Goal: Task Accomplishment & Management: Manage account settings

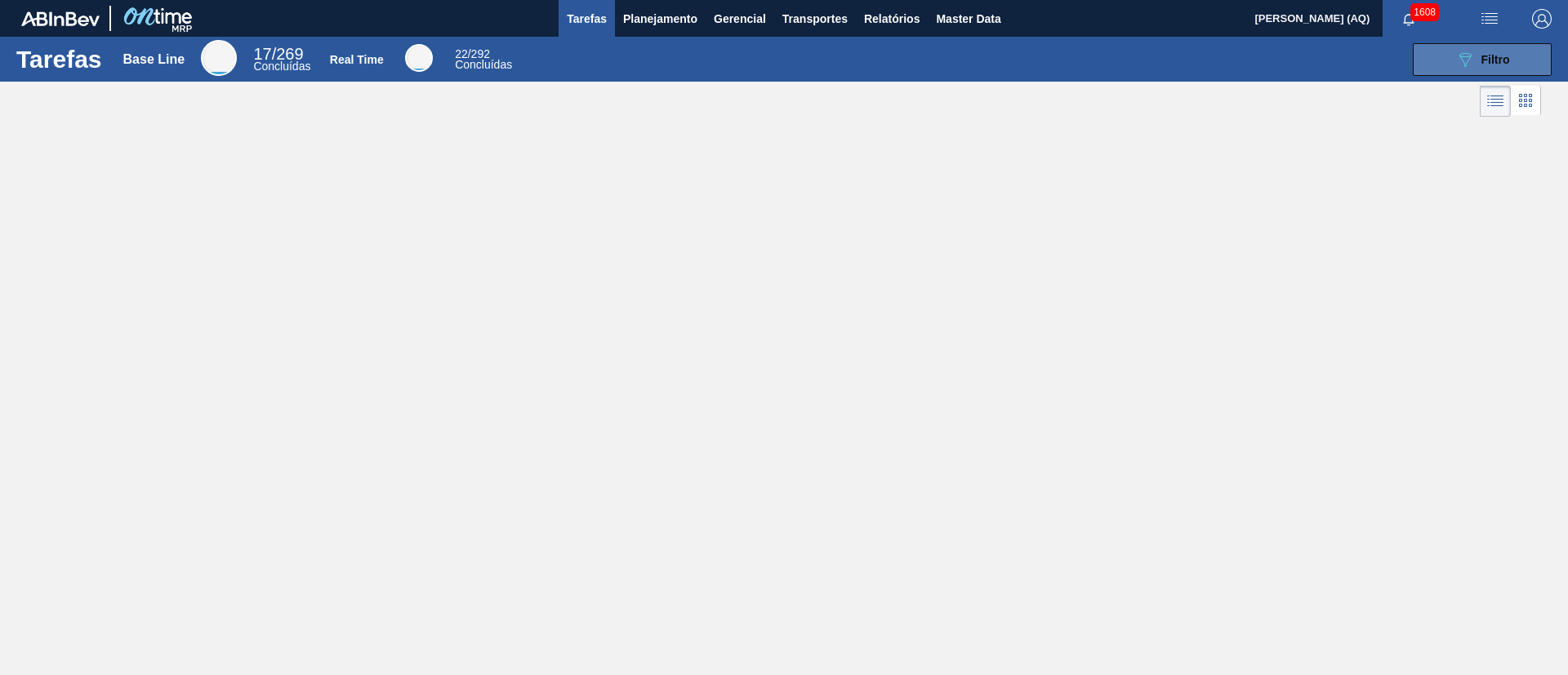
drag, startPoint x: 1480, startPoint y: 59, endPoint x: 1464, endPoint y: 74, distance: 21.9
click at [1478, 59] on div "089F7B8B-B2A5-4AFE-B5C0-19BA573D28AC Filtro" at bounding box center [1482, 59] width 55 height 19
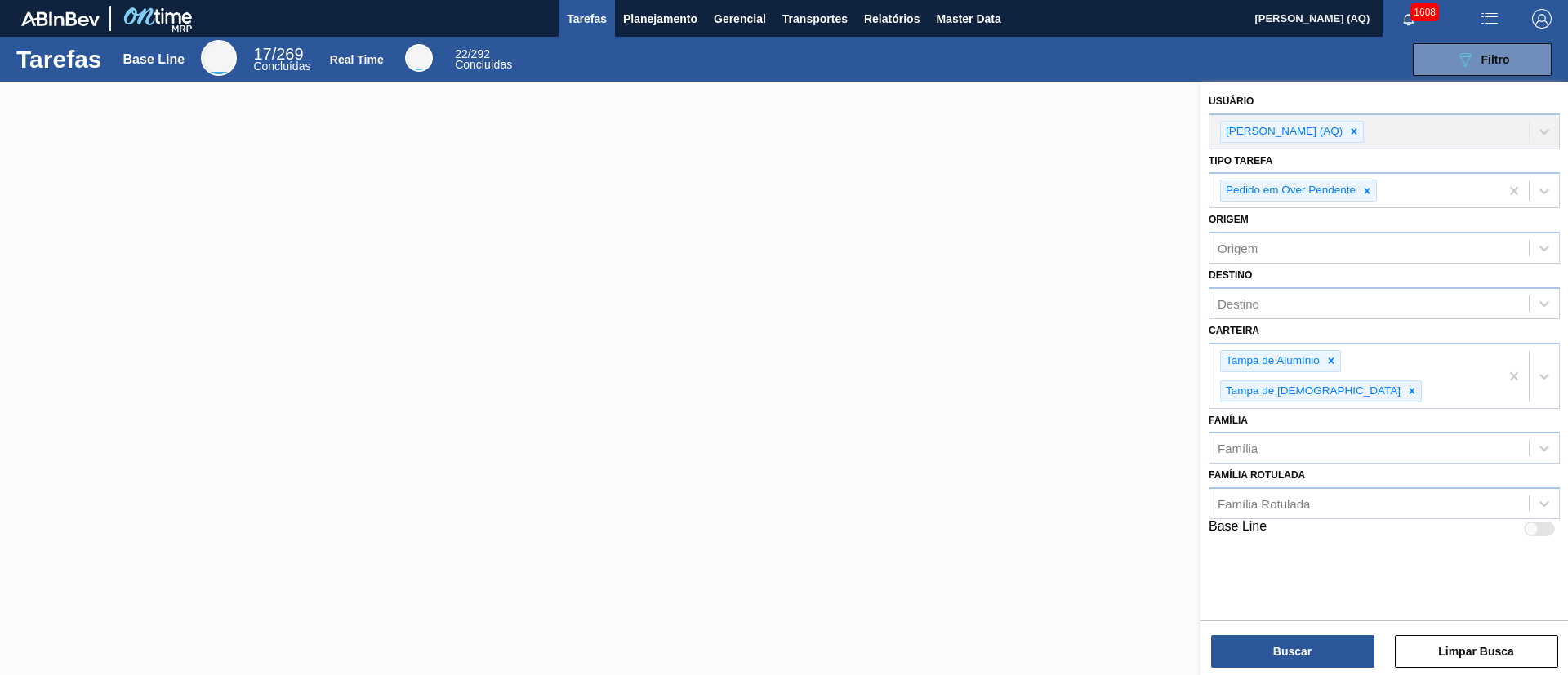
drag, startPoint x: 920, startPoint y: 221, endPoint x: 684, endPoint y: 117, distance: 257.9
click at [912, 221] on div at bounding box center [784, 419] width 1568 height 675
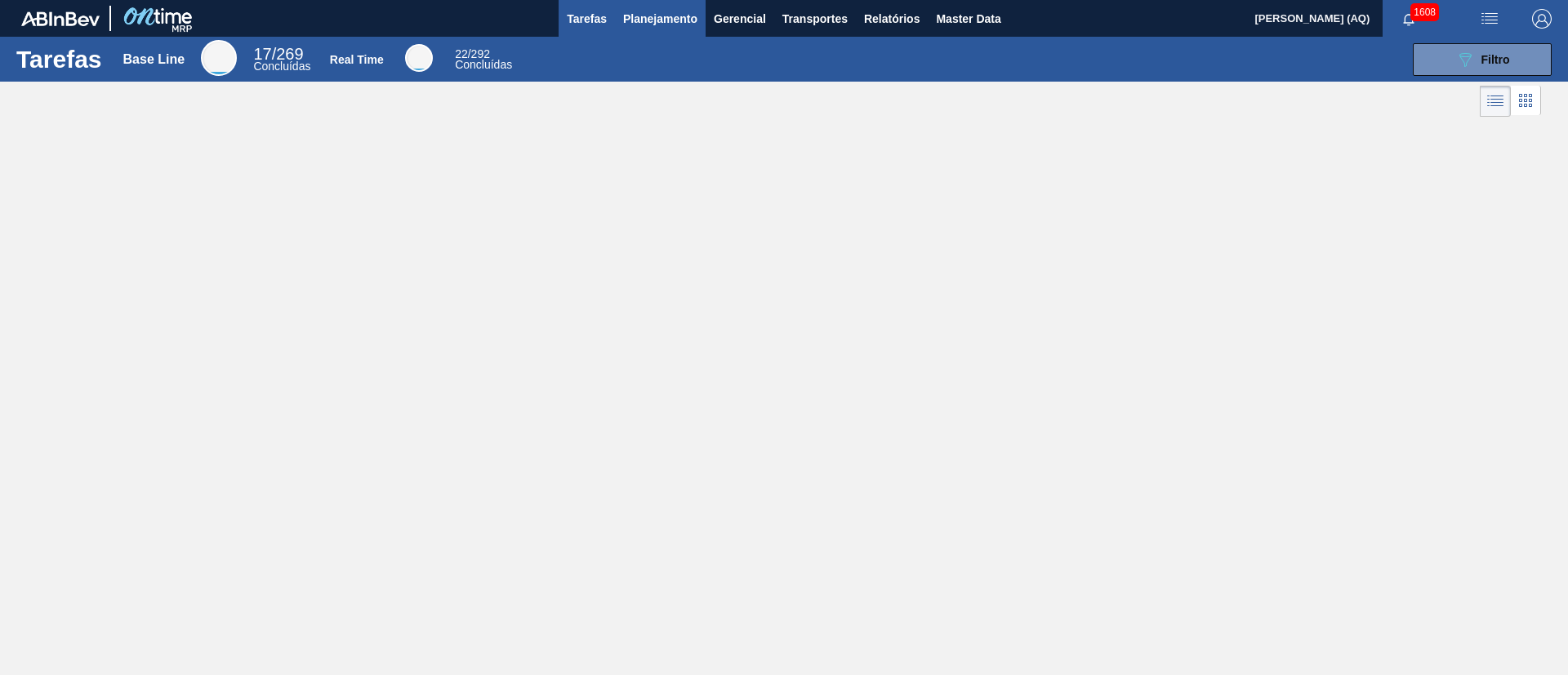
click at [648, 10] on span "Planejamento" at bounding box center [661, 18] width 74 height 19
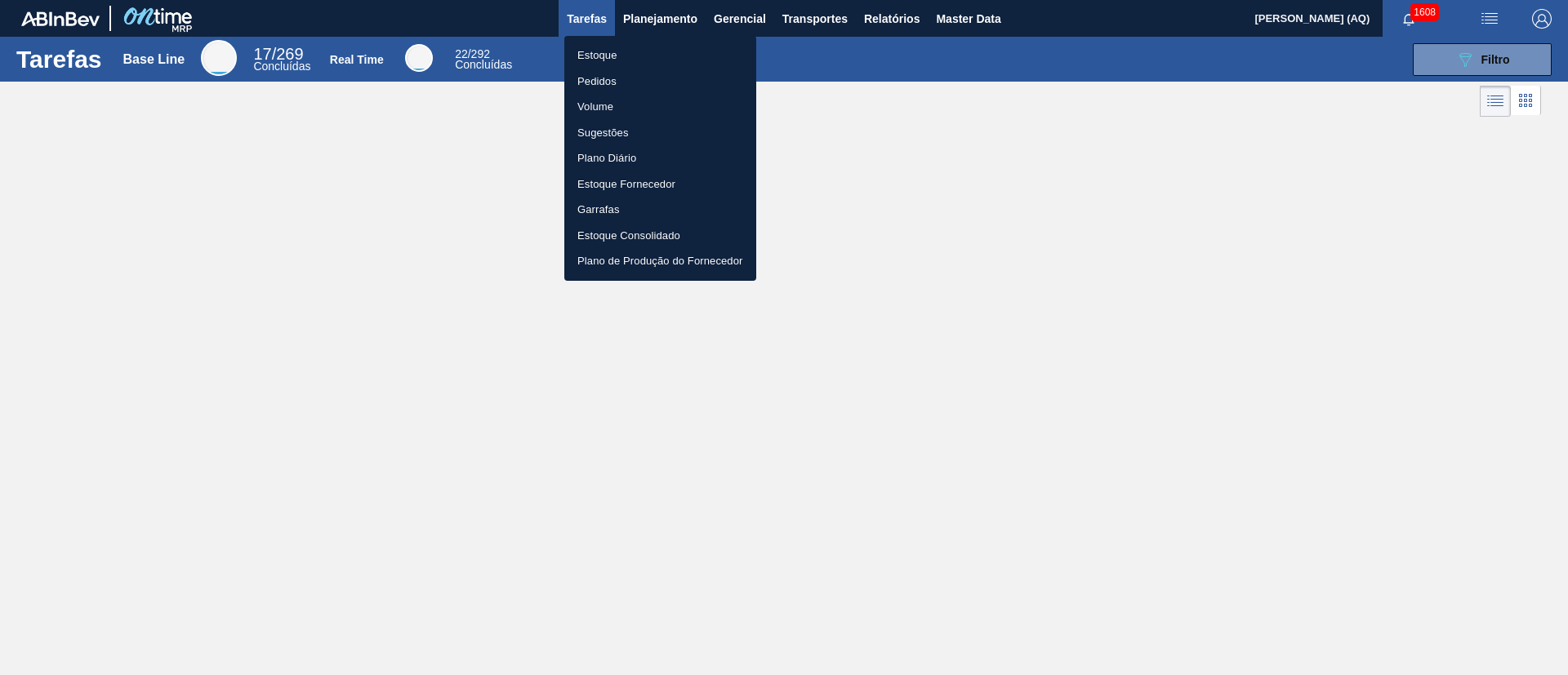
click at [609, 81] on li "Pedidos" at bounding box center [660, 81] width 191 height 26
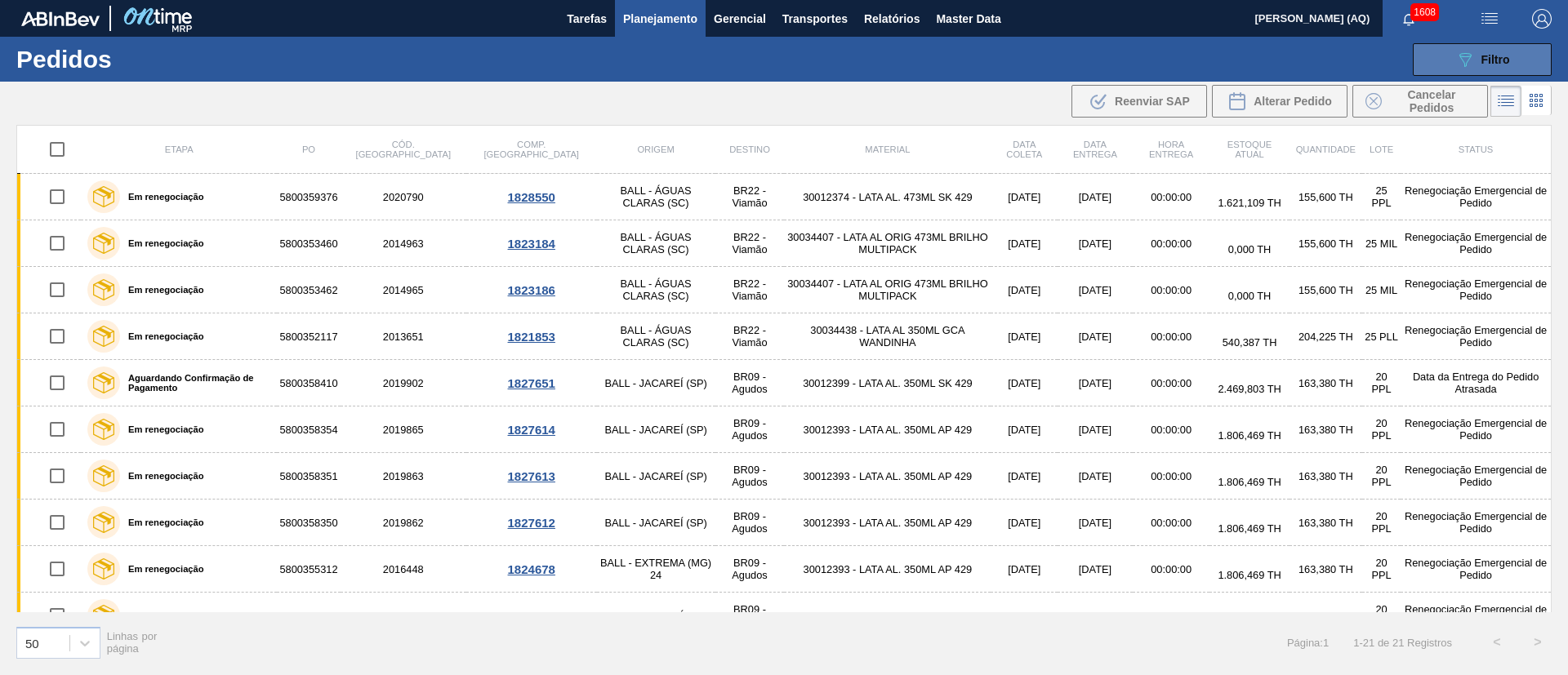
click at [1509, 60] on span "Filtro" at bounding box center [1495, 59] width 29 height 13
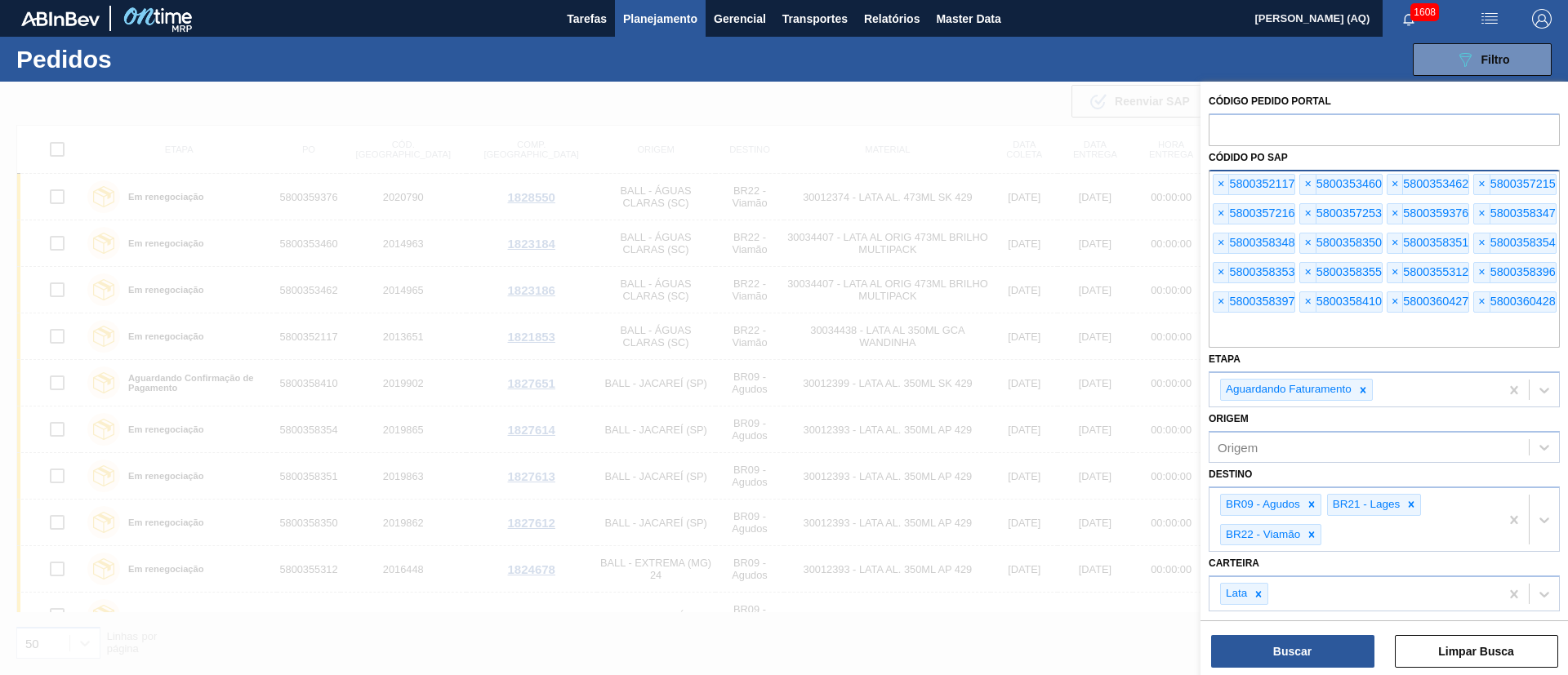
click at [1216, 195] on div "× 5800352117 × 5800353460 × 5800353462 × 5800357215 × 5800357216 × 5800357253 ×…" at bounding box center [1384, 259] width 352 height 178
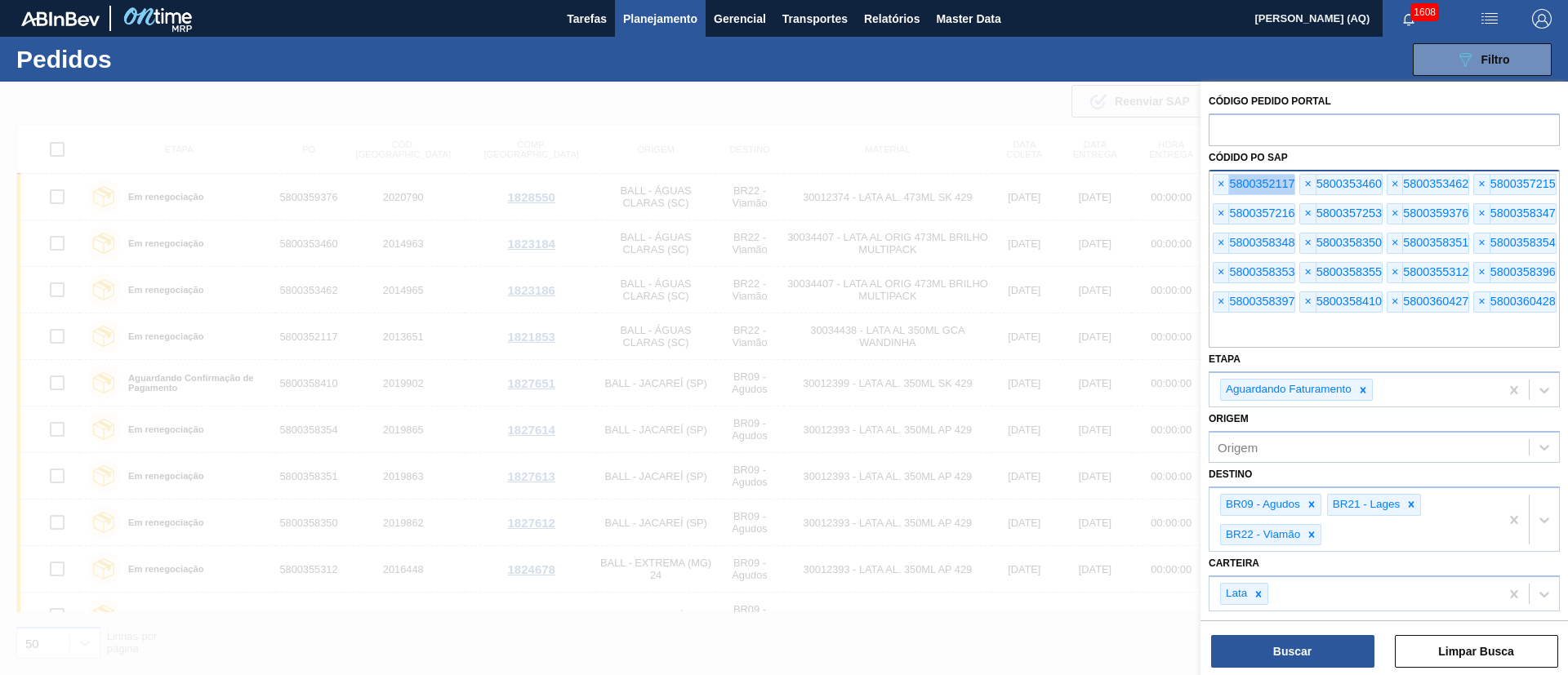
click at [1216, 195] on div "× 5800352117 × 5800353460 × 5800353462 × 5800357215 × 5800357216 × 5800357253 ×…" at bounding box center [1384, 259] width 352 height 178
click at [1216, 182] on span "×" at bounding box center [1221, 184] width 16 height 19
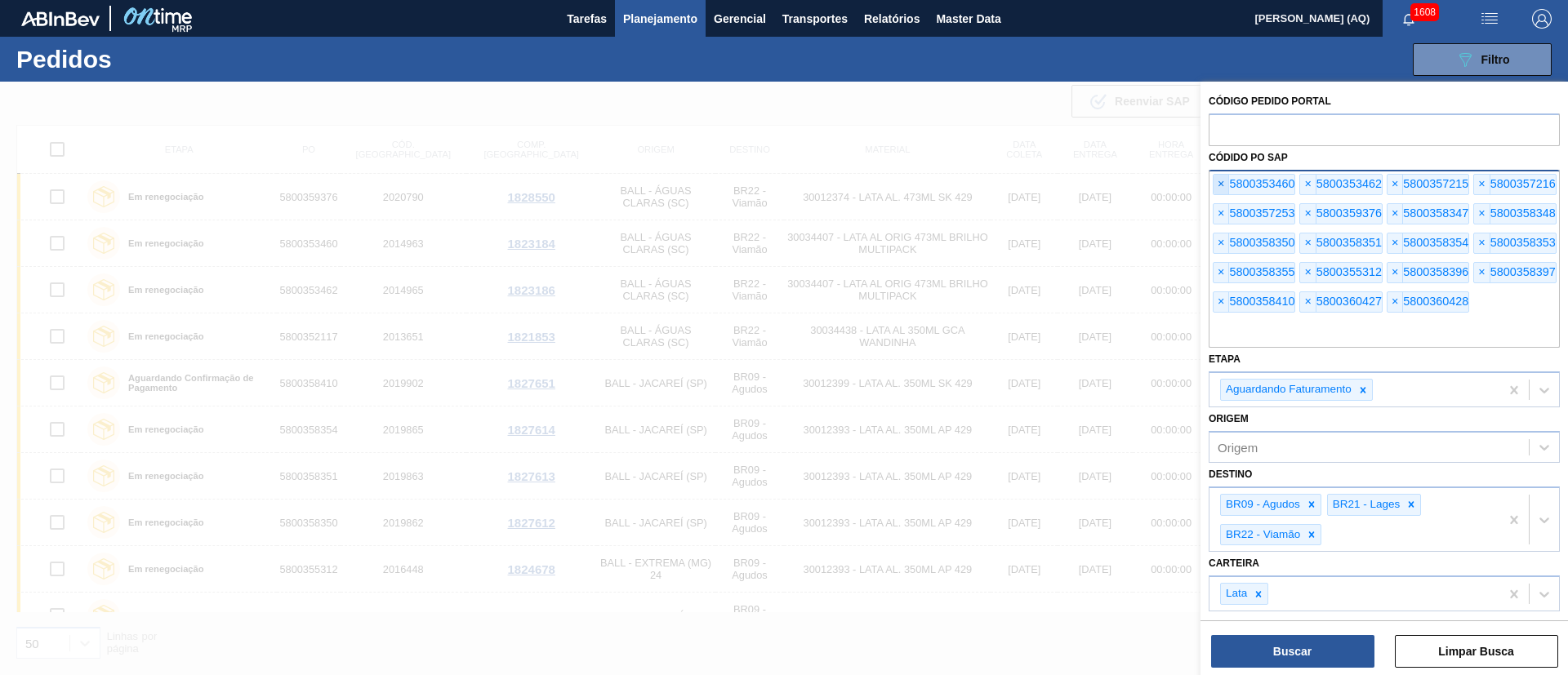
click at [1216, 182] on span "×" at bounding box center [1221, 184] width 16 height 19
click at [1219, 182] on span "×" at bounding box center [1221, 184] width 16 height 19
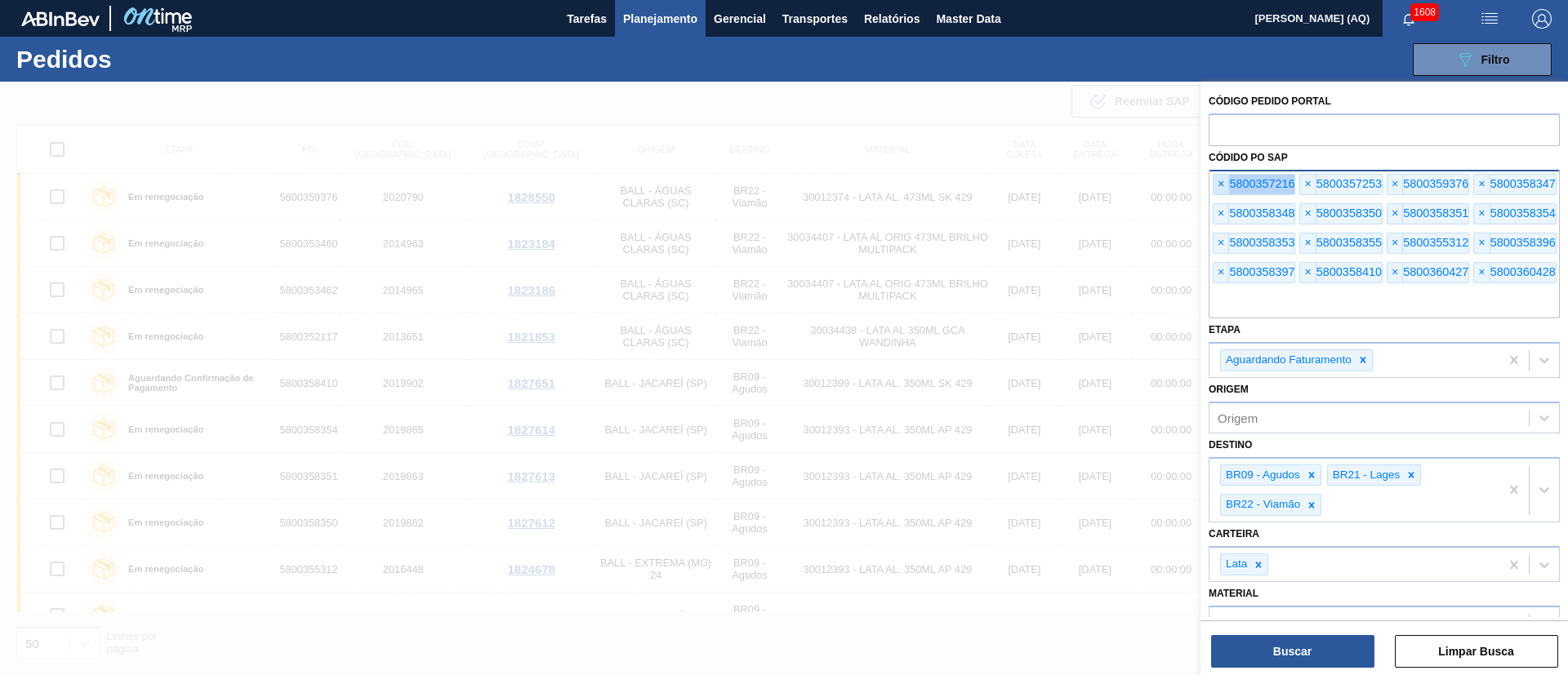
click at [1219, 182] on span "×" at bounding box center [1221, 184] width 16 height 19
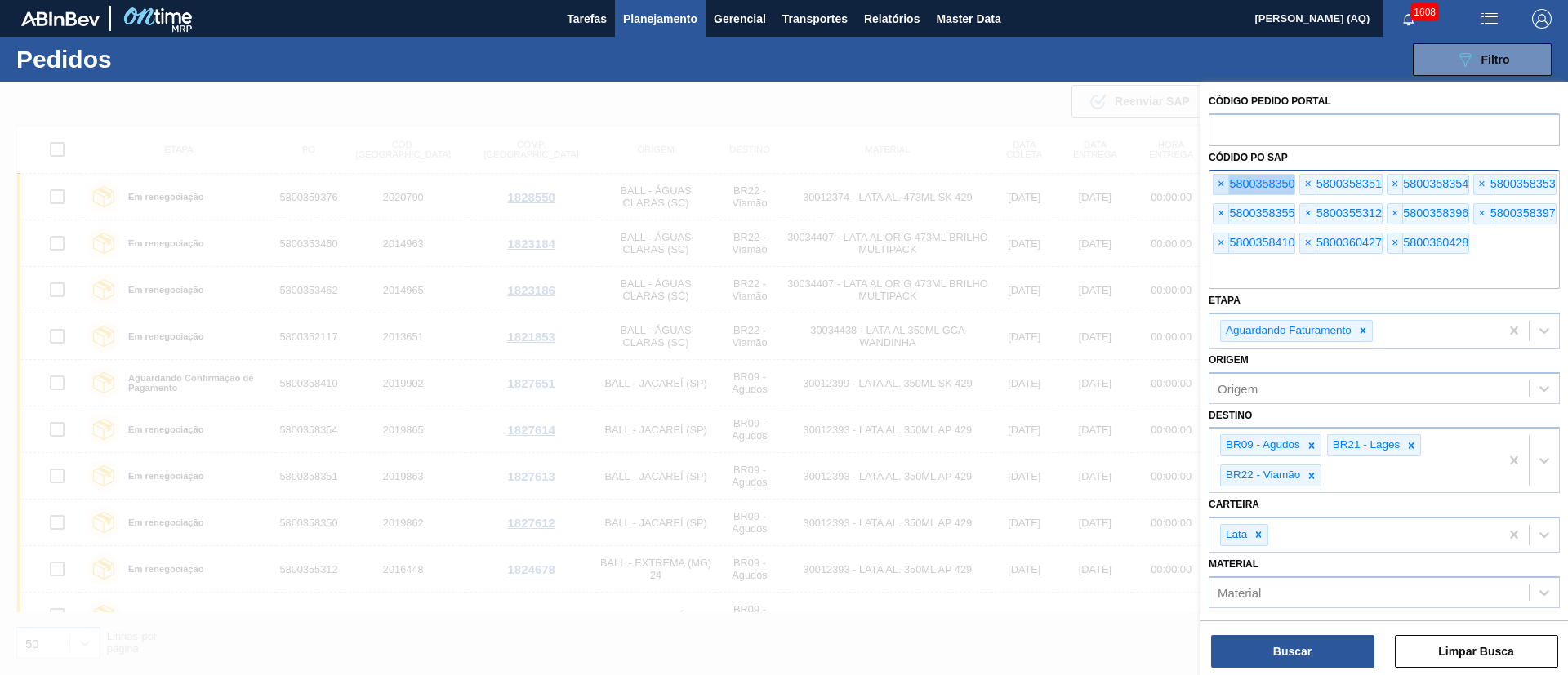
click at [1219, 182] on span "×" at bounding box center [1221, 184] width 16 height 19
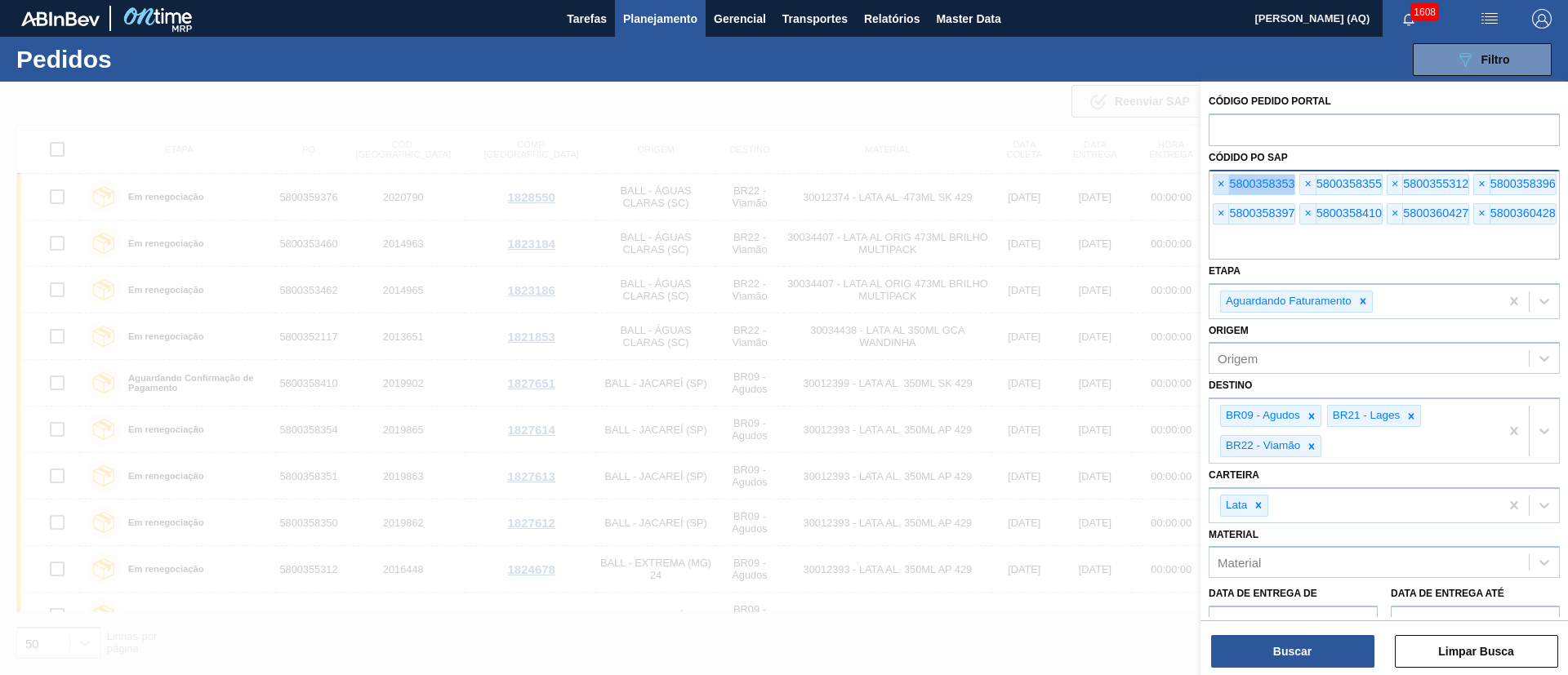
click at [1219, 182] on span "×" at bounding box center [1221, 184] width 16 height 19
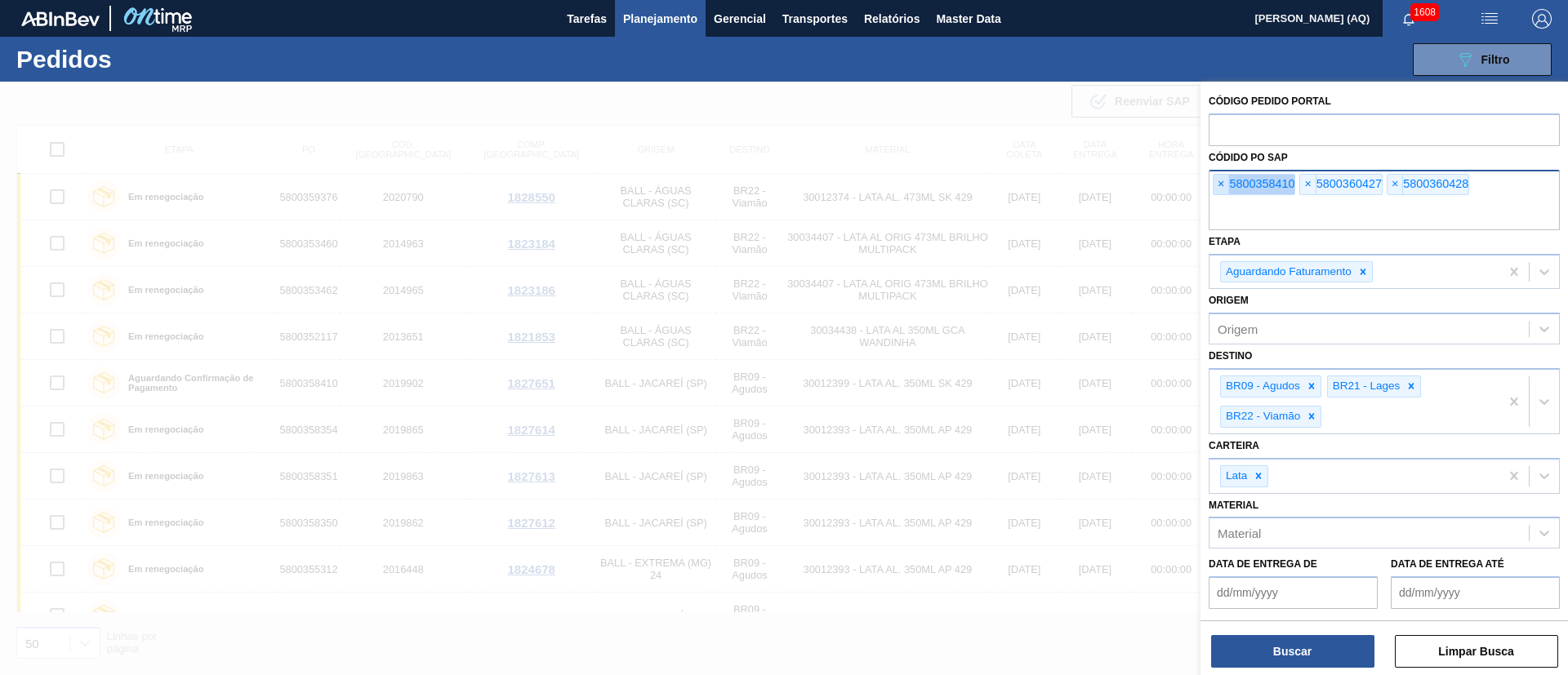
click at [1219, 182] on span "×" at bounding box center [1221, 184] width 16 height 19
click at [1243, 112] on div "Código Pedido Portal" at bounding box center [1384, 117] width 352 height 56
click at [1223, 179] on span "×" at bounding box center [1221, 184] width 16 height 19
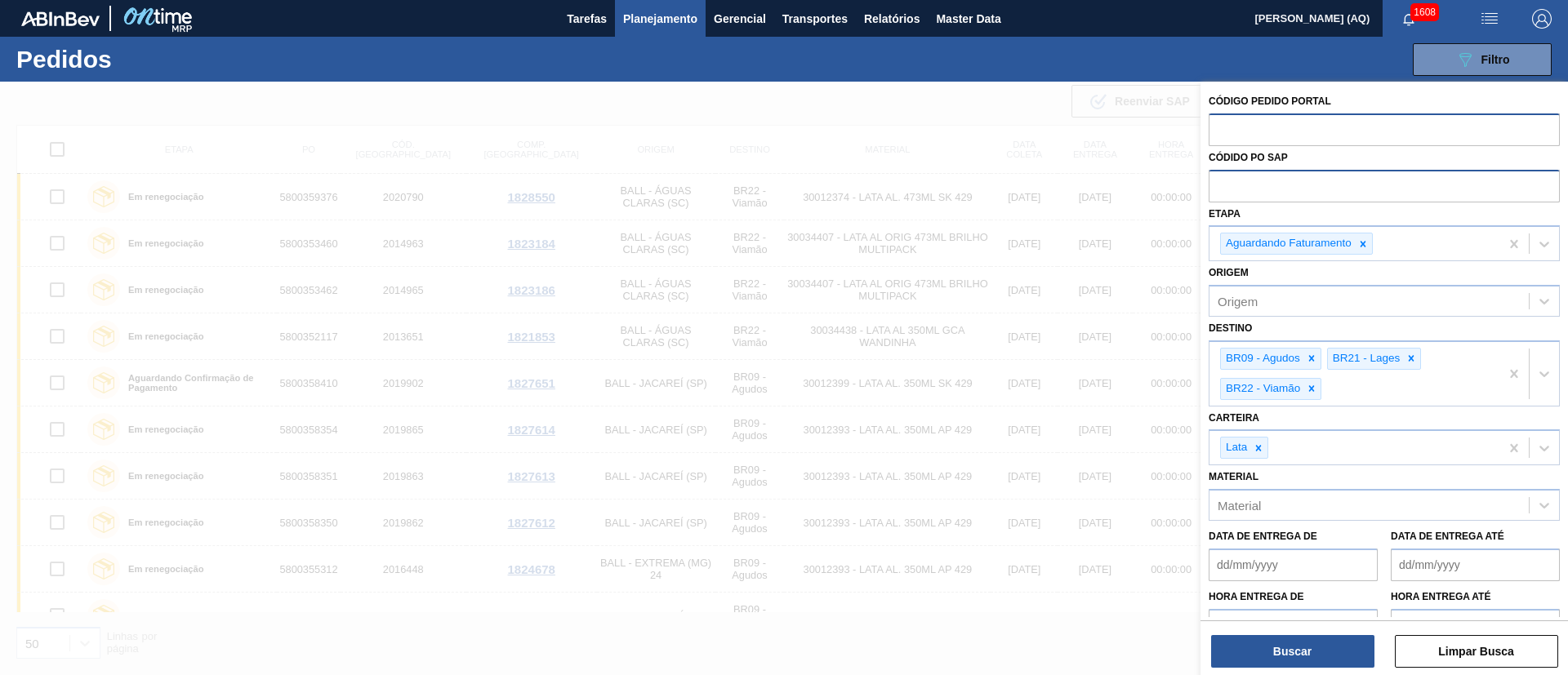
click at [1247, 122] on input "text" at bounding box center [1384, 129] width 352 height 31
paste input "text"
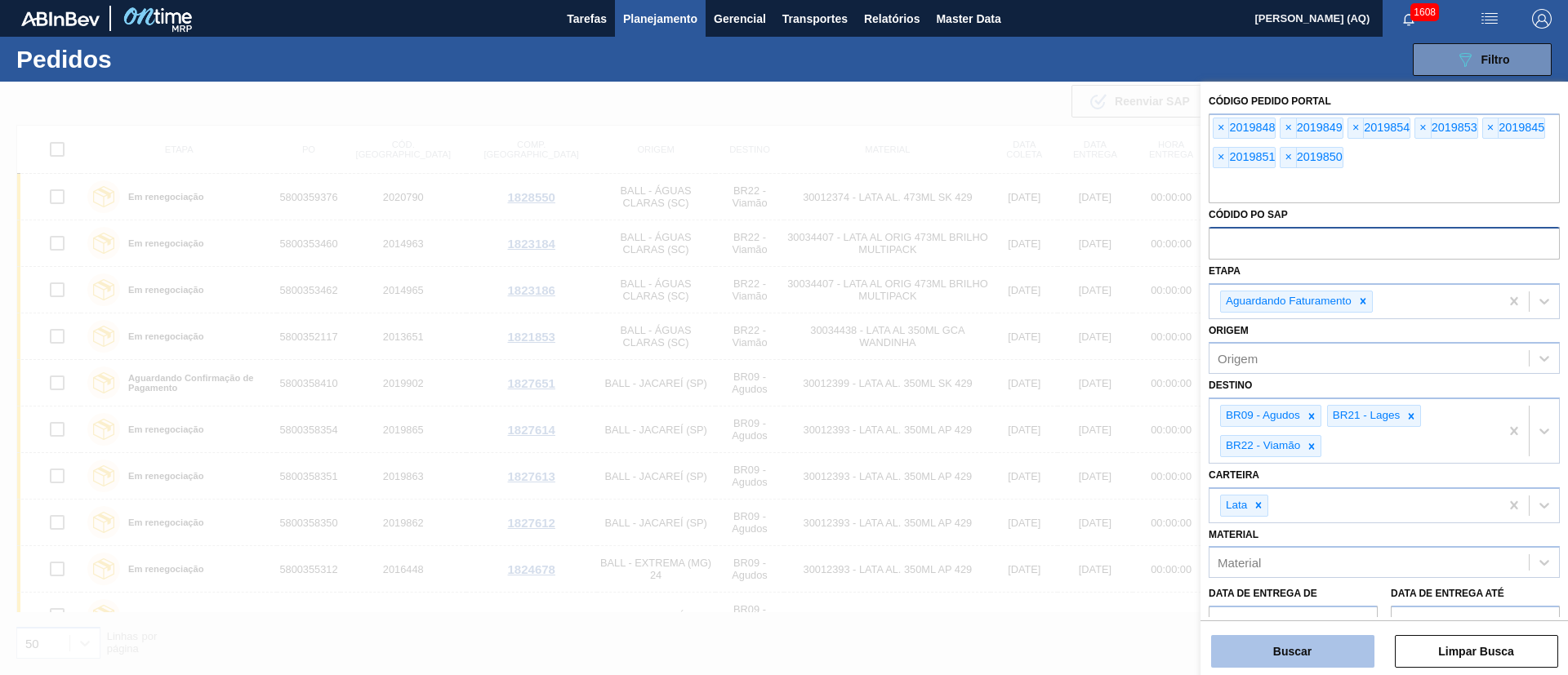
drag, startPoint x: 1354, startPoint y: 644, endPoint x: 1341, endPoint y: 637, distance: 14.8
click at [1352, 644] on button "Buscar" at bounding box center [1292, 651] width 164 height 32
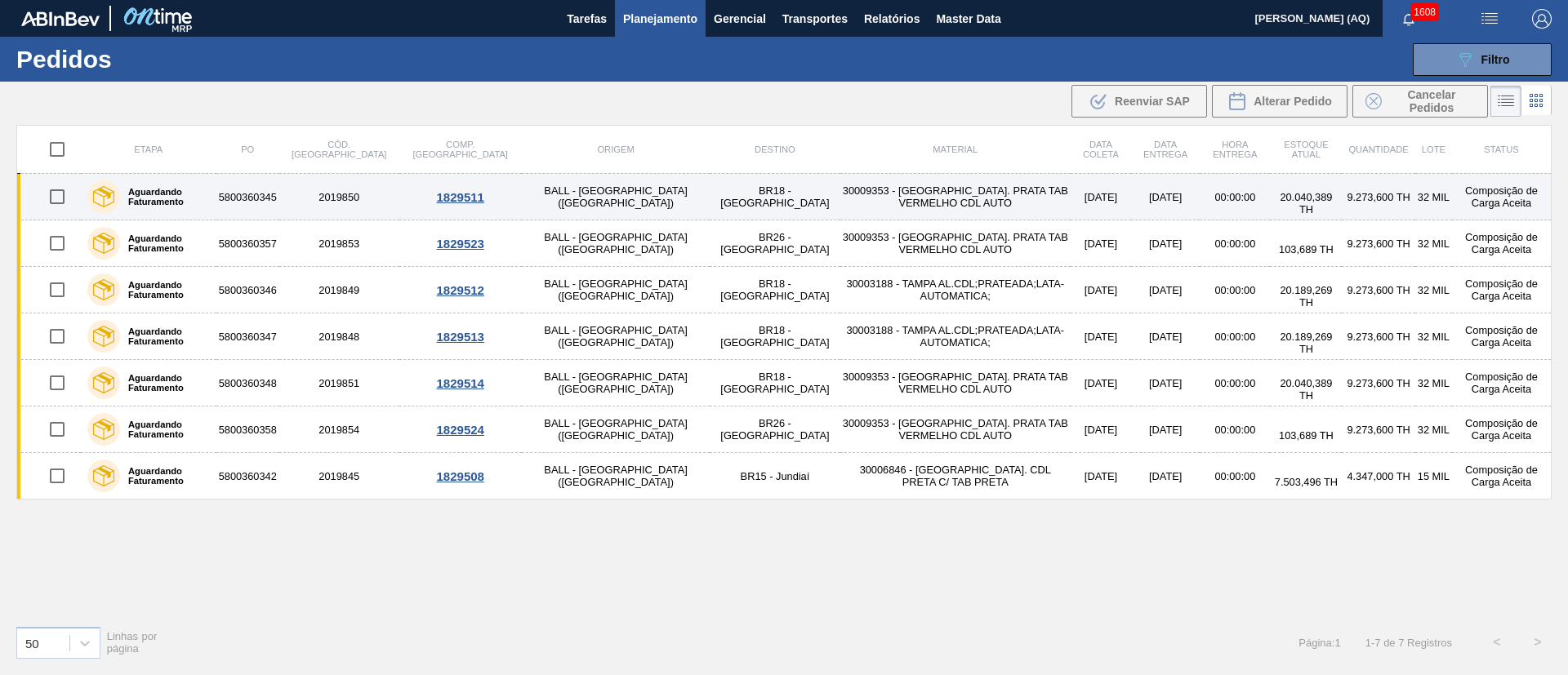
click at [210, 196] on label "Aguardando Faturamento" at bounding box center [165, 196] width 90 height 19
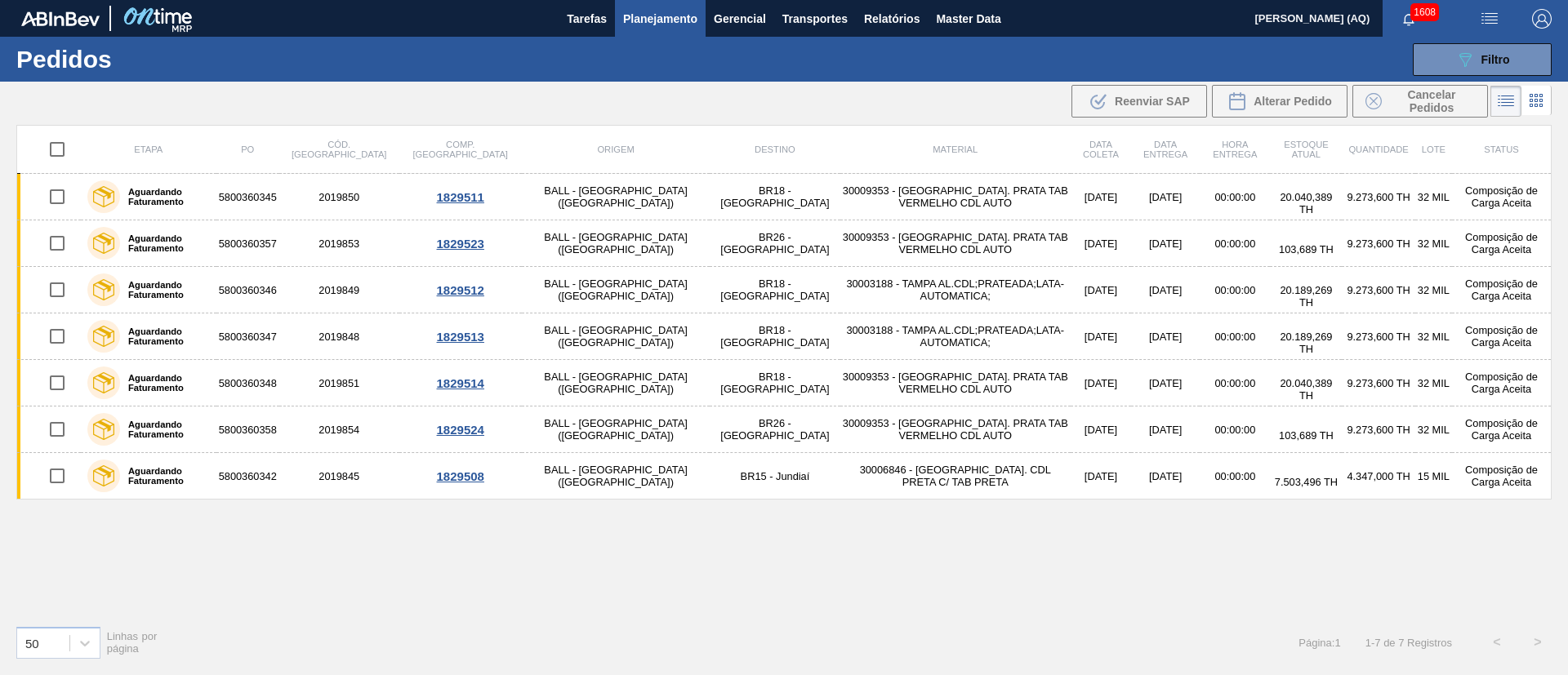
click at [965, 511] on div "Etapa PO Cód. Pedido Comp. Carga Origem Destino Material Data coleta Data entre…" at bounding box center [784, 368] width 1536 height 487
click at [654, 14] on span "Planejamento" at bounding box center [661, 18] width 74 height 19
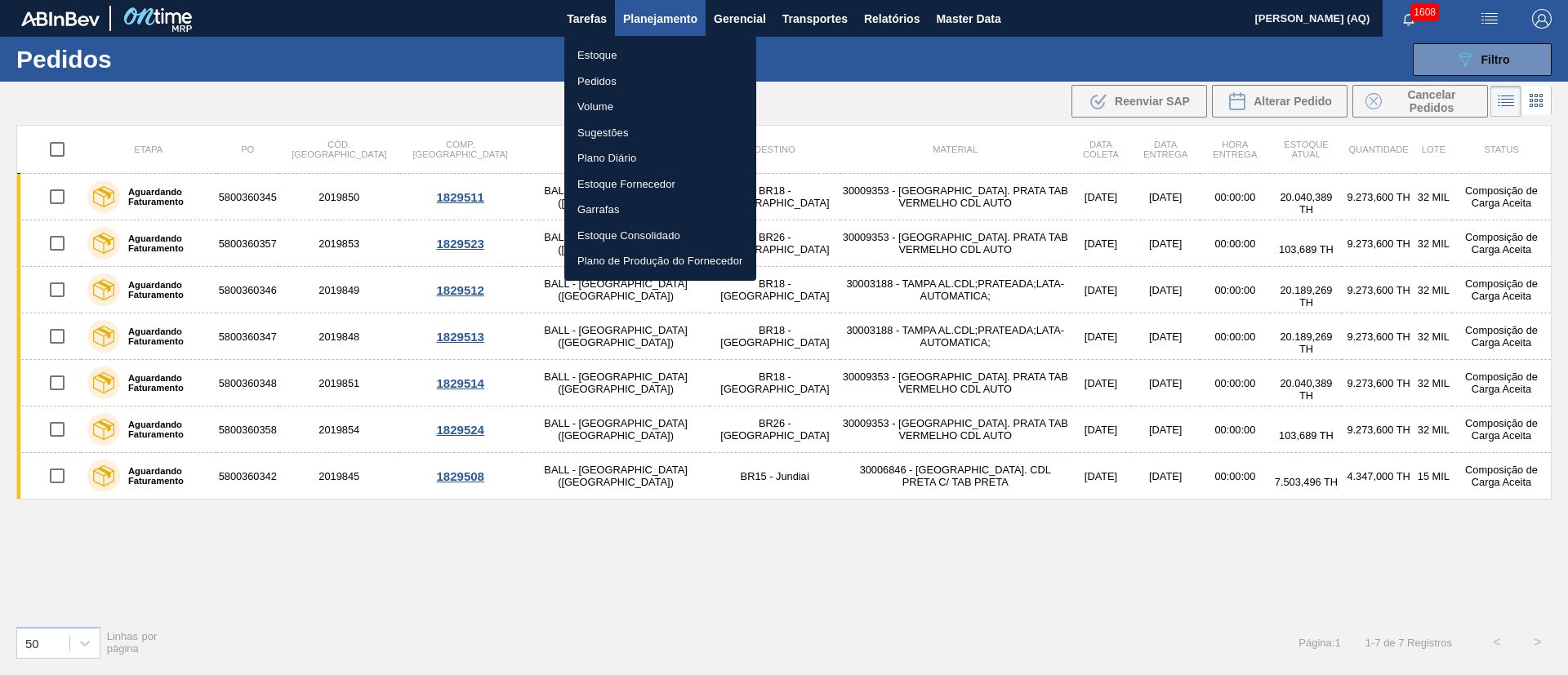
click at [578, 54] on li "Estoque" at bounding box center [660, 55] width 191 height 26
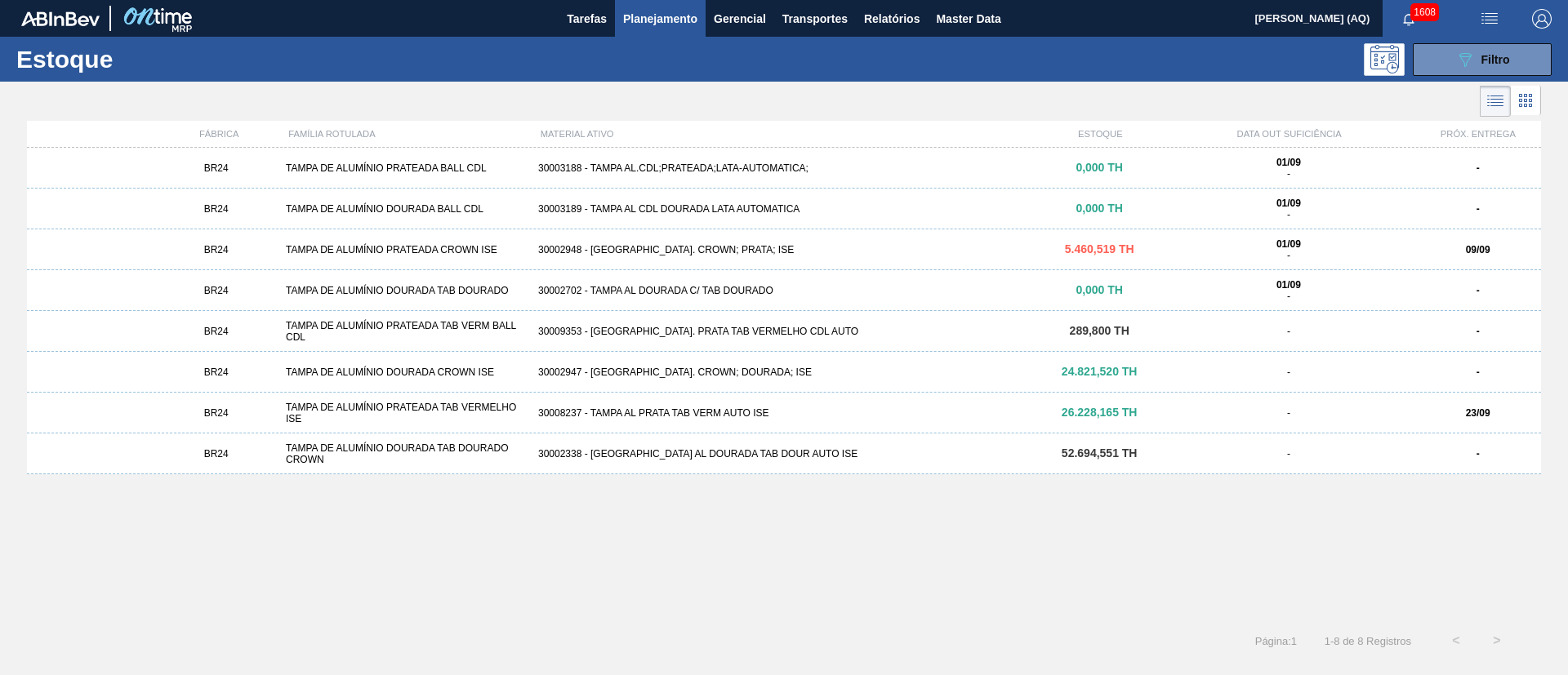
click at [1495, 26] on img "button" at bounding box center [1489, 18] width 19 height 19
click at [1328, 47] on div at bounding box center [784, 338] width 1568 height 675
click at [888, 23] on span "Relatórios" at bounding box center [892, 18] width 56 height 19
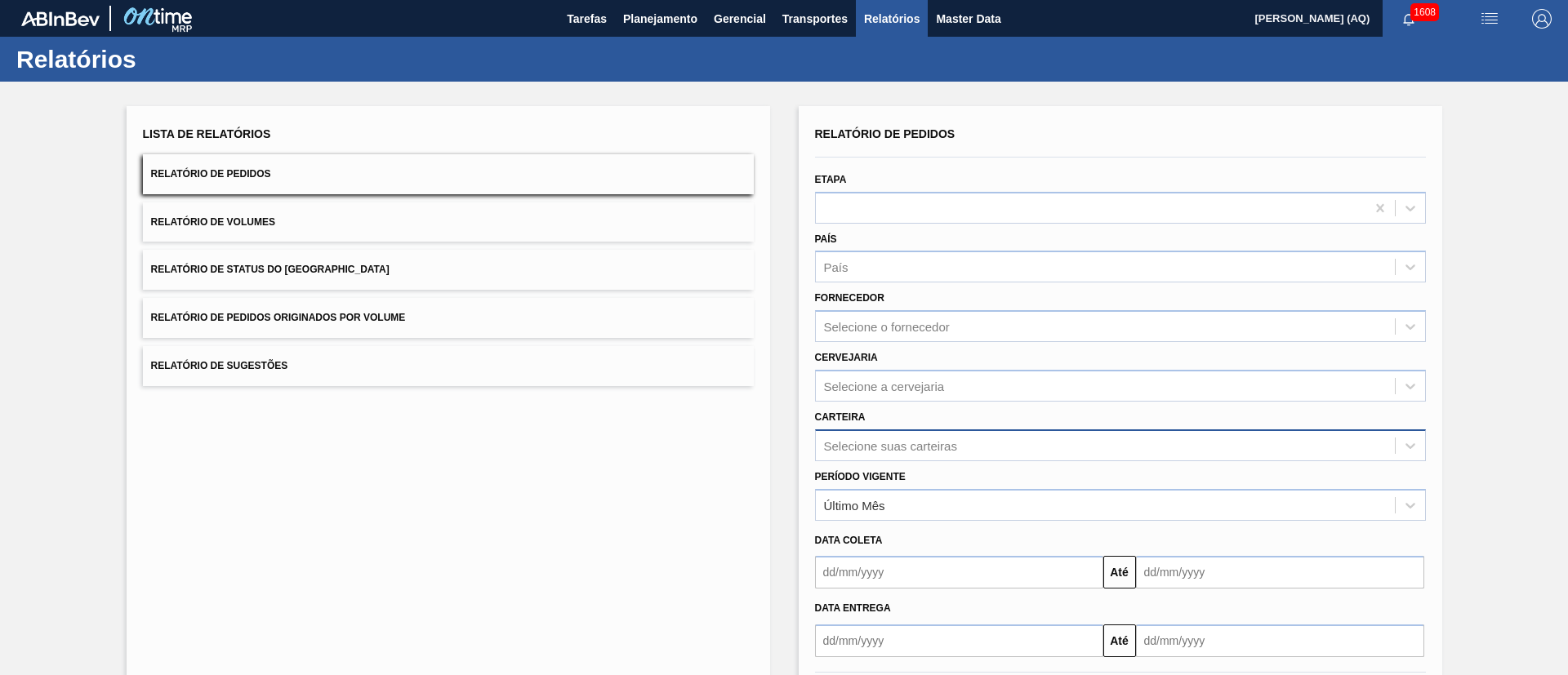
click at [947, 460] on div "Selecione suas carteiras" at bounding box center [1120, 445] width 611 height 31
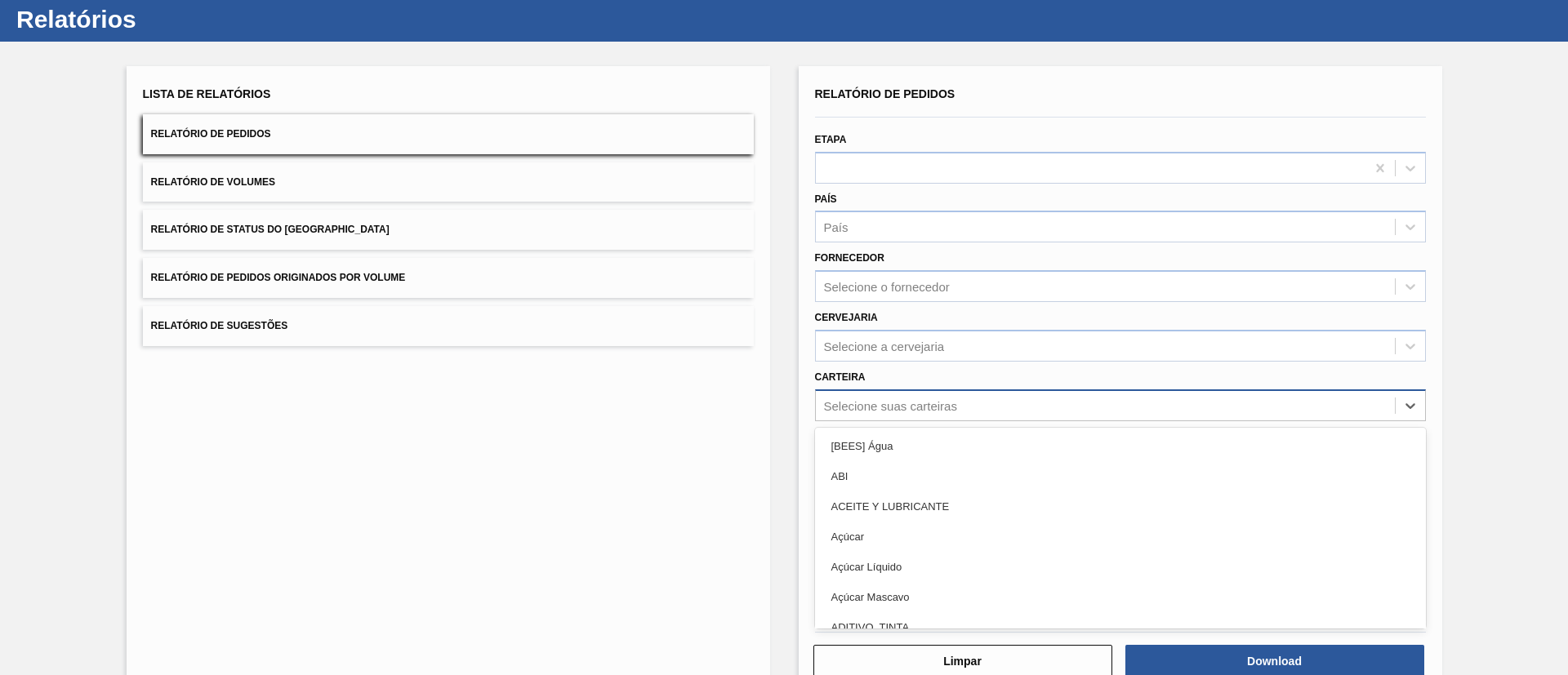
scroll to position [44, 0]
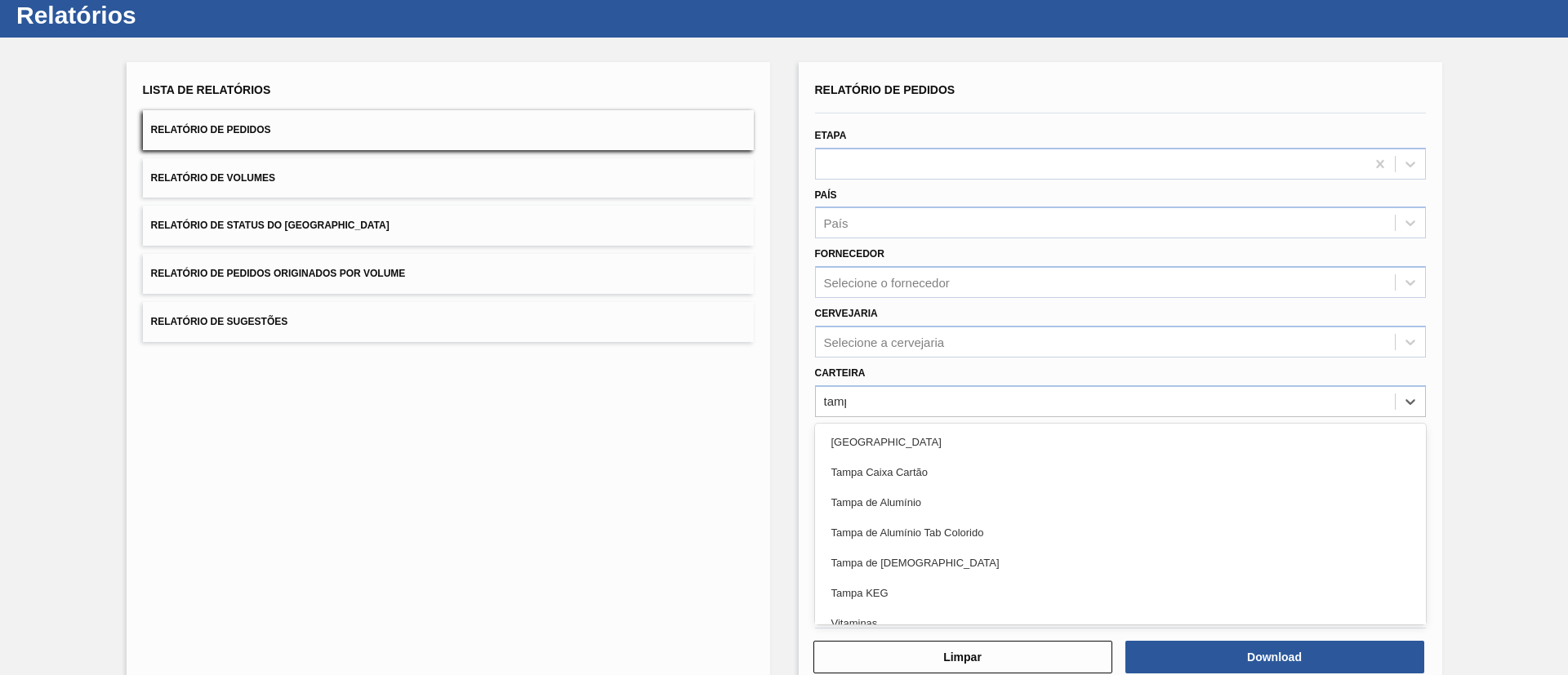
type input "tampa"
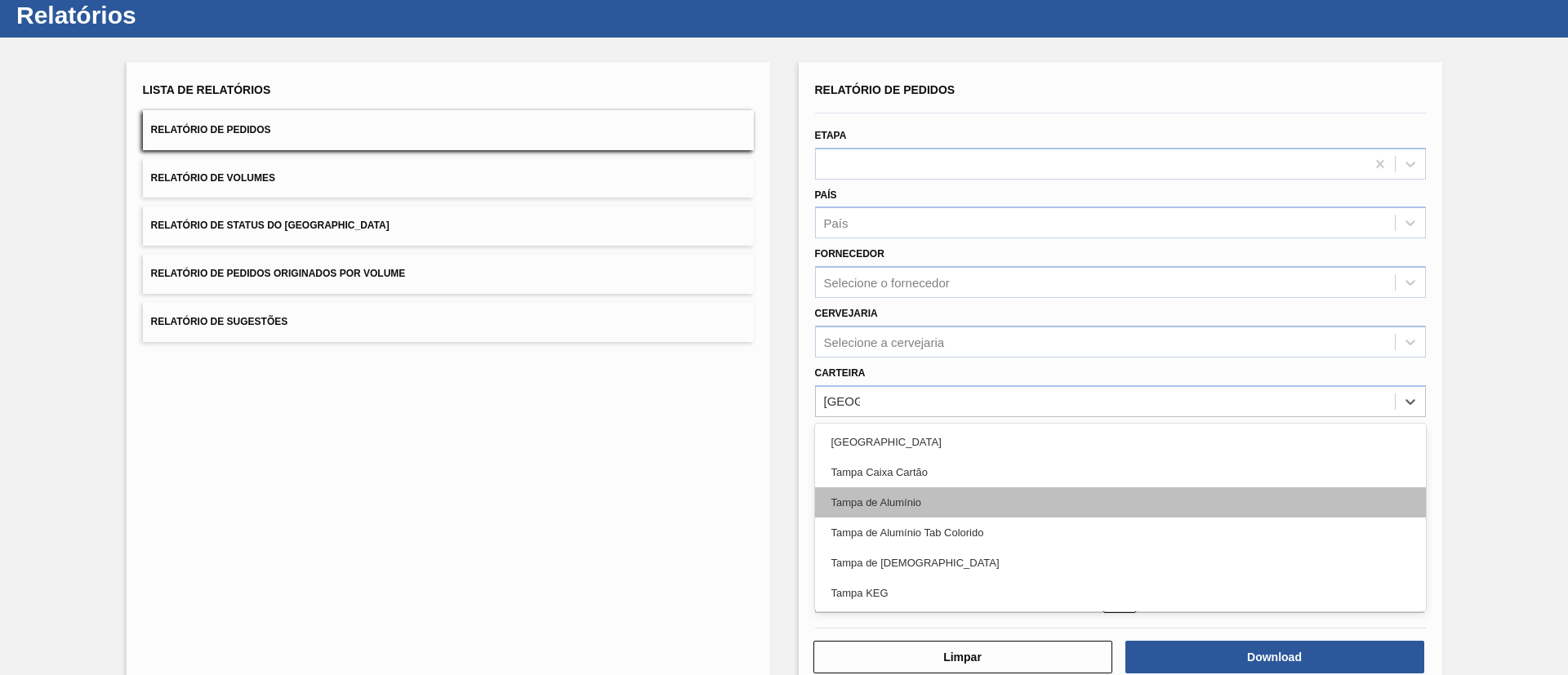
click at [899, 506] on div "Tampa de Alumínio" at bounding box center [1120, 502] width 611 height 31
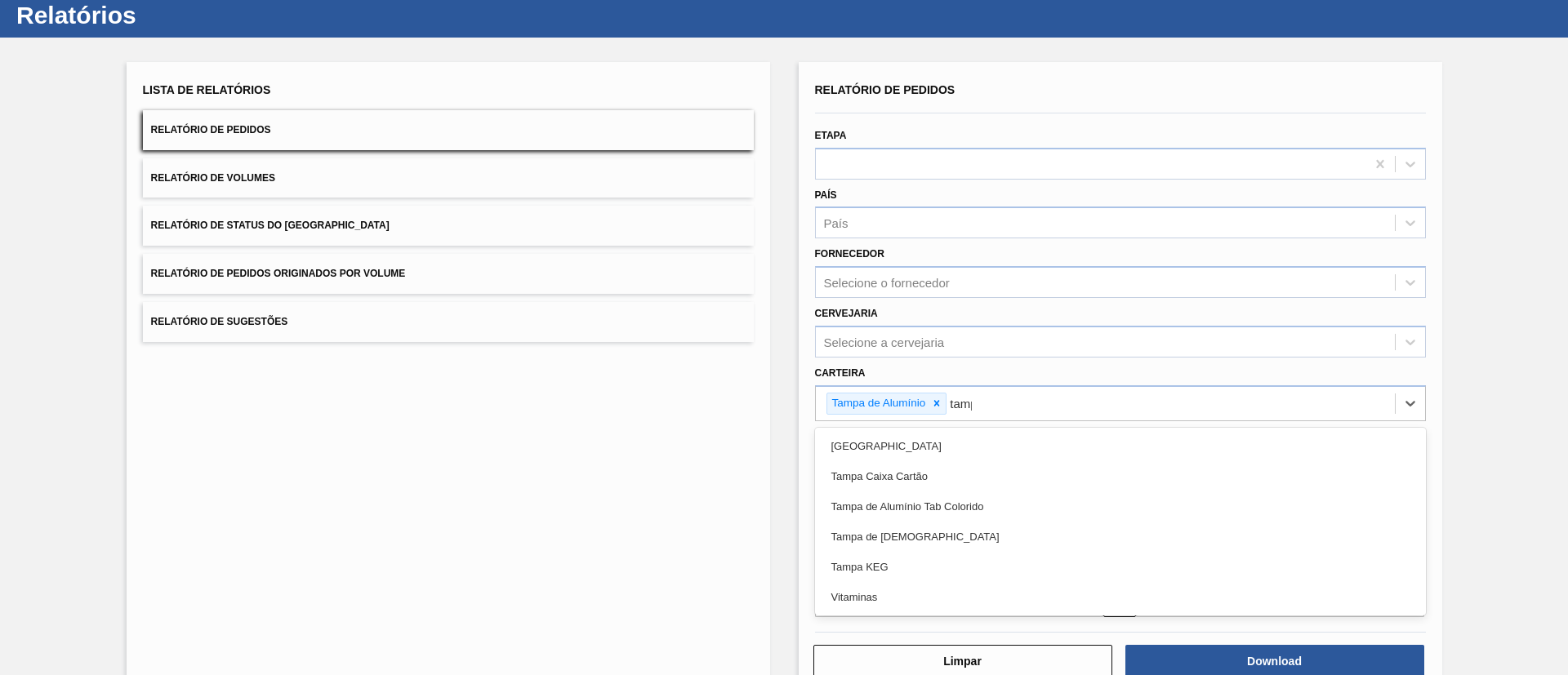
type input "tampa"
click at [899, 506] on div "Tampa de Alumínio Tab Colorido" at bounding box center [1120, 506] width 611 height 31
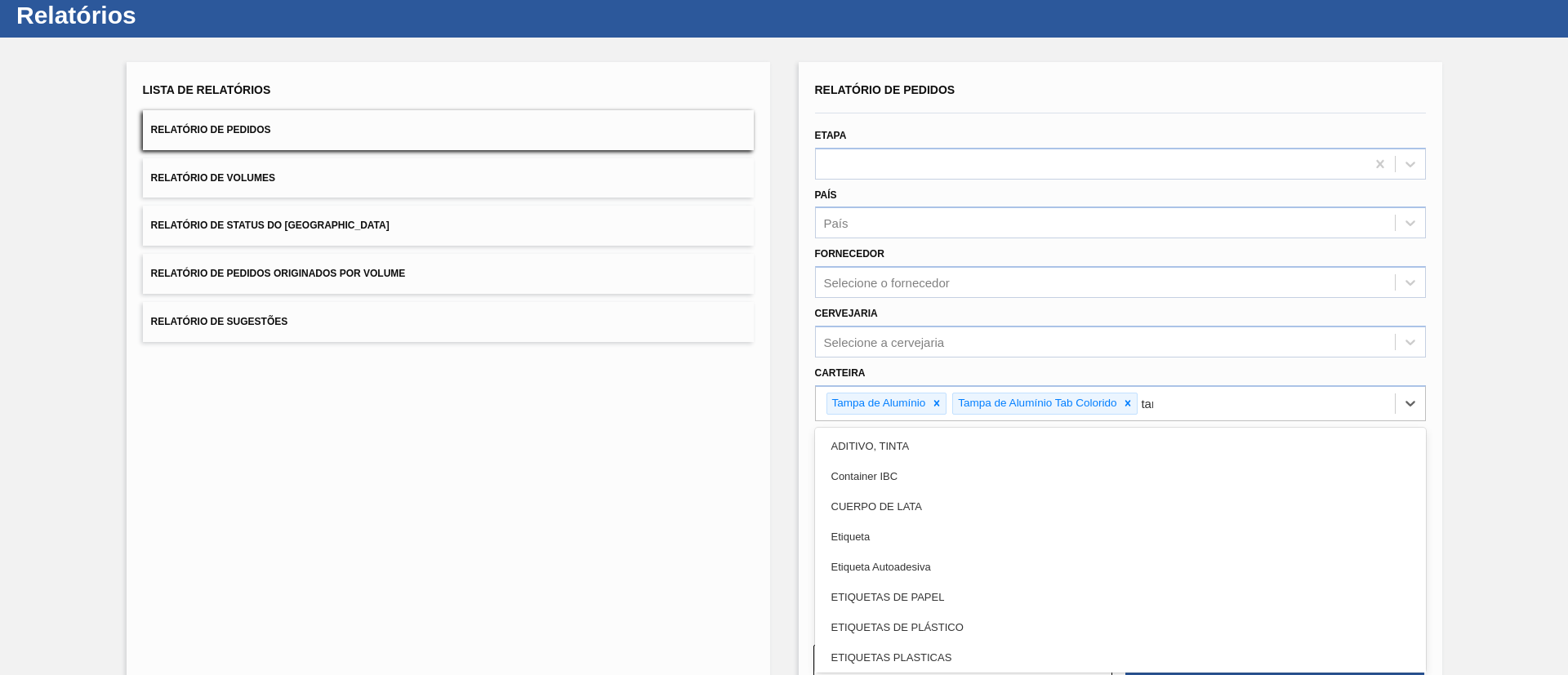
type input "tampa"
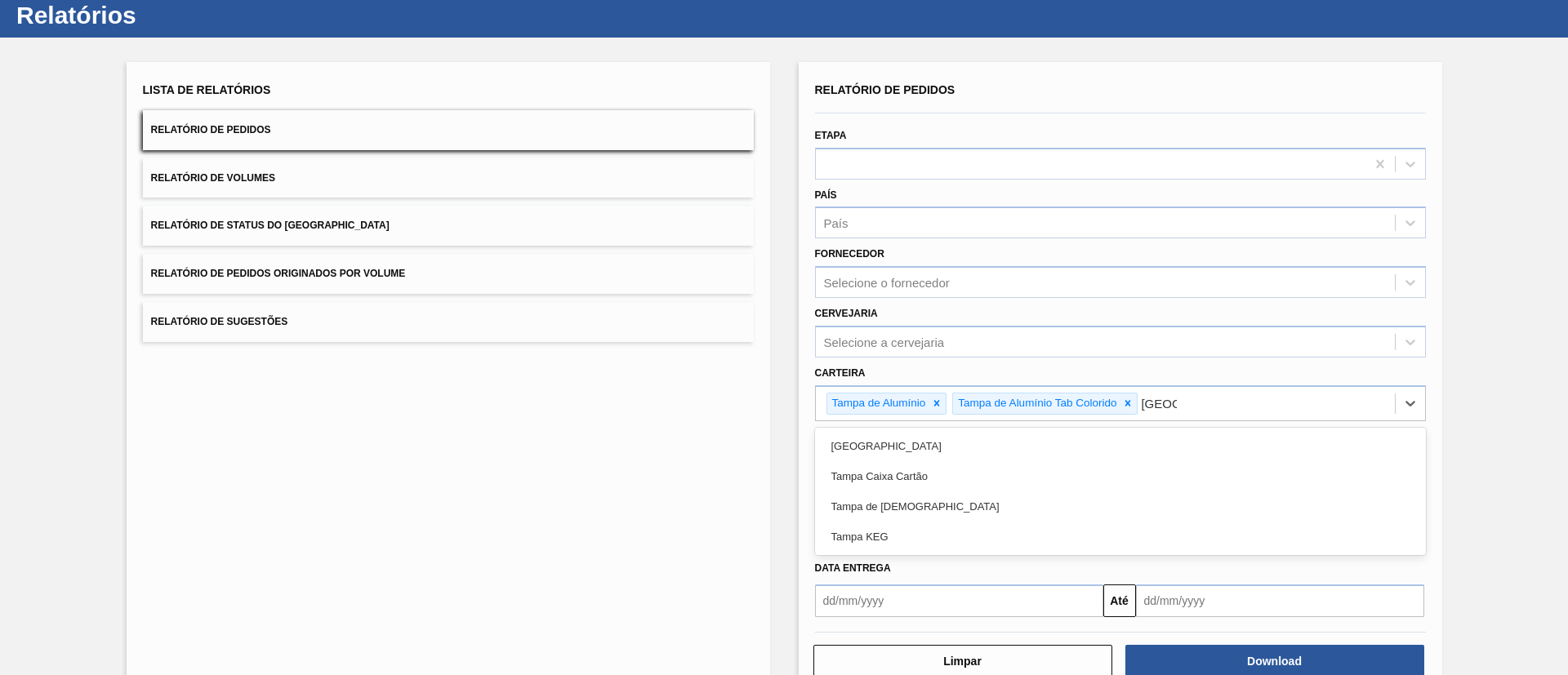
click at [899, 506] on div "Tampa de Lata" at bounding box center [1120, 506] width 611 height 31
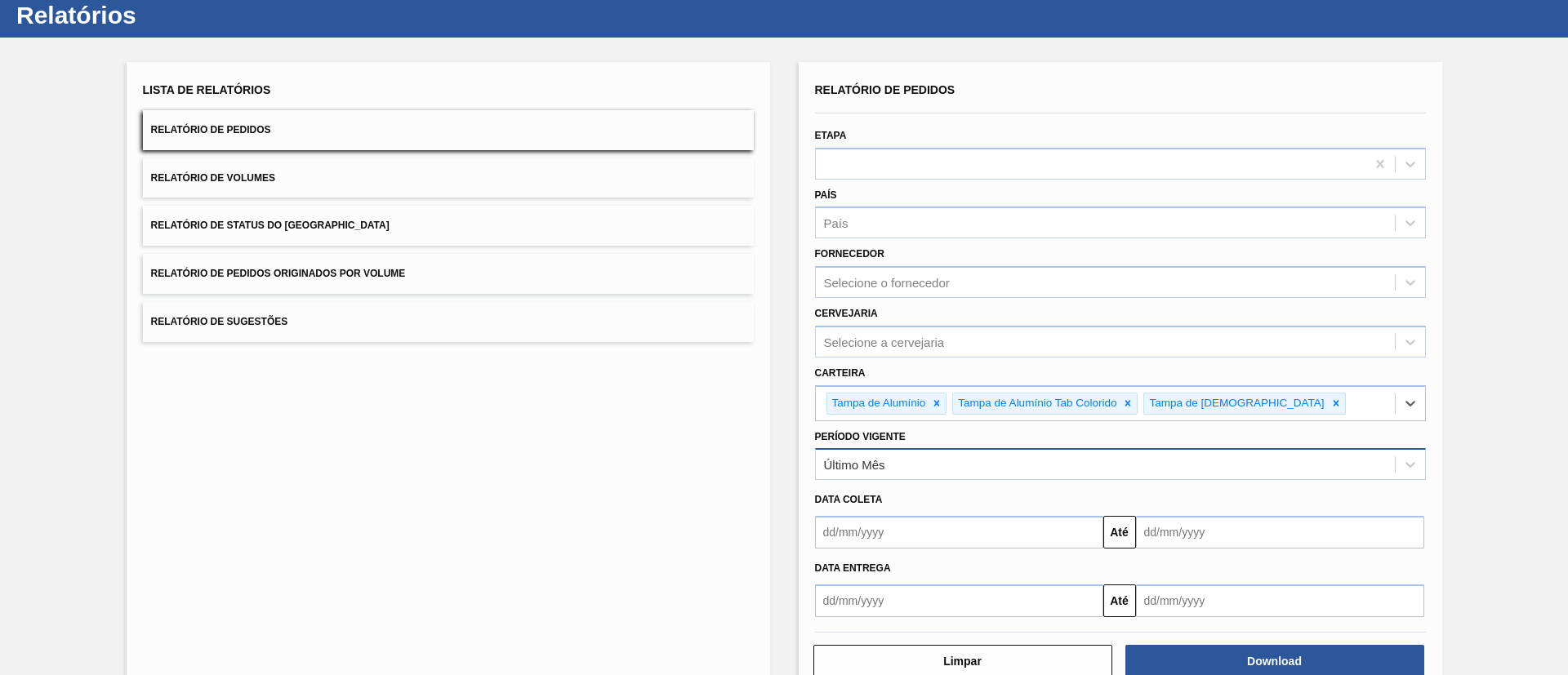
click at [999, 469] on div "Último Mês" at bounding box center [1105, 465] width 579 height 24
click at [1469, 373] on div "Lista de Relatórios Relatório de Pedidos Relatório de Volumes Relatório de Stat…" at bounding box center [784, 377] width 1568 height 679
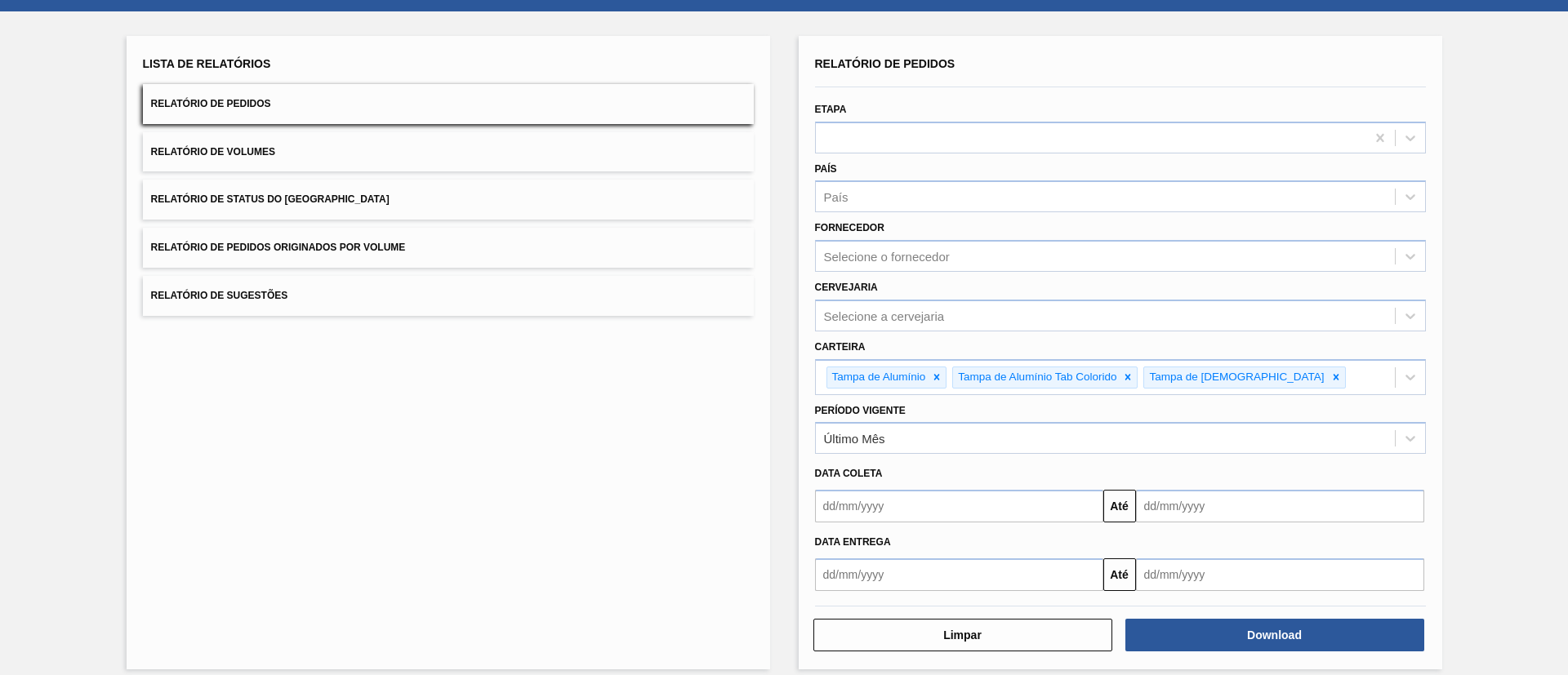
scroll to position [85, 0]
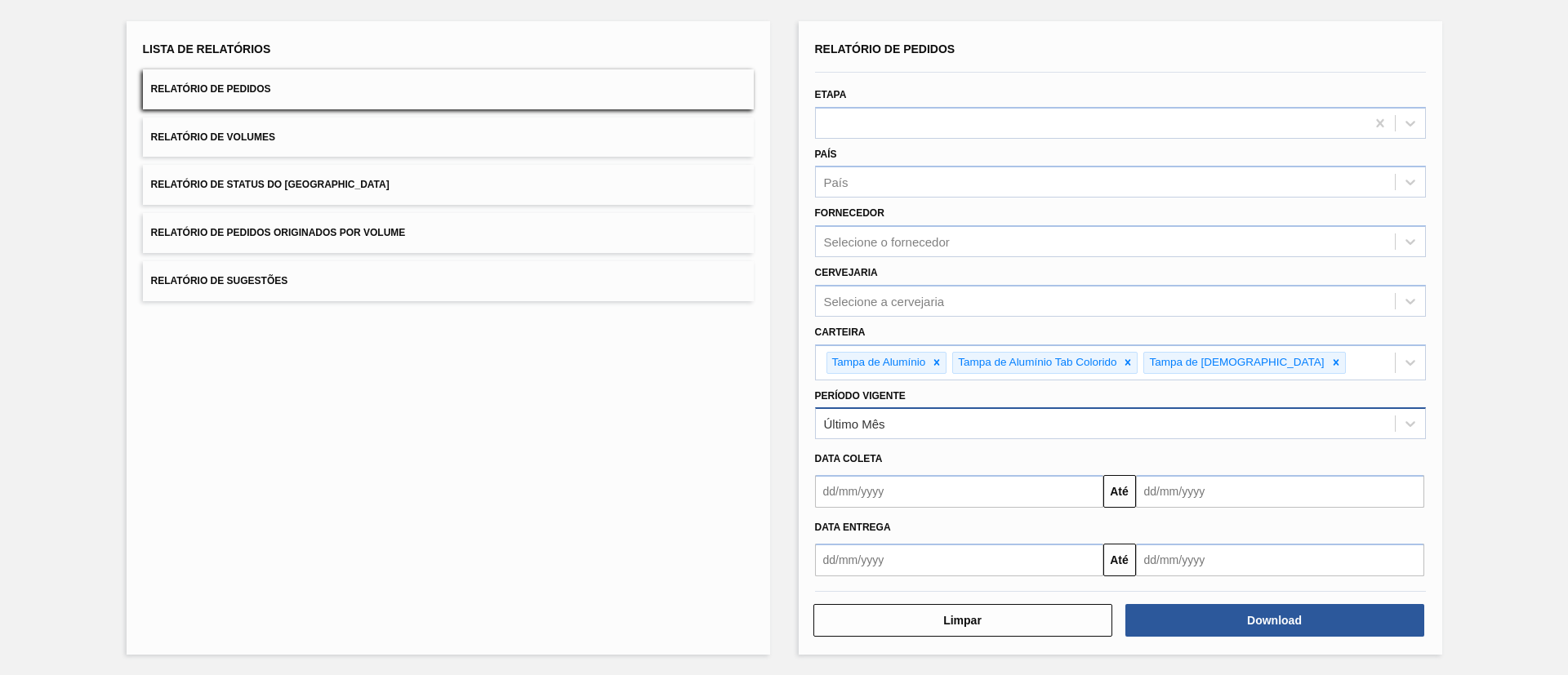
click at [1011, 426] on div "Último Mês" at bounding box center [1105, 424] width 579 height 24
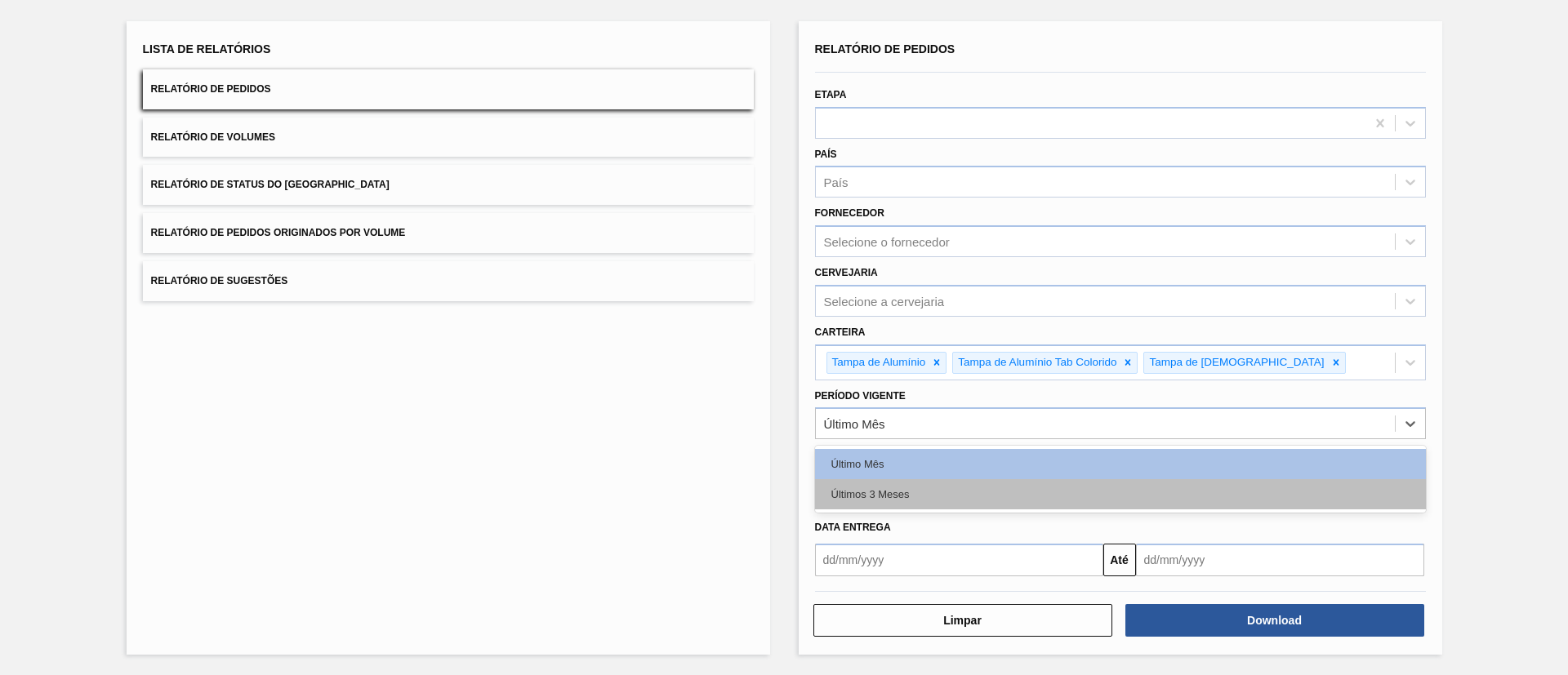
click at [1006, 482] on div "Últimos 3 Meses" at bounding box center [1120, 494] width 611 height 31
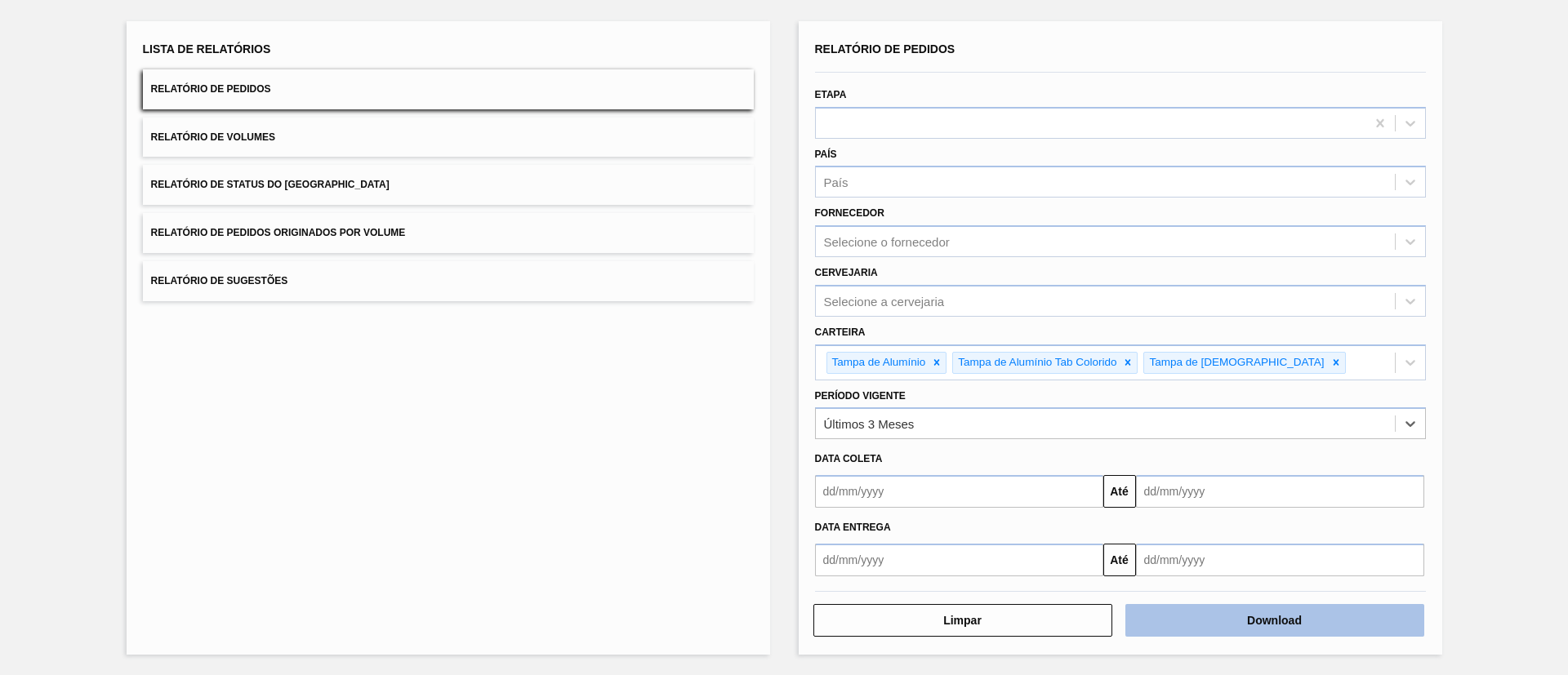
click at [1235, 632] on button "Download" at bounding box center [1274, 620] width 299 height 32
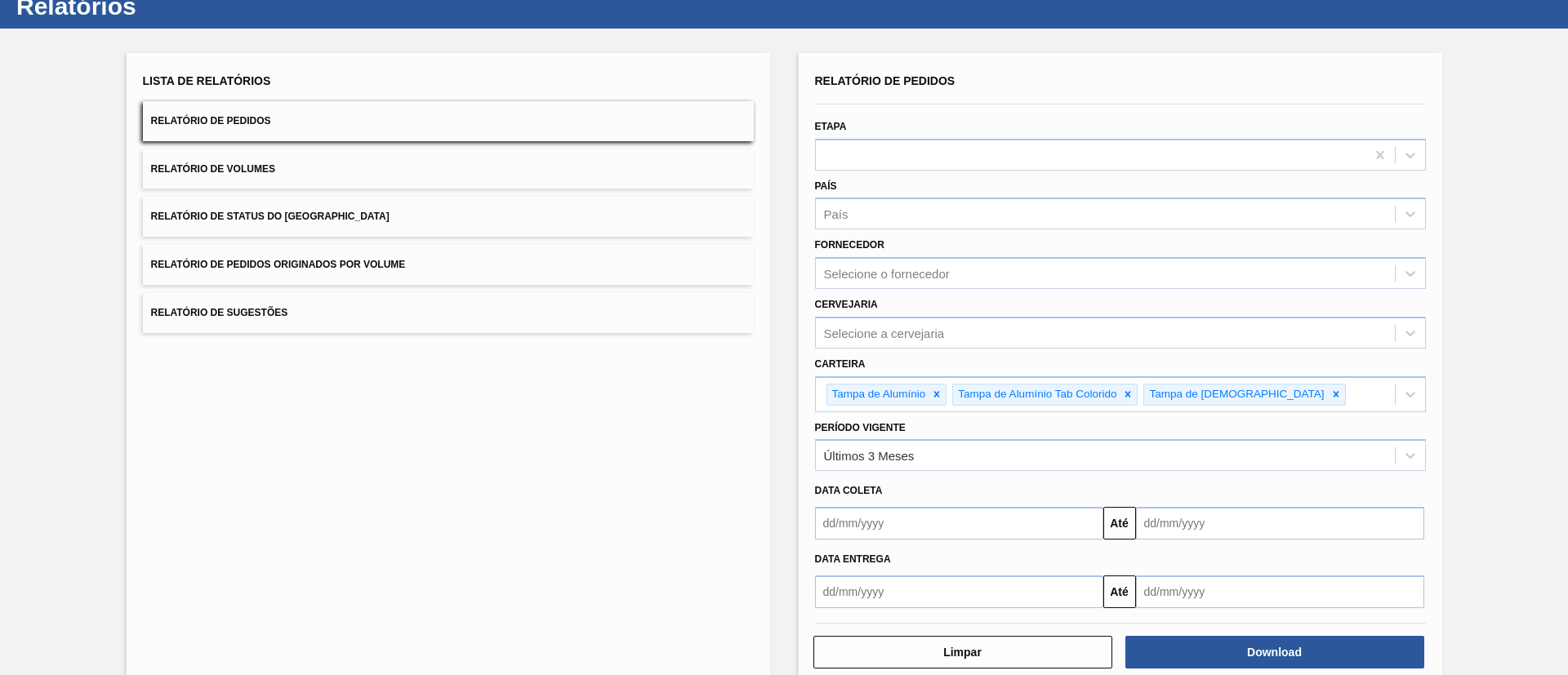
scroll to position [0, 0]
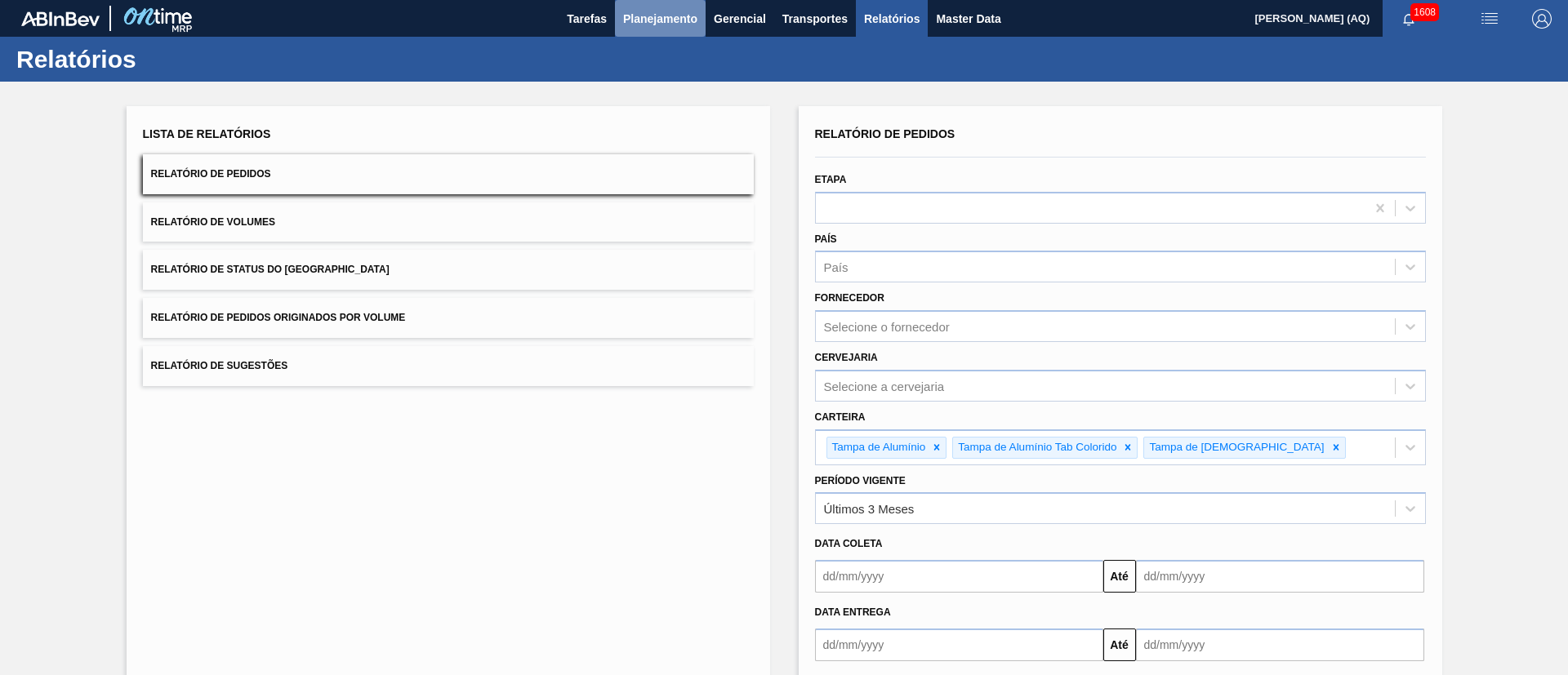
click at [661, 18] on span "Planejamento" at bounding box center [661, 18] width 74 height 19
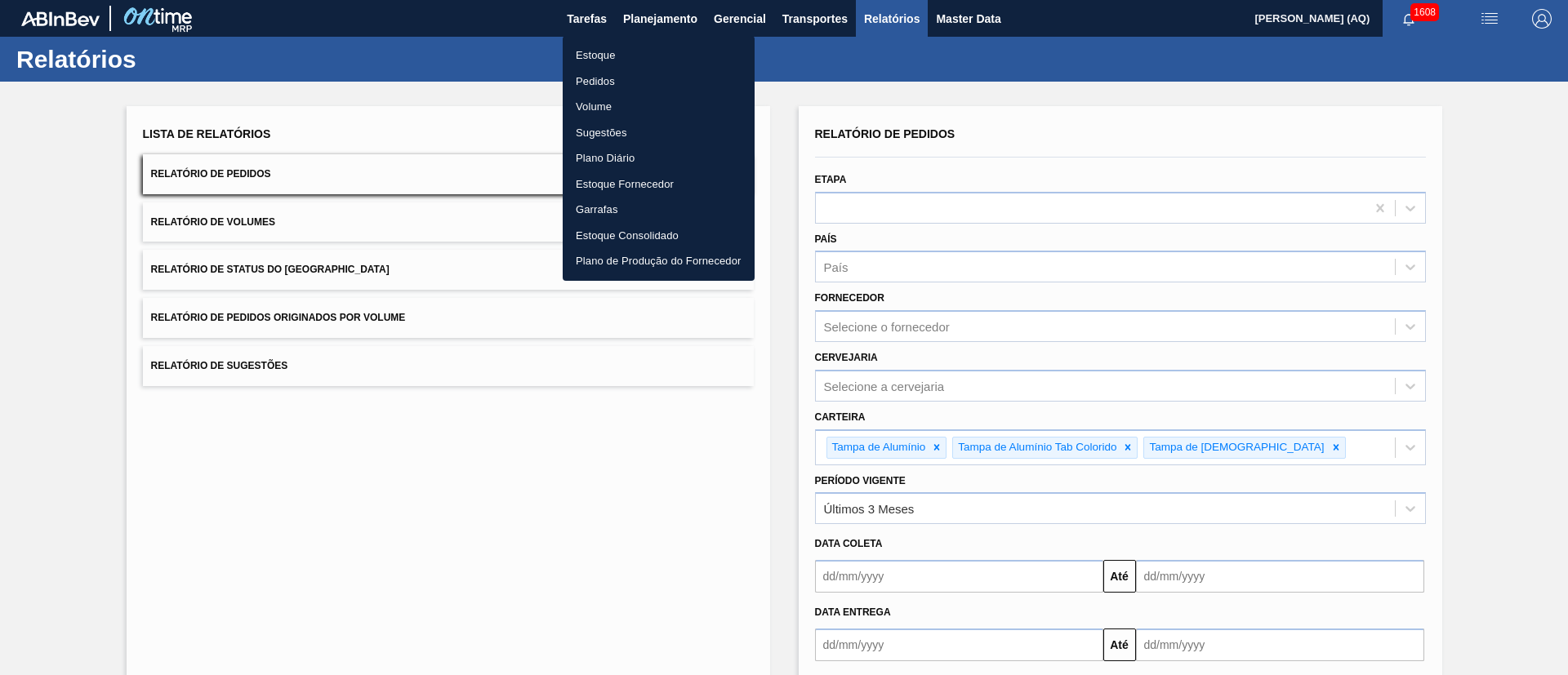
click at [586, 54] on li "Estoque" at bounding box center [658, 55] width 191 height 26
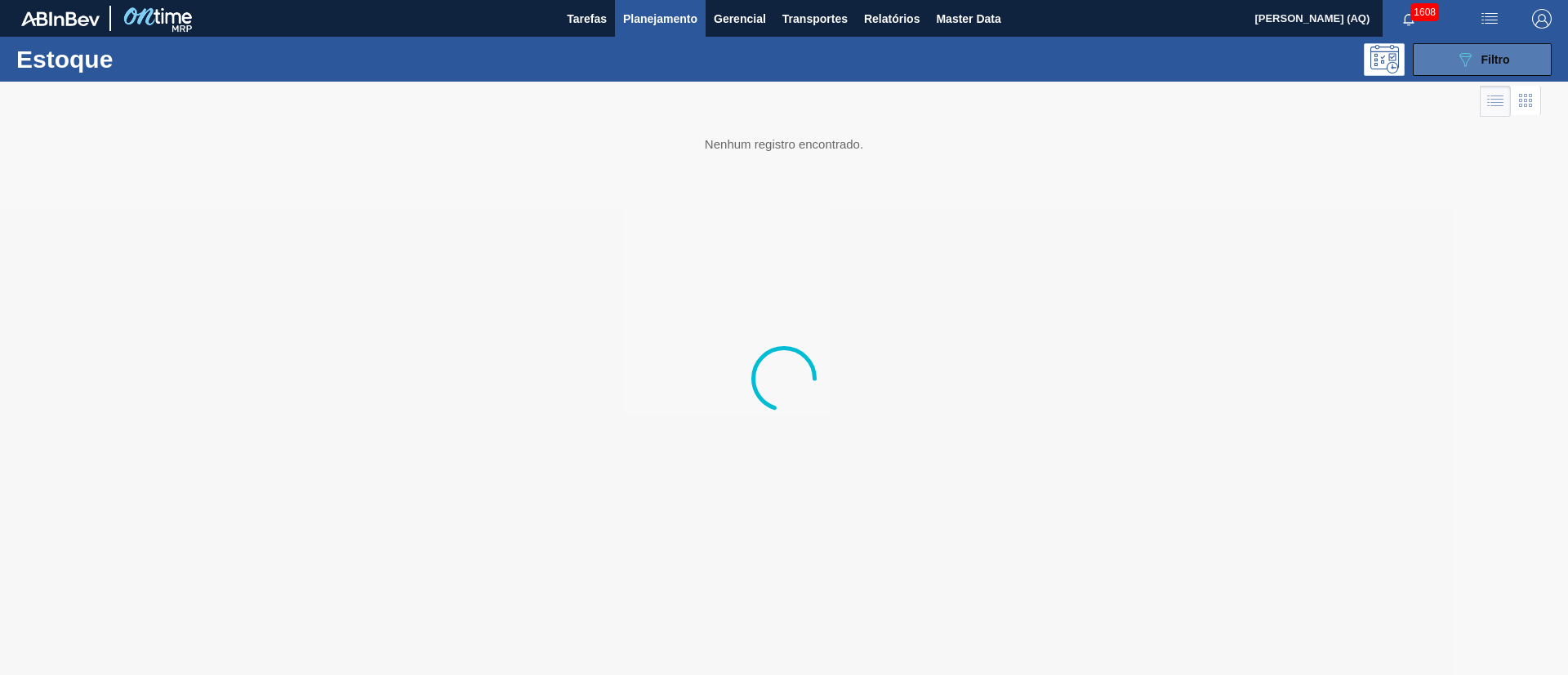
click at [1444, 70] on button "089F7B8B-B2A5-4AFE-B5C0-19BA573D28AC Filtro" at bounding box center [1482, 59] width 139 height 32
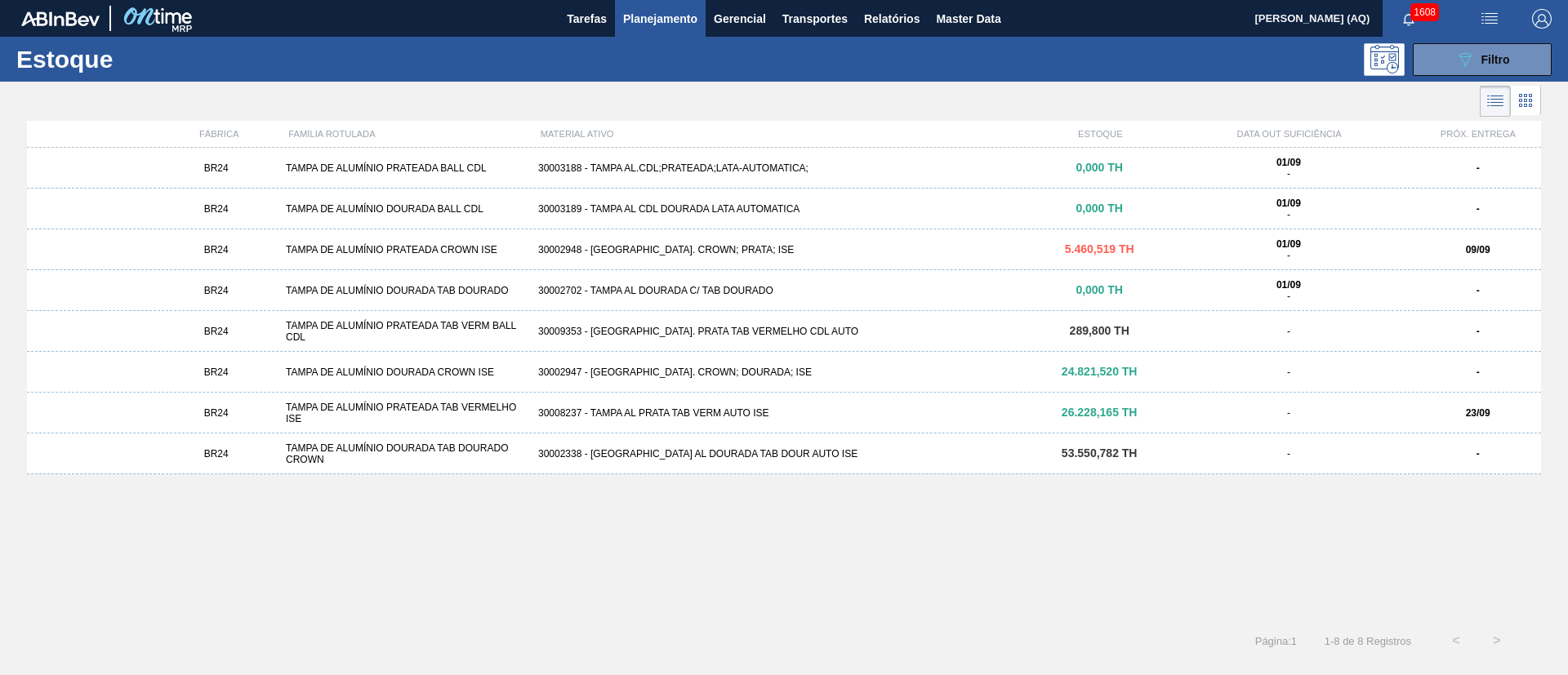
click at [970, 244] on div "30002948 - TAMPA AL. CROWN; PRATA; ISE" at bounding box center [784, 250] width 505 height 11
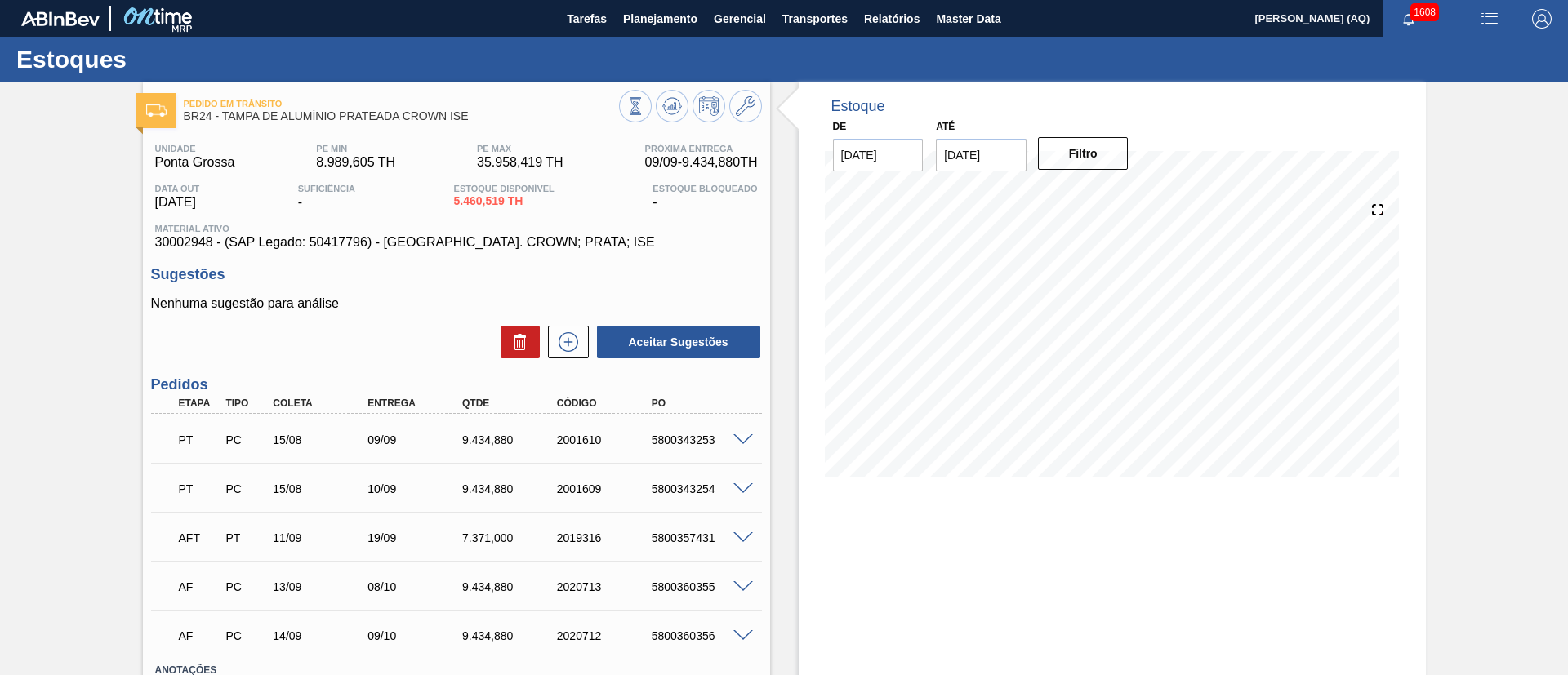
click at [1012, 158] on input "[DATE]" at bounding box center [982, 154] width 91 height 32
click at [1114, 191] on button "Next Month" at bounding box center [1118, 194] width 11 height 11
click at [1056, 350] on div "30" at bounding box center [1061, 352] width 22 height 22
click at [1084, 161] on button "Filtro" at bounding box center [1083, 153] width 91 height 32
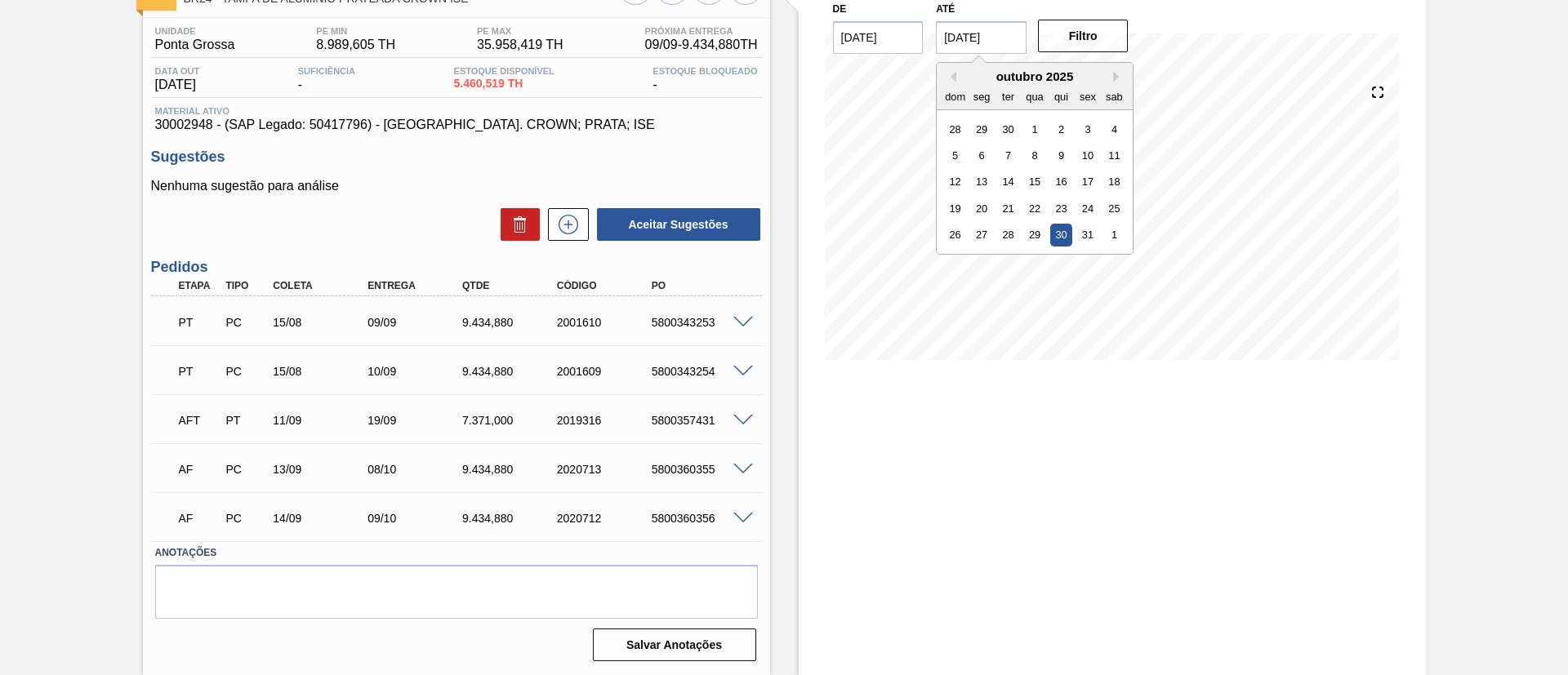
click at [970, 37] on input "[DATE]" at bounding box center [982, 37] width 91 height 32
click at [1115, 73] on button "Next Month" at bounding box center [1118, 77] width 11 height 11
click at [954, 264] on div "30" at bounding box center [955, 262] width 22 height 22
type input "[DATE]"
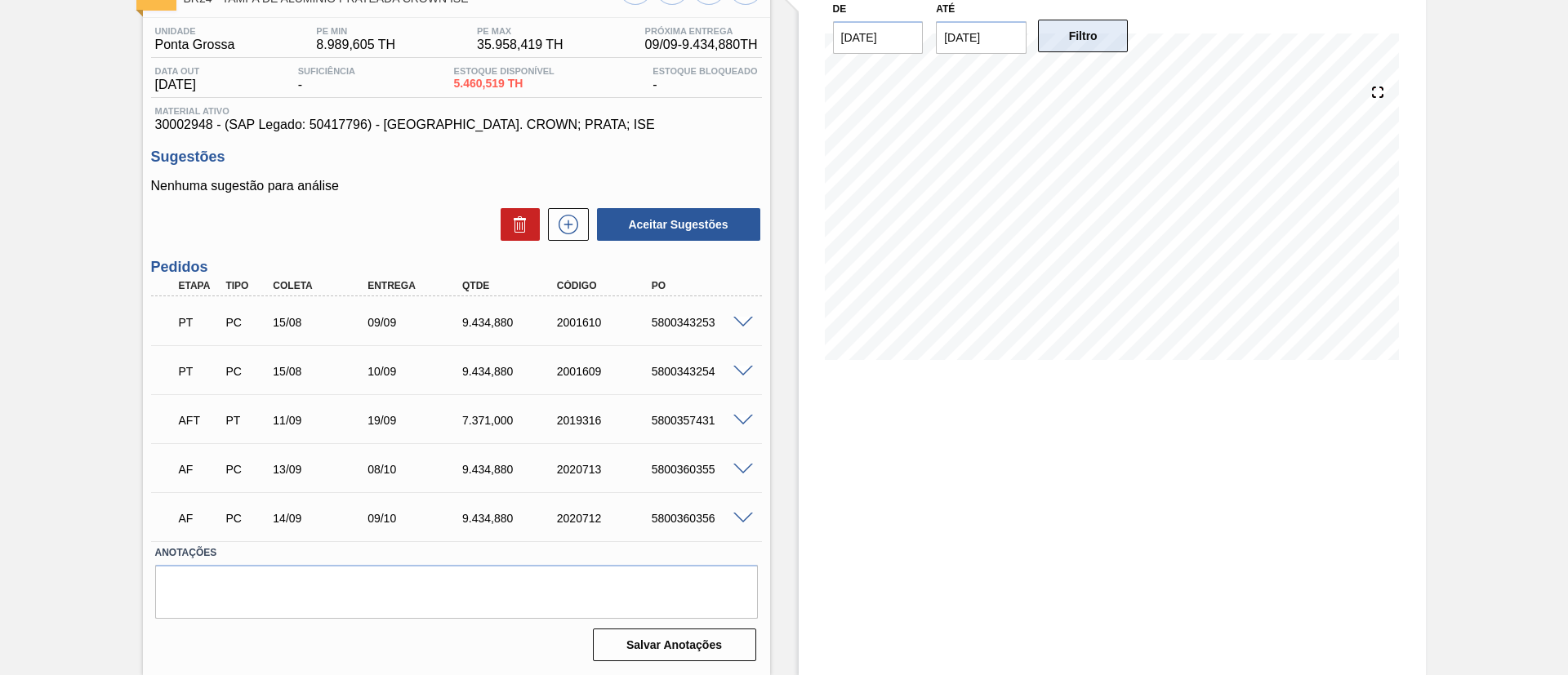
click at [1046, 40] on button "Filtro" at bounding box center [1083, 35] width 91 height 32
click at [1437, 199] on div "Pedido em Trânsito BR24 - TAMPA DE ALUMÍNIO PRATEADA CROWN ISE Unidade Ponta Gr…" at bounding box center [784, 319] width 1568 height 711
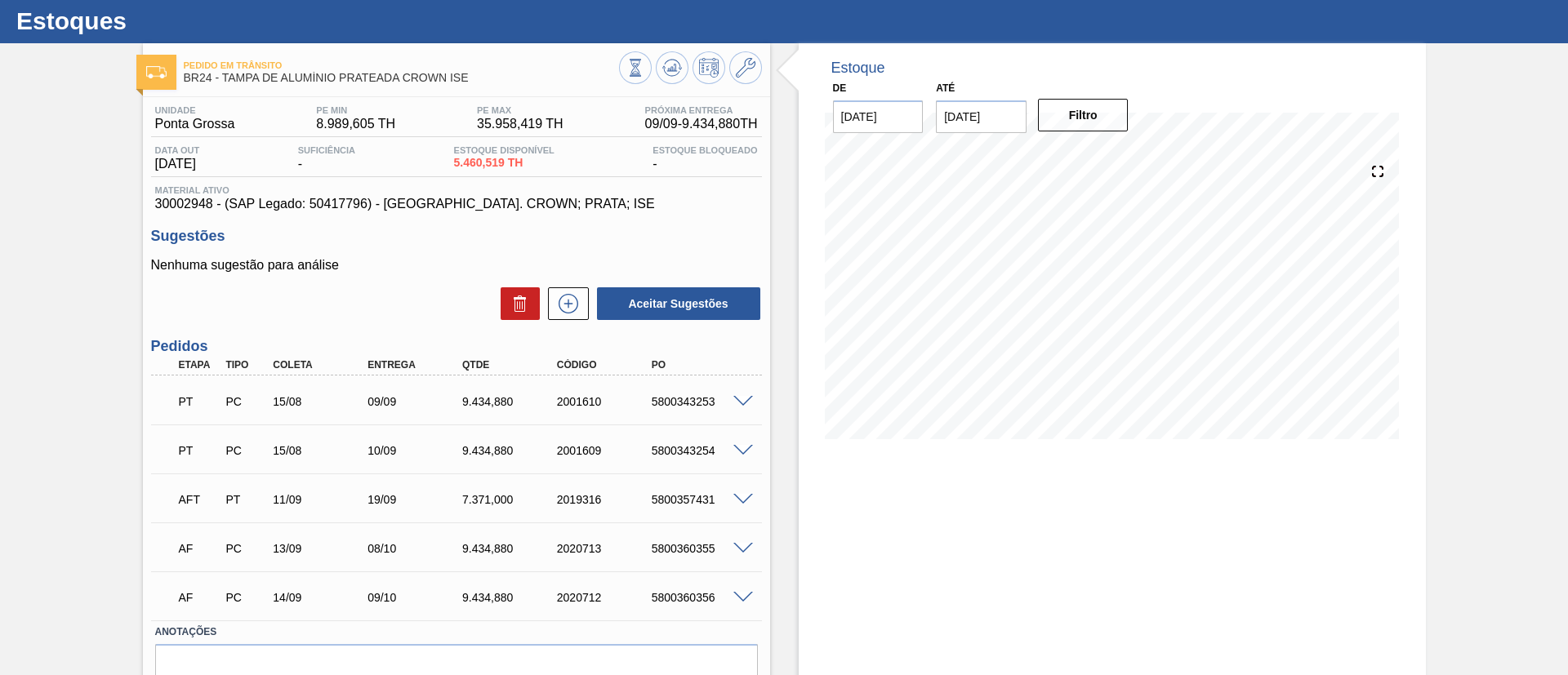
scroll to position [0, 0]
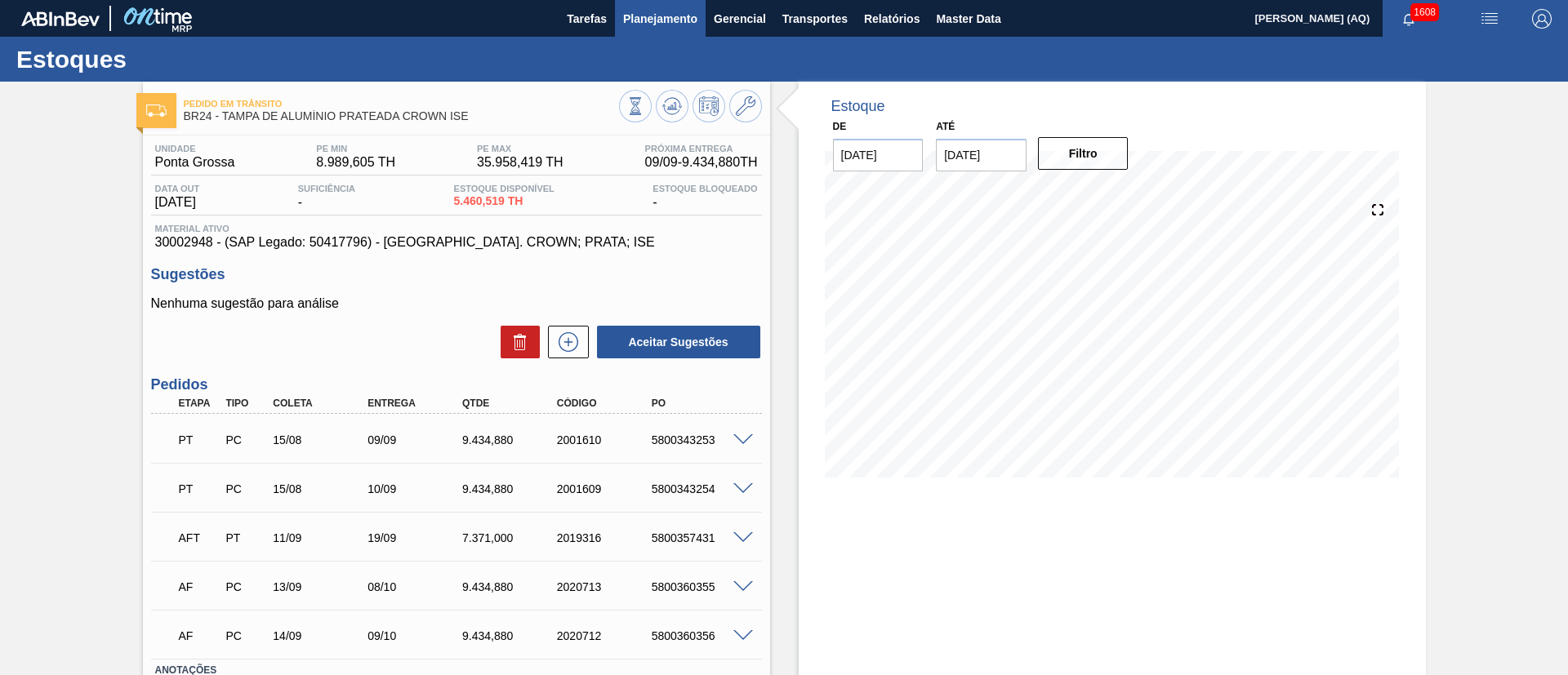
click at [664, 12] on span "Planejamento" at bounding box center [661, 18] width 74 height 19
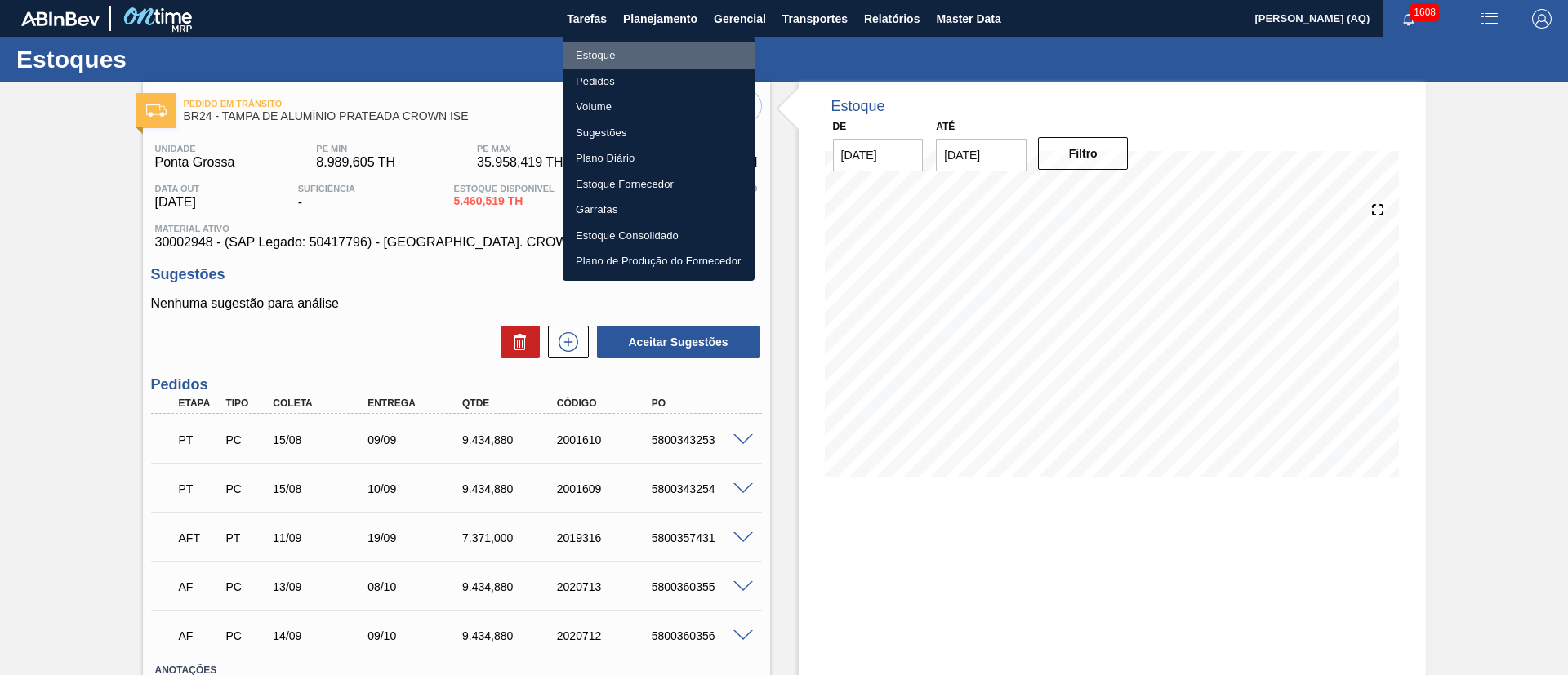
click at [613, 55] on li "Estoque" at bounding box center [658, 55] width 191 height 26
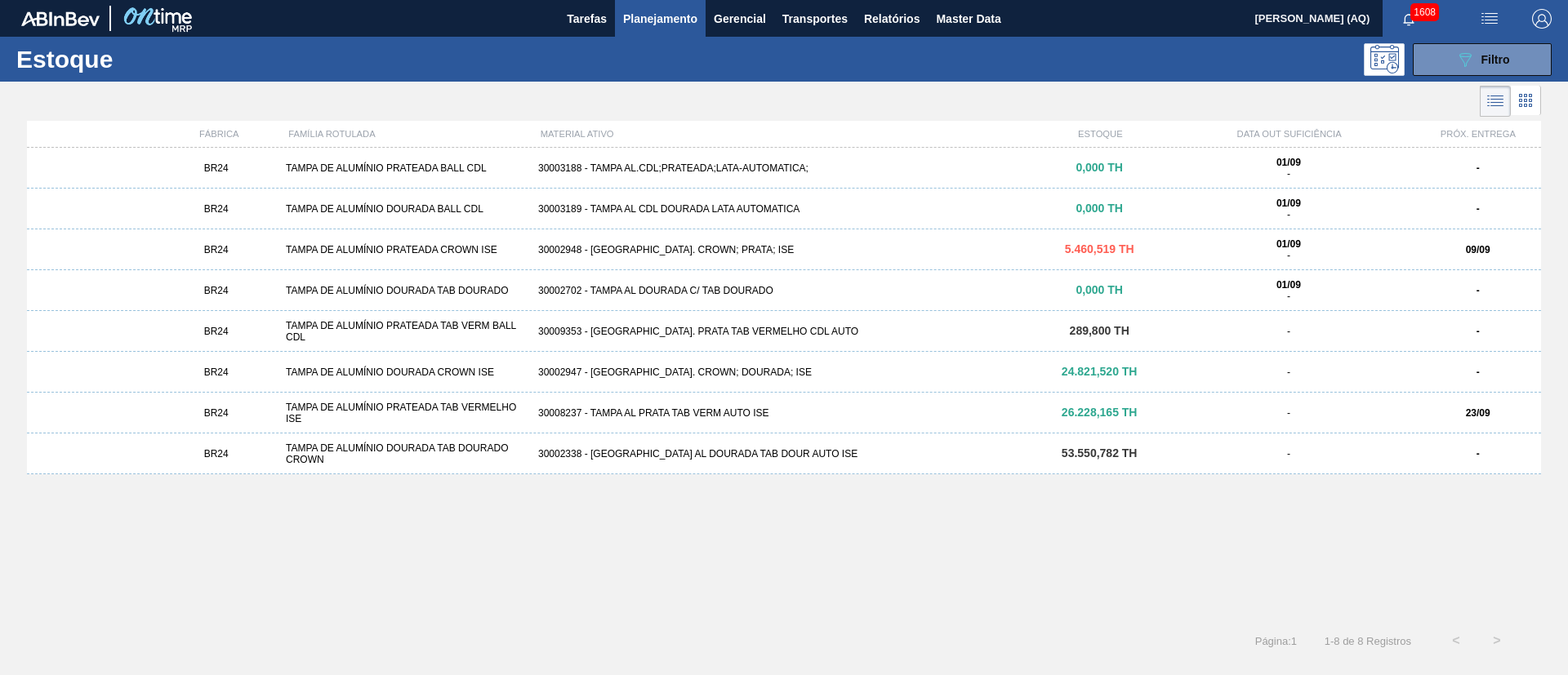
click at [706, 519] on div "BR24 TAMPA DE ALUMÍNIO PRATEADA BALL CDL 30003188 - TAMPA AL.CDL;PRATEADA;LATA-…" at bounding box center [784, 379] width 1514 height 463
click at [704, 417] on div "30008237 - TAMPA AL PRATA TAB VERM AUTO ISE" at bounding box center [784, 412] width 505 height 11
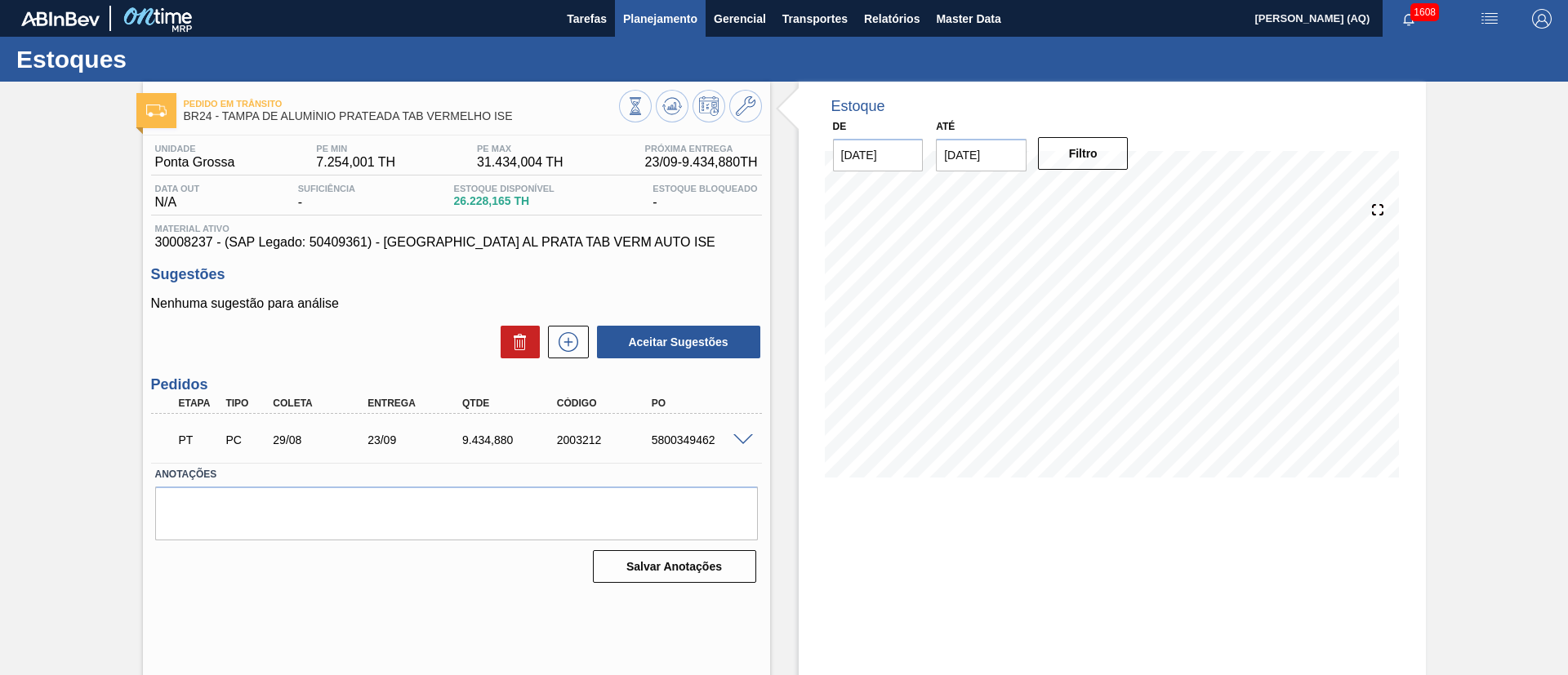
click at [679, 17] on span "Planejamento" at bounding box center [661, 18] width 74 height 19
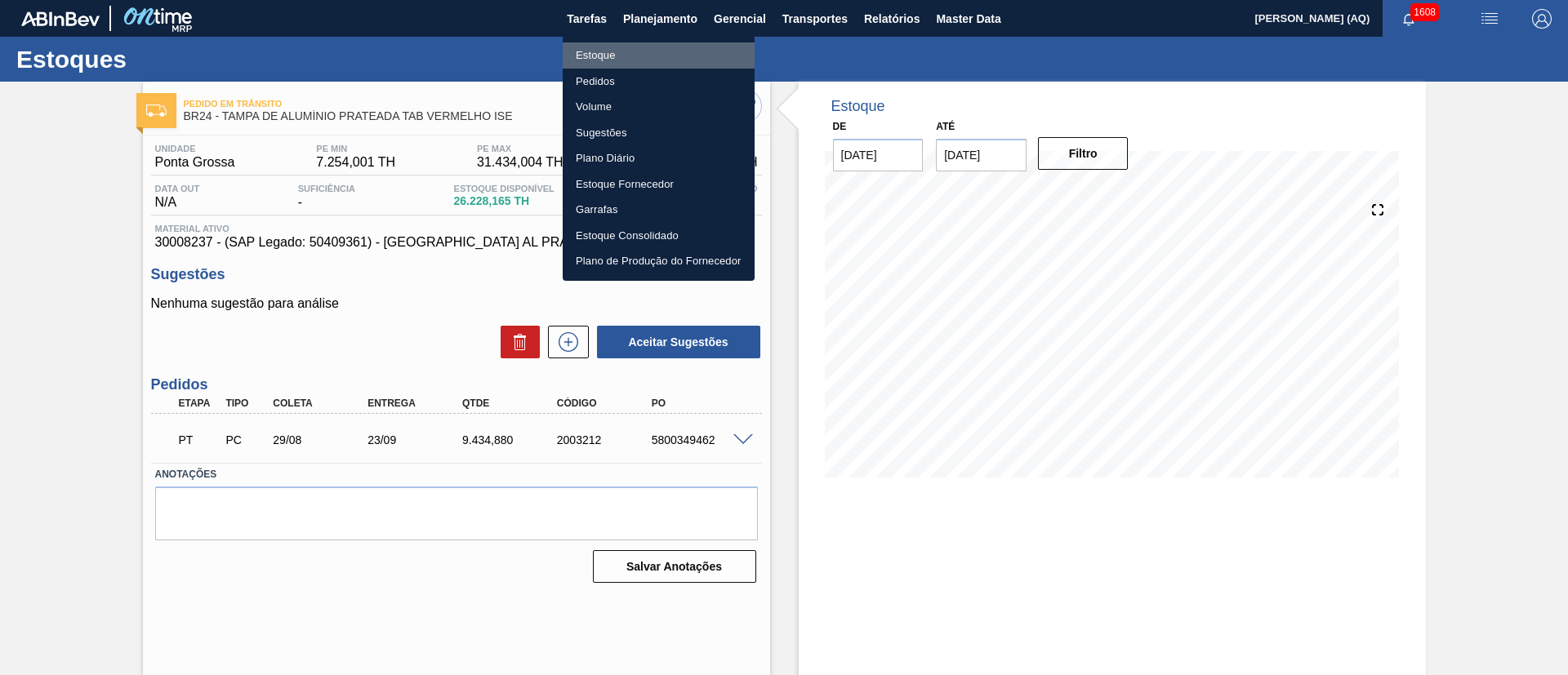
click at [622, 51] on li "Estoque" at bounding box center [658, 55] width 191 height 26
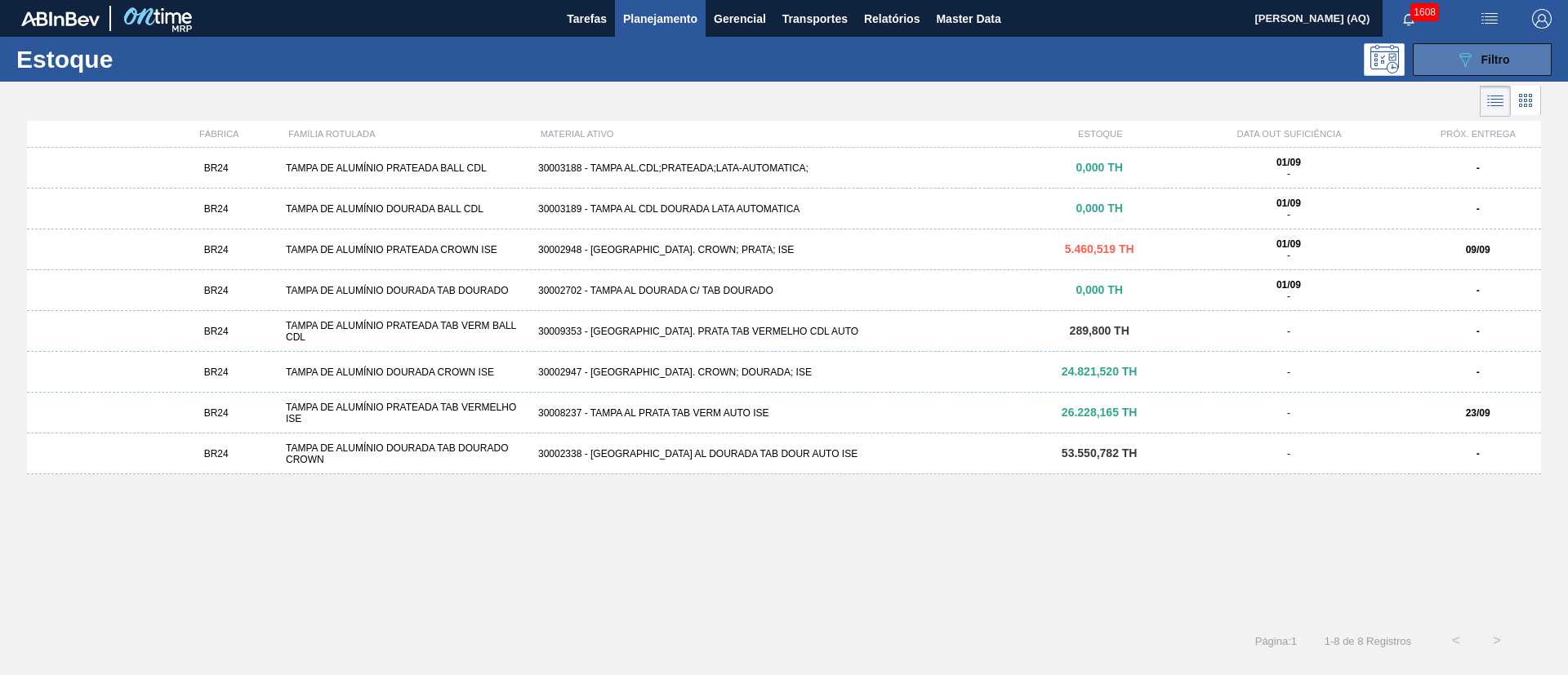
drag, startPoint x: 1475, startPoint y: 59, endPoint x: 1459, endPoint y: 70, distance: 19.4
click at [1473, 59] on div "089F7B8B-B2A5-4AFE-B5C0-19BA573D28AC Filtro" at bounding box center [1482, 59] width 55 height 19
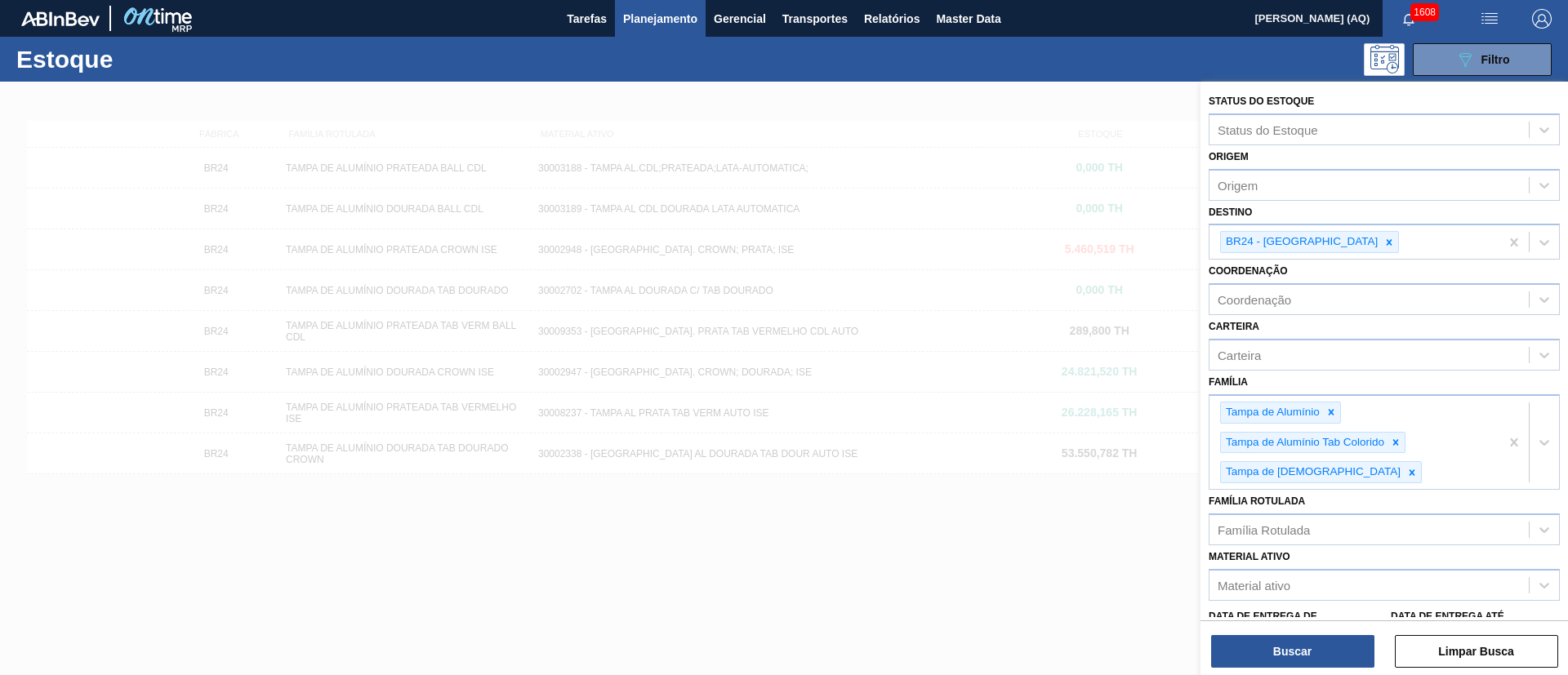
click at [674, 16] on span "Planejamento" at bounding box center [661, 18] width 74 height 19
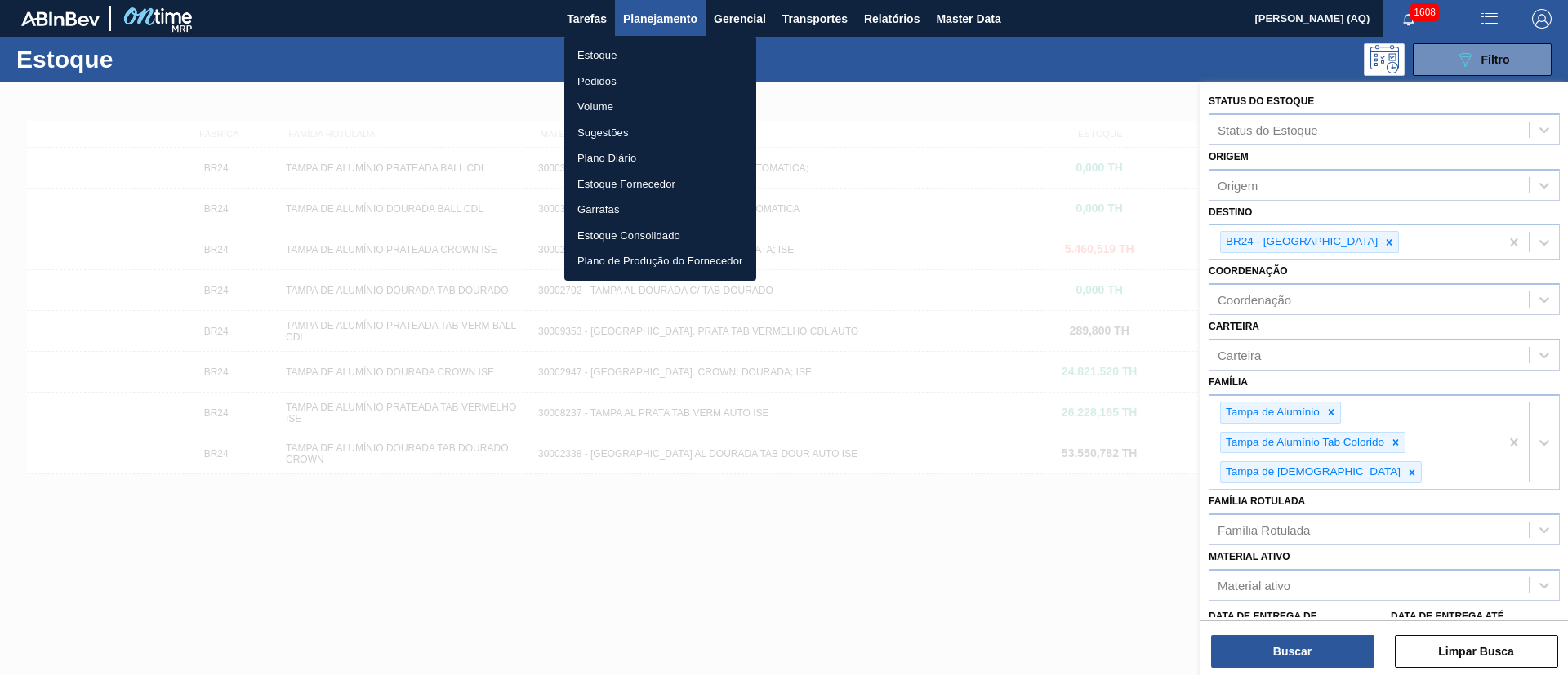
click at [606, 82] on li "Pedidos" at bounding box center [660, 81] width 191 height 26
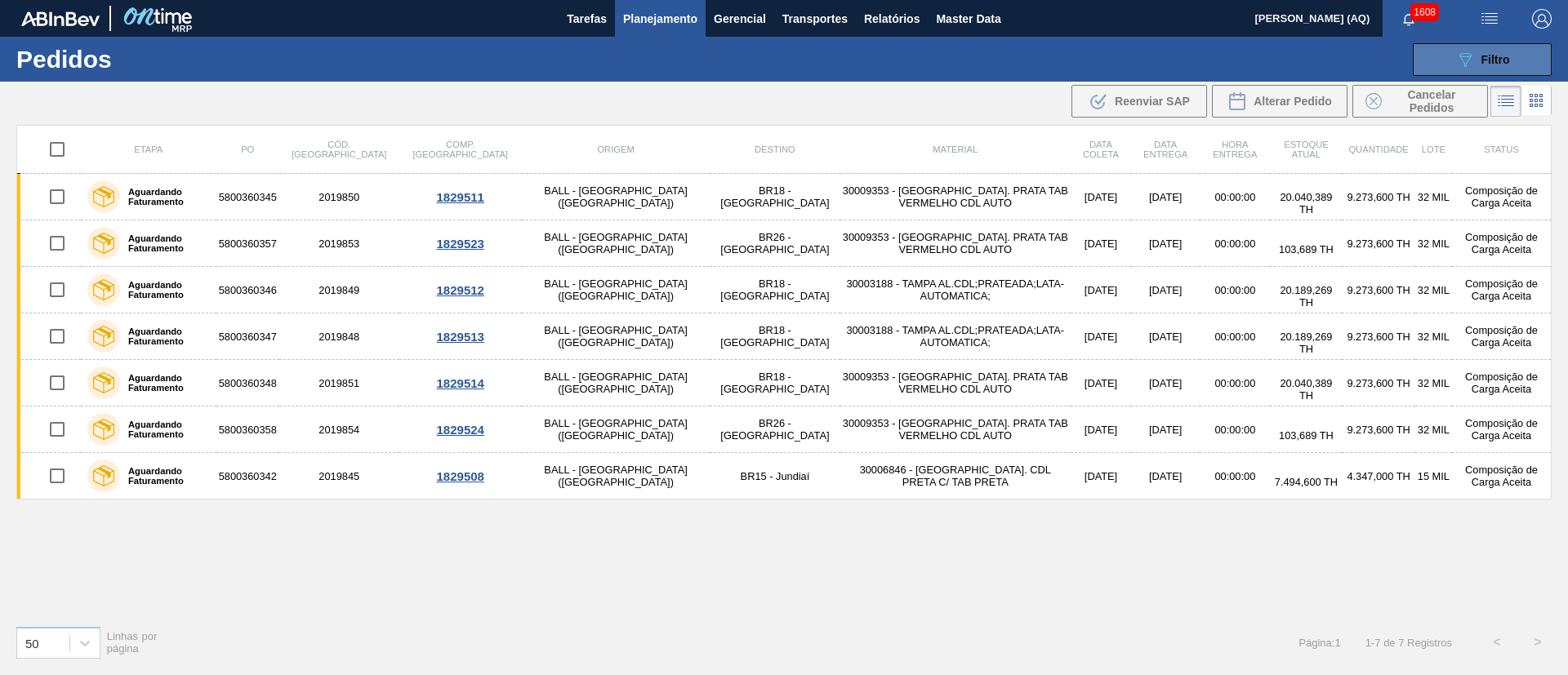
click at [1452, 54] on button "089F7B8B-B2A5-4AFE-B5C0-19BA573D28AC Filtro" at bounding box center [1482, 59] width 139 height 32
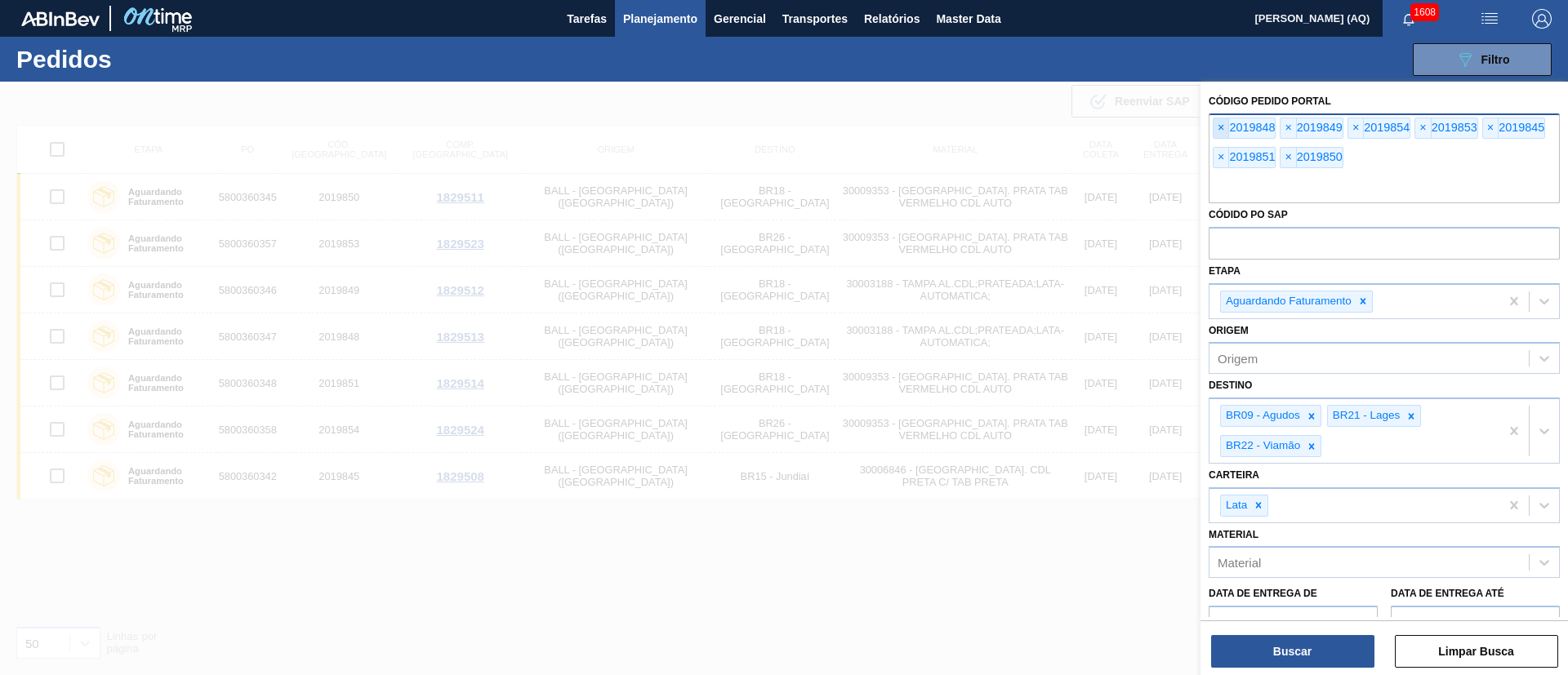
click at [1226, 127] on span "×" at bounding box center [1221, 128] width 16 height 19
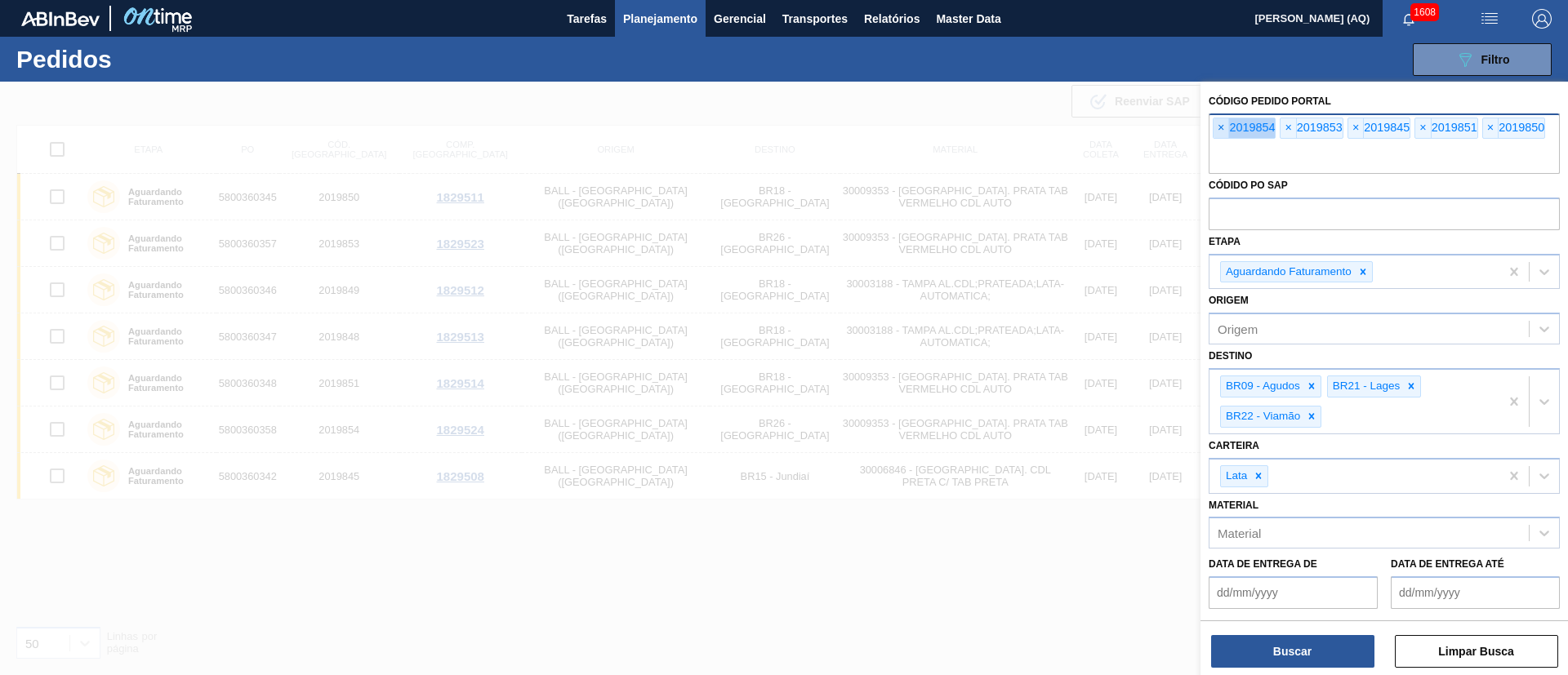
click at [1226, 127] on span "×" at bounding box center [1221, 128] width 16 height 19
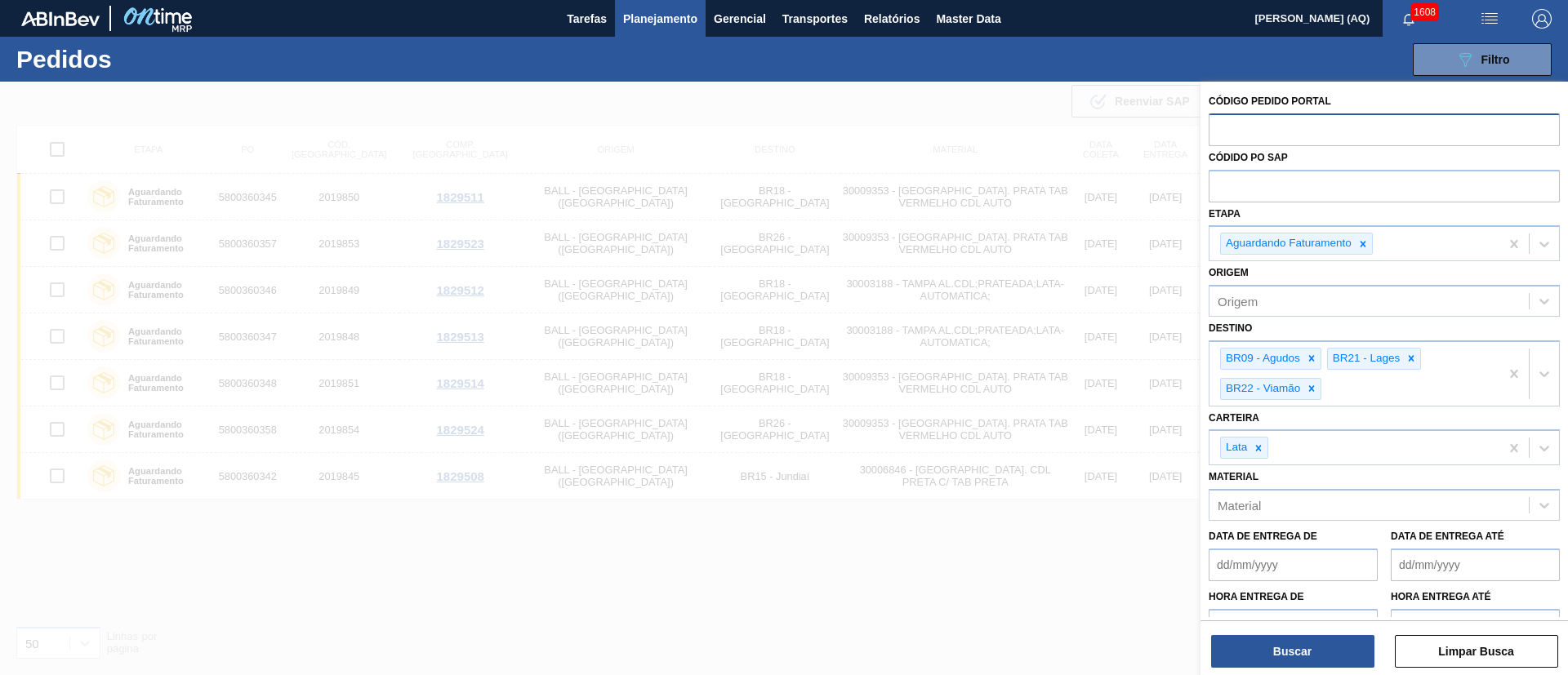
click at [1226, 127] on input "text" at bounding box center [1384, 129] width 352 height 31
paste input "2019548"
type input "2019548"
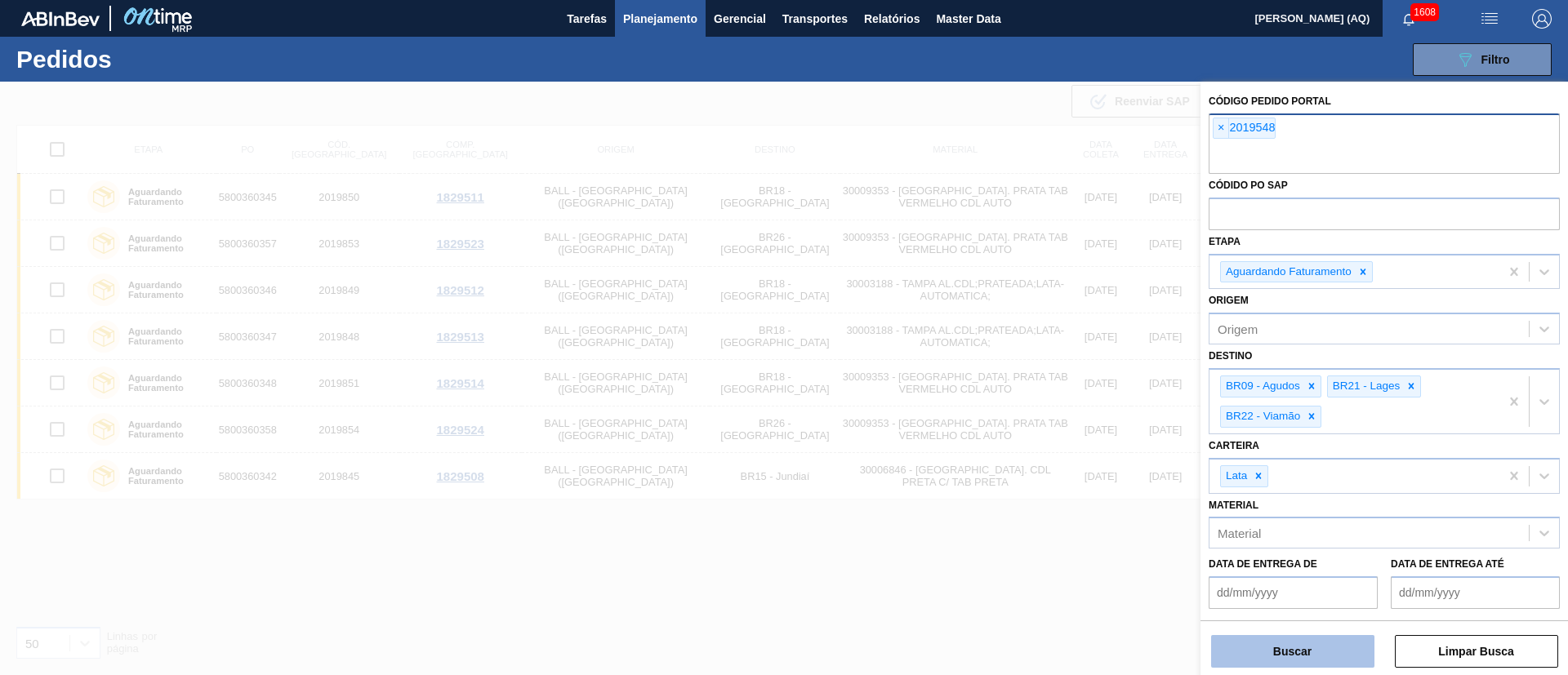
click at [1339, 639] on button "Buscar" at bounding box center [1292, 651] width 164 height 32
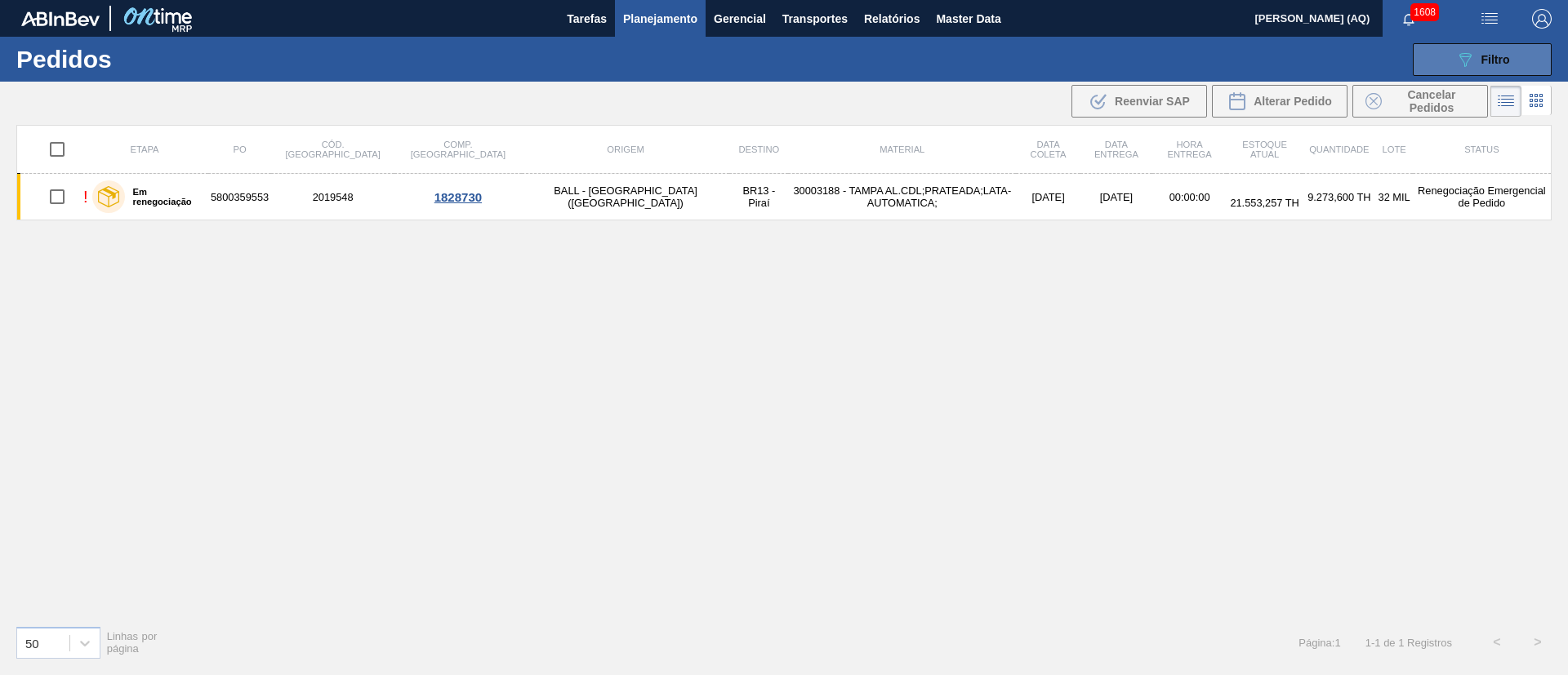
click at [1494, 55] on span "Filtro" at bounding box center [1495, 59] width 29 height 13
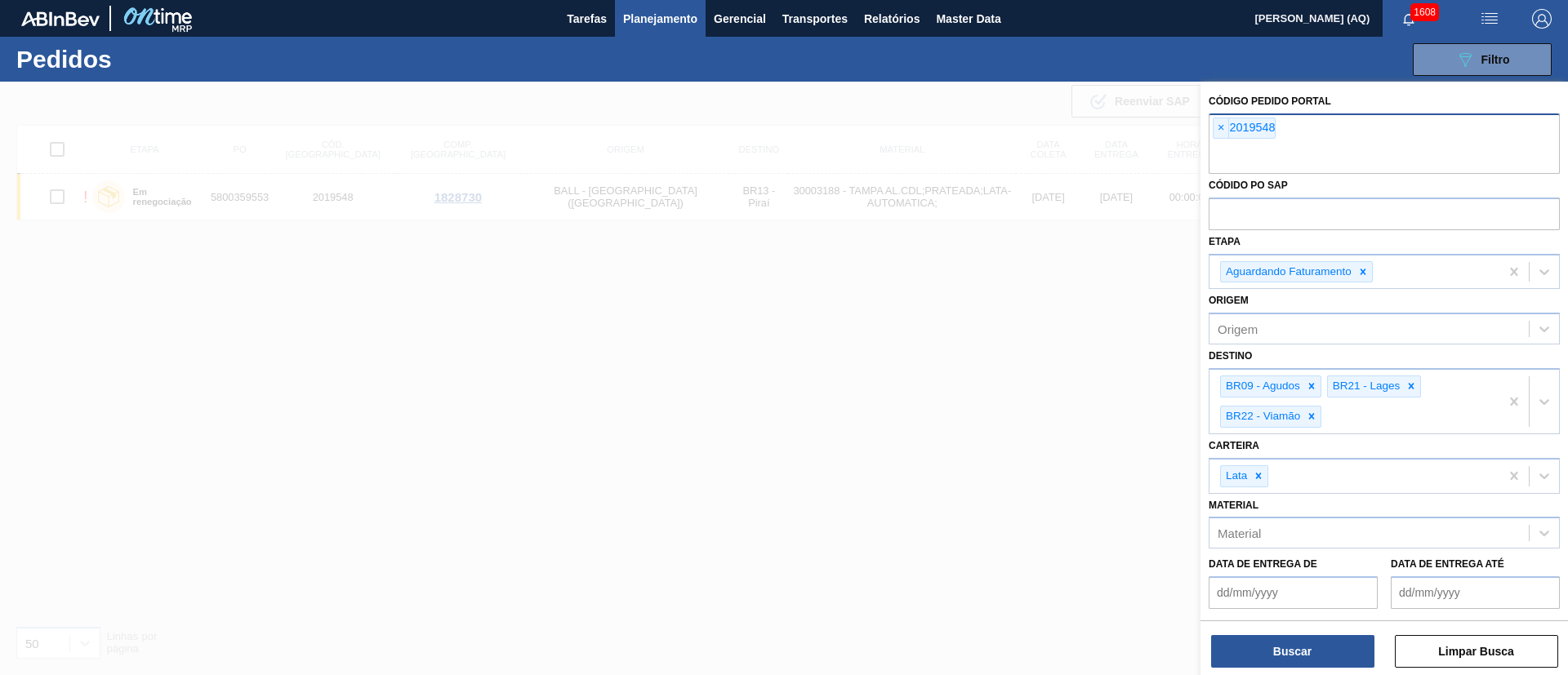
click at [1321, 121] on div "× 2019548" at bounding box center [1384, 143] width 352 height 60
paste input "text"
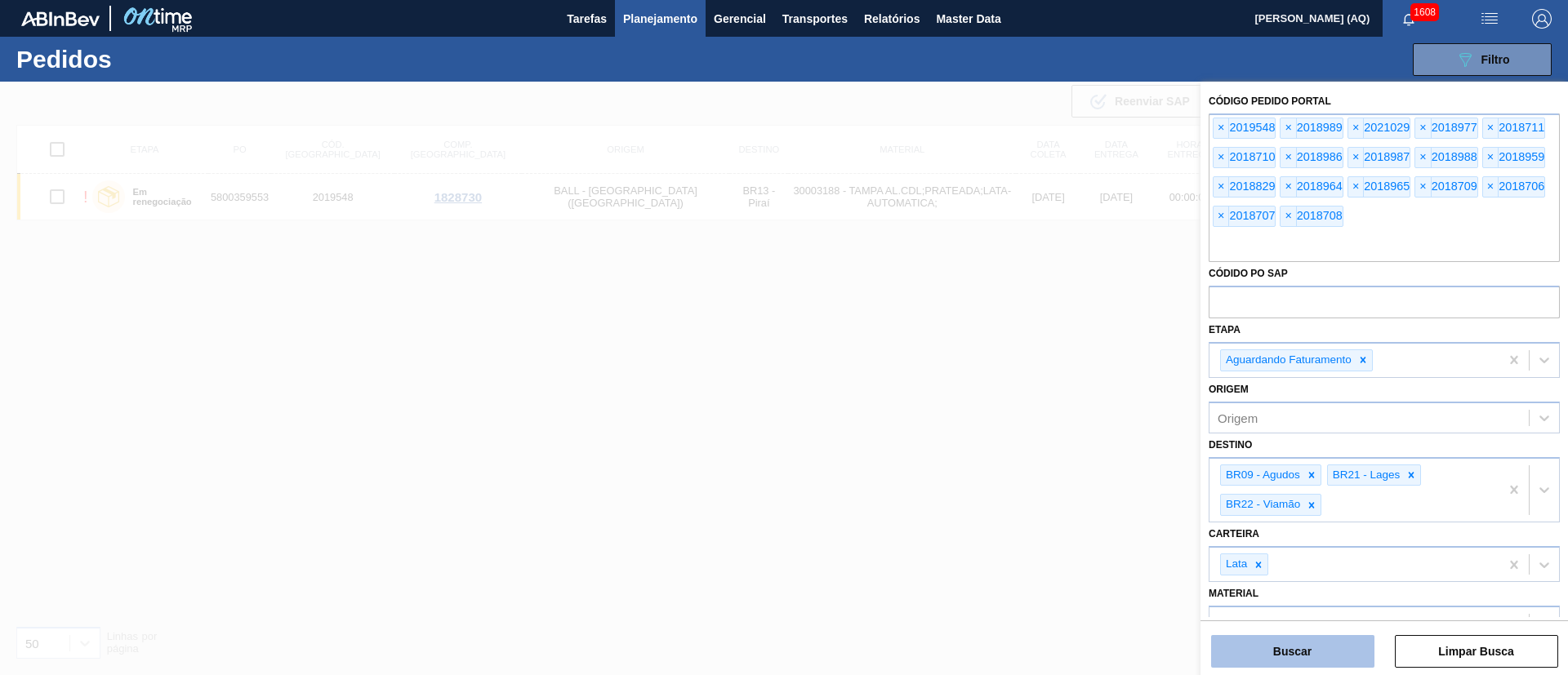
click at [1306, 644] on button "Buscar" at bounding box center [1292, 651] width 164 height 32
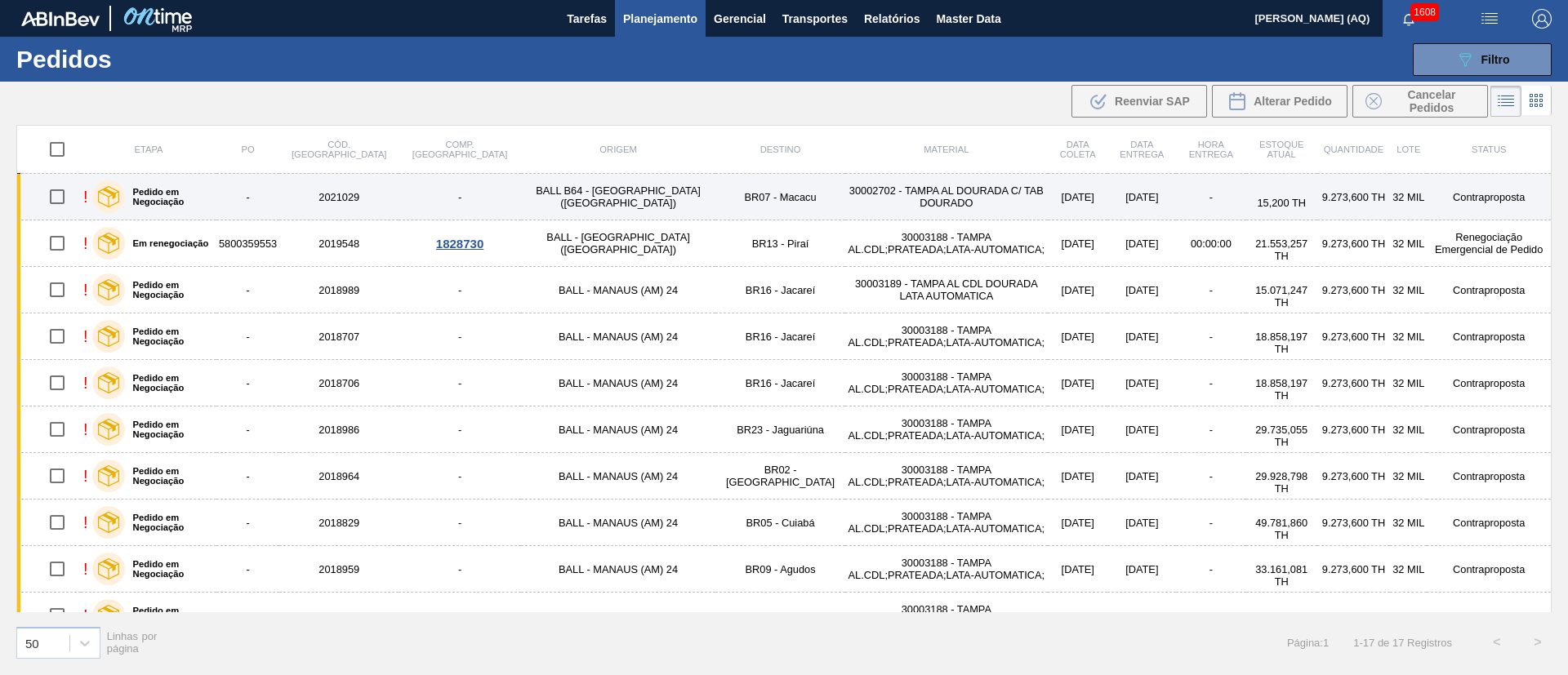
click at [268, 199] on td "-" at bounding box center [248, 197] width 63 height 46
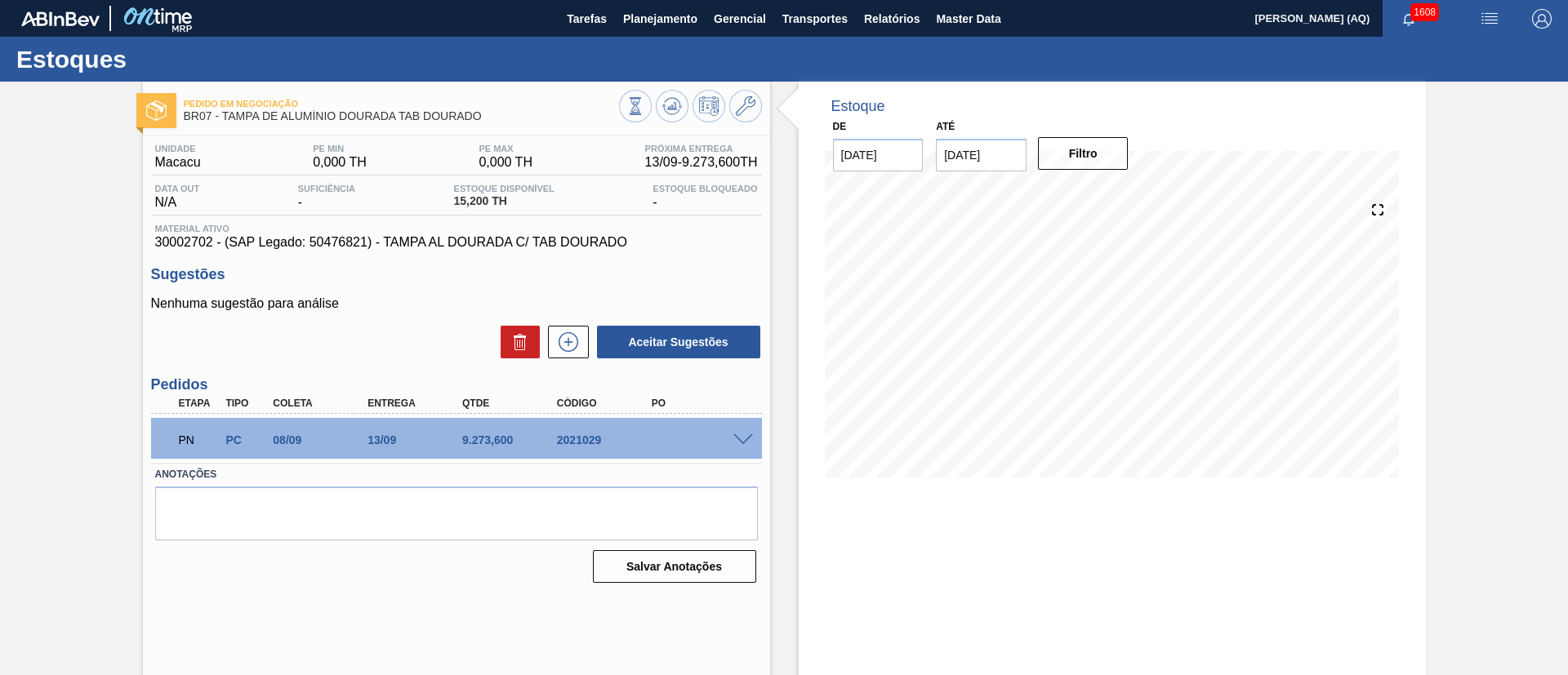
click at [734, 438] on span at bounding box center [743, 440] width 19 height 12
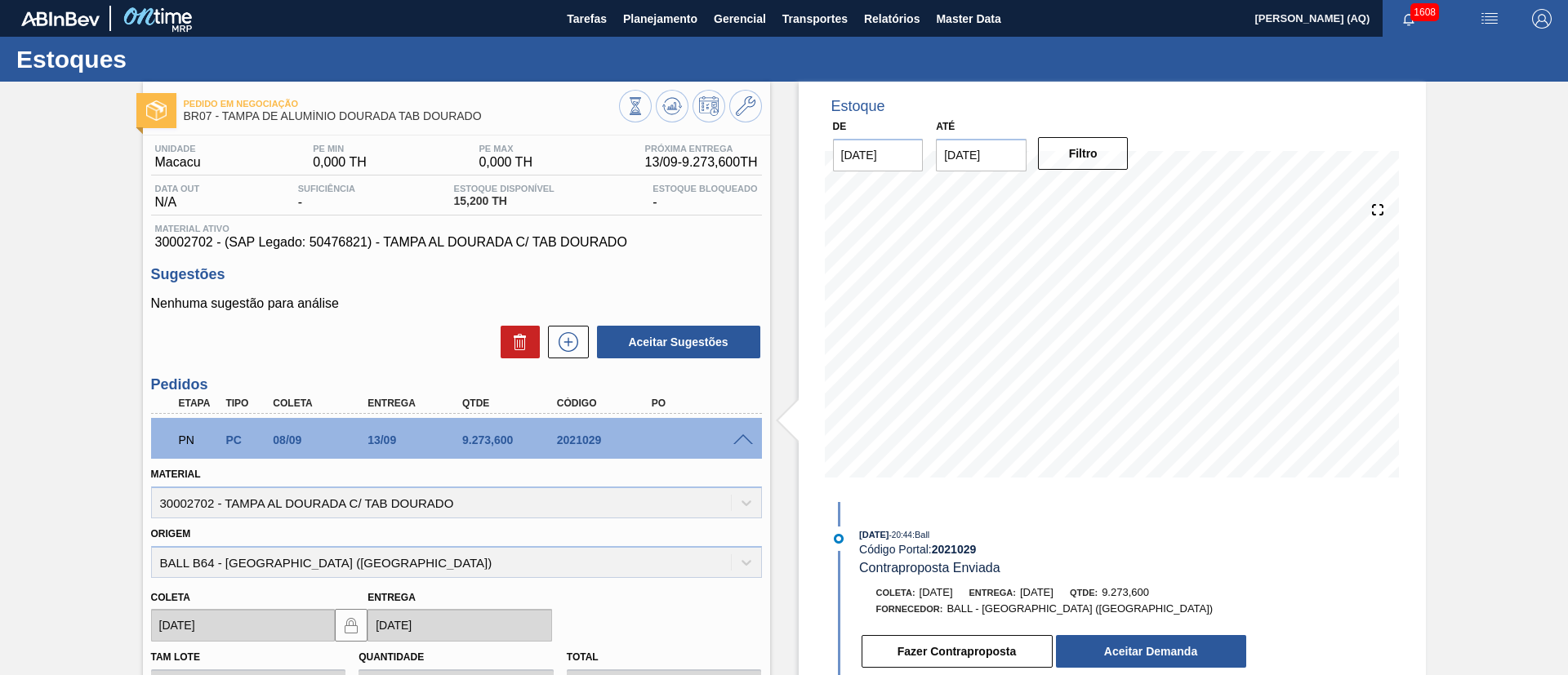
scroll to position [122, 0]
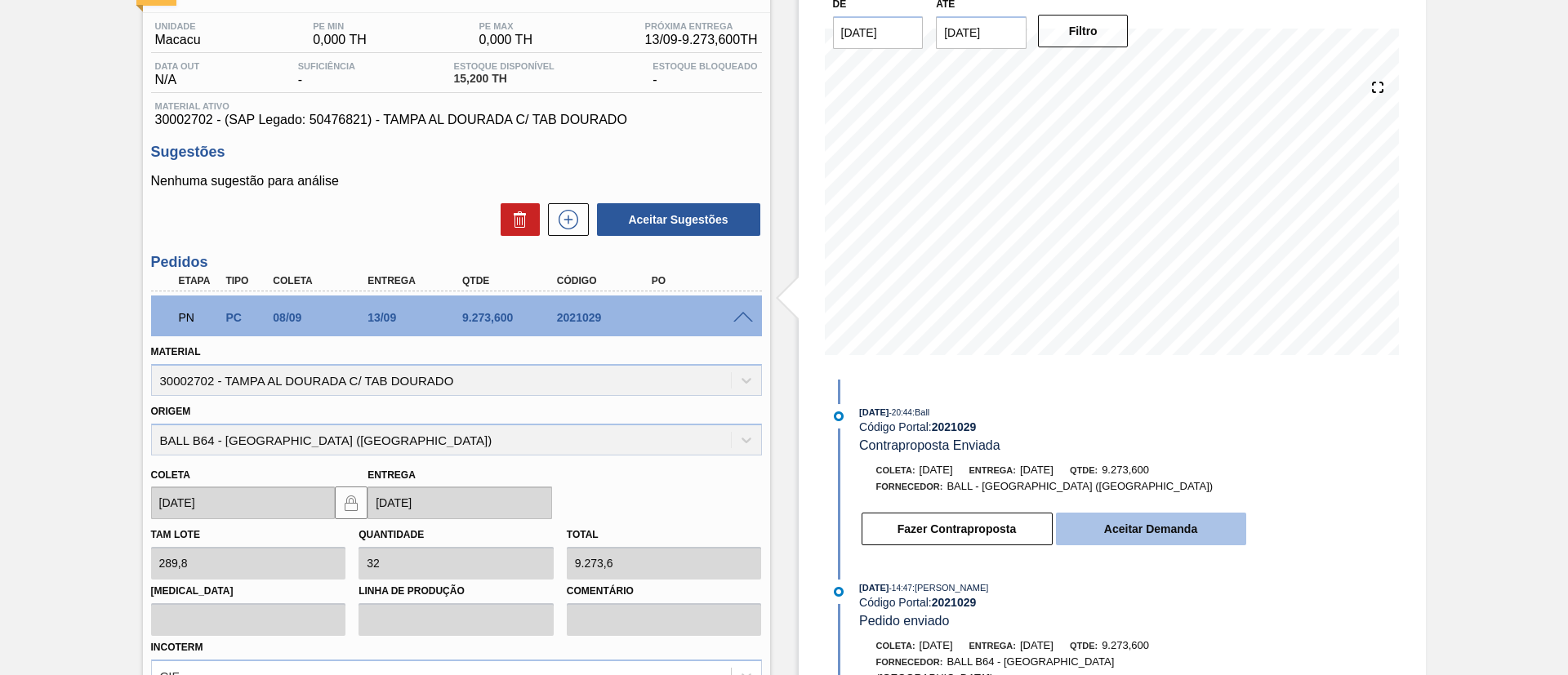
click at [1180, 522] on button "Aceitar Demanda" at bounding box center [1151, 528] width 191 height 32
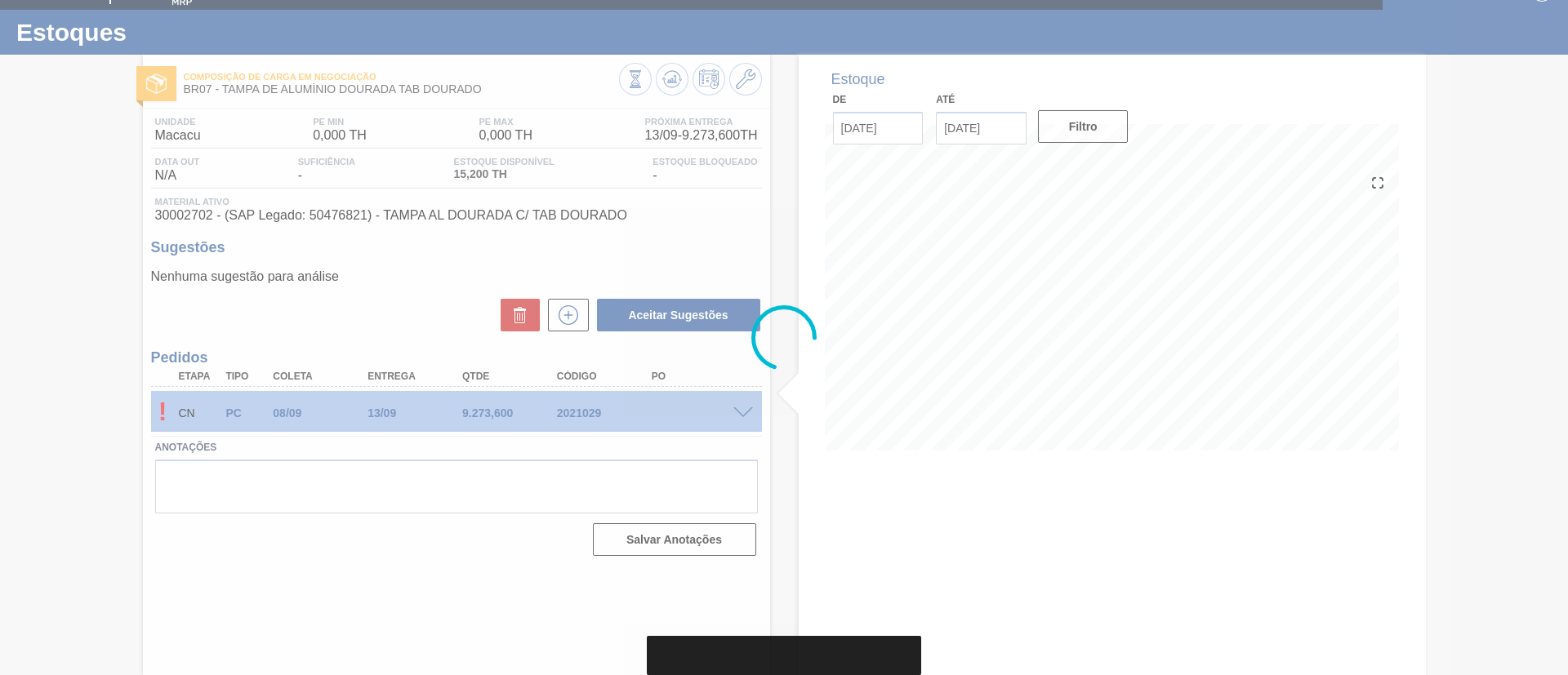
scroll to position [27, 0]
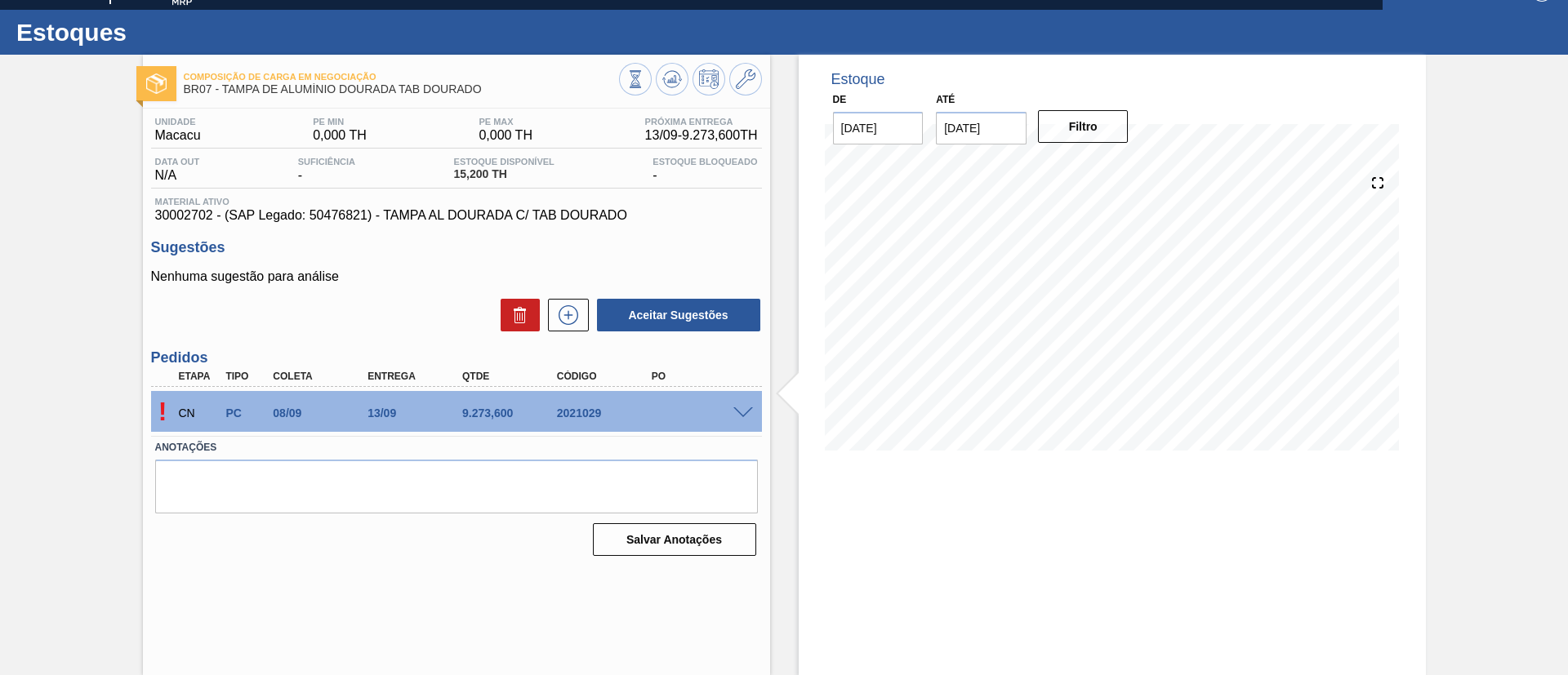
click at [737, 409] on span at bounding box center [743, 412] width 19 height 12
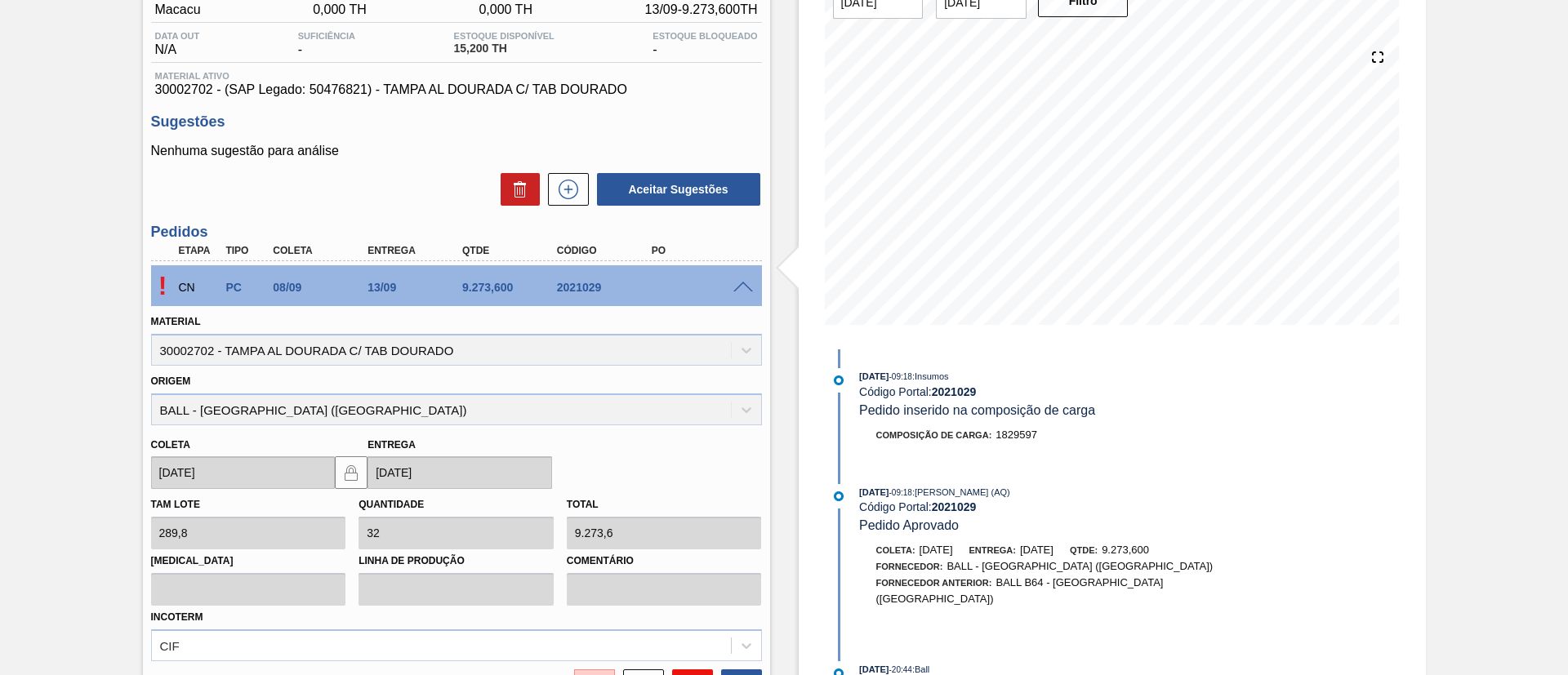
scroll to position [317, 0]
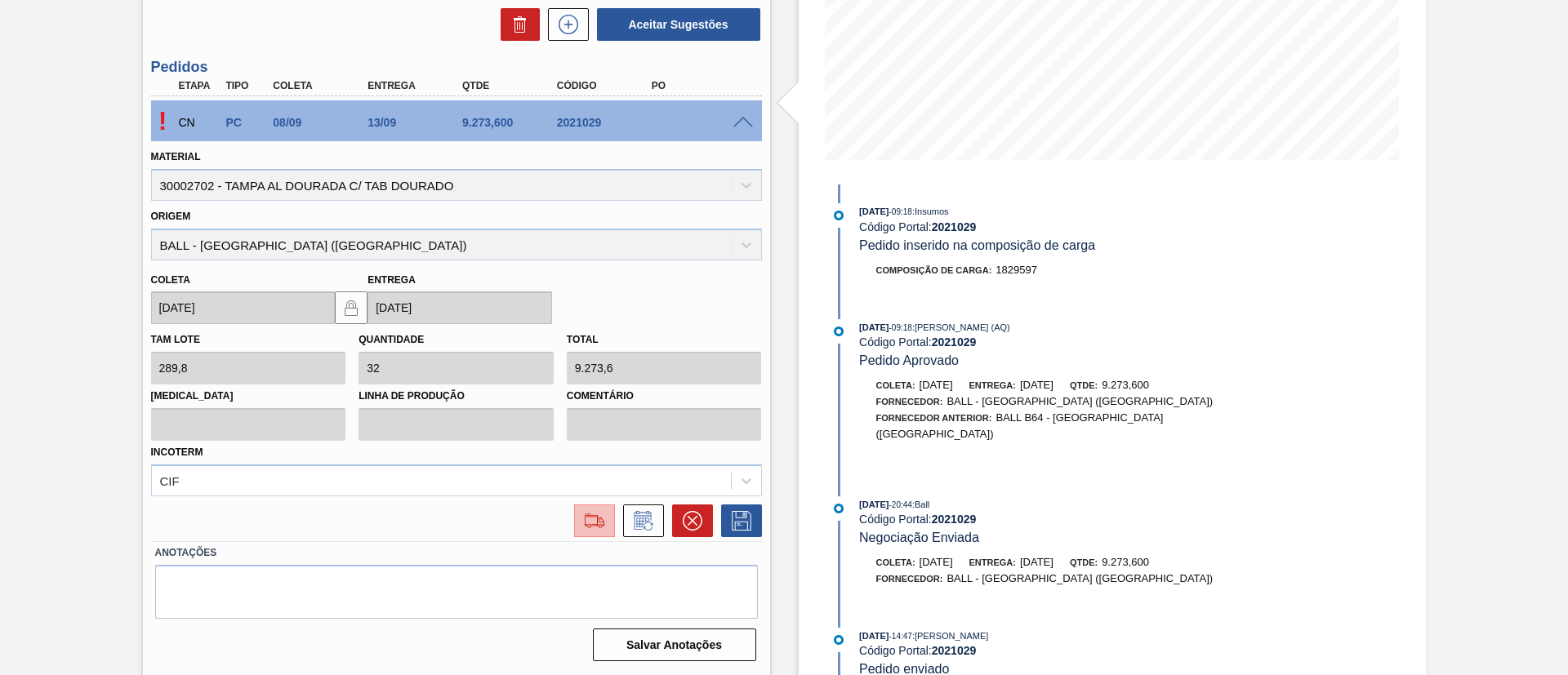
click at [596, 519] on img at bounding box center [595, 521] width 26 height 19
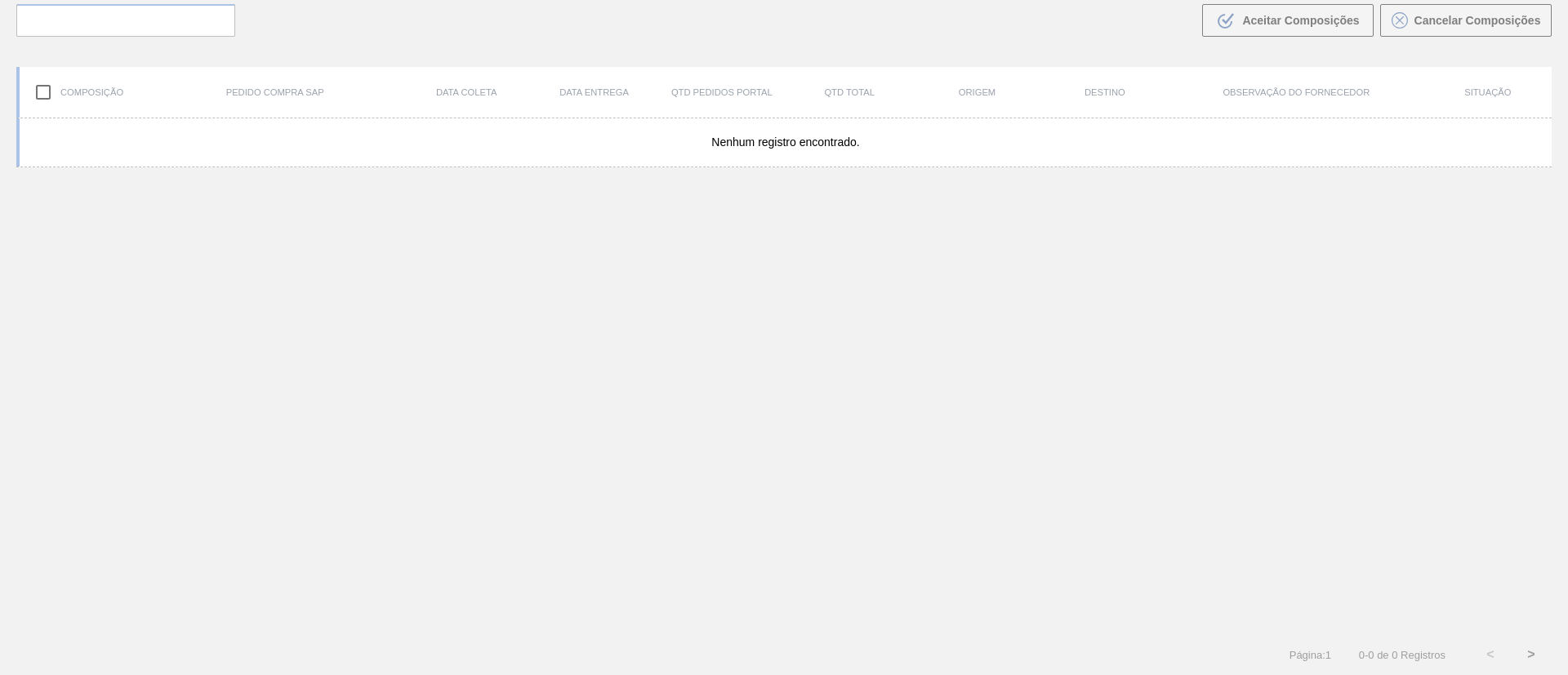
scroll to position [117, 0]
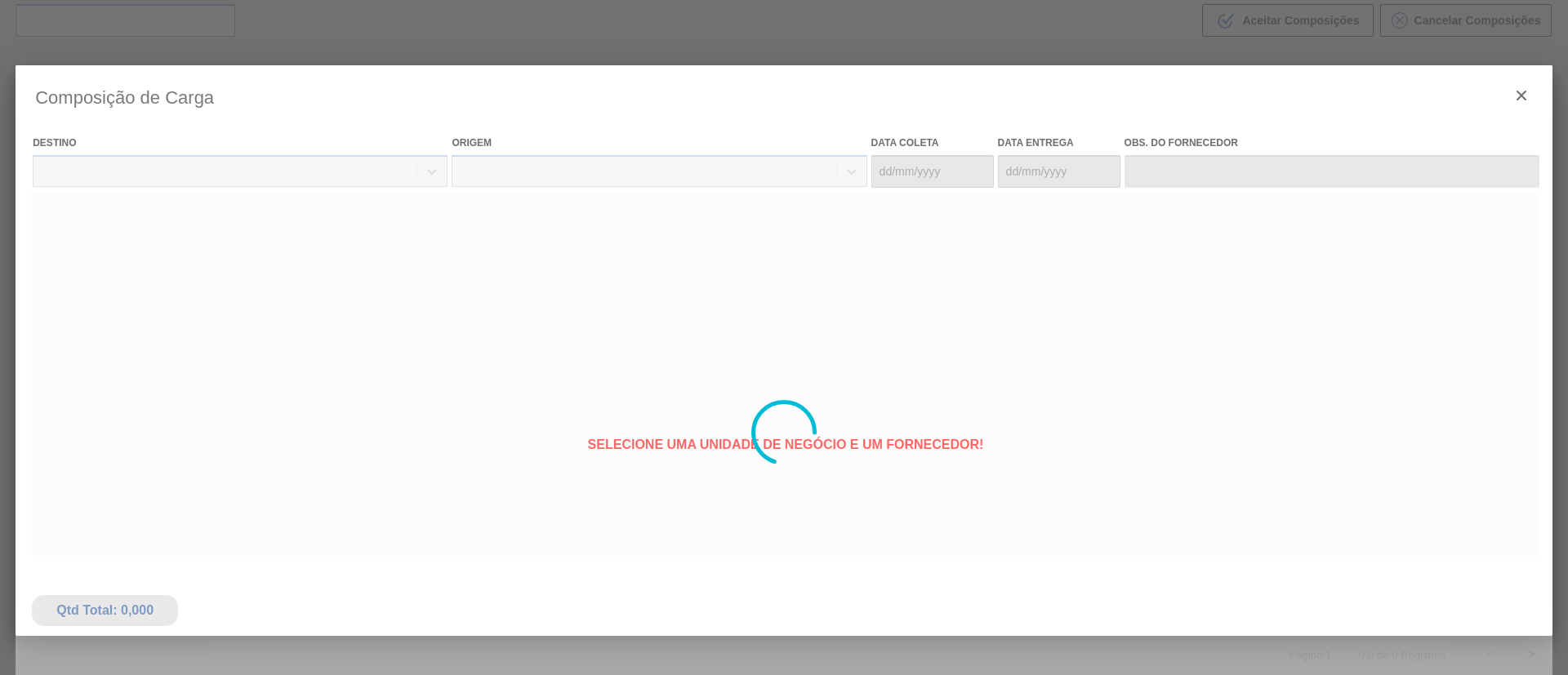
type coleta "[DATE]"
type entrega "[DATE]"
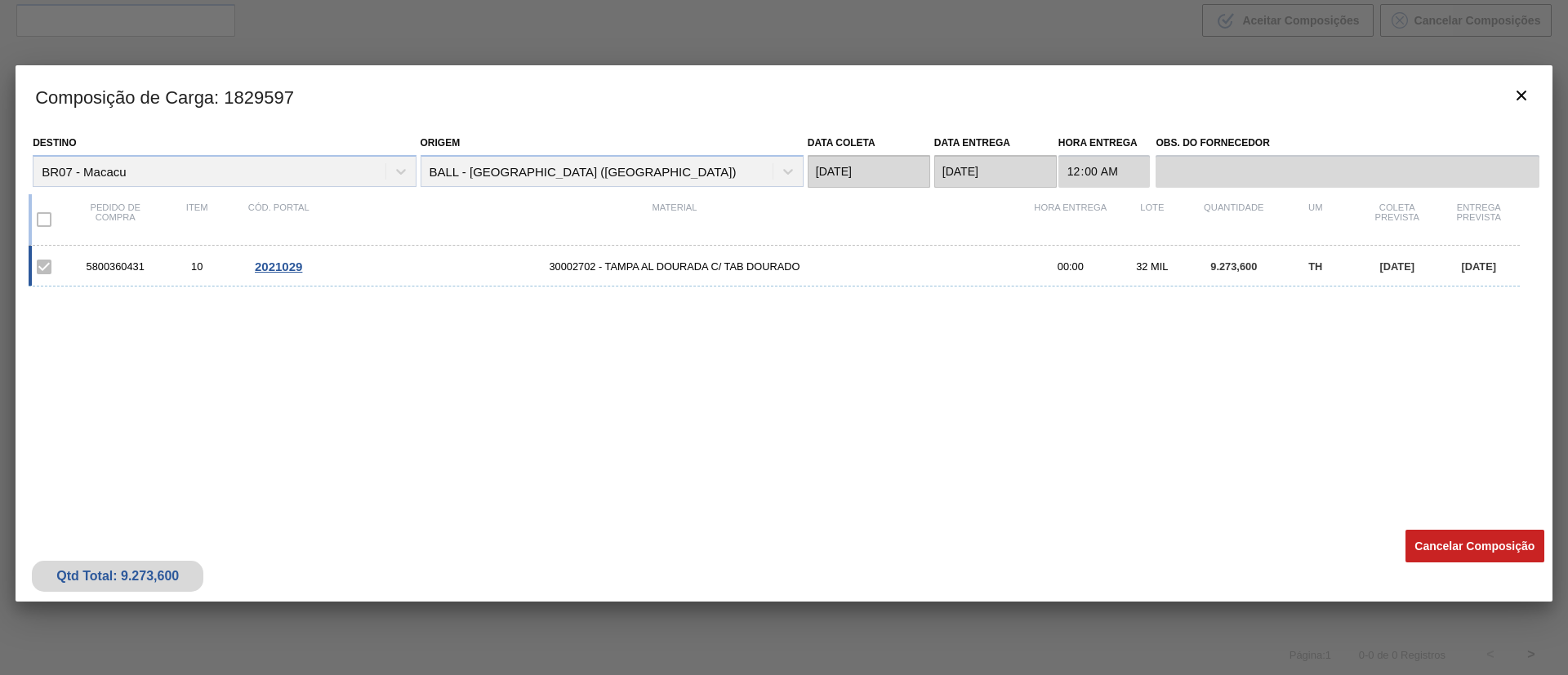
click at [46, 228] on label at bounding box center [43, 219] width 34 height 34
click at [43, 219] on label at bounding box center [43, 219] width 34 height 34
click at [48, 262] on label at bounding box center [43, 266] width 34 height 34
click at [459, 42] on div at bounding box center [784, 338] width 1568 height 675
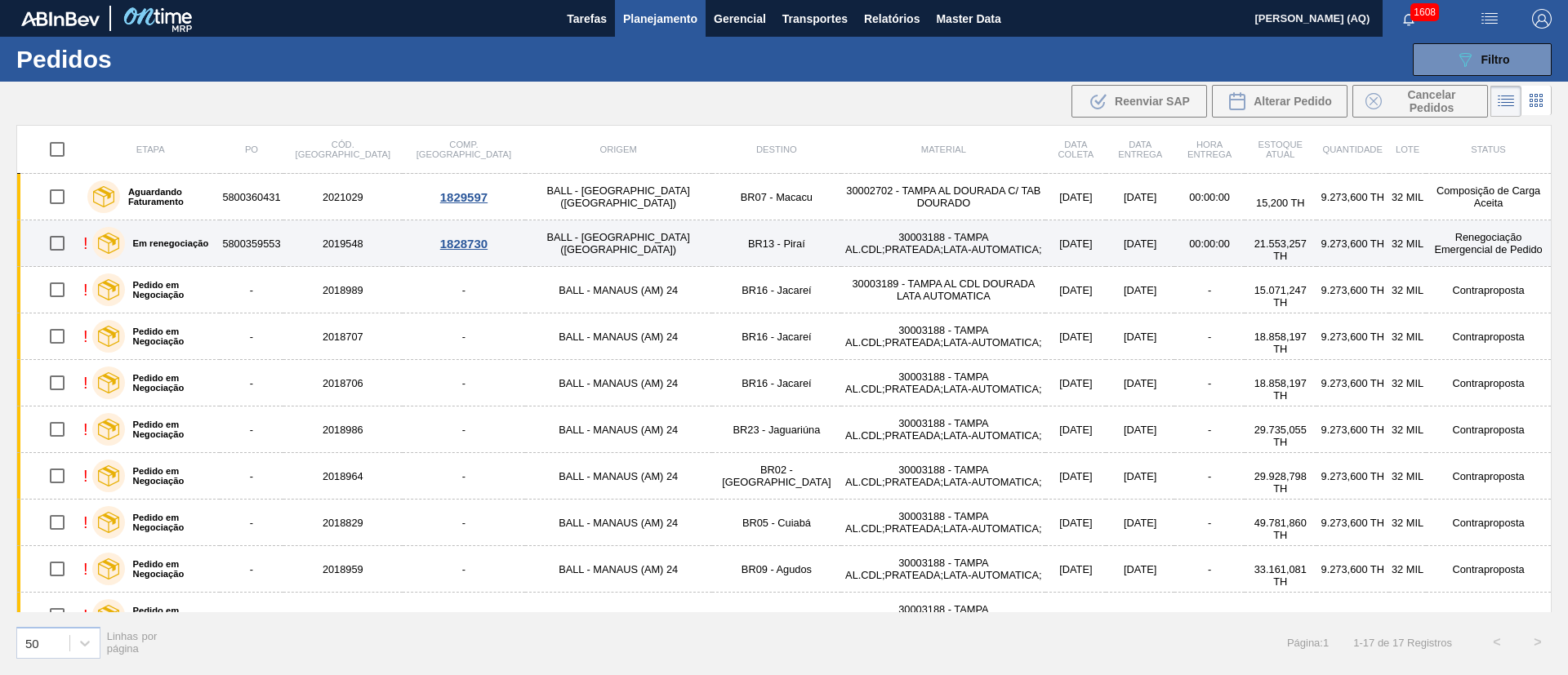
click at [212, 244] on div "Em renegociação" at bounding box center [150, 243] width 125 height 41
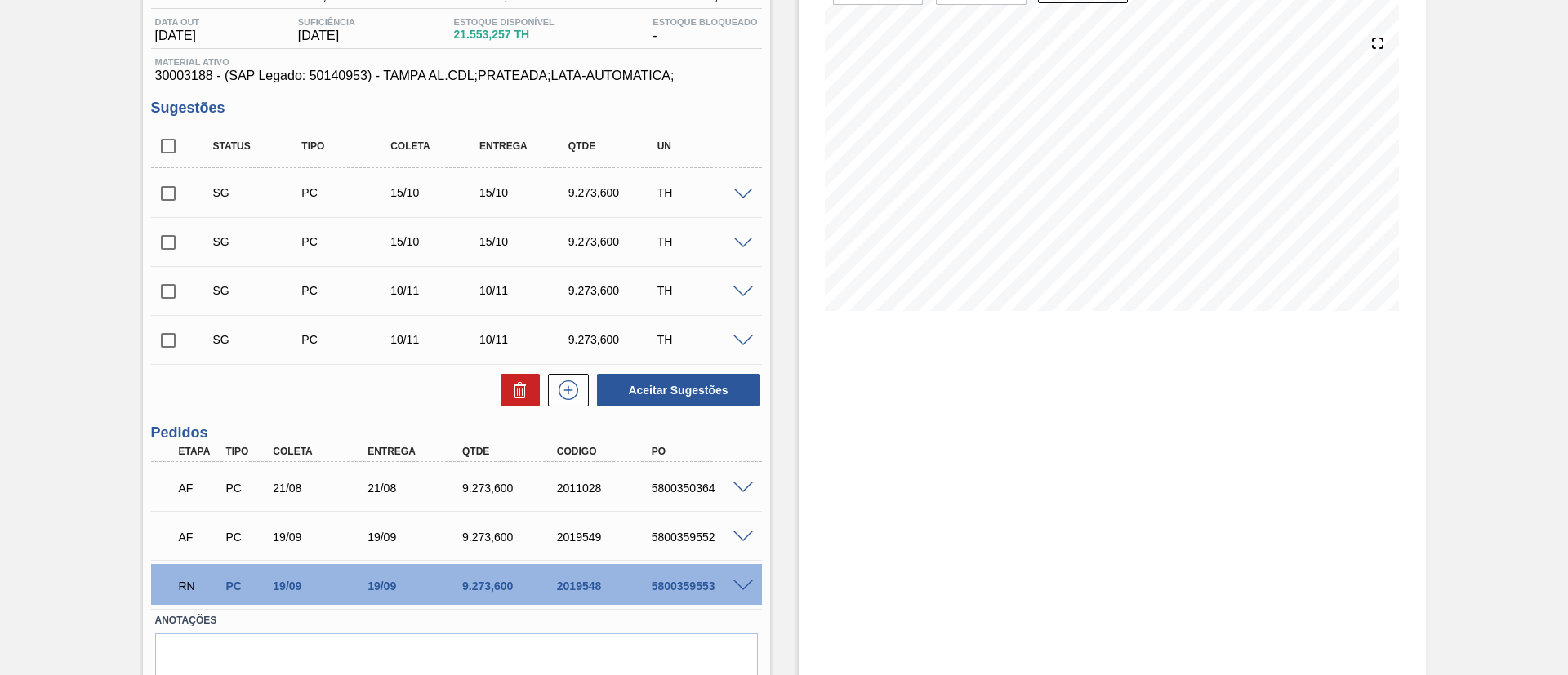
scroll to position [234, 0]
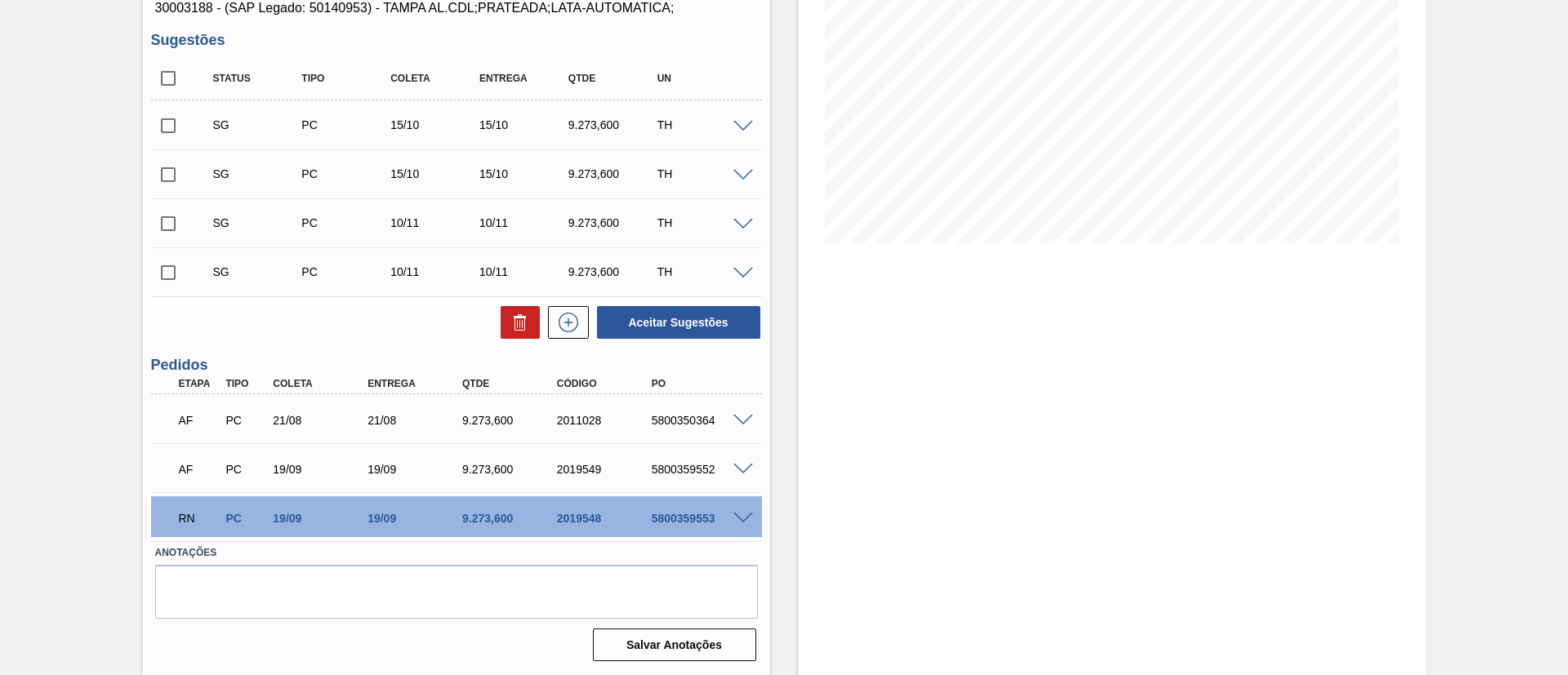
click at [737, 514] on span at bounding box center [743, 518] width 19 height 12
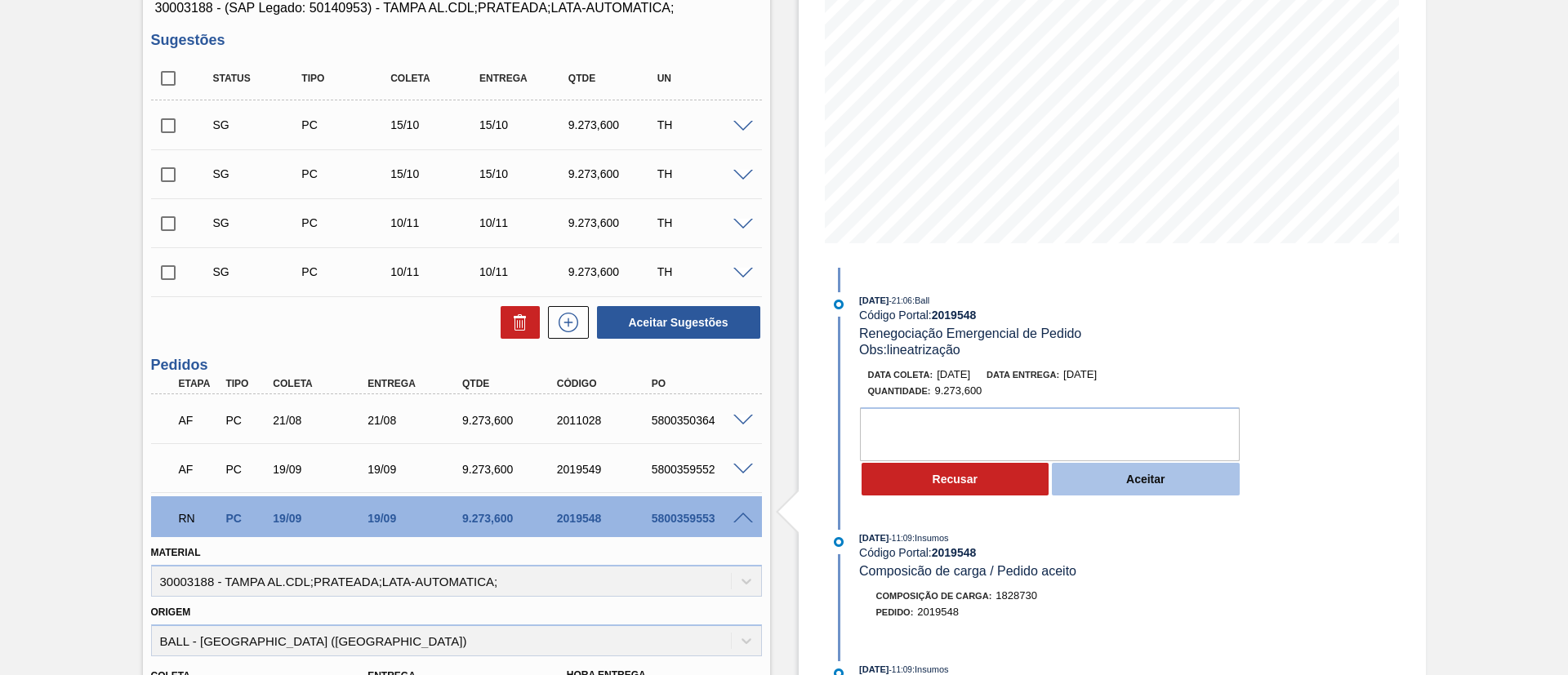
click at [1159, 489] on button "Aceitar" at bounding box center [1145, 479] width 188 height 32
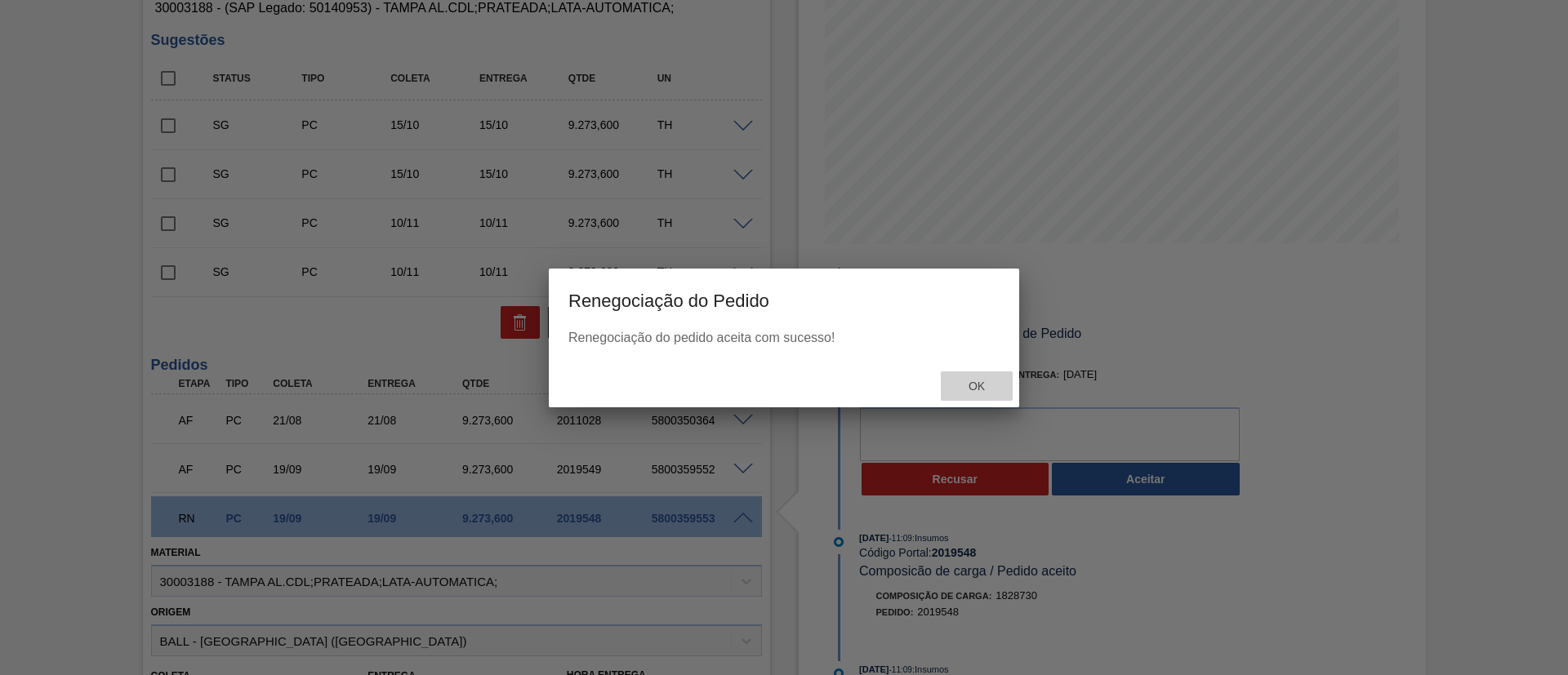
click at [969, 389] on span "Ok" at bounding box center [977, 386] width 43 height 13
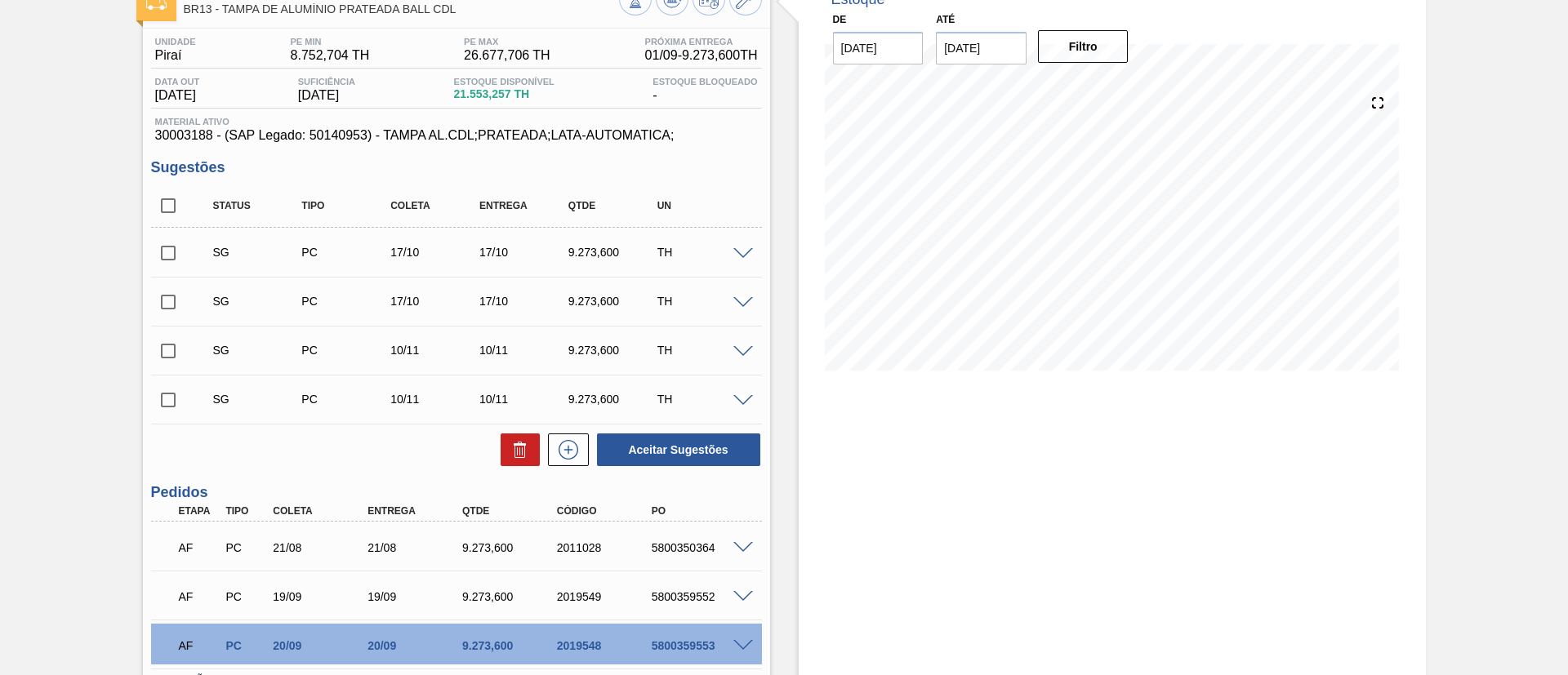
scroll to position [234, 0]
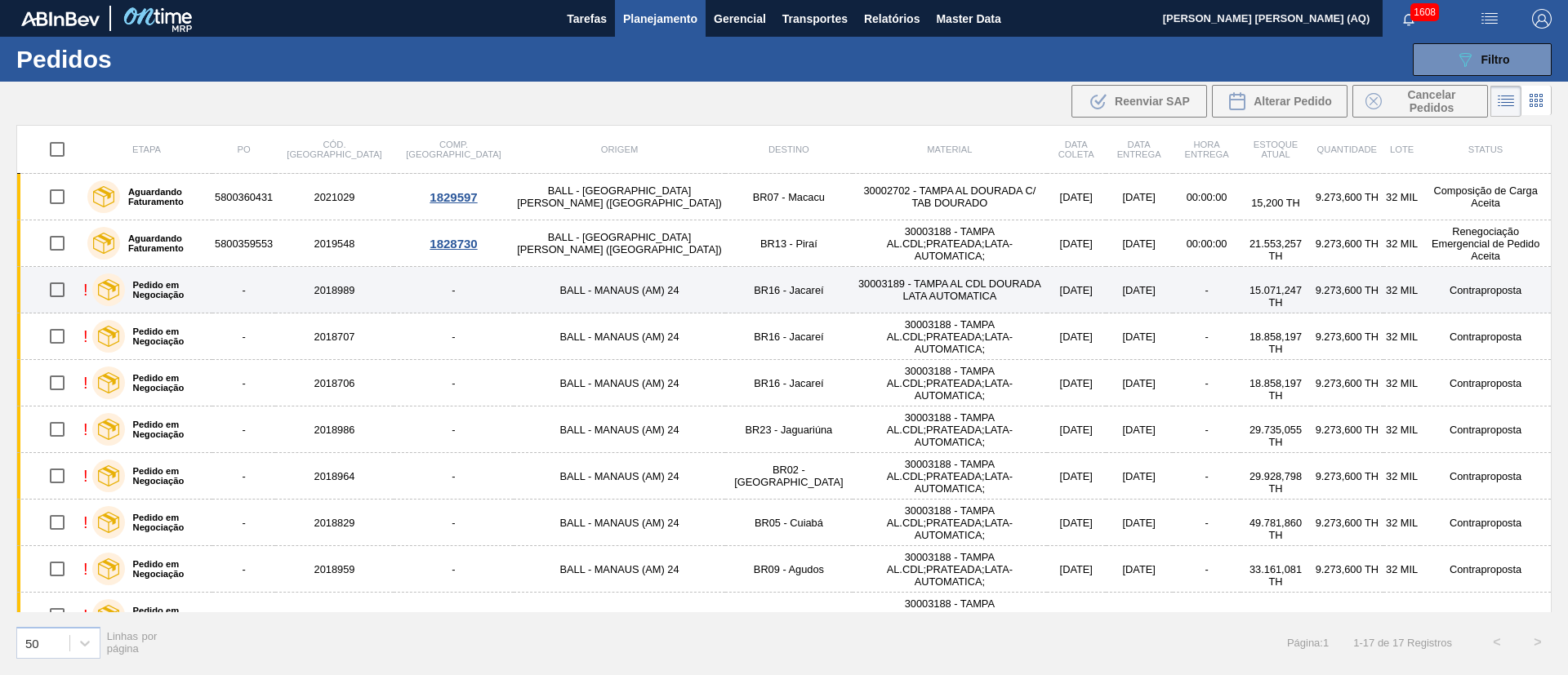
click at [167, 302] on div "Pedido em Negociação" at bounding box center [149, 289] width 122 height 41
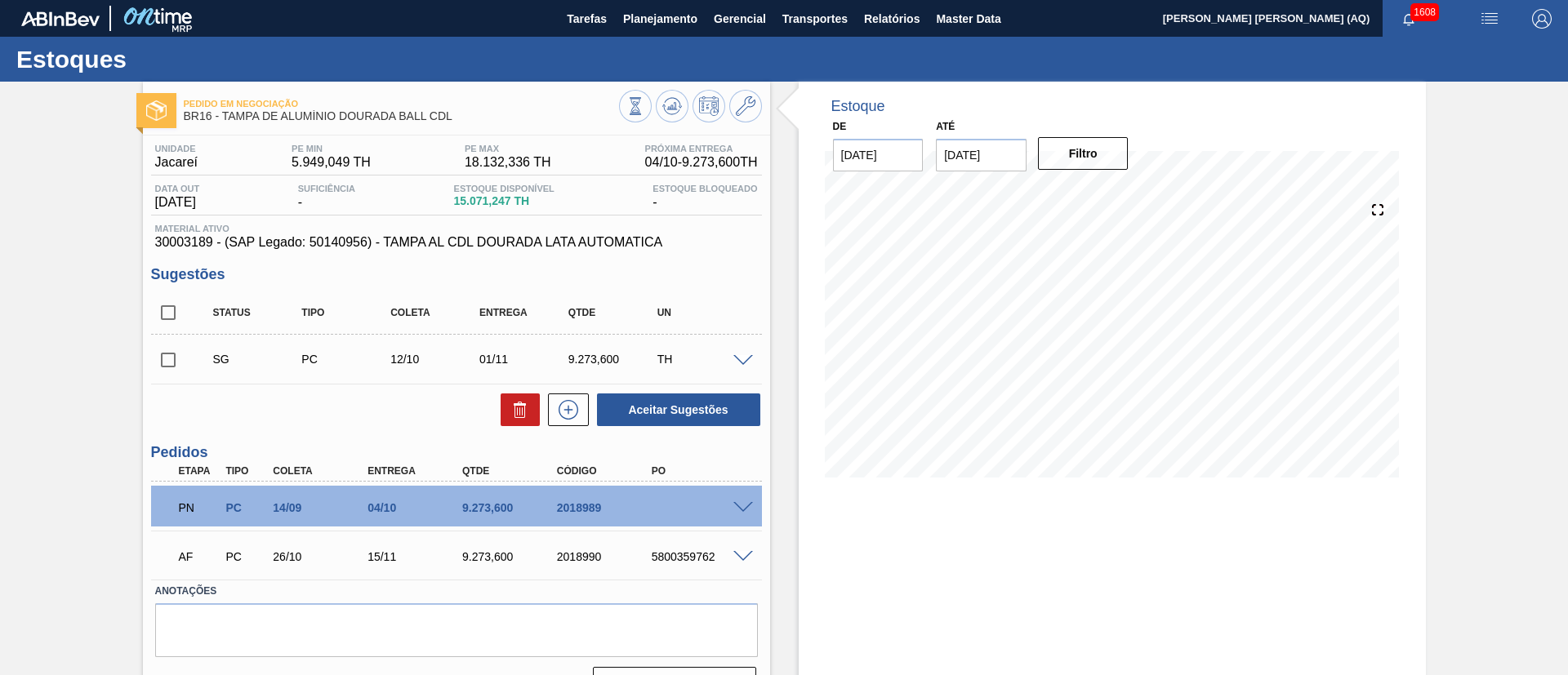
click at [737, 507] on span at bounding box center [743, 508] width 19 height 12
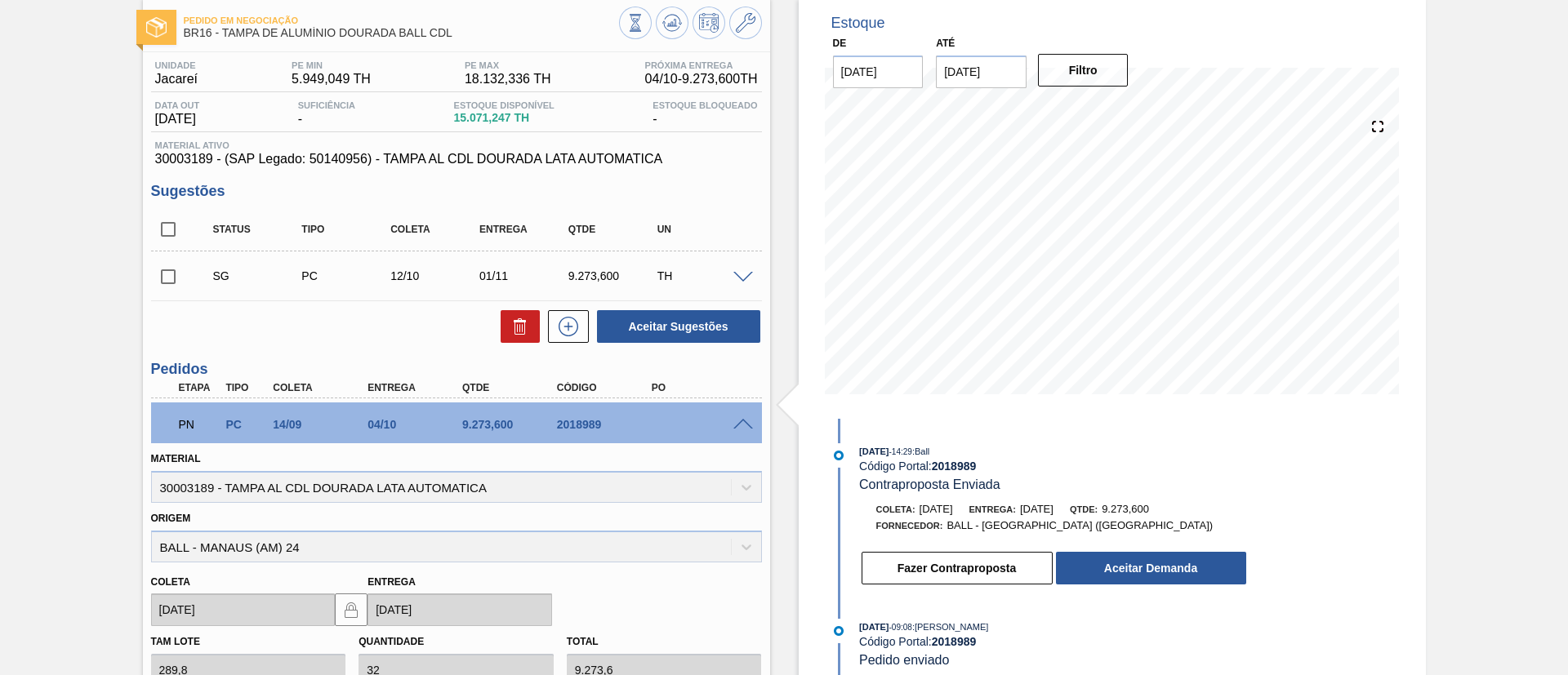
scroll to position [122, 0]
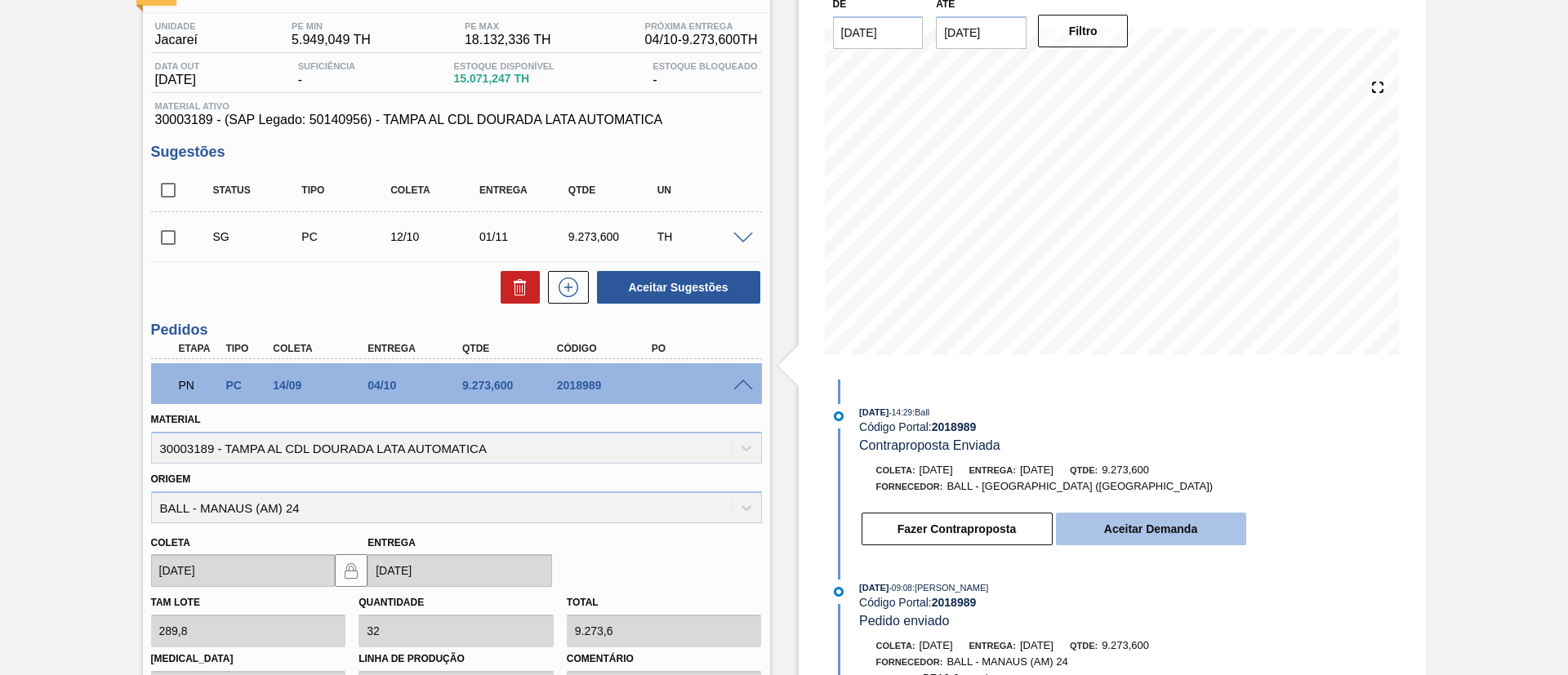
click at [1147, 524] on button "Aceitar Demanda" at bounding box center [1151, 528] width 191 height 32
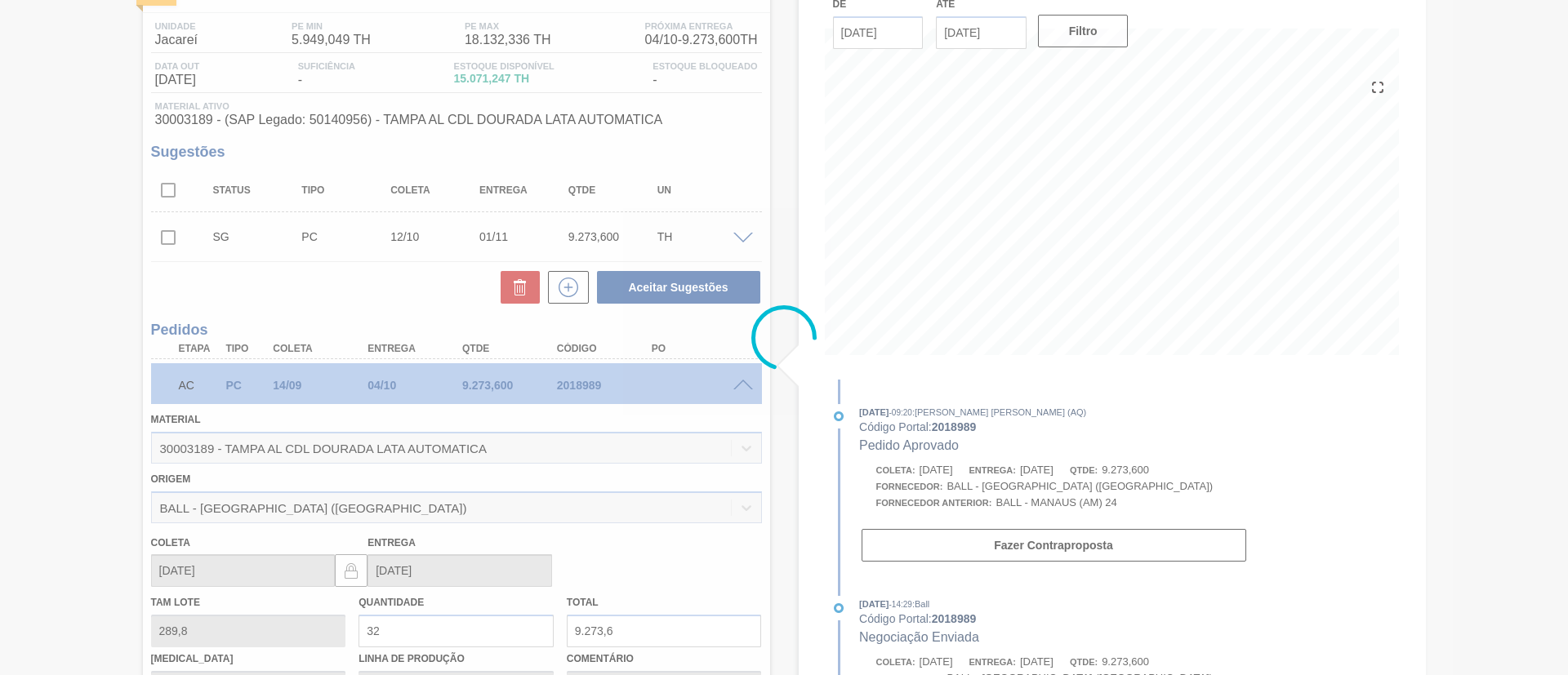
scroll to position [38, 0]
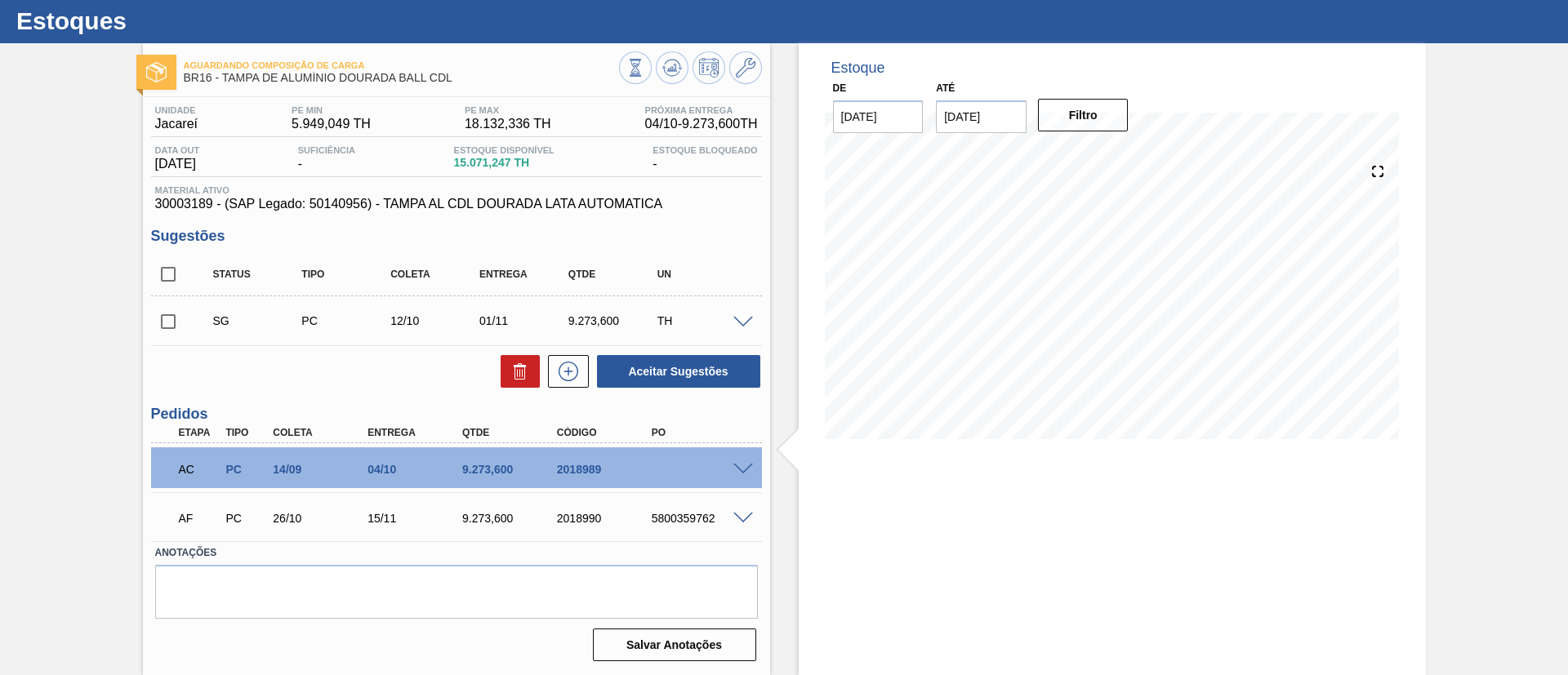
click at [740, 464] on span at bounding box center [743, 469] width 19 height 12
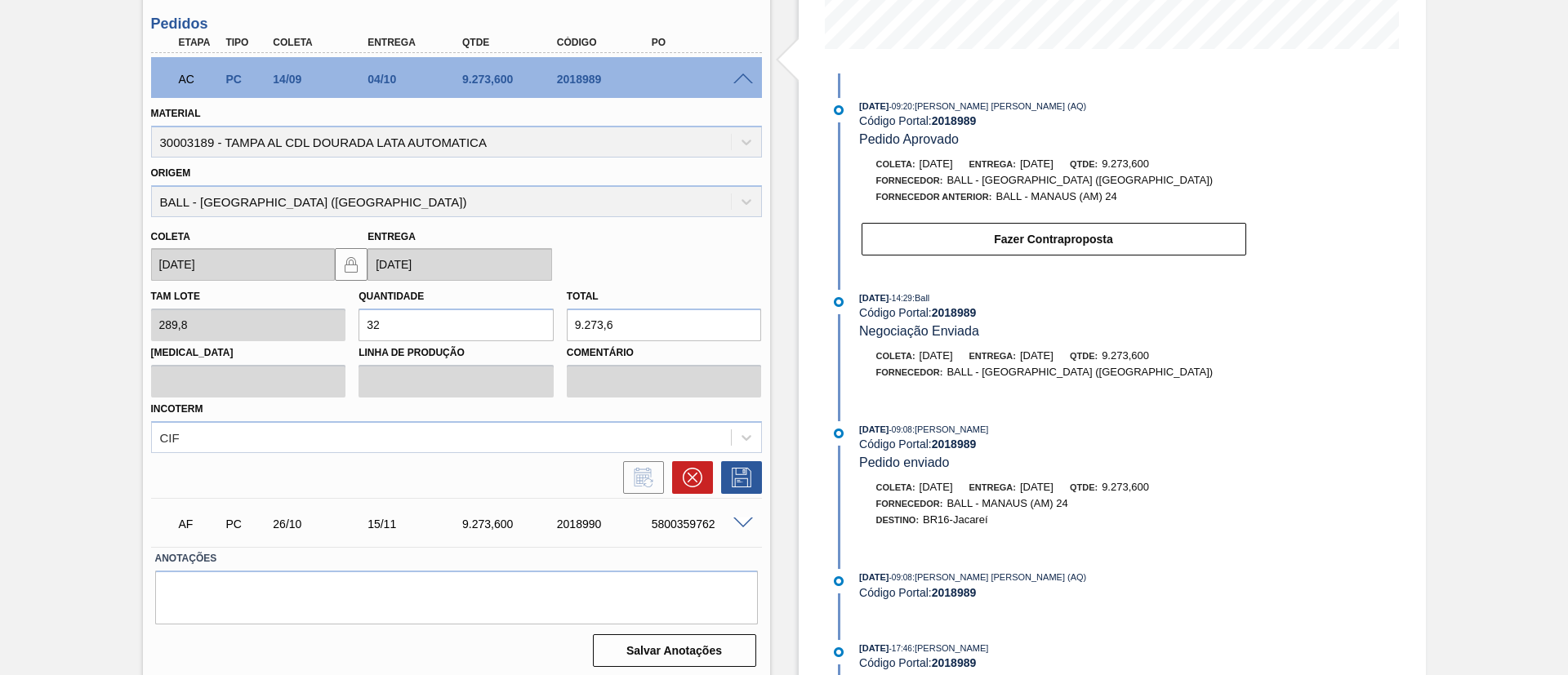
scroll to position [435, 0]
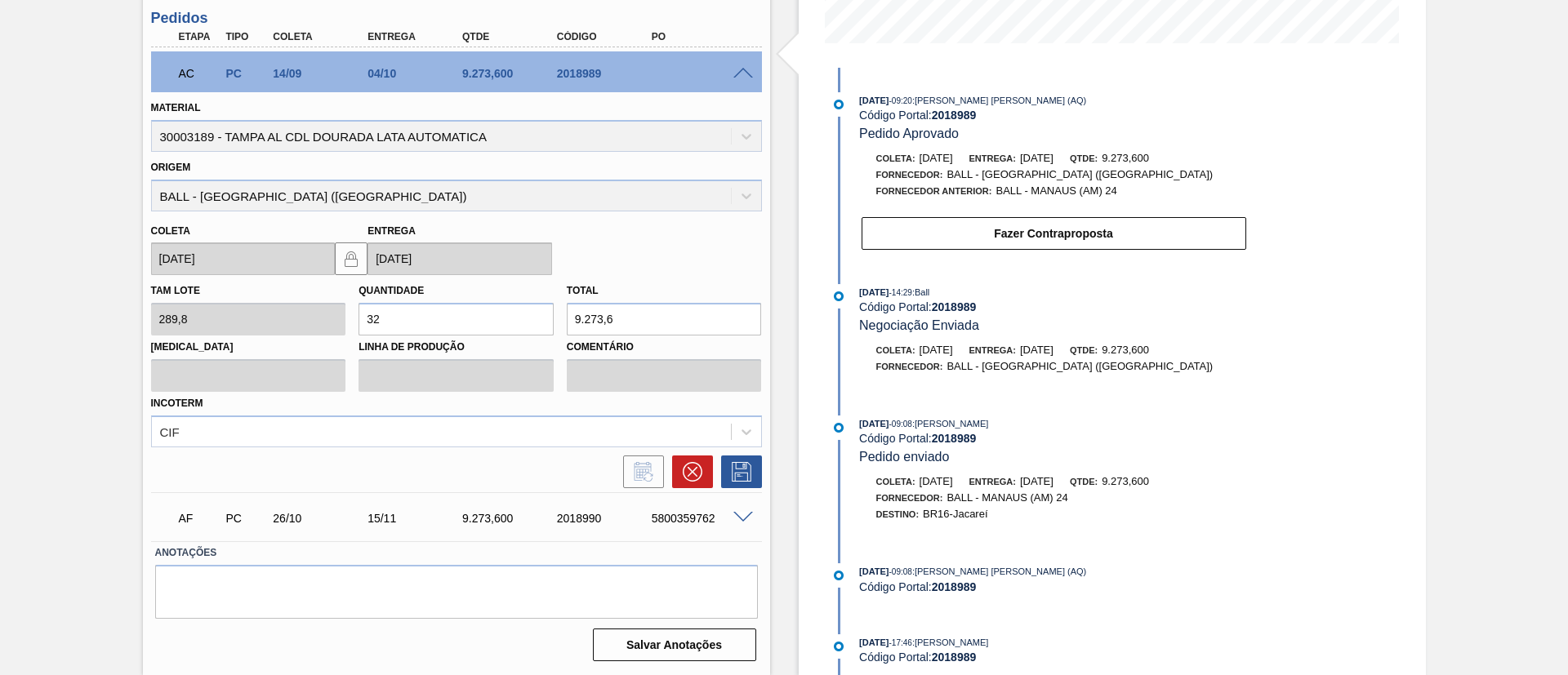
click at [543, 470] on div at bounding box center [456, 472] width 611 height 32
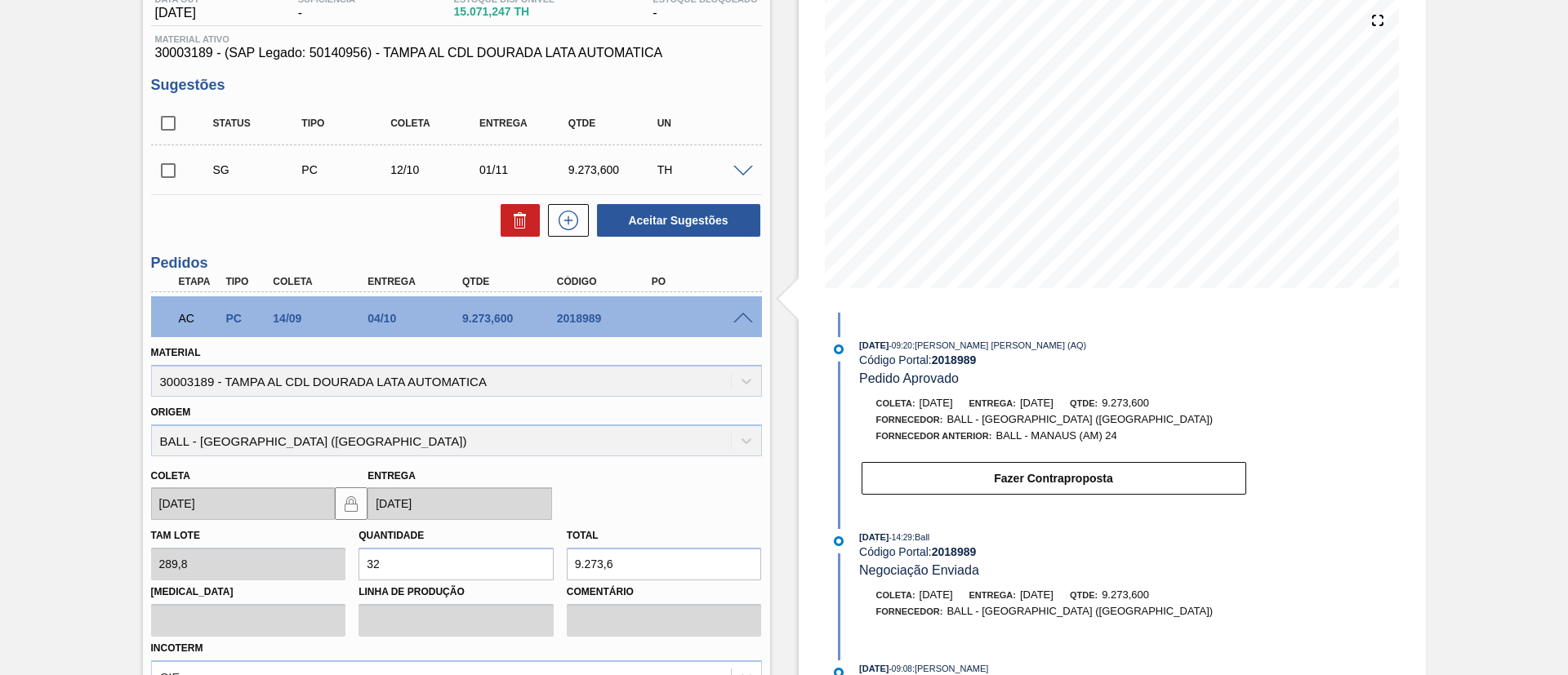
click at [739, 314] on span at bounding box center [743, 318] width 19 height 12
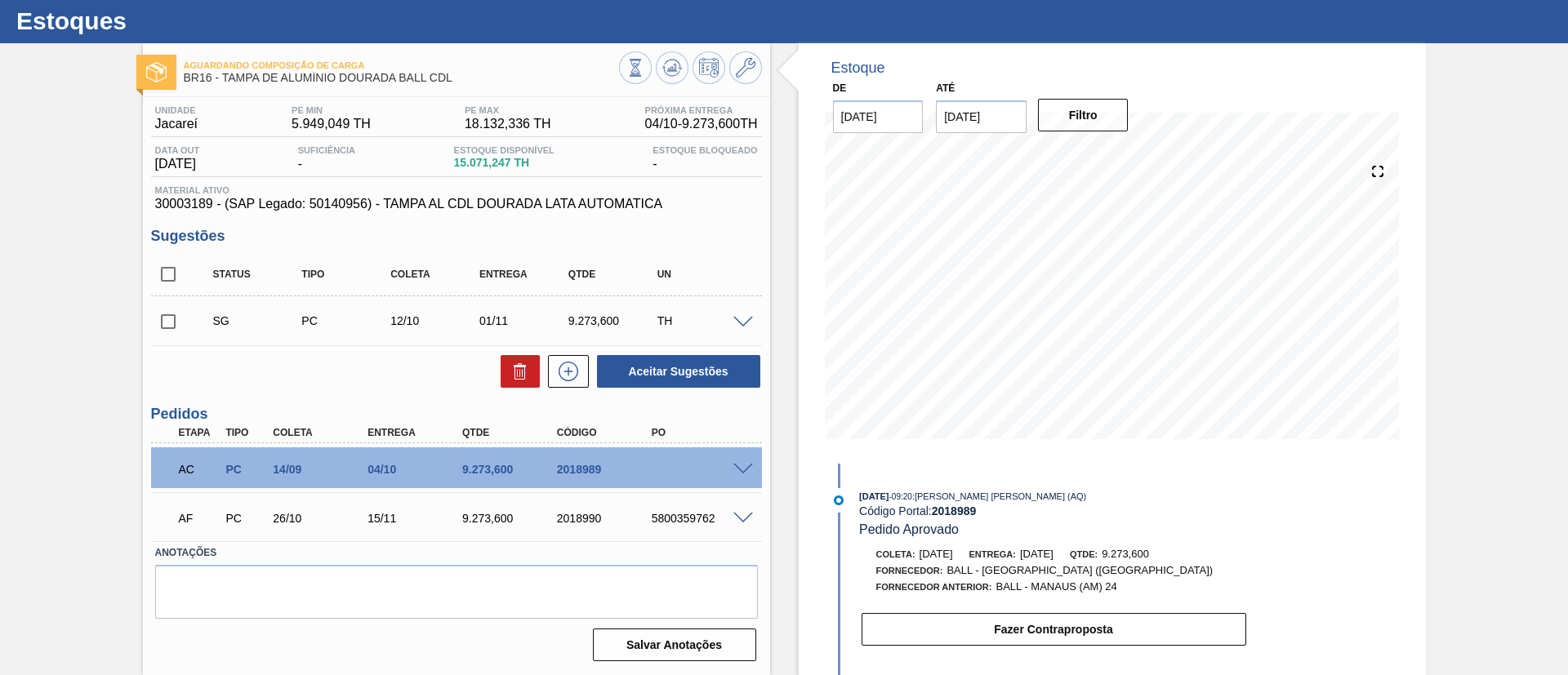
scroll to position [38, 0]
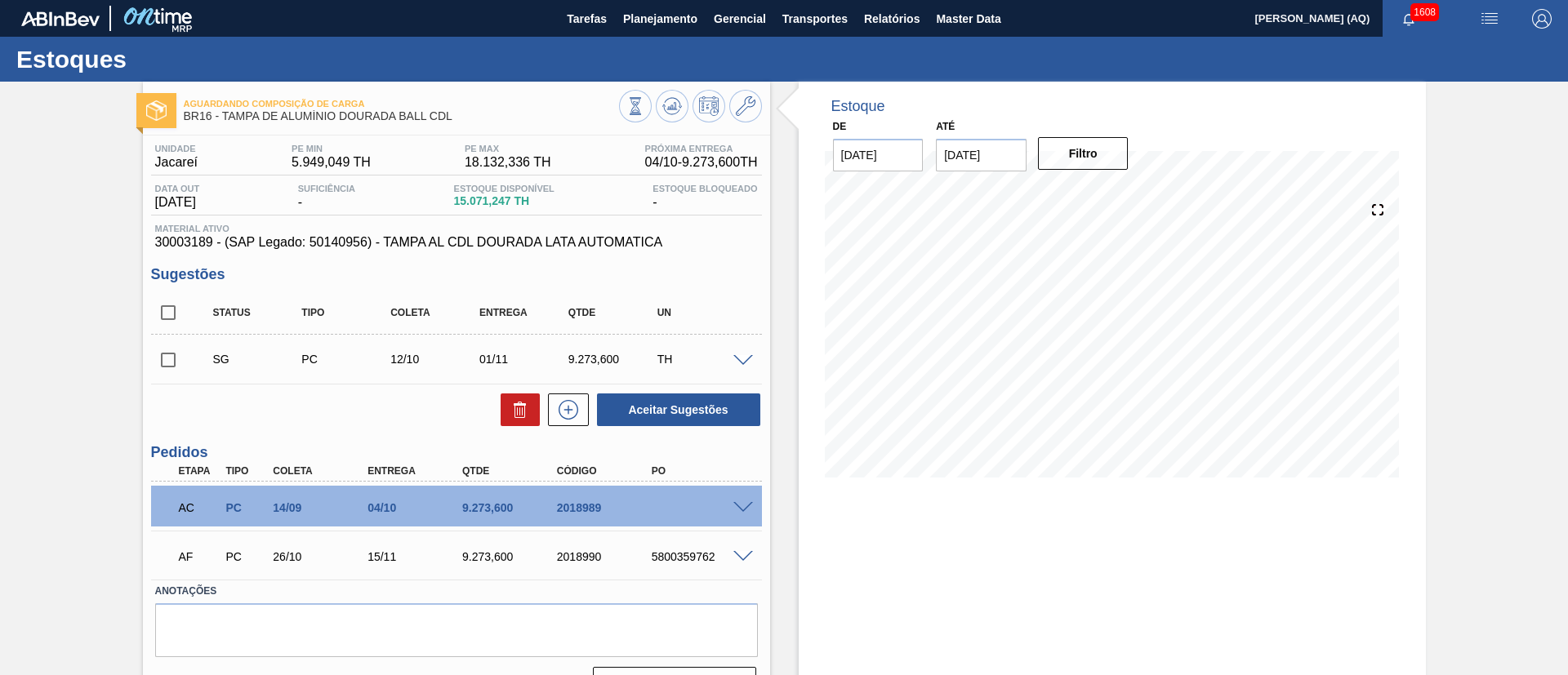
click at [734, 500] on div at bounding box center [745, 506] width 32 height 12
click at [739, 507] on span at bounding box center [743, 508] width 19 height 12
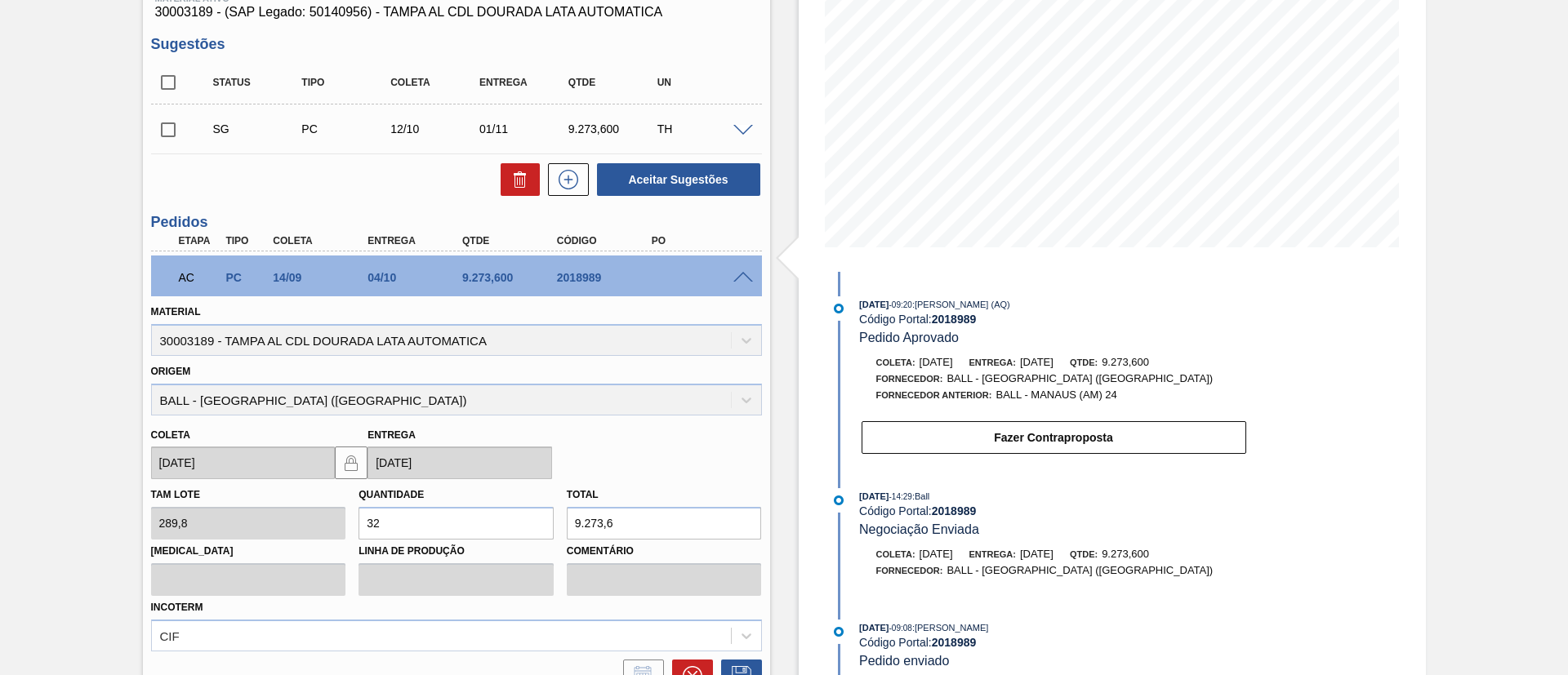
scroll to position [122, 0]
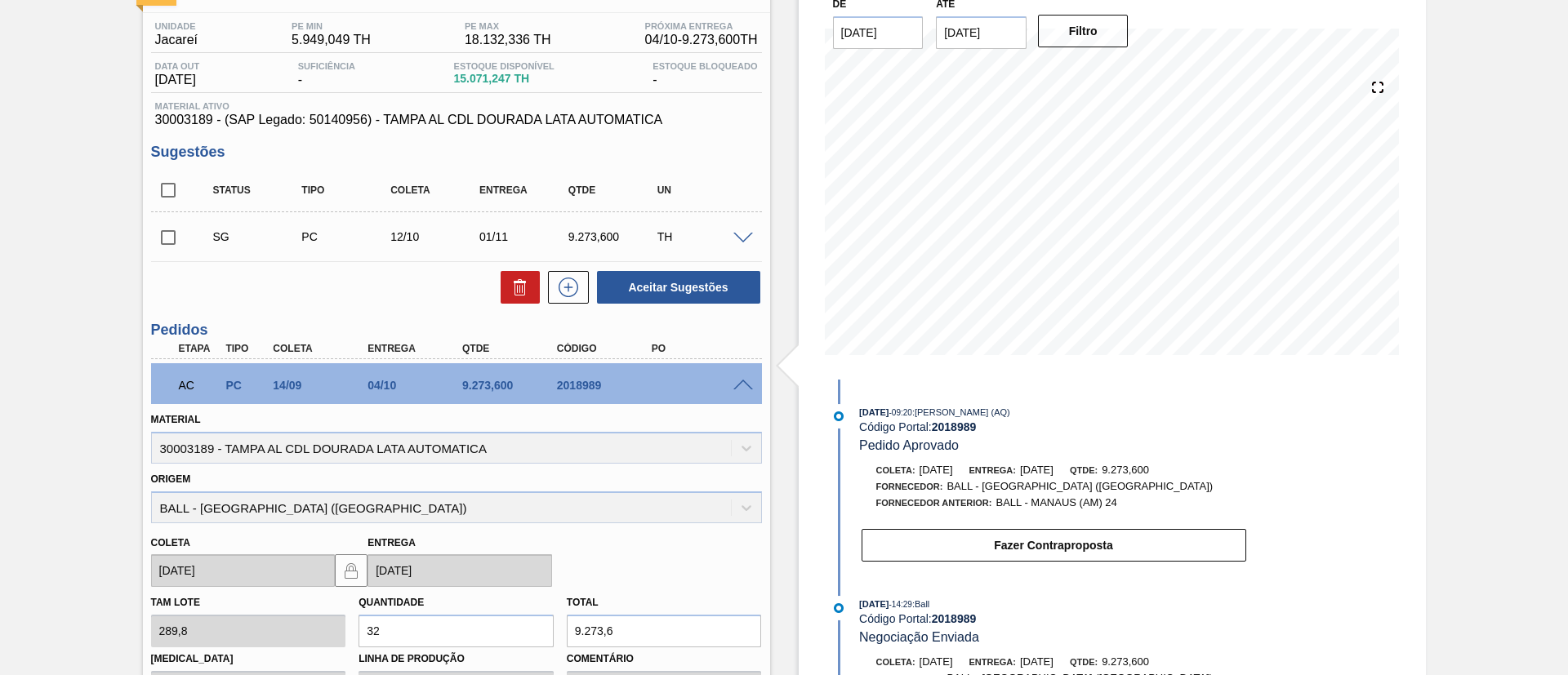
click at [740, 387] on span at bounding box center [743, 385] width 19 height 12
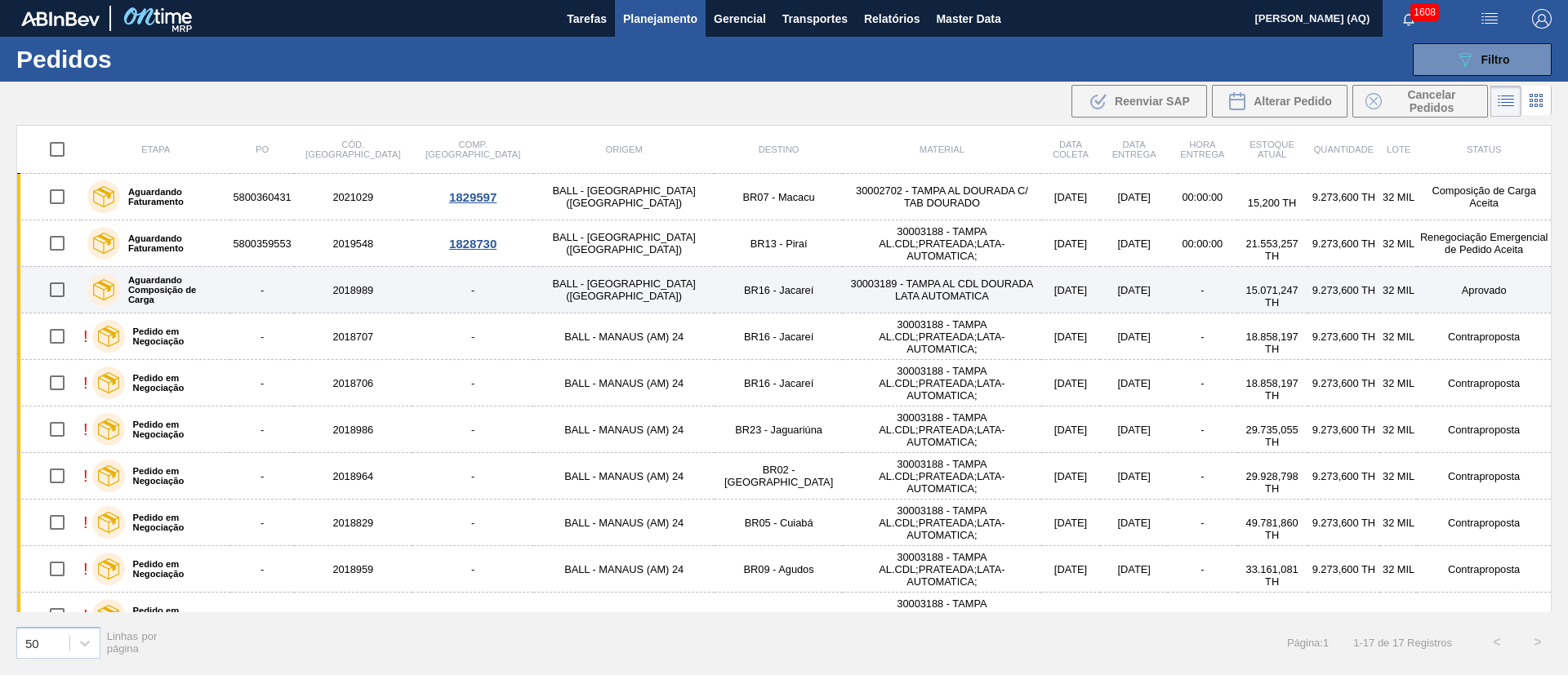
click at [188, 299] on label "Aguardando Composição de Carga" at bounding box center [172, 289] width 104 height 30
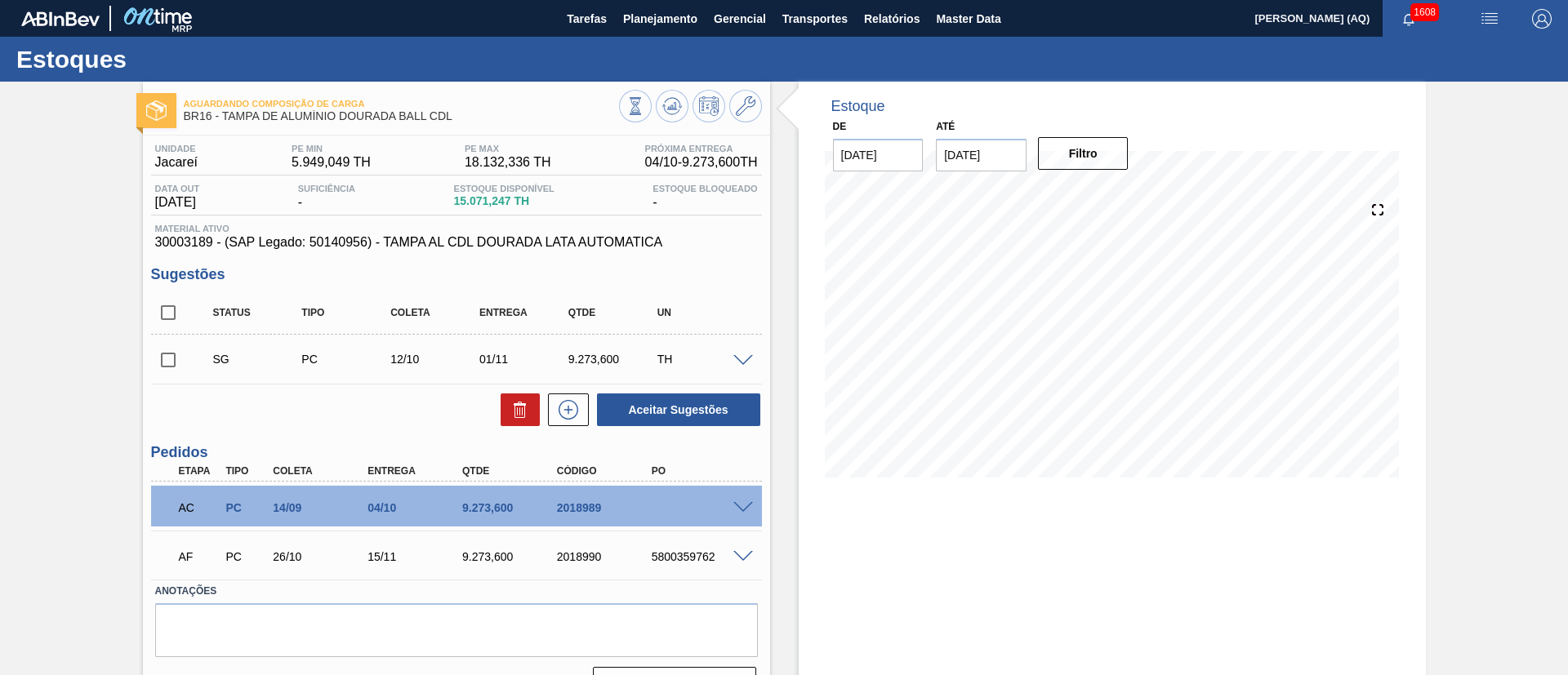
click at [747, 511] on span at bounding box center [743, 508] width 19 height 12
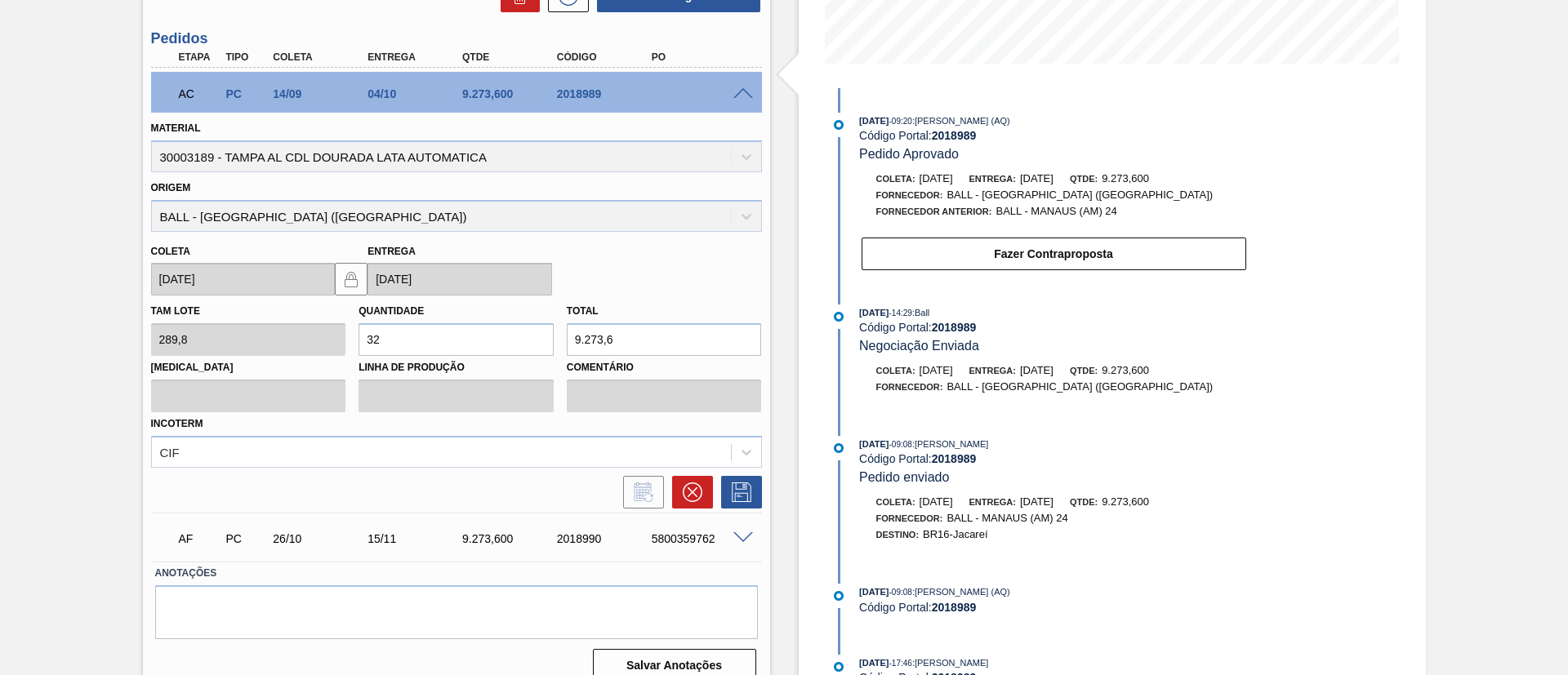
scroll to position [435, 0]
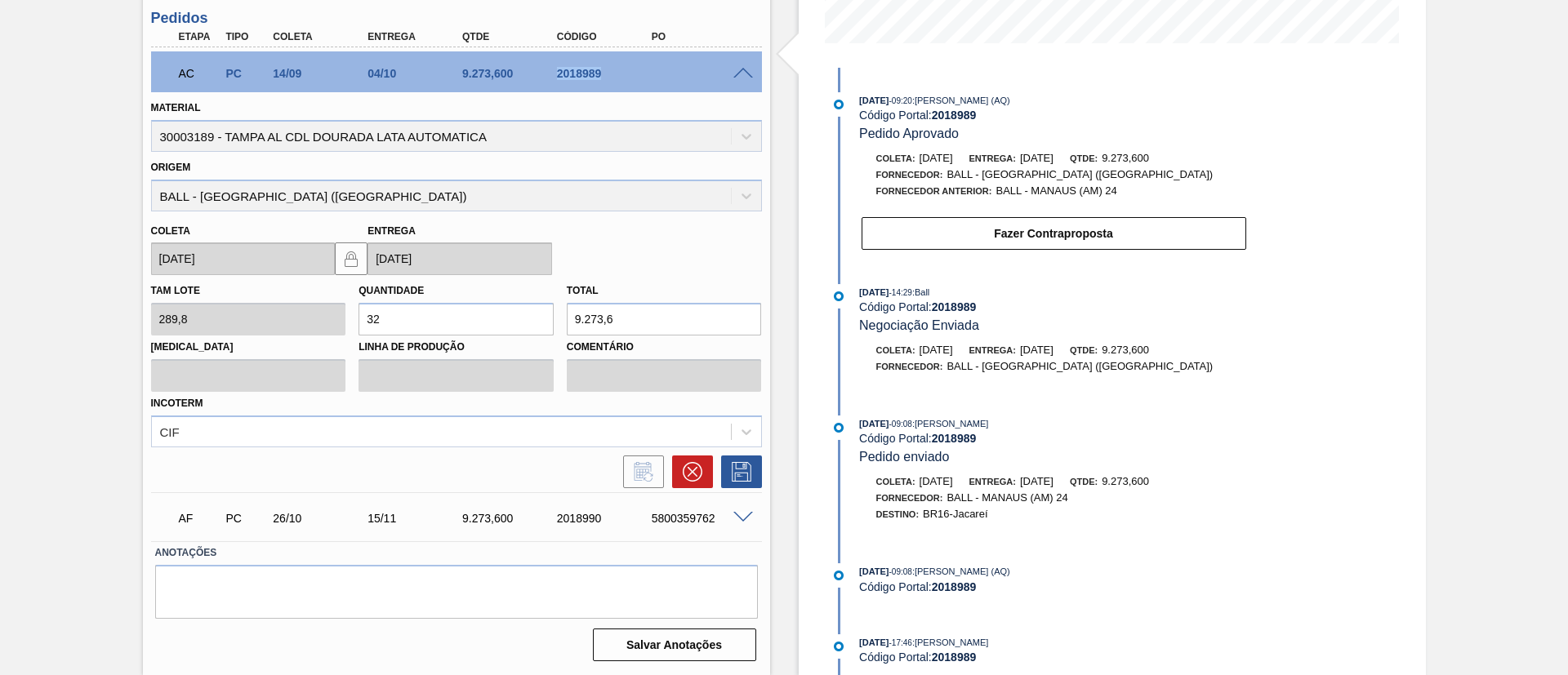
drag, startPoint x: 552, startPoint y: 73, endPoint x: 610, endPoint y: 76, distance: 58.1
click at [610, 76] on div "2018989" at bounding box center [606, 73] width 106 height 13
copy div "2018989"
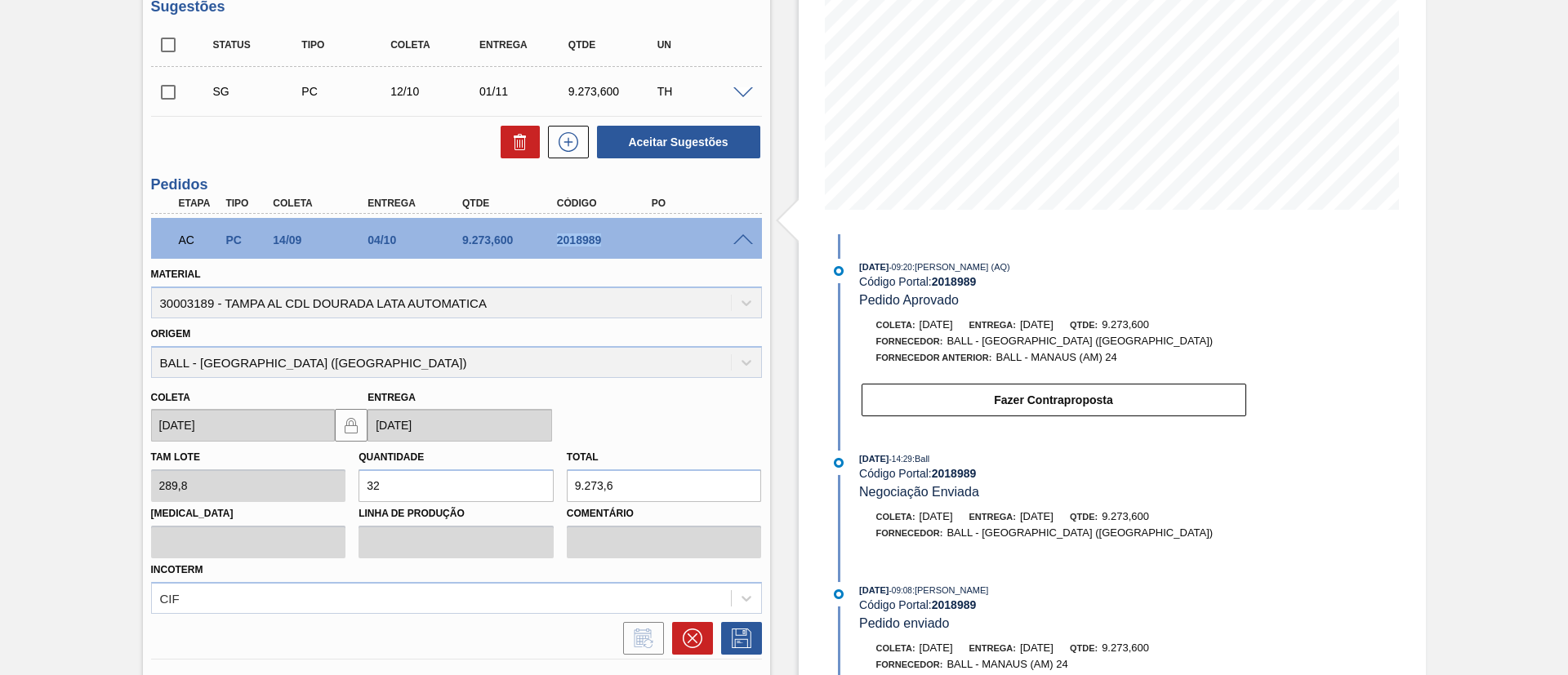
scroll to position [0, 0]
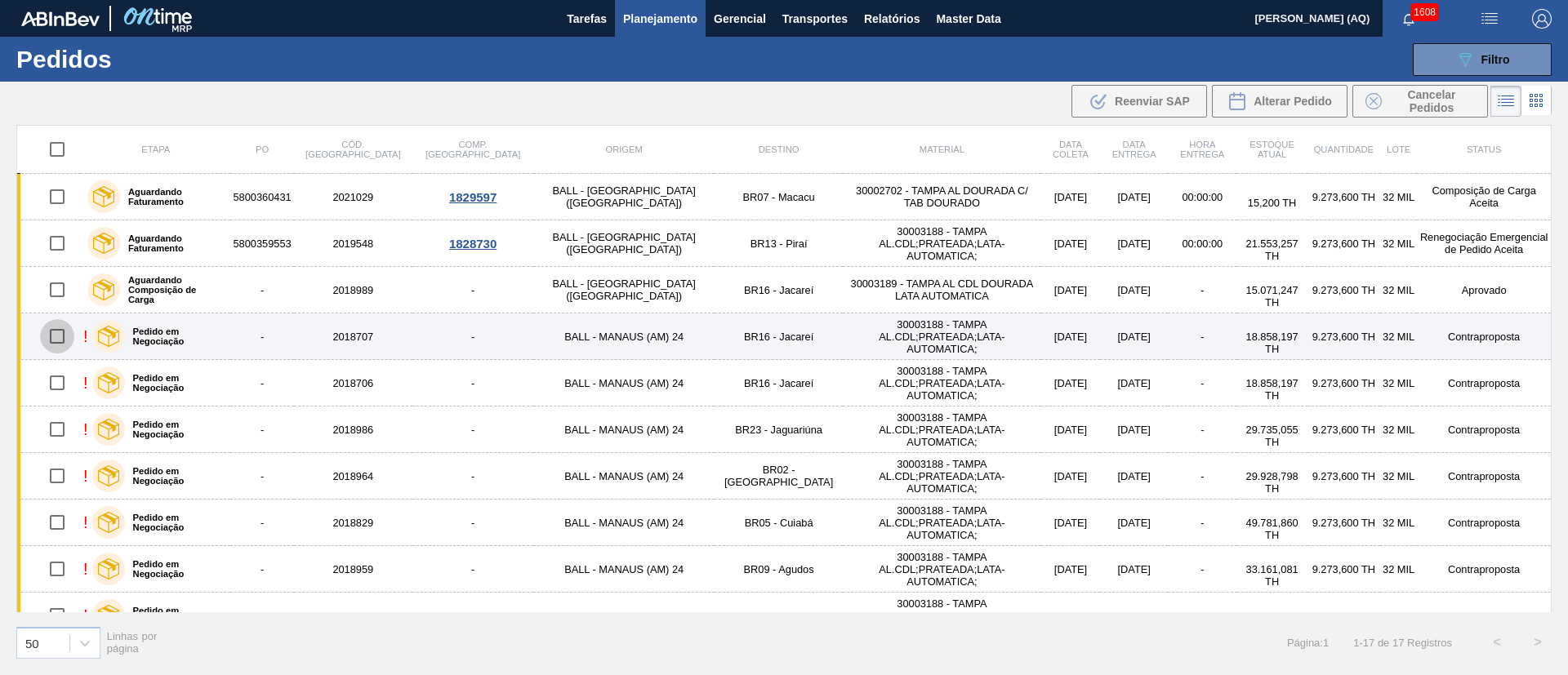
click at [51, 332] on input "checkbox" at bounding box center [56, 336] width 34 height 34
checkbox input "true"
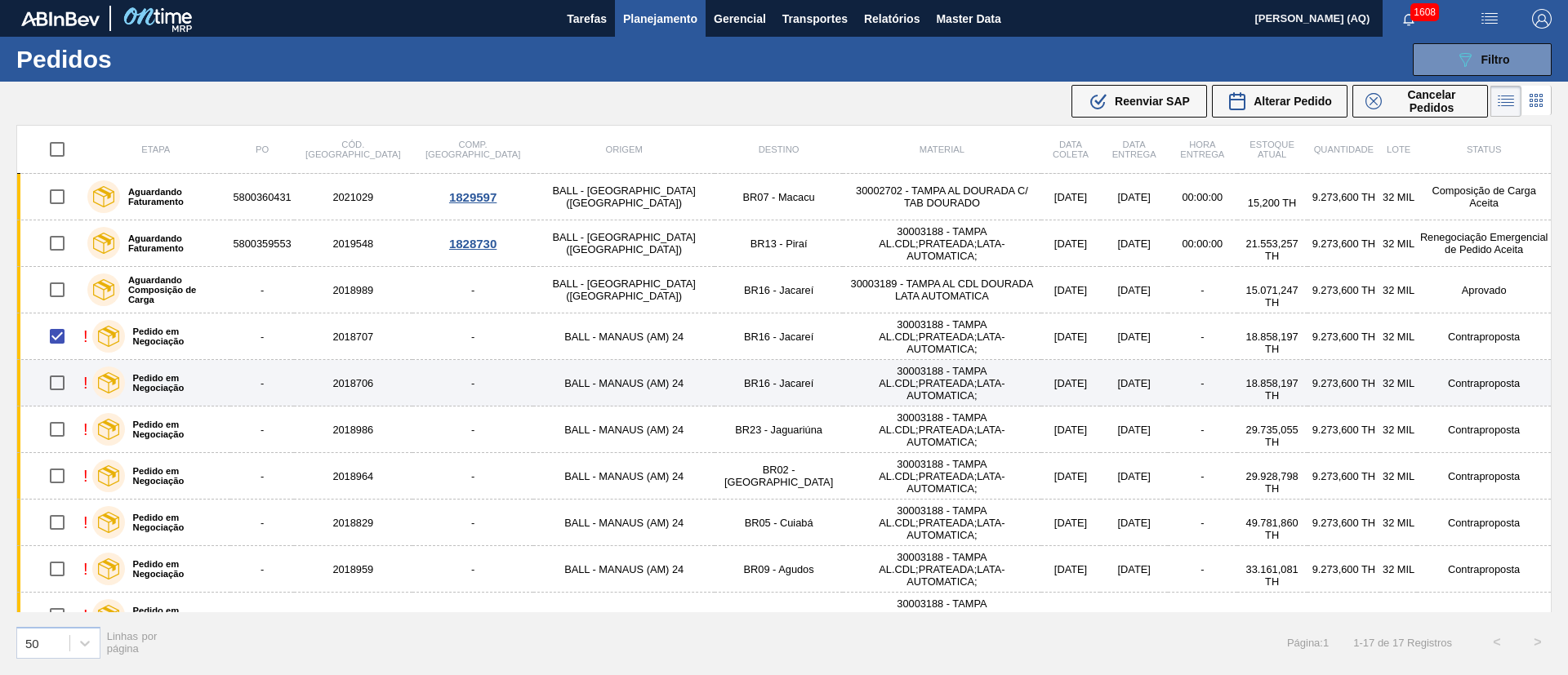
click at [58, 384] on input "checkbox" at bounding box center [56, 382] width 34 height 34
checkbox input "true"
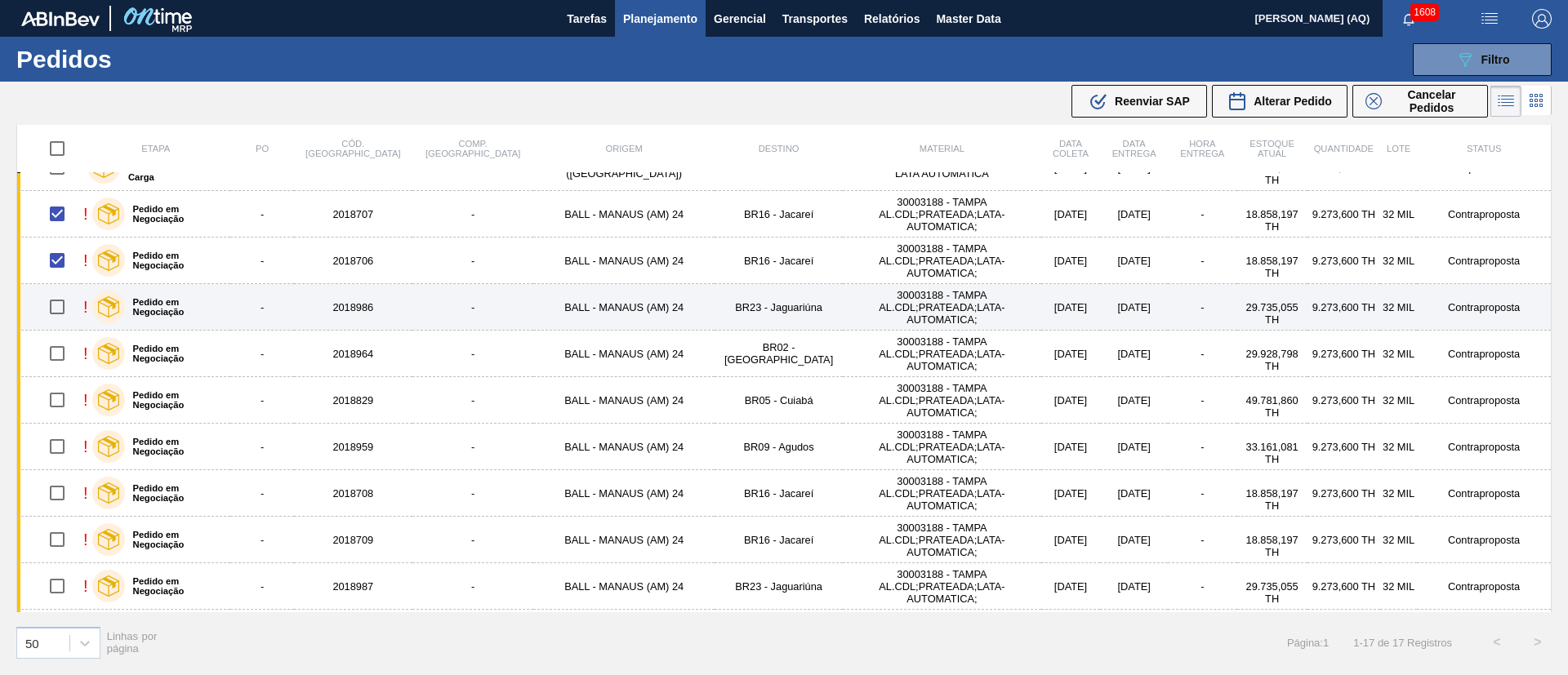
click at [58, 313] on input "checkbox" at bounding box center [56, 306] width 34 height 34
checkbox input "true"
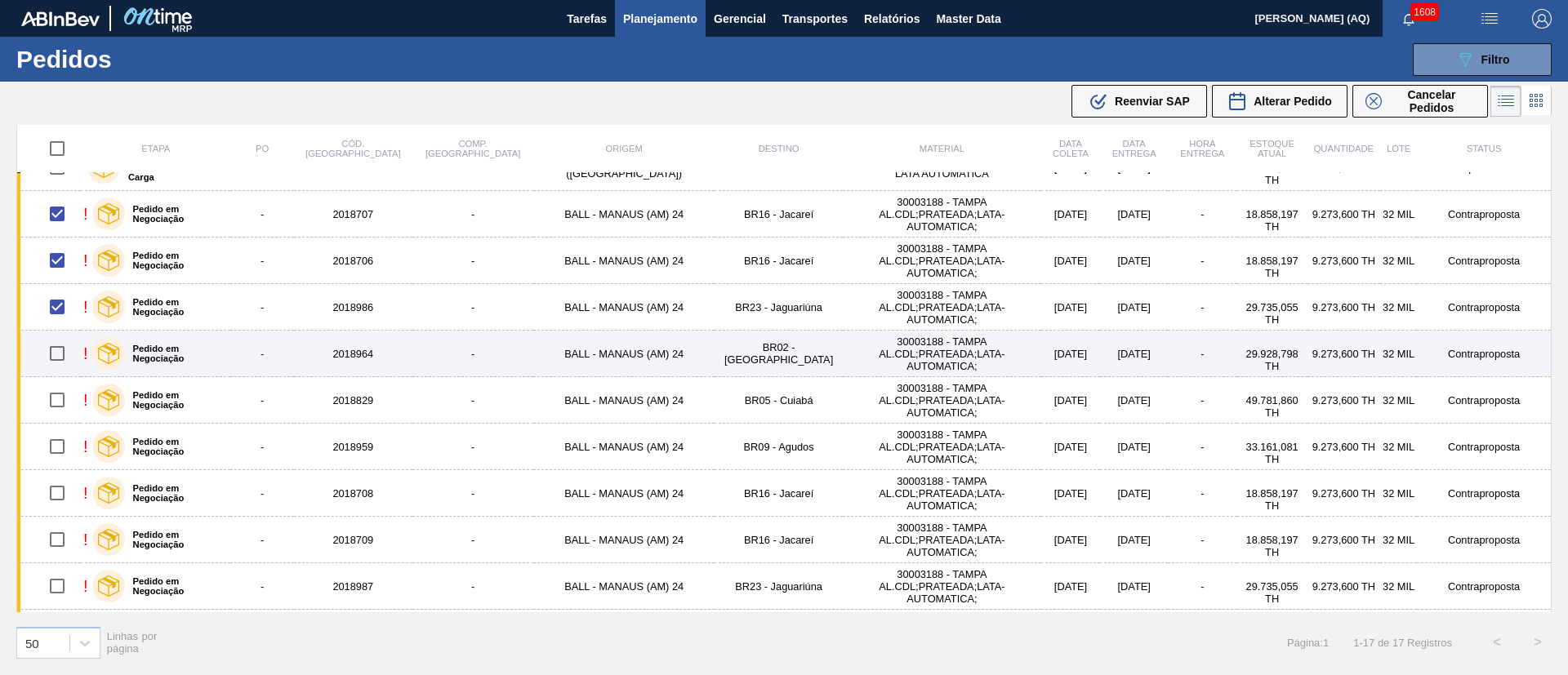
click at [57, 351] on input "checkbox" at bounding box center [56, 353] width 34 height 34
checkbox input "true"
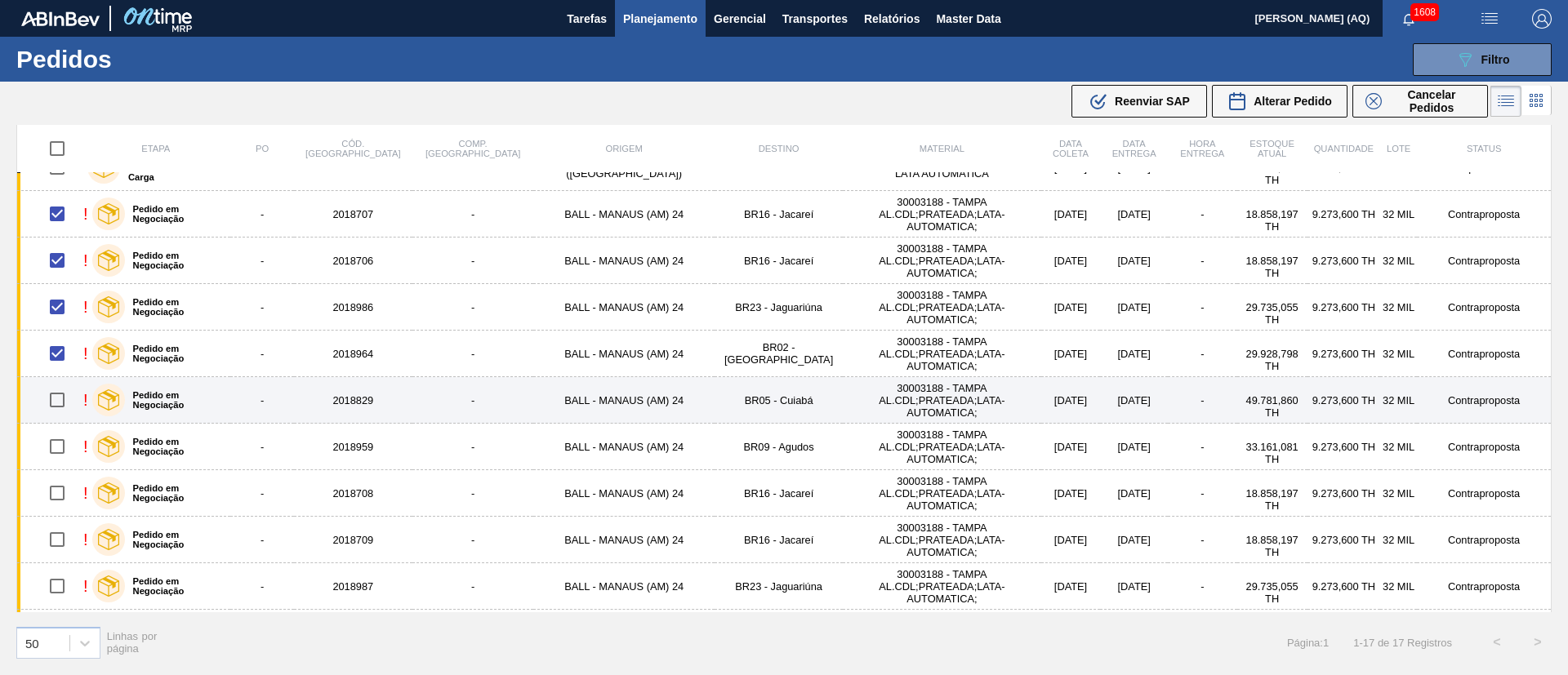
click at [58, 397] on input "checkbox" at bounding box center [56, 399] width 34 height 34
checkbox input "true"
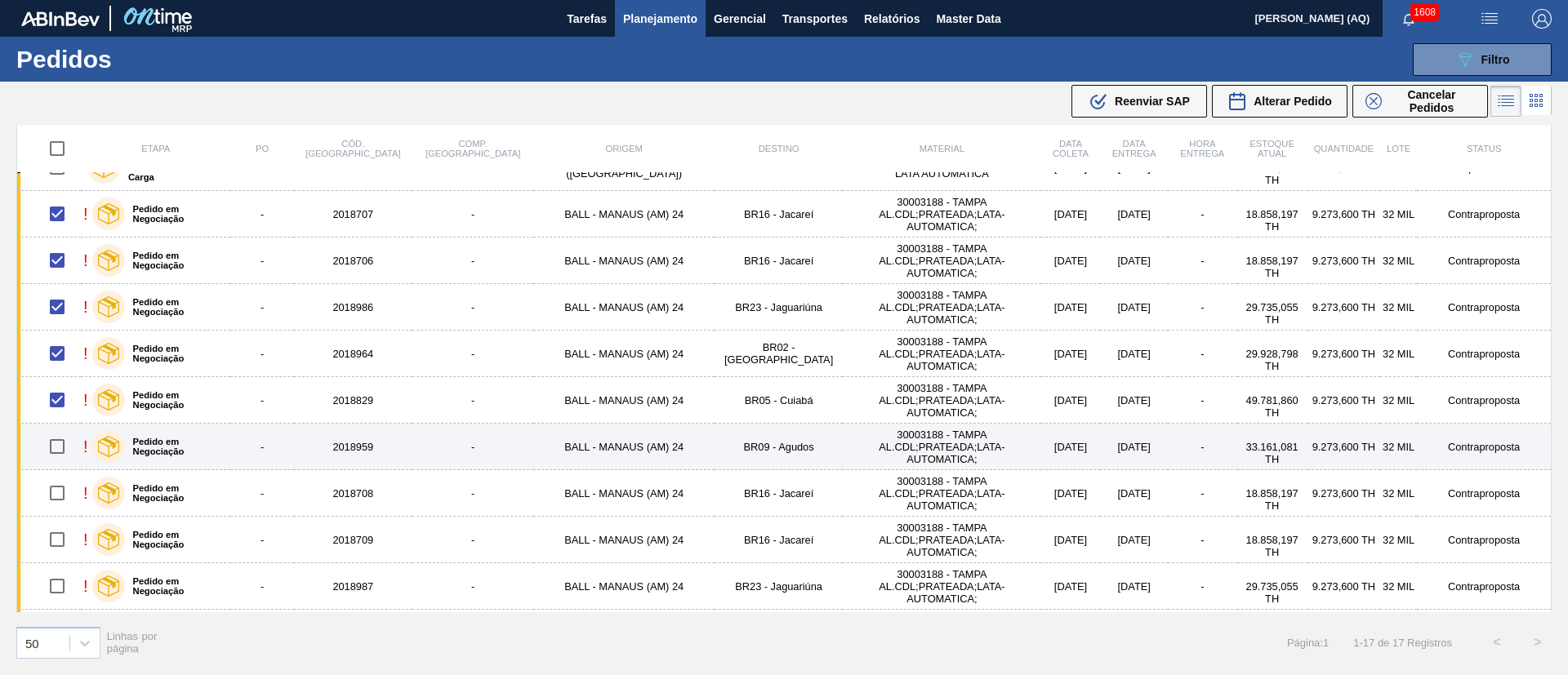
click at [60, 442] on input "checkbox" at bounding box center [56, 446] width 34 height 34
checkbox input "true"
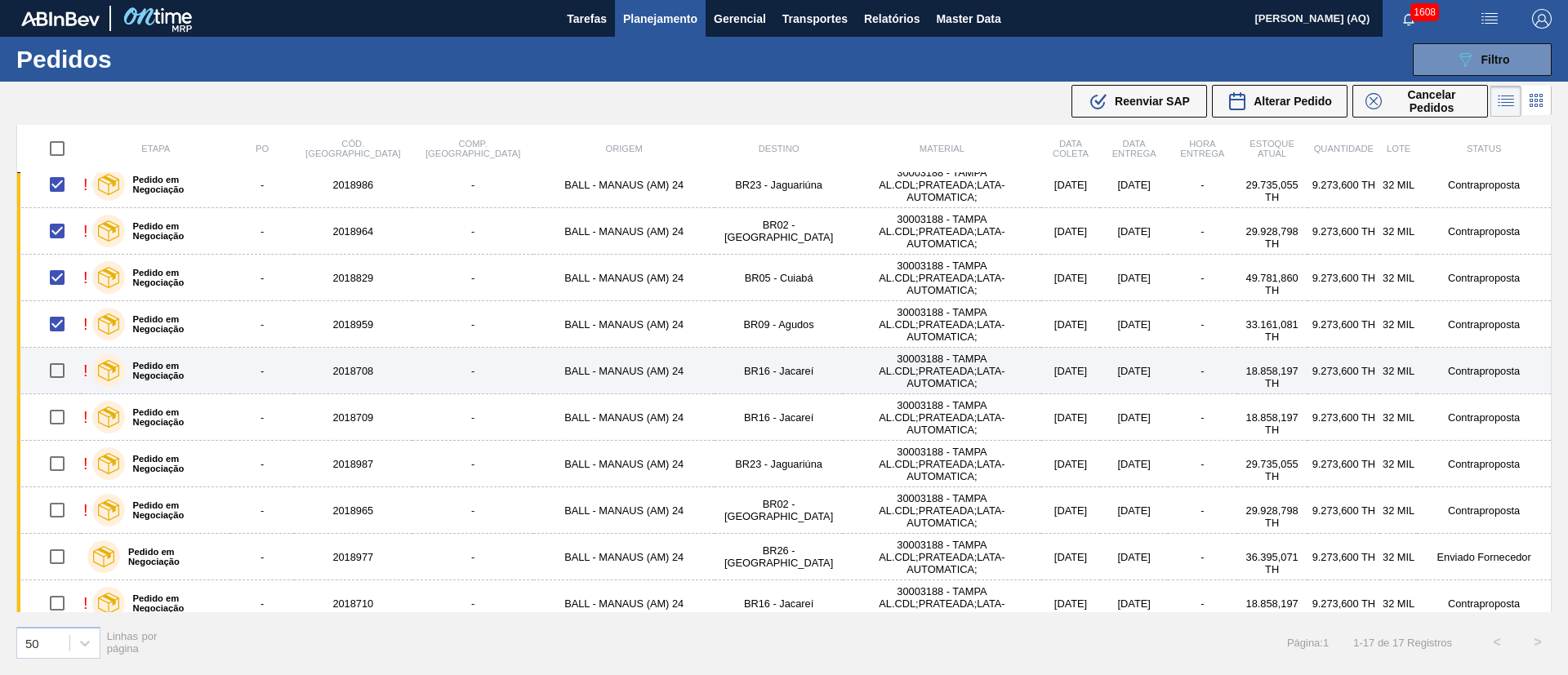
click at [56, 374] on input "checkbox" at bounding box center [56, 370] width 34 height 34
checkbox input "true"
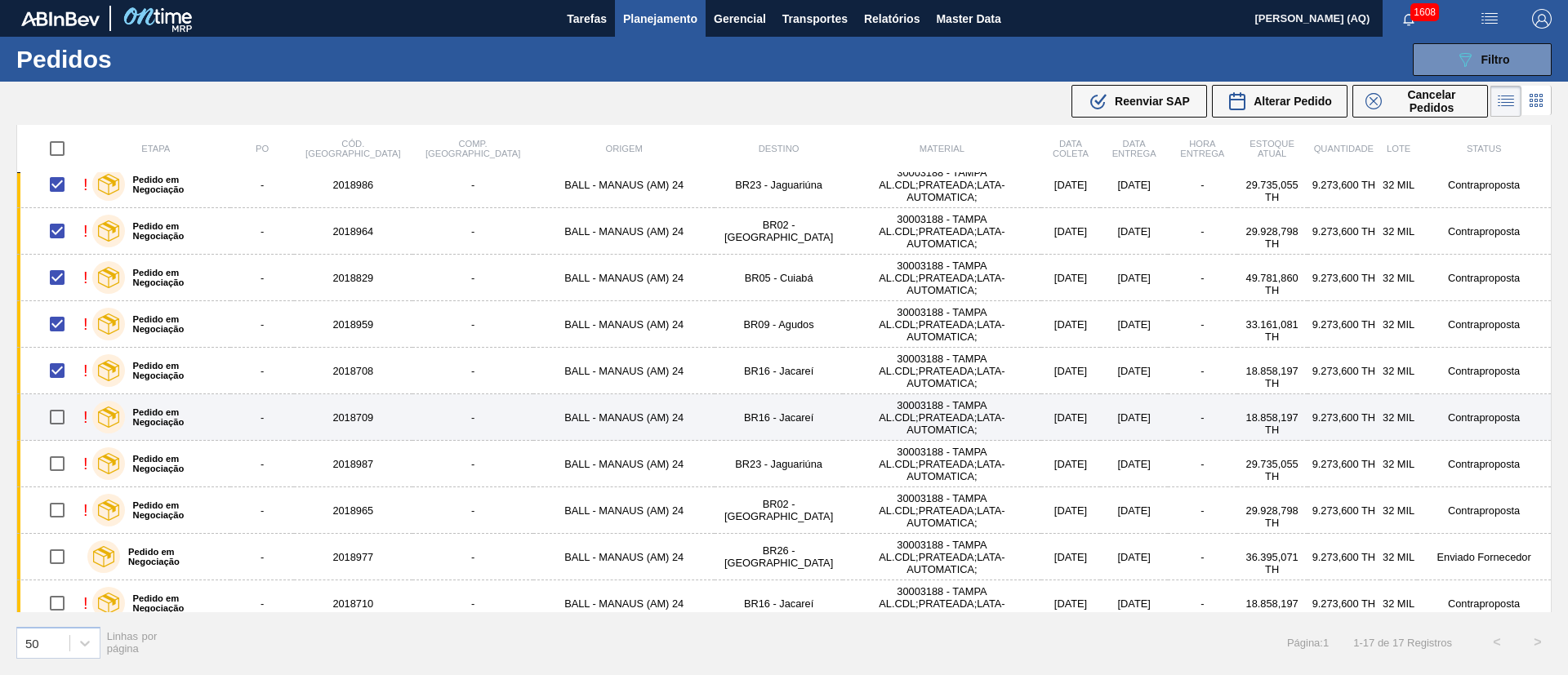
click at [54, 421] on input "checkbox" at bounding box center [56, 417] width 34 height 34
checkbox input "true"
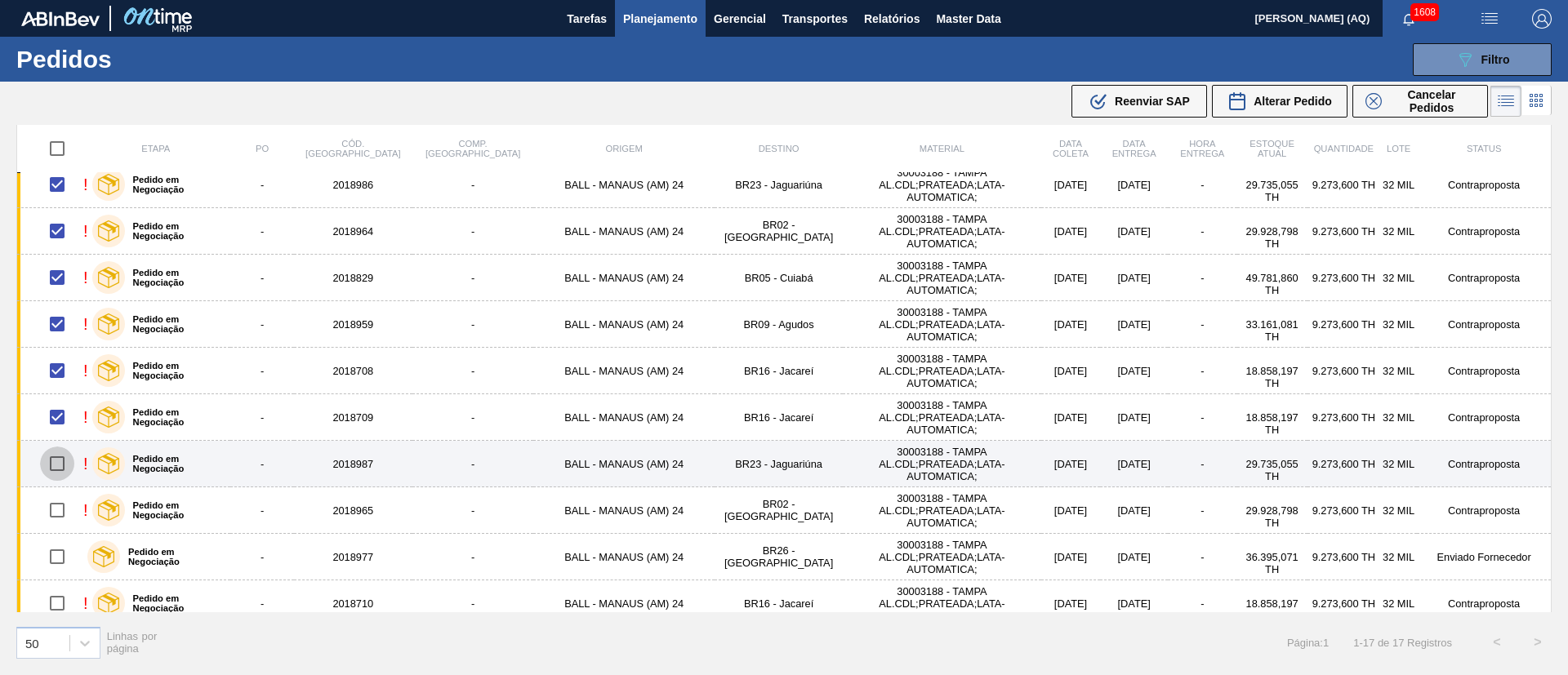
click at [63, 462] on input "checkbox" at bounding box center [56, 463] width 34 height 34
checkbox input "true"
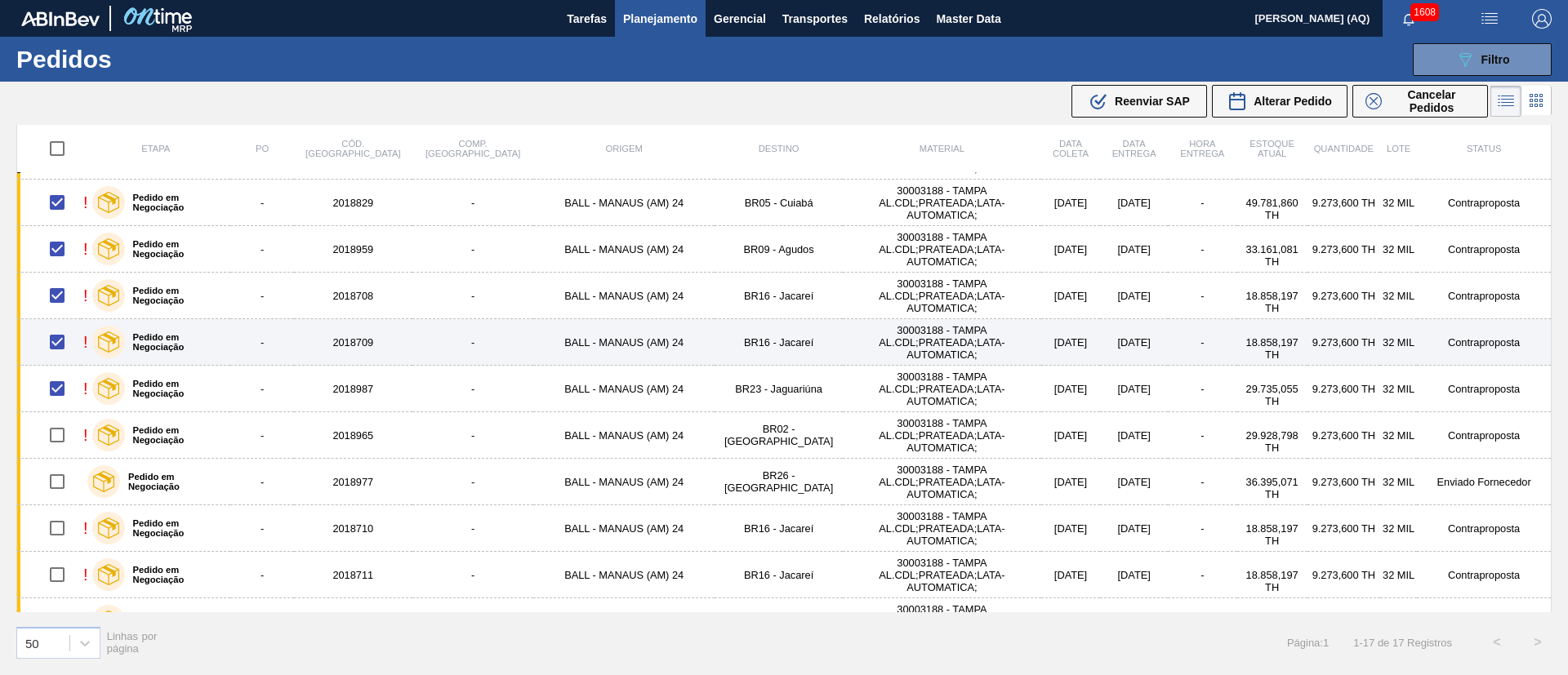
scroll to position [352, 0]
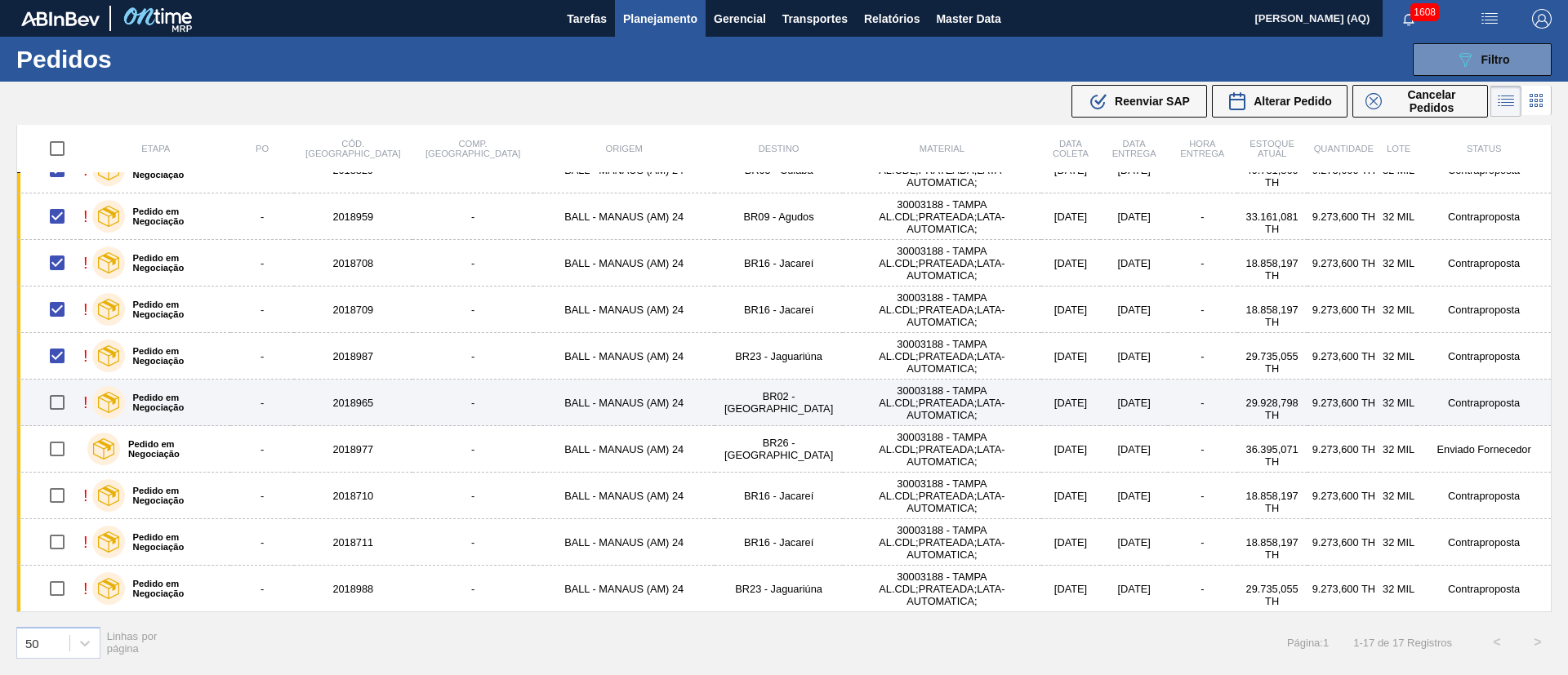
click at [61, 407] on input "checkbox" at bounding box center [56, 402] width 34 height 34
checkbox input "true"
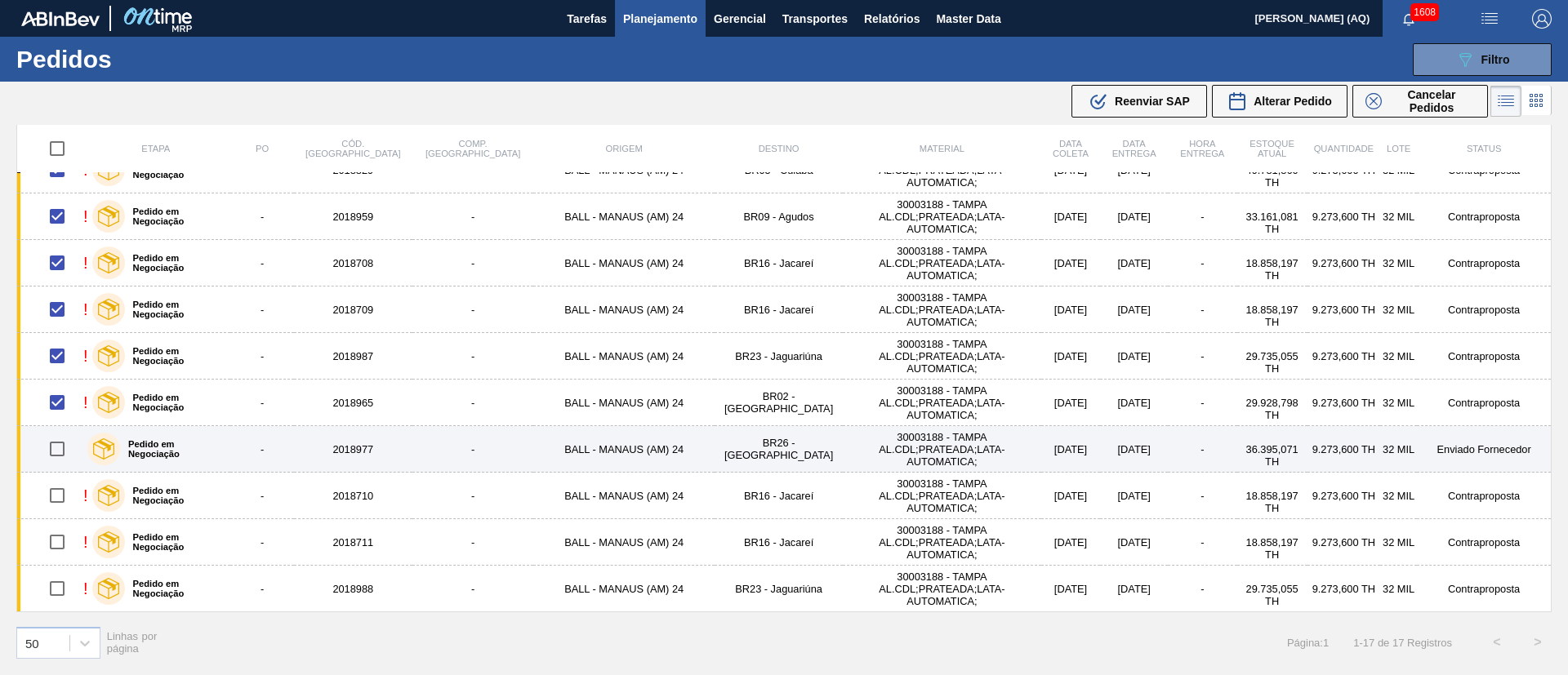
click at [59, 443] on input "checkbox" at bounding box center [56, 448] width 34 height 34
checkbox input "true"
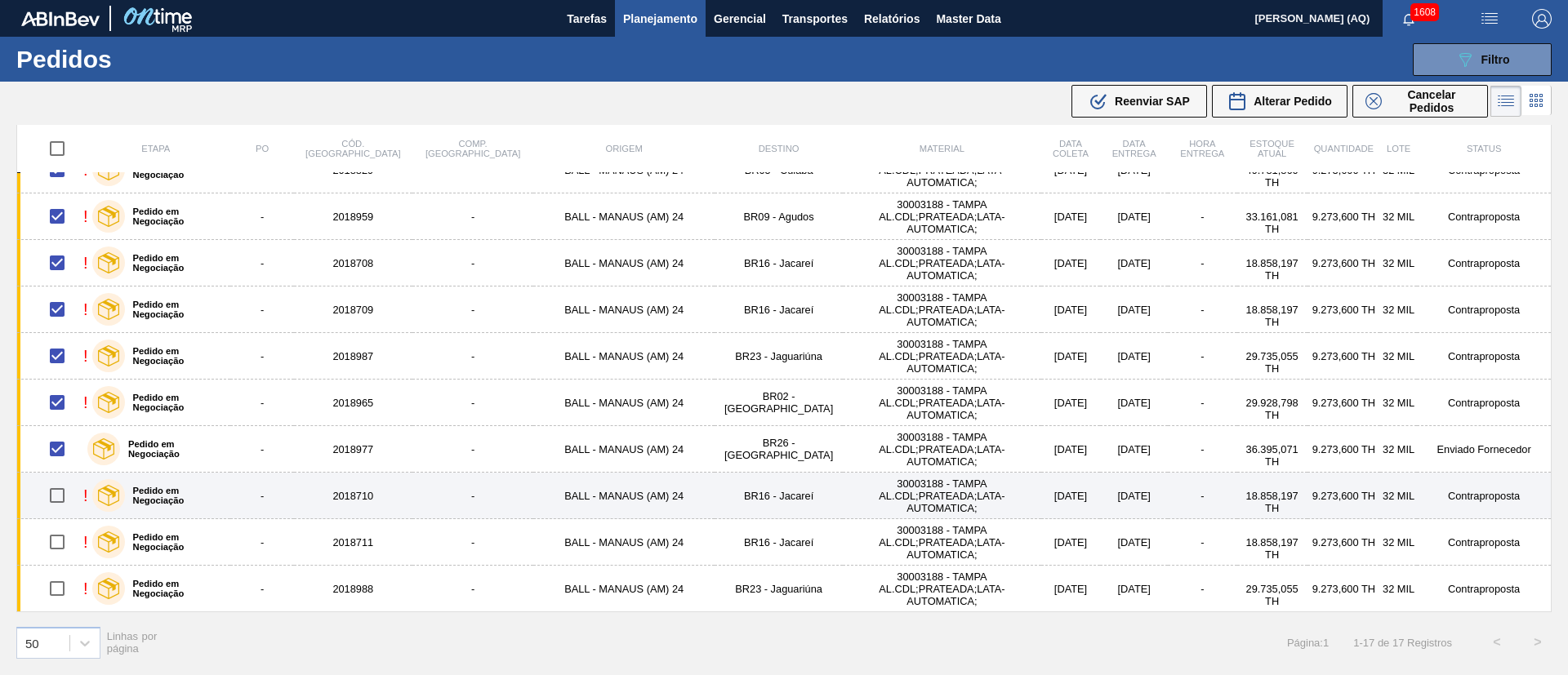
click at [56, 491] on input "checkbox" at bounding box center [56, 495] width 34 height 34
checkbox input "true"
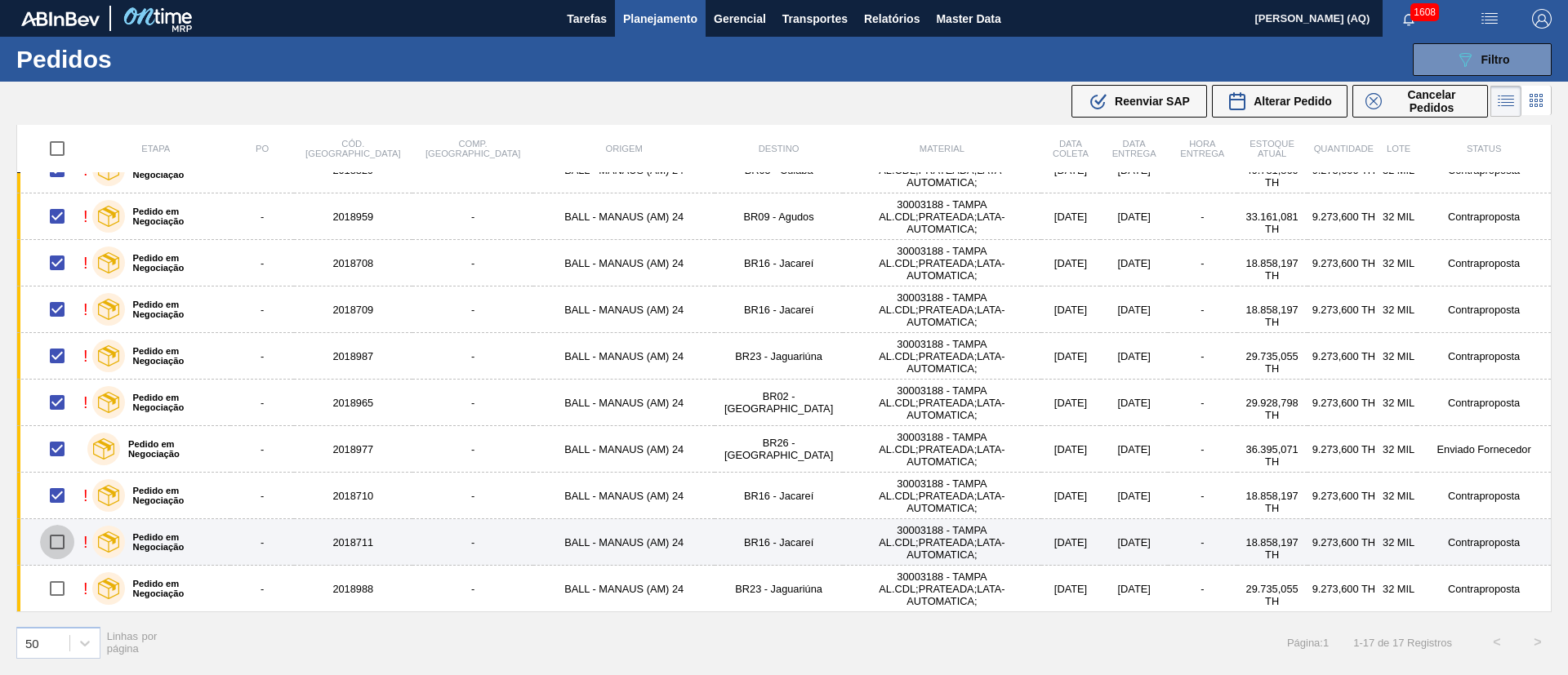
click at [55, 540] on input "checkbox" at bounding box center [56, 542] width 34 height 34
checkbox input "true"
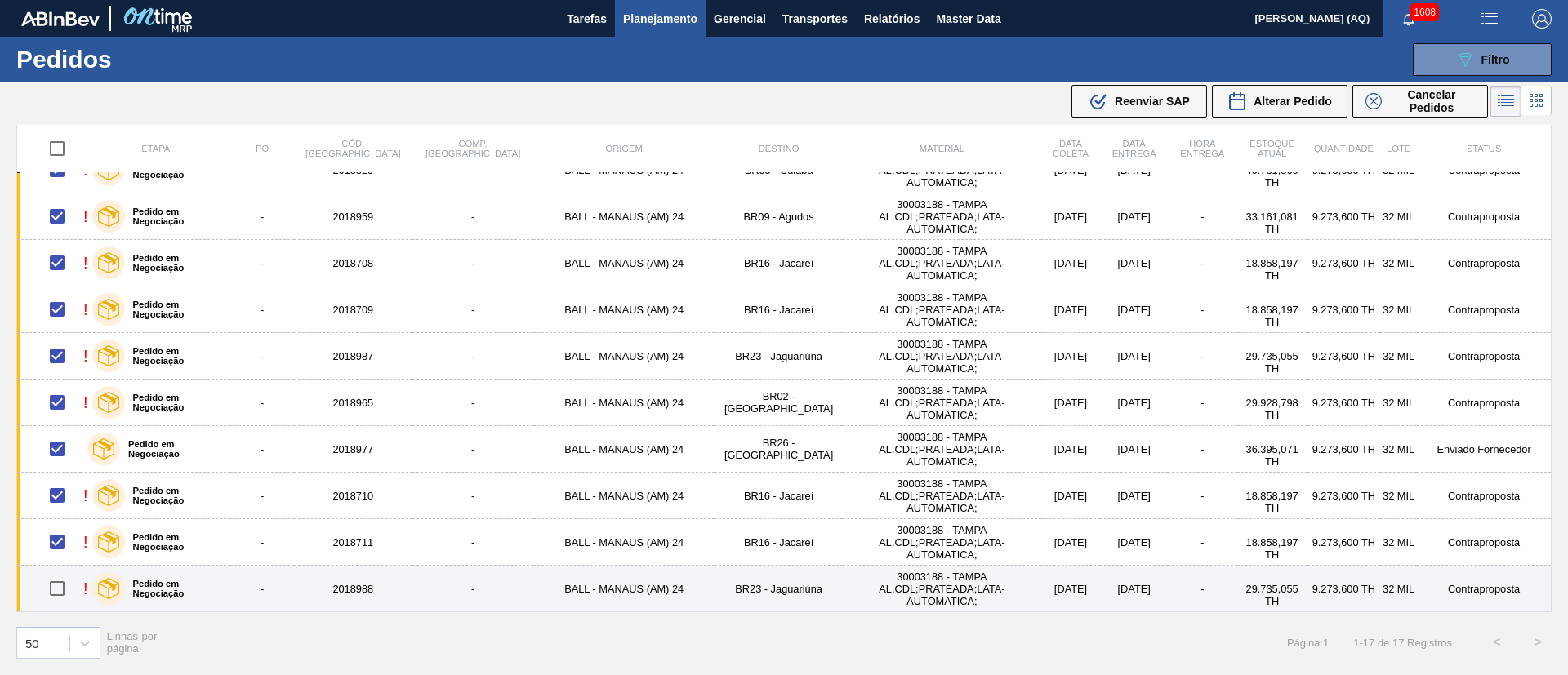
click at [57, 582] on input "checkbox" at bounding box center [56, 588] width 34 height 34
checkbox input "true"
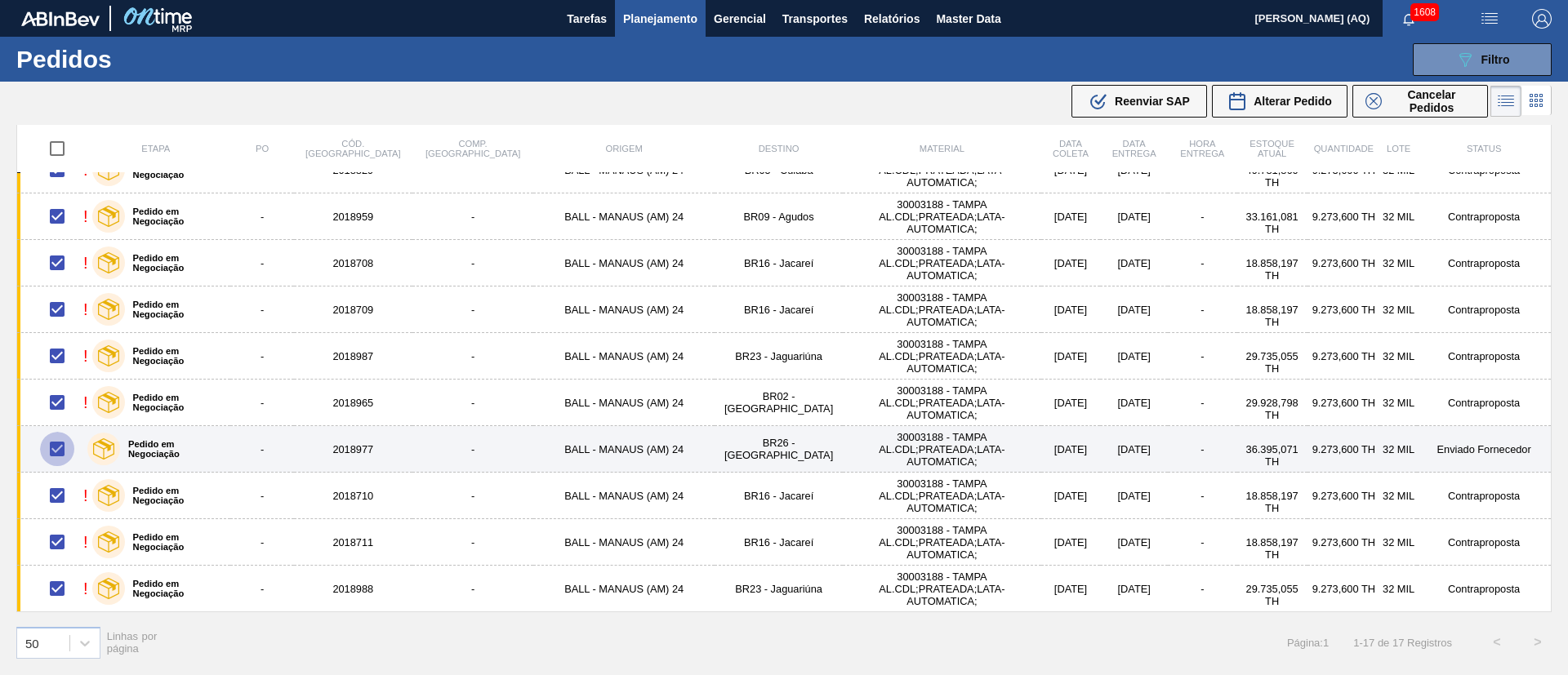
click at [58, 450] on input "checkbox" at bounding box center [56, 448] width 34 height 34
checkbox input "false"
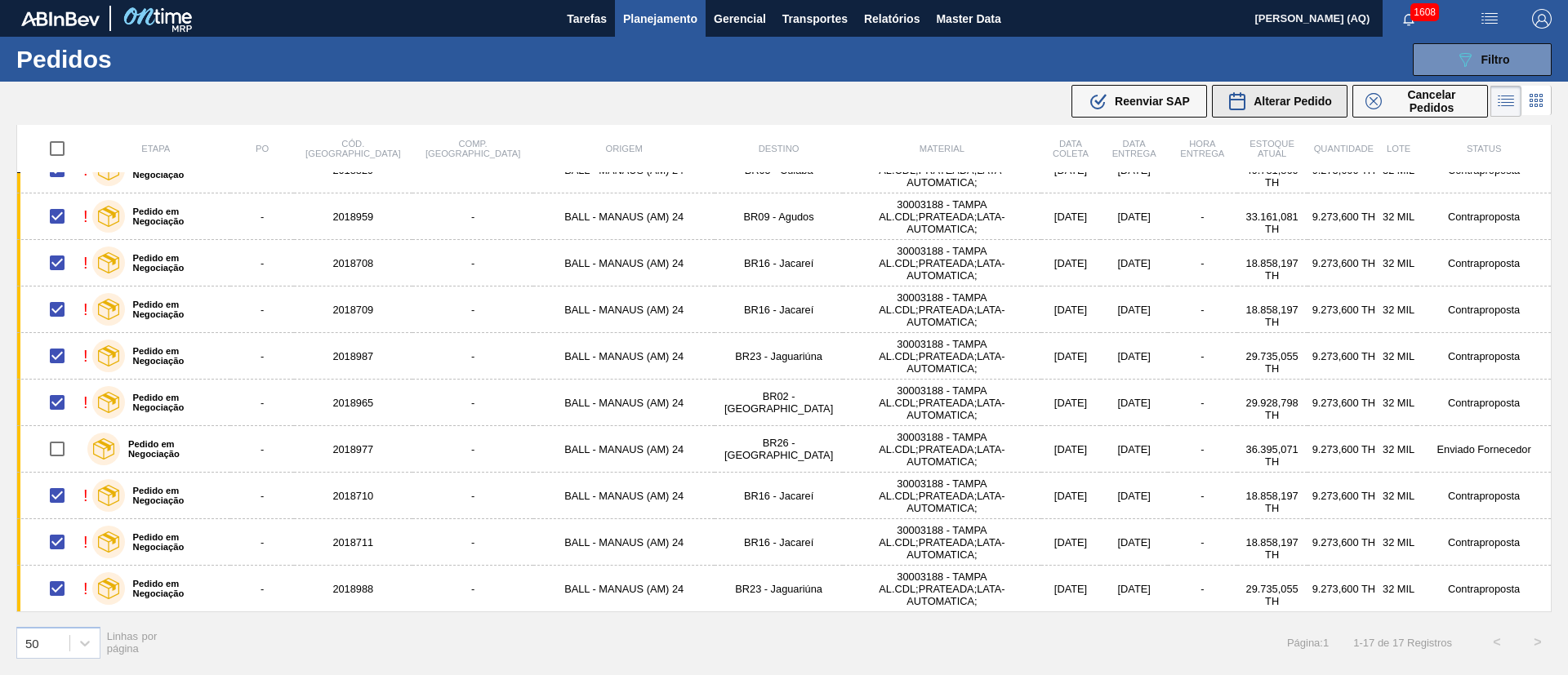
click at [1300, 103] on span "Alterar Pedido" at bounding box center [1292, 101] width 79 height 13
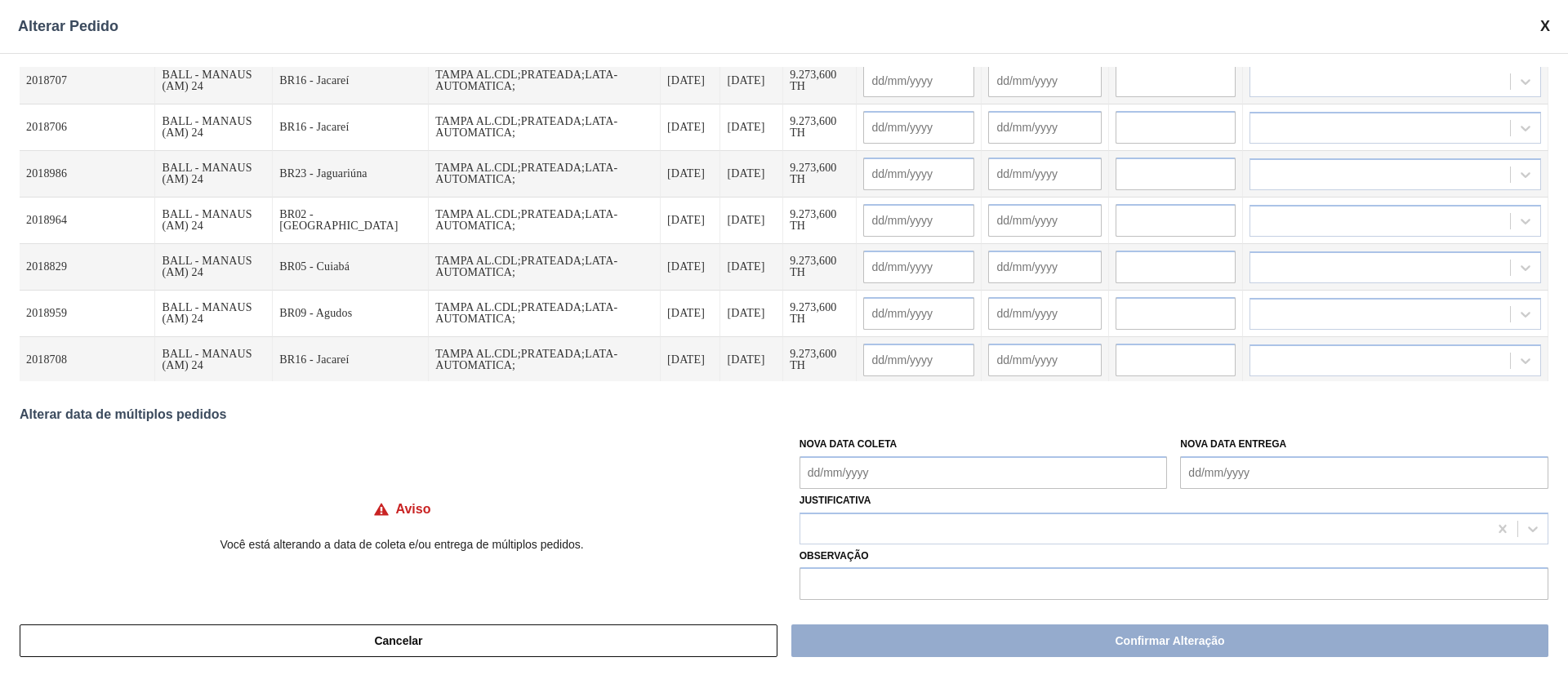
scroll to position [0, 0]
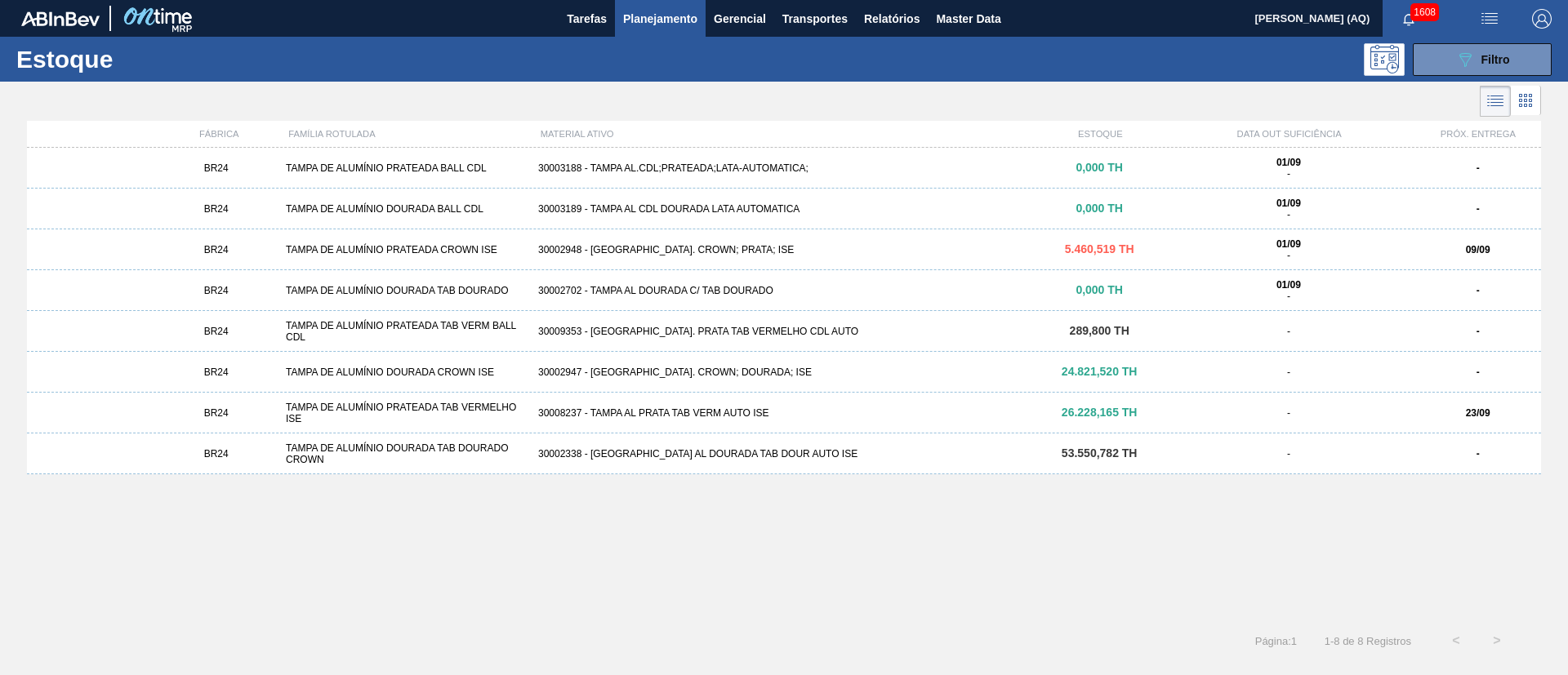
click at [670, 13] on span "Planejamento" at bounding box center [661, 18] width 74 height 19
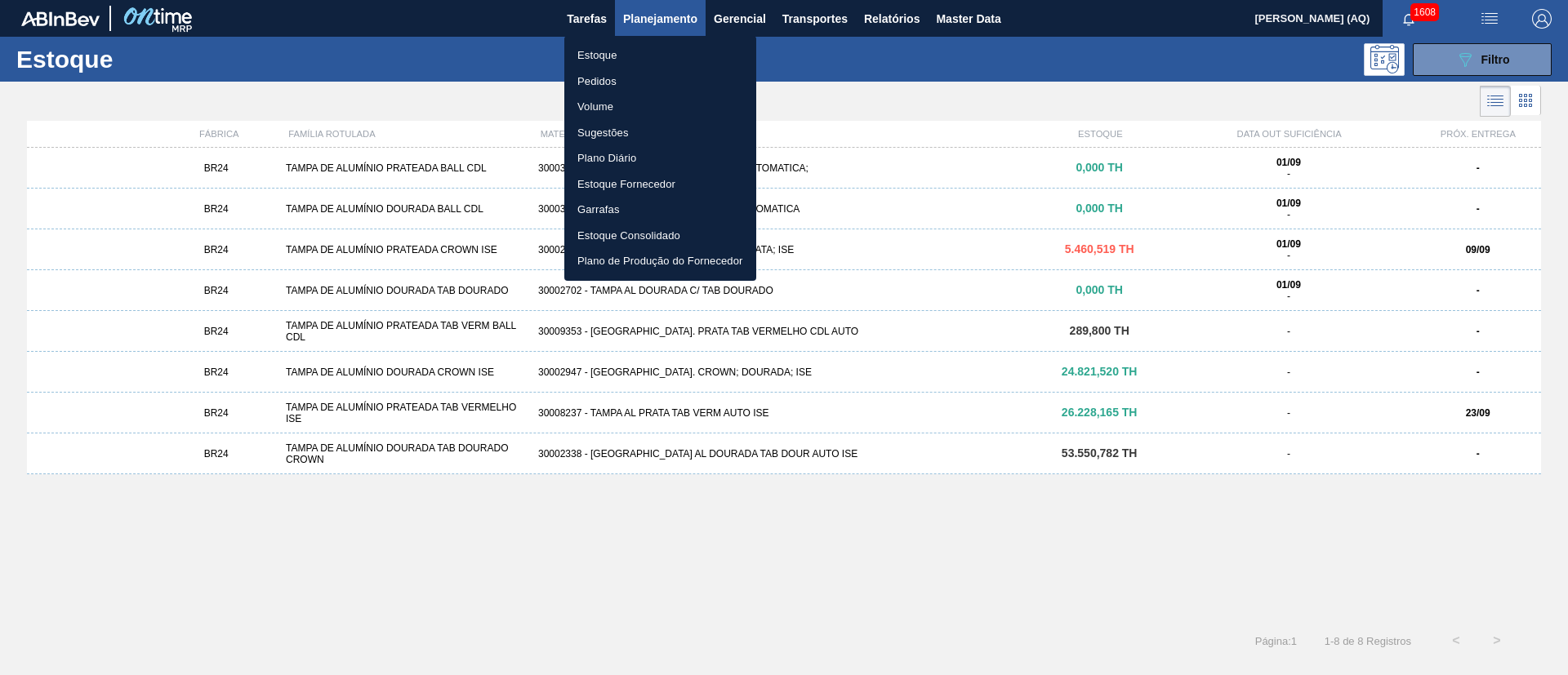
click at [597, 77] on li "Pedidos" at bounding box center [660, 81] width 191 height 26
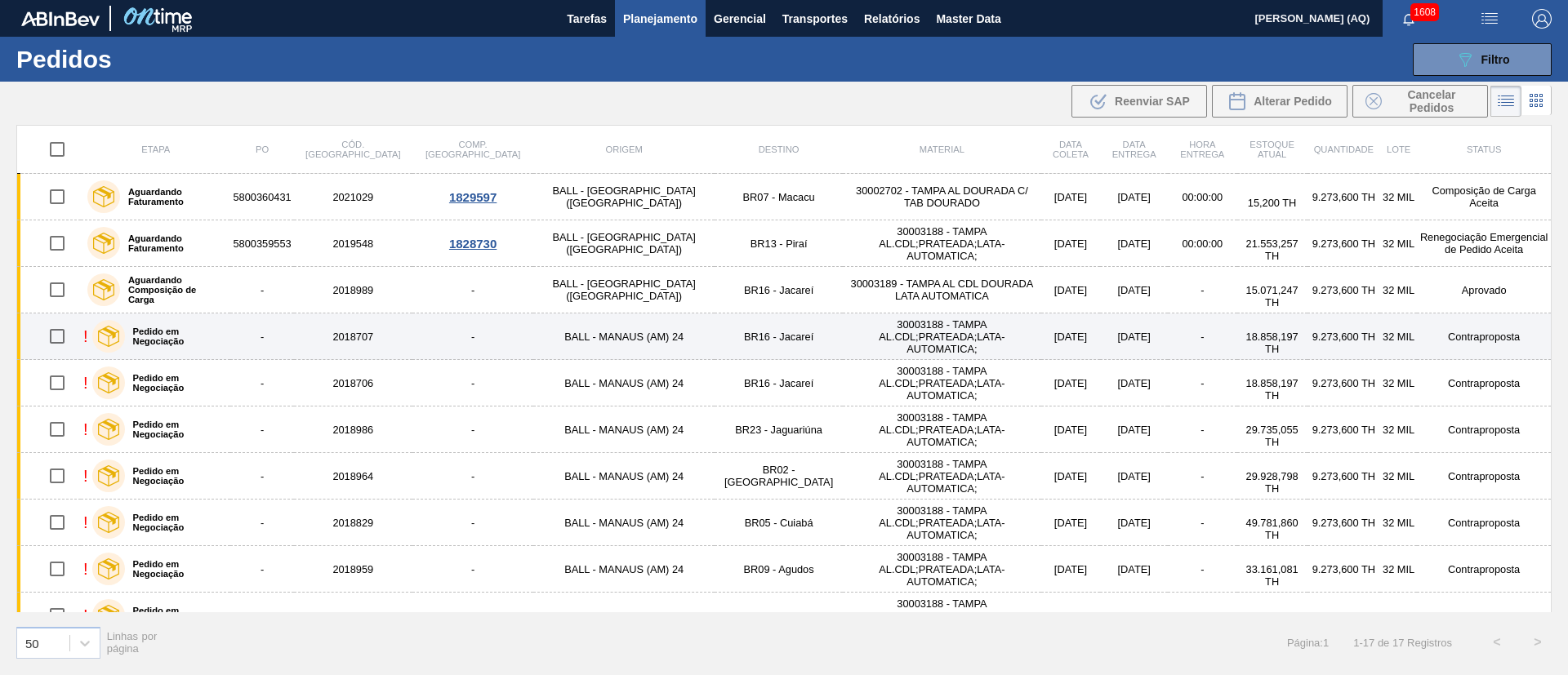
click at [66, 336] on input "checkbox" at bounding box center [56, 336] width 34 height 34
checkbox input "false"
click at [223, 337] on label "Pedido em Negociação" at bounding box center [175, 336] width 100 height 19
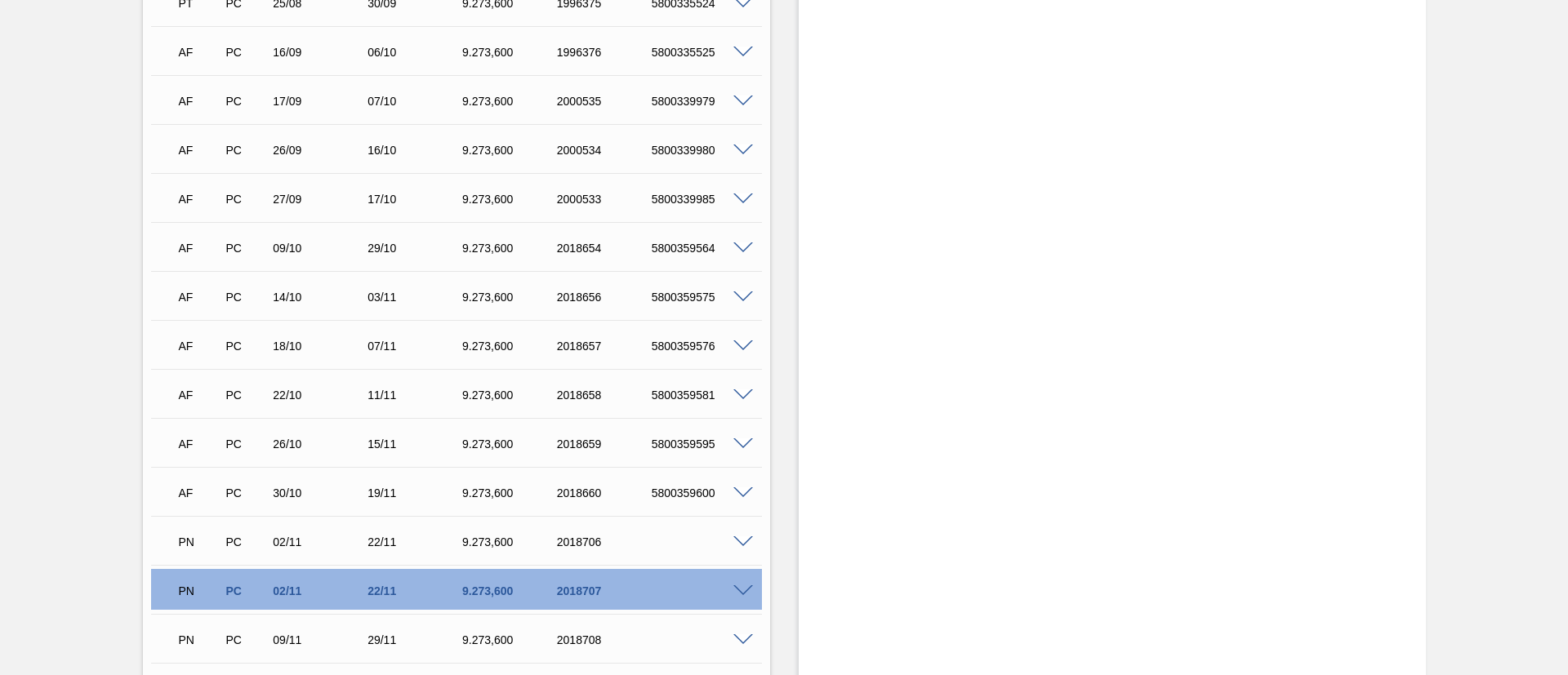
scroll to position [857, 0]
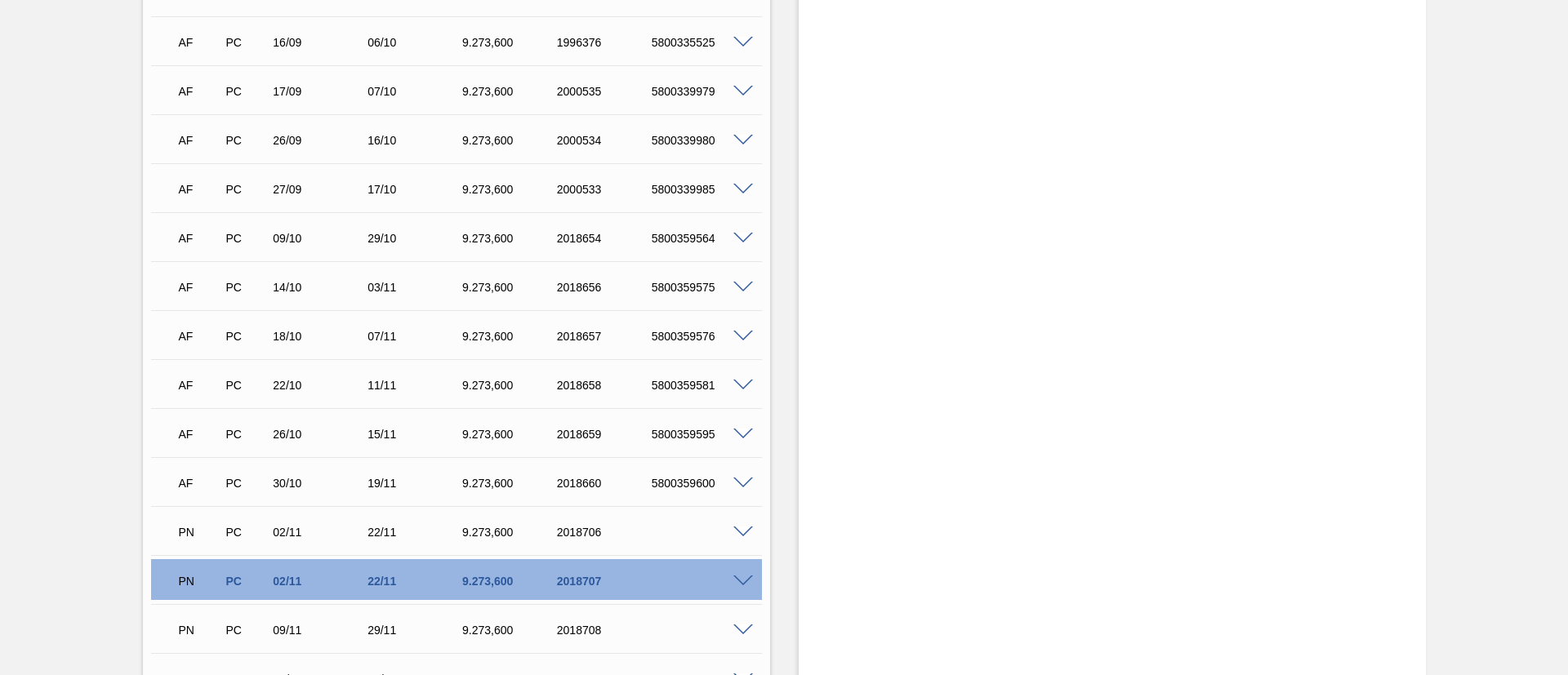
click at [744, 529] on span at bounding box center [743, 532] width 19 height 12
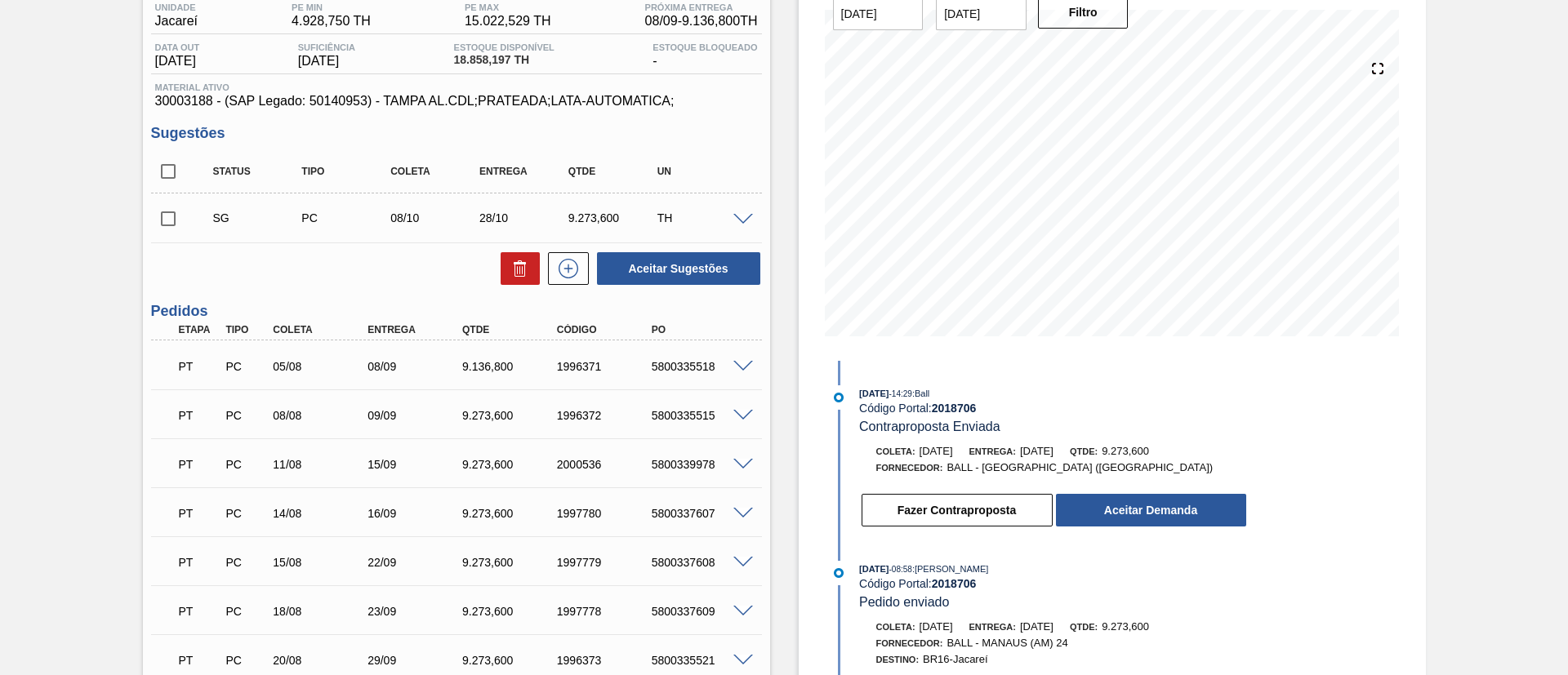
scroll to position [245, 0]
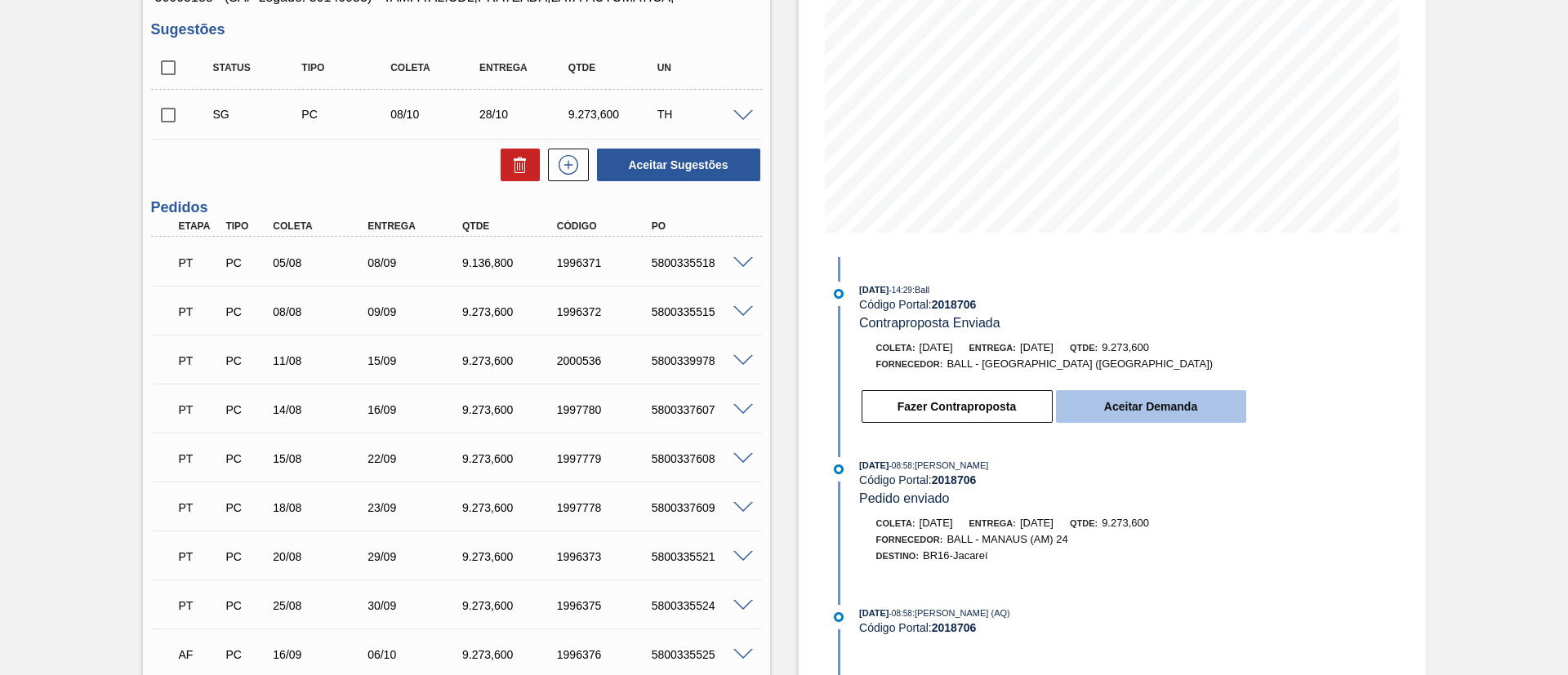
click at [1159, 420] on button "Aceitar Demanda" at bounding box center [1151, 406] width 191 height 32
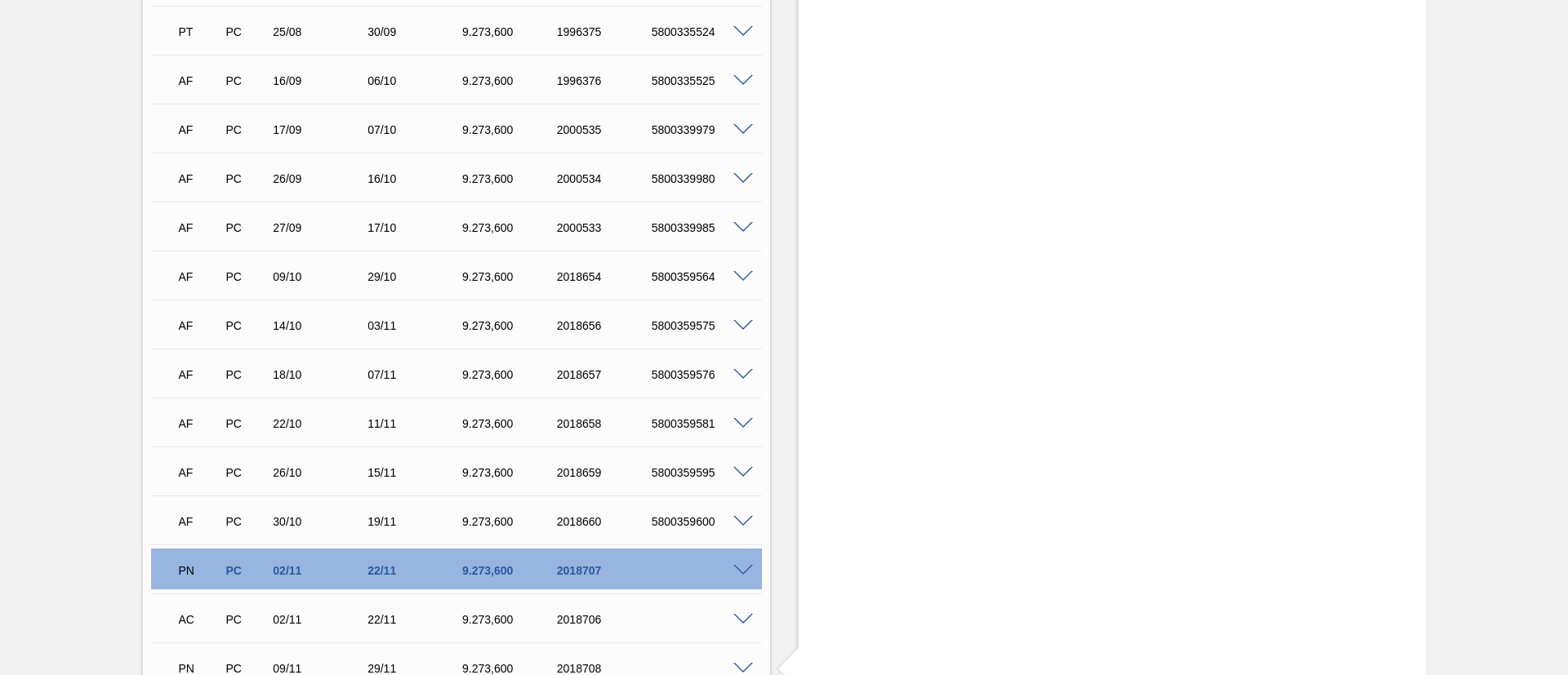
scroll to position [857, 0]
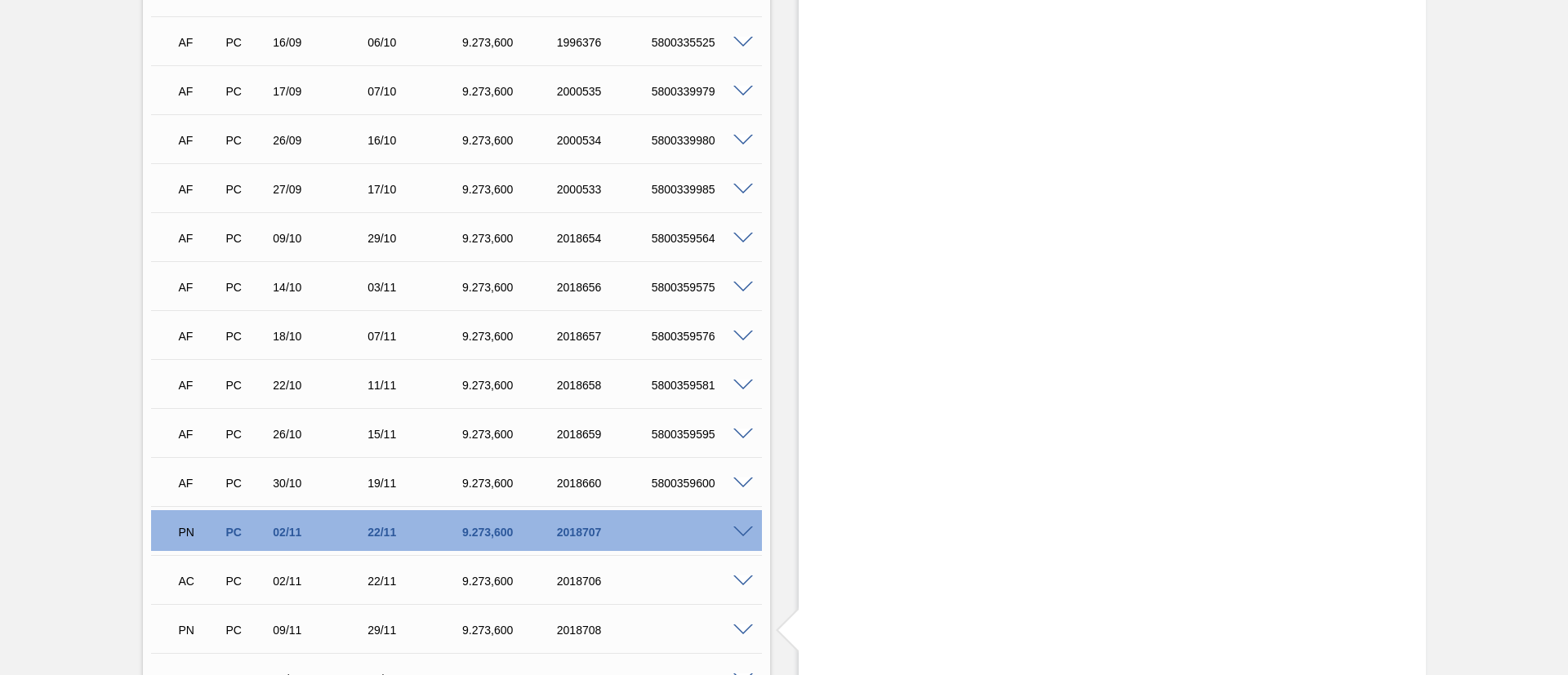
click at [738, 528] on span at bounding box center [743, 532] width 19 height 12
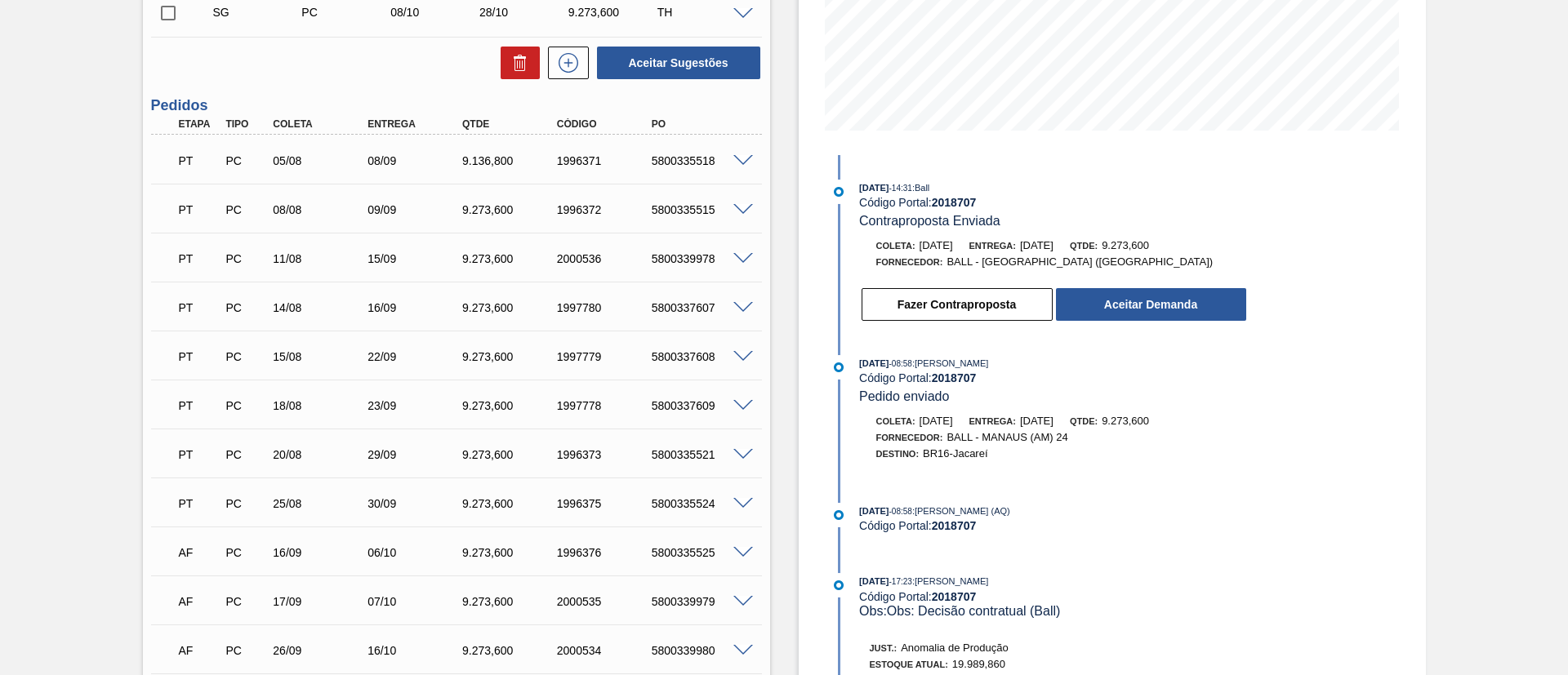
scroll to position [245, 0]
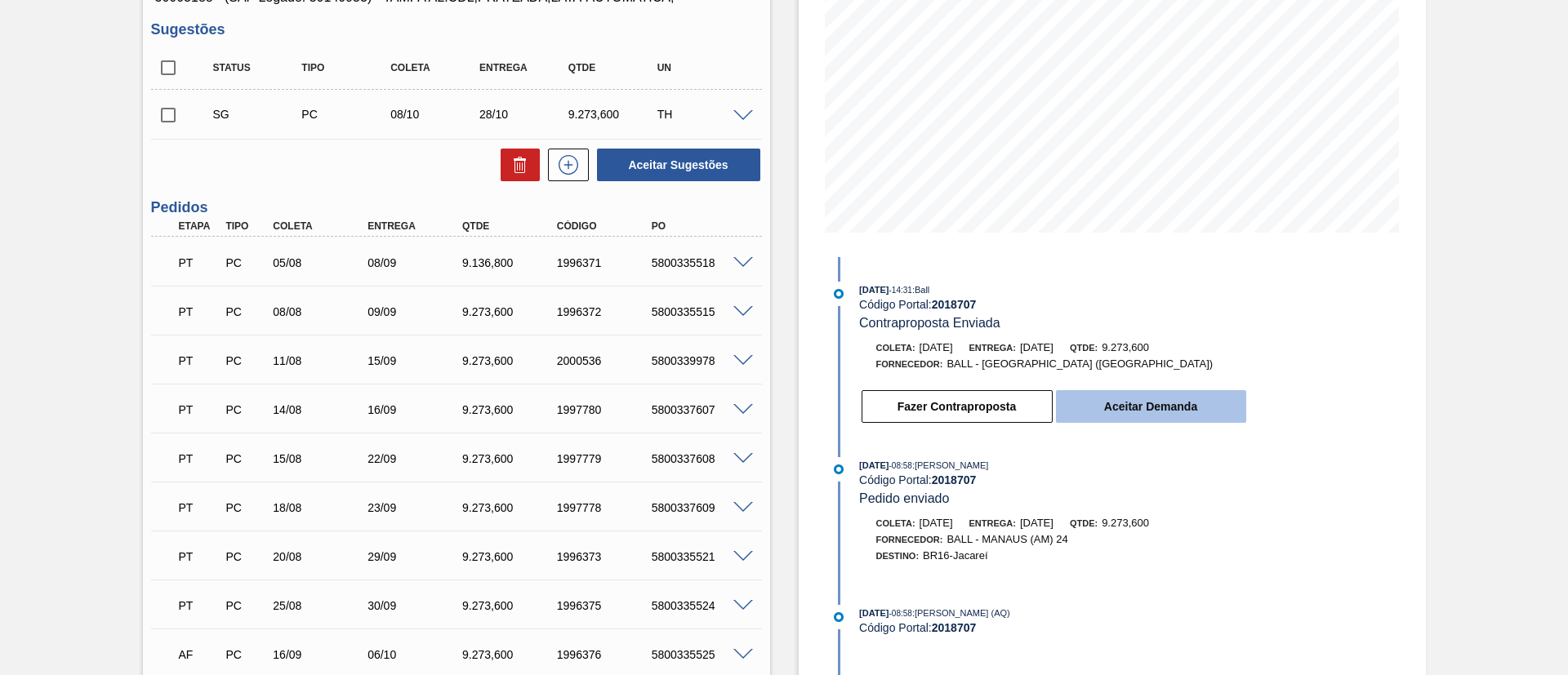
click at [1142, 402] on button "Aceitar Demanda" at bounding box center [1151, 406] width 191 height 32
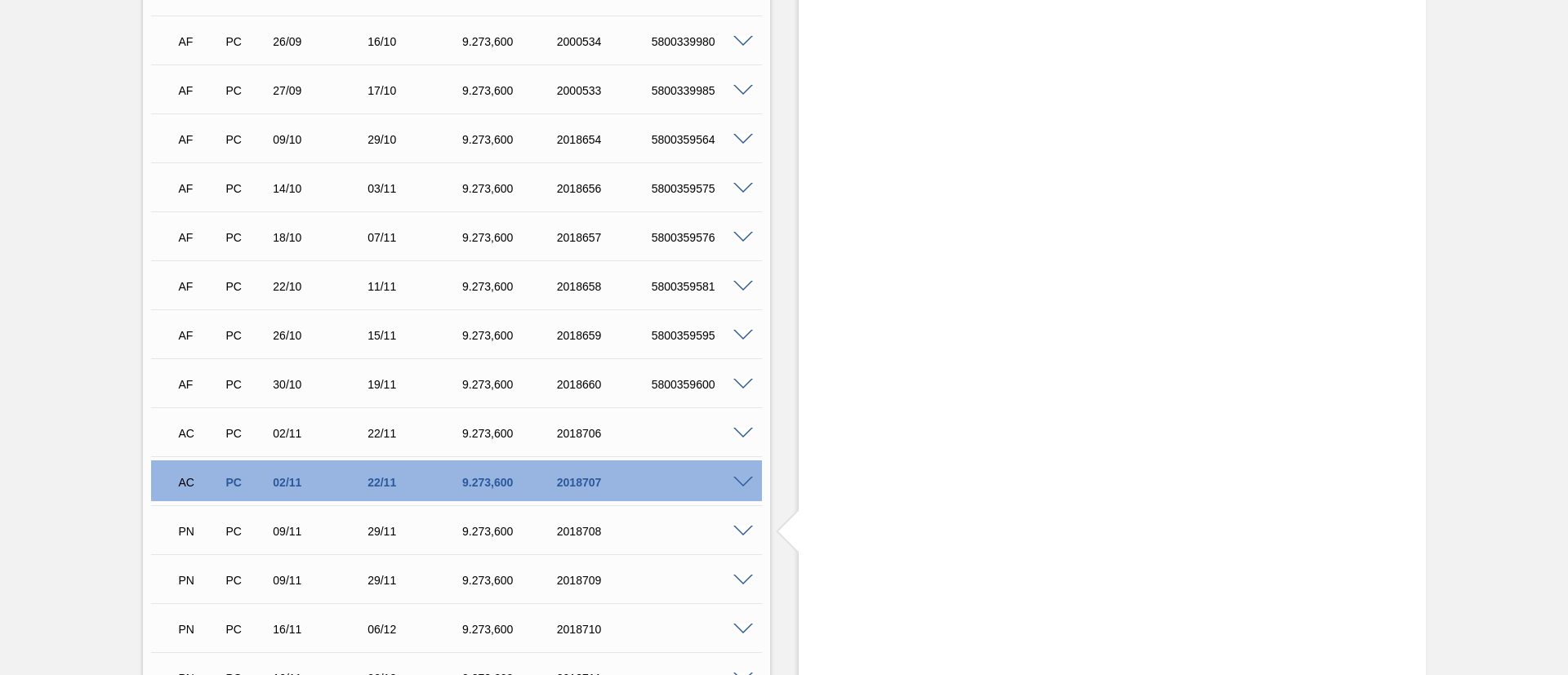
scroll to position [1214, 0]
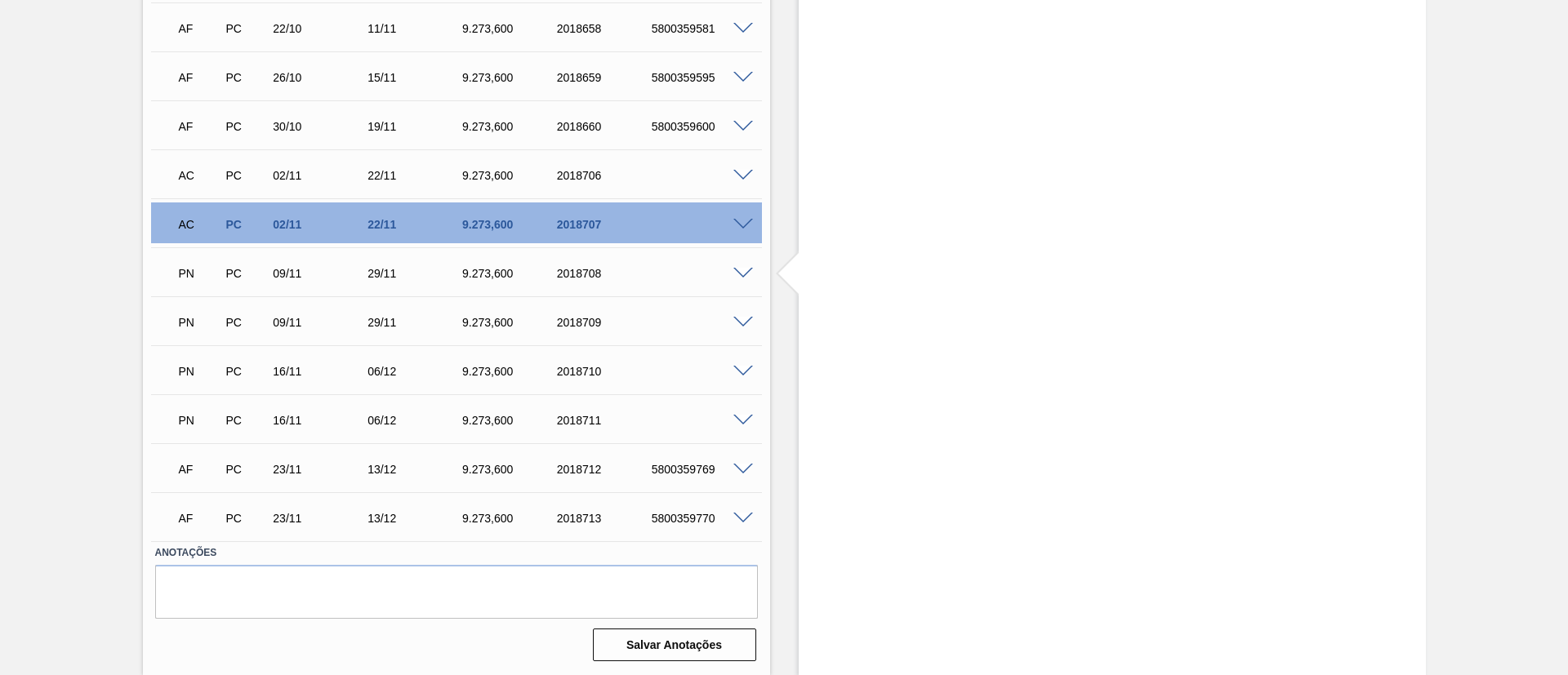
click at [743, 274] on span at bounding box center [743, 274] width 19 height 12
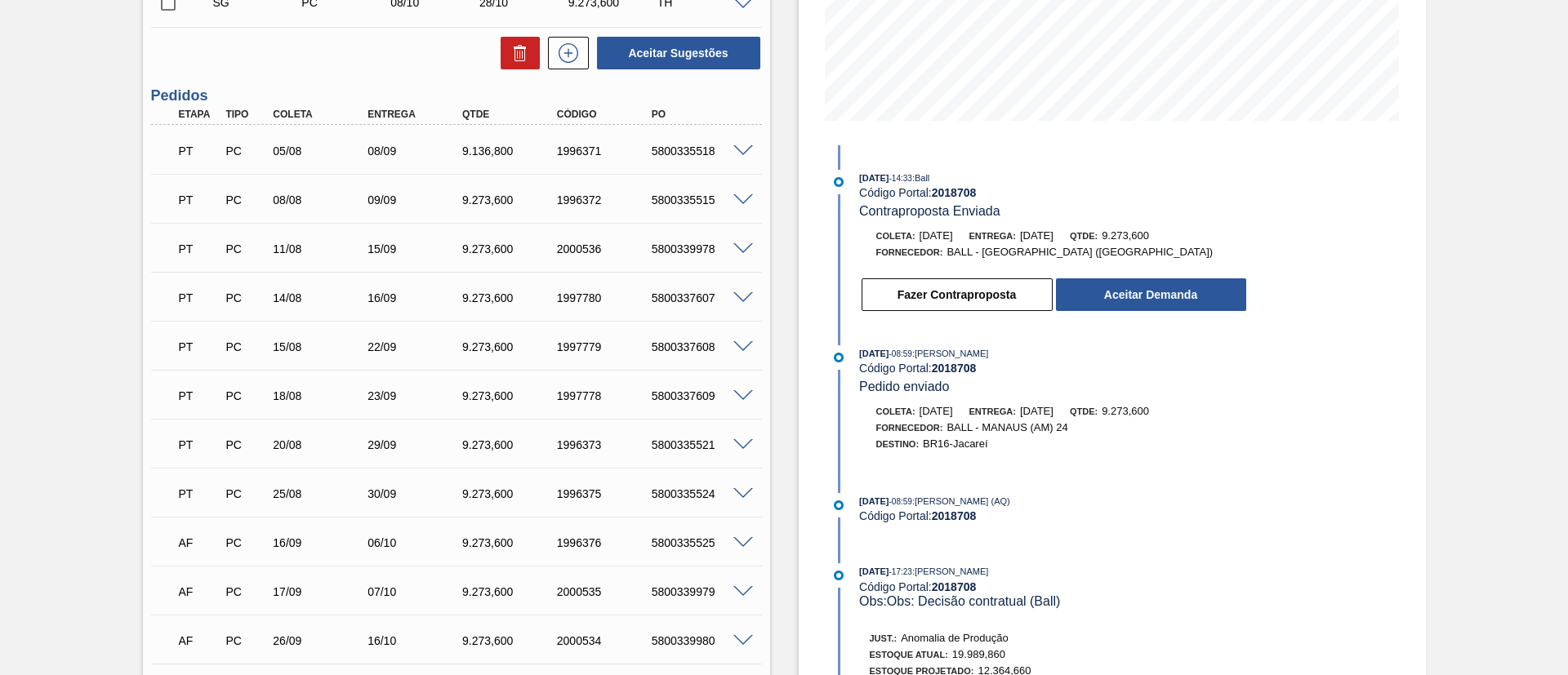
scroll to position [234, 0]
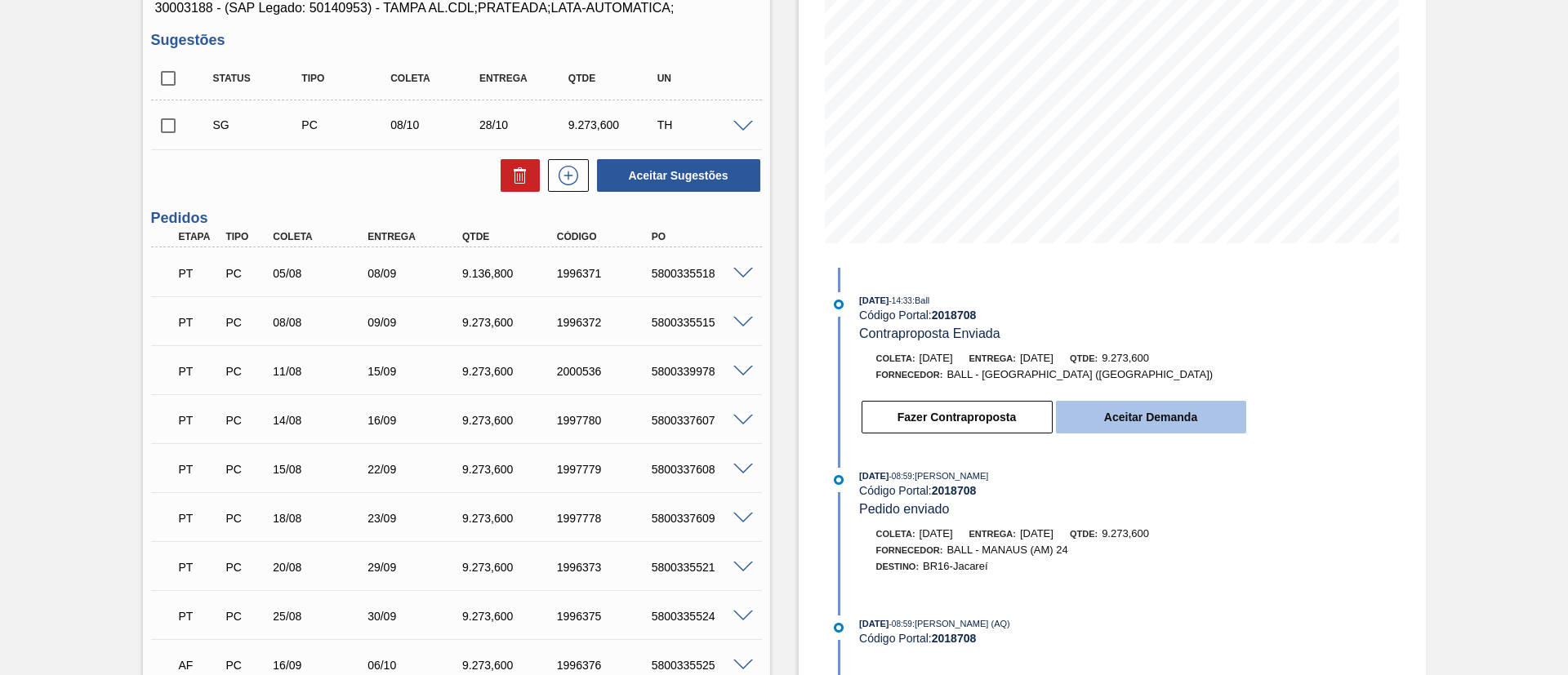
click at [1147, 408] on button "Aceitar Demanda" at bounding box center [1151, 416] width 191 height 32
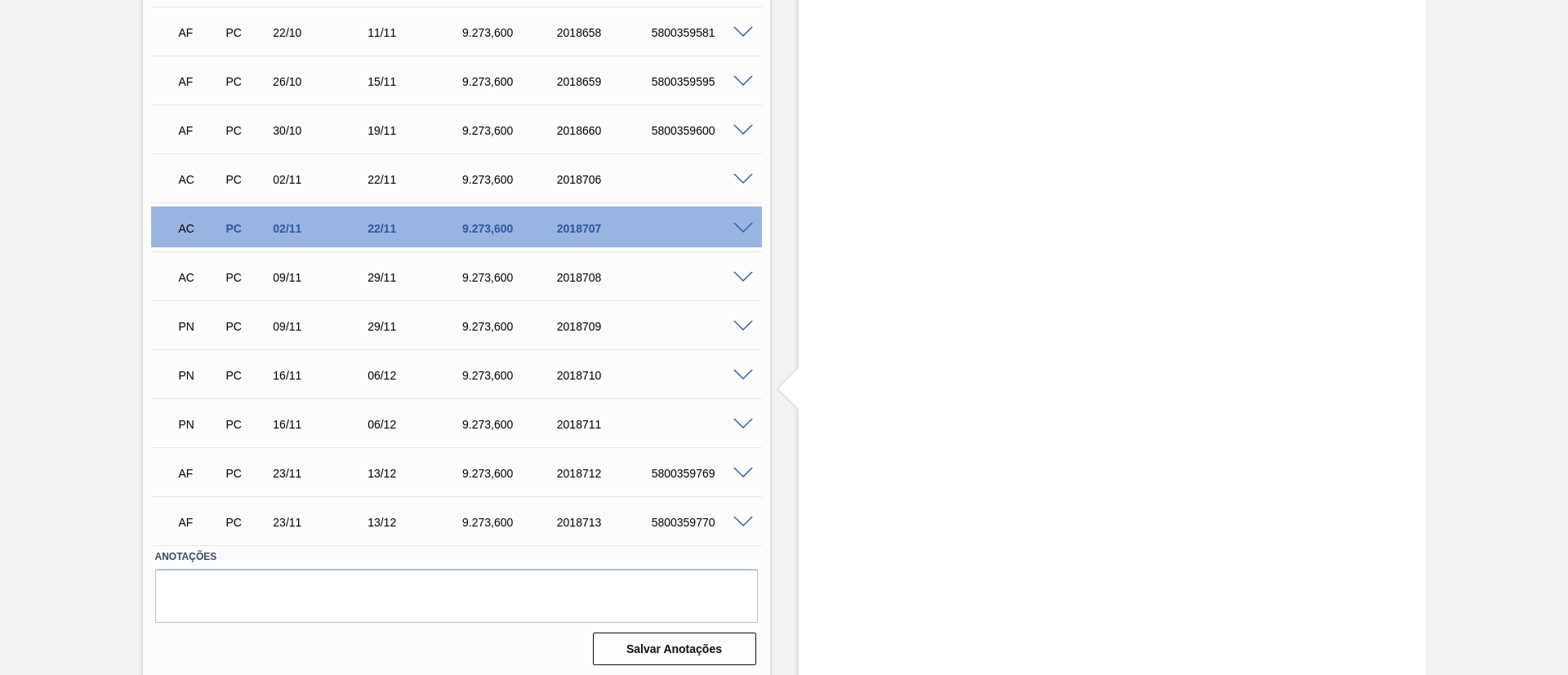
scroll to position [1214, 0]
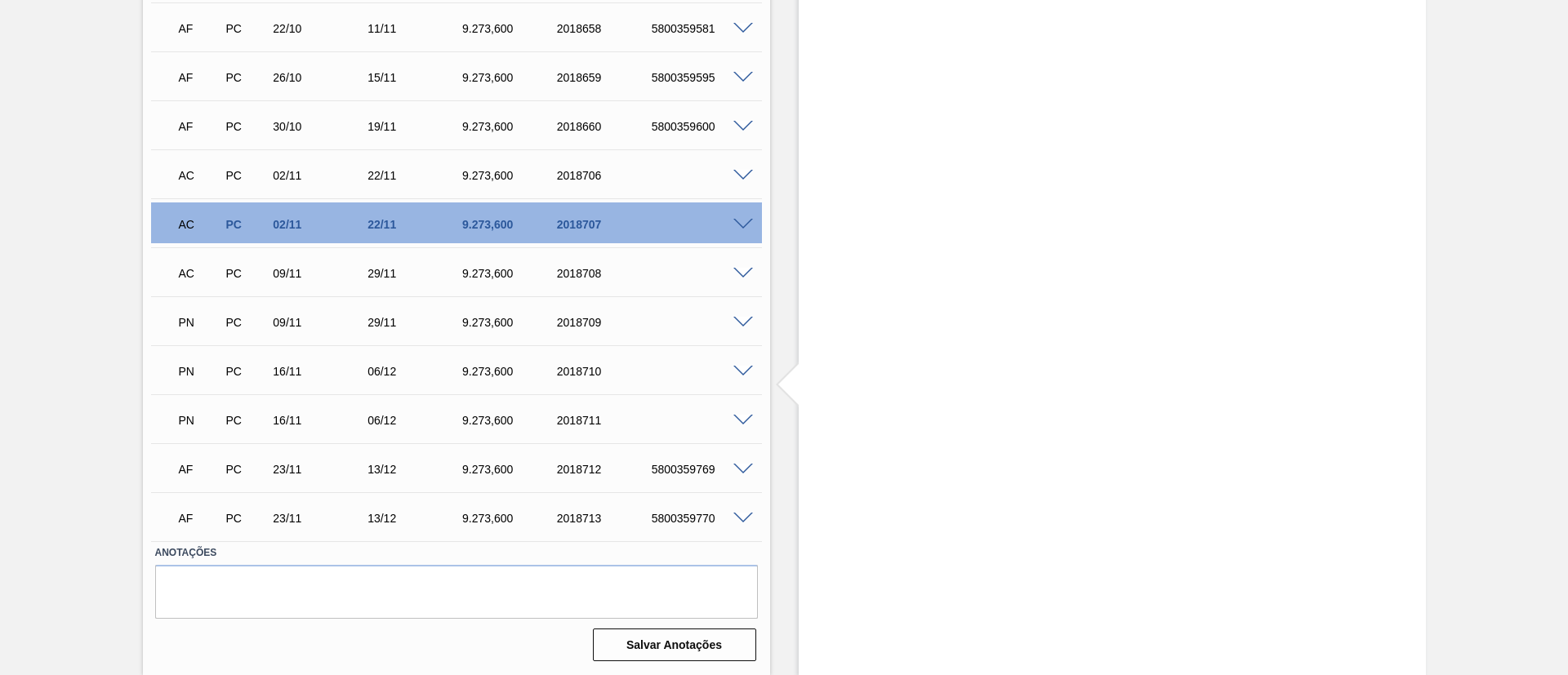
click at [747, 320] on span at bounding box center [743, 323] width 19 height 12
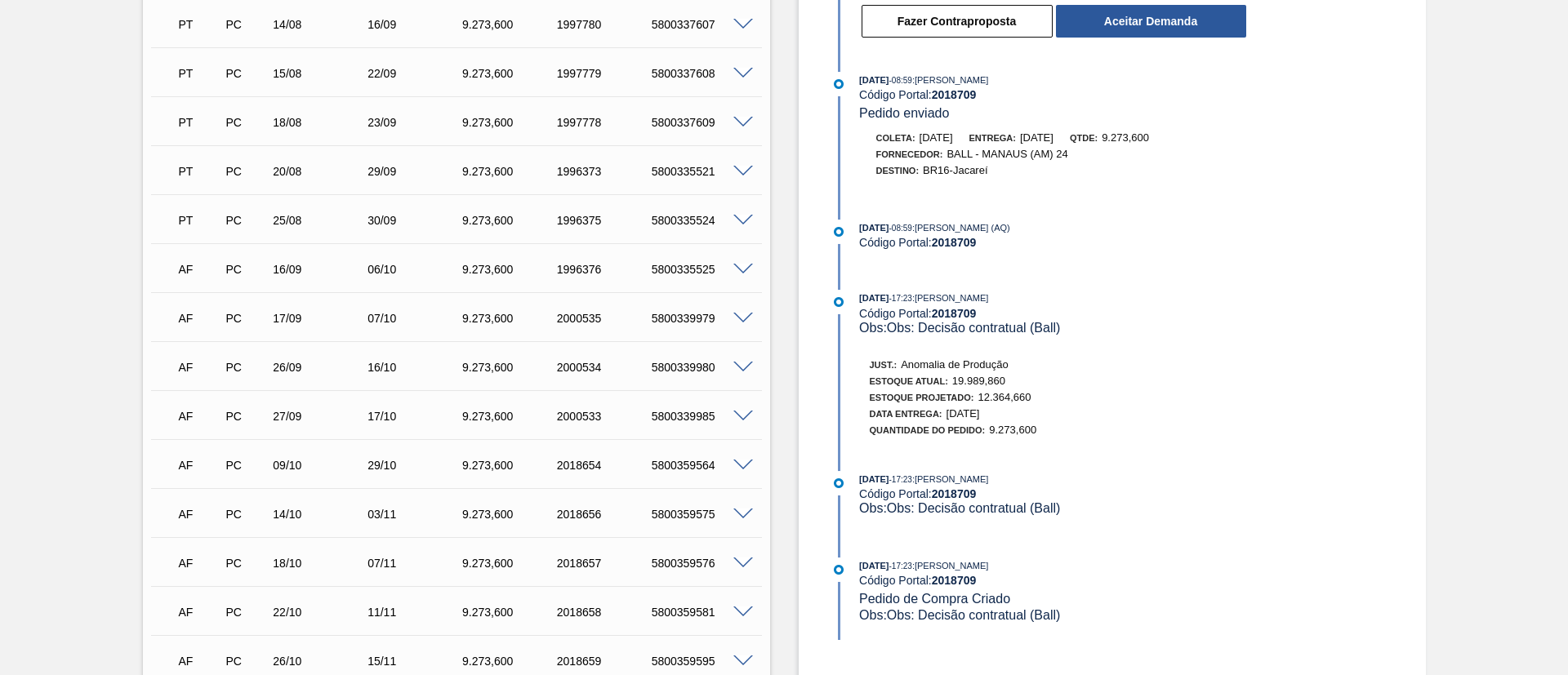
scroll to position [386, 0]
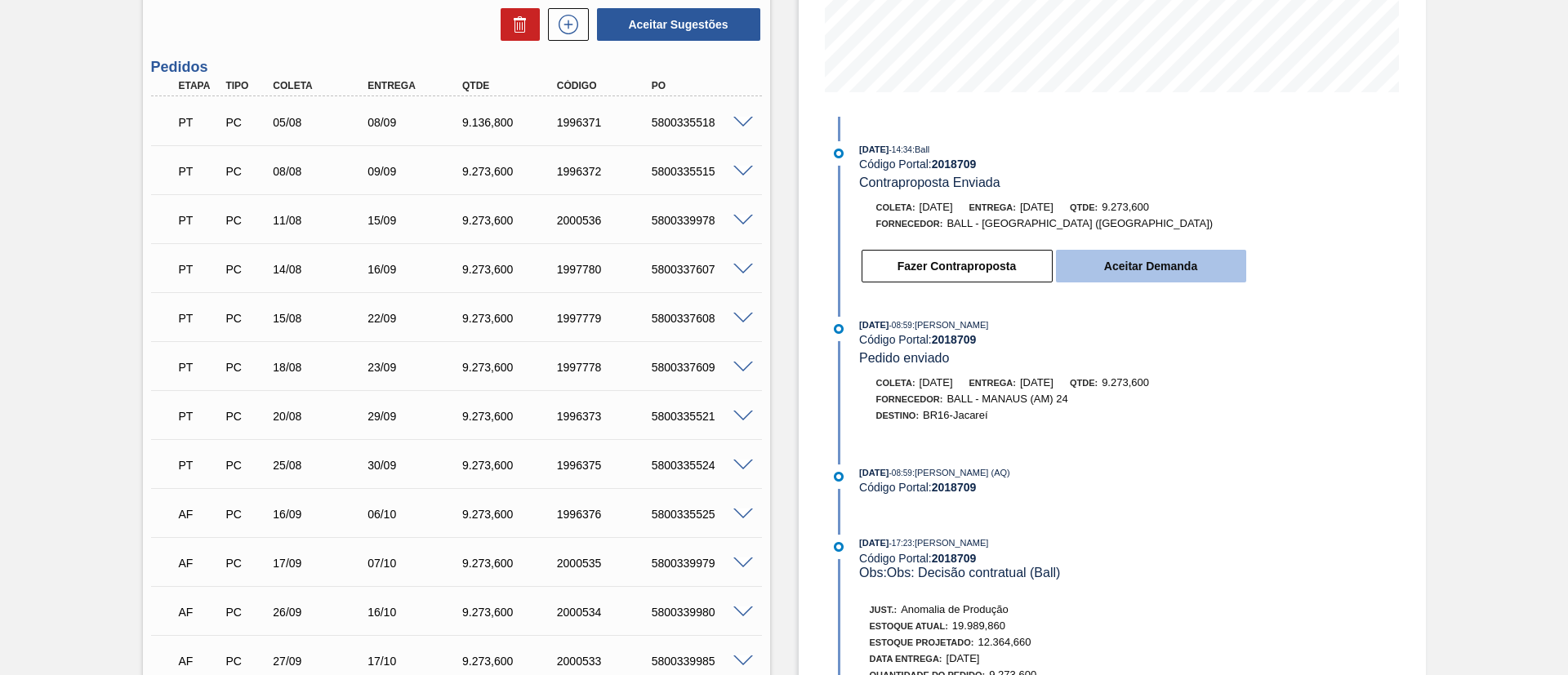
click at [1130, 264] on button "Aceitar Demanda" at bounding box center [1151, 265] width 191 height 32
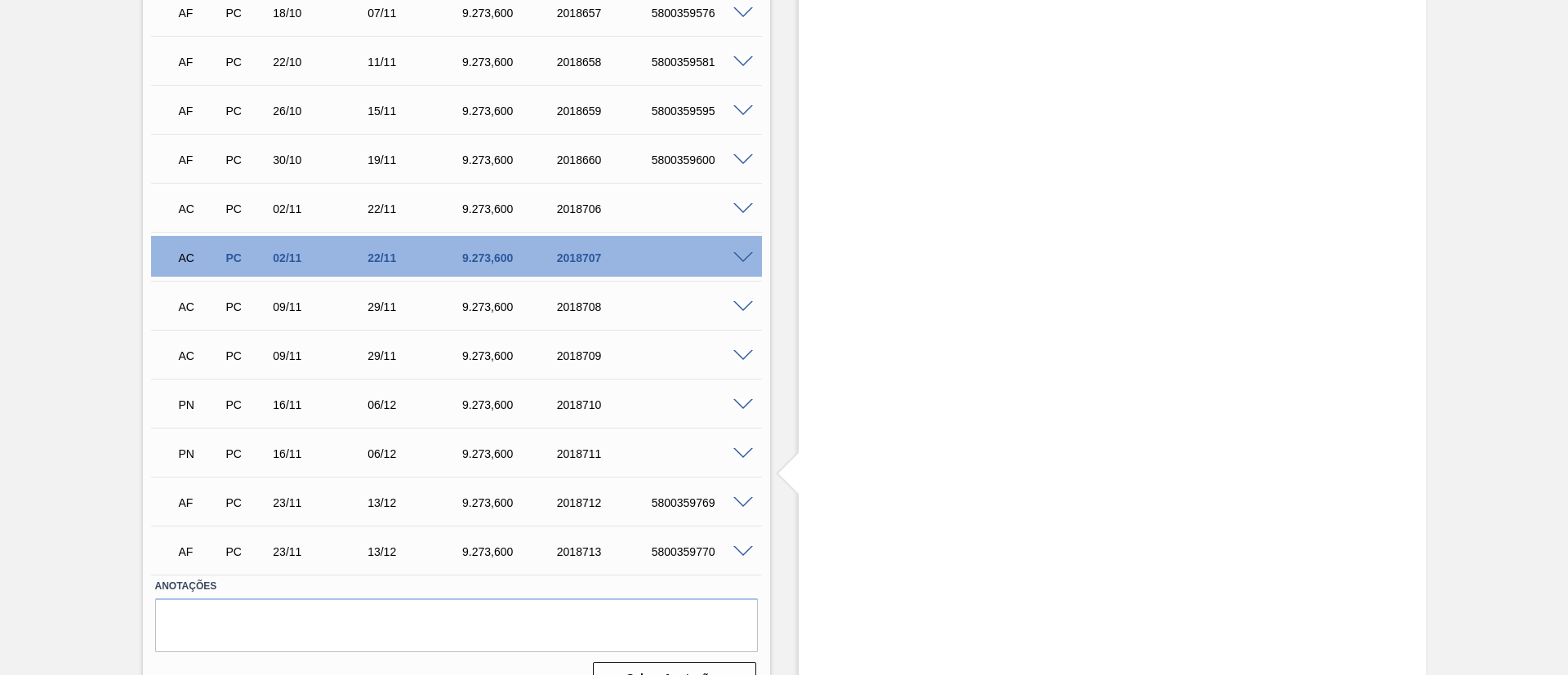
scroll to position [1214, 0]
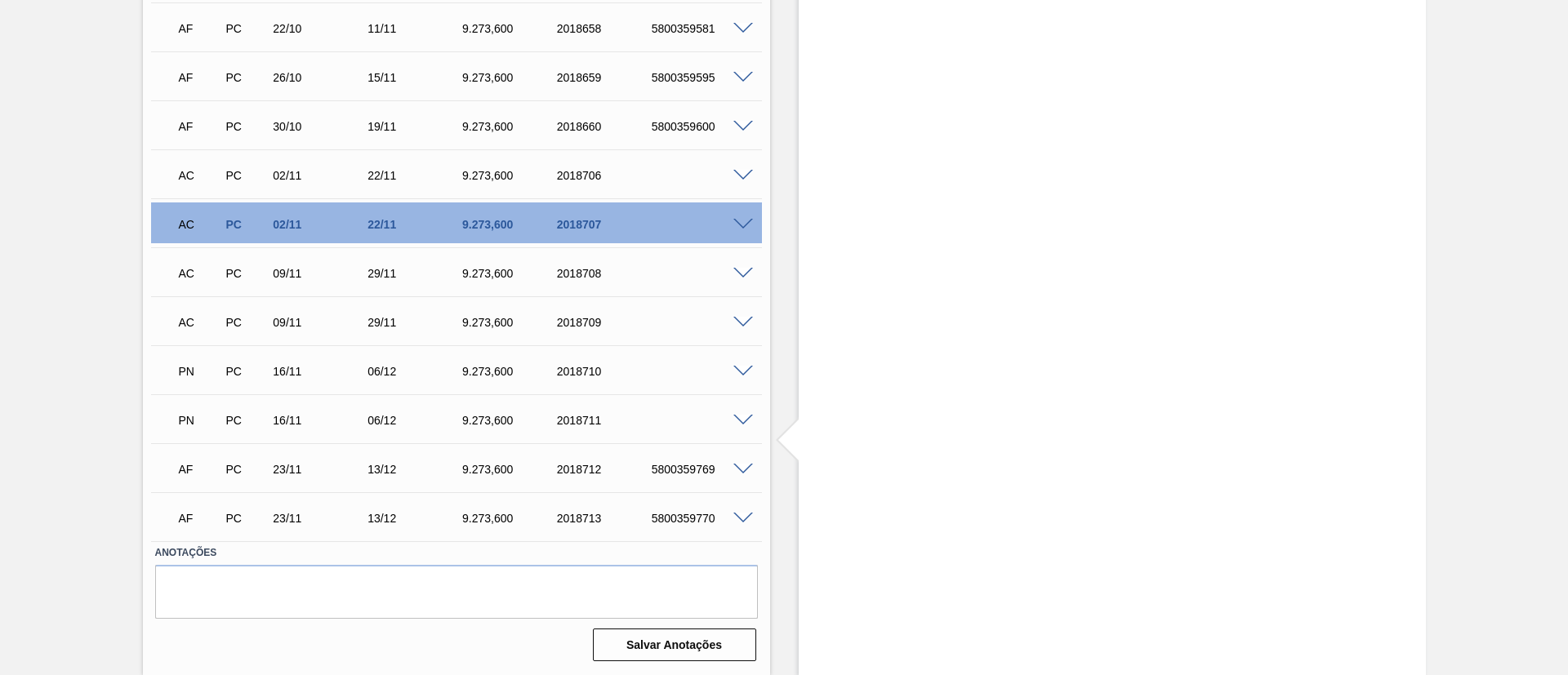
click at [747, 462] on div at bounding box center [745, 468] width 32 height 12
click at [745, 467] on span at bounding box center [743, 469] width 19 height 12
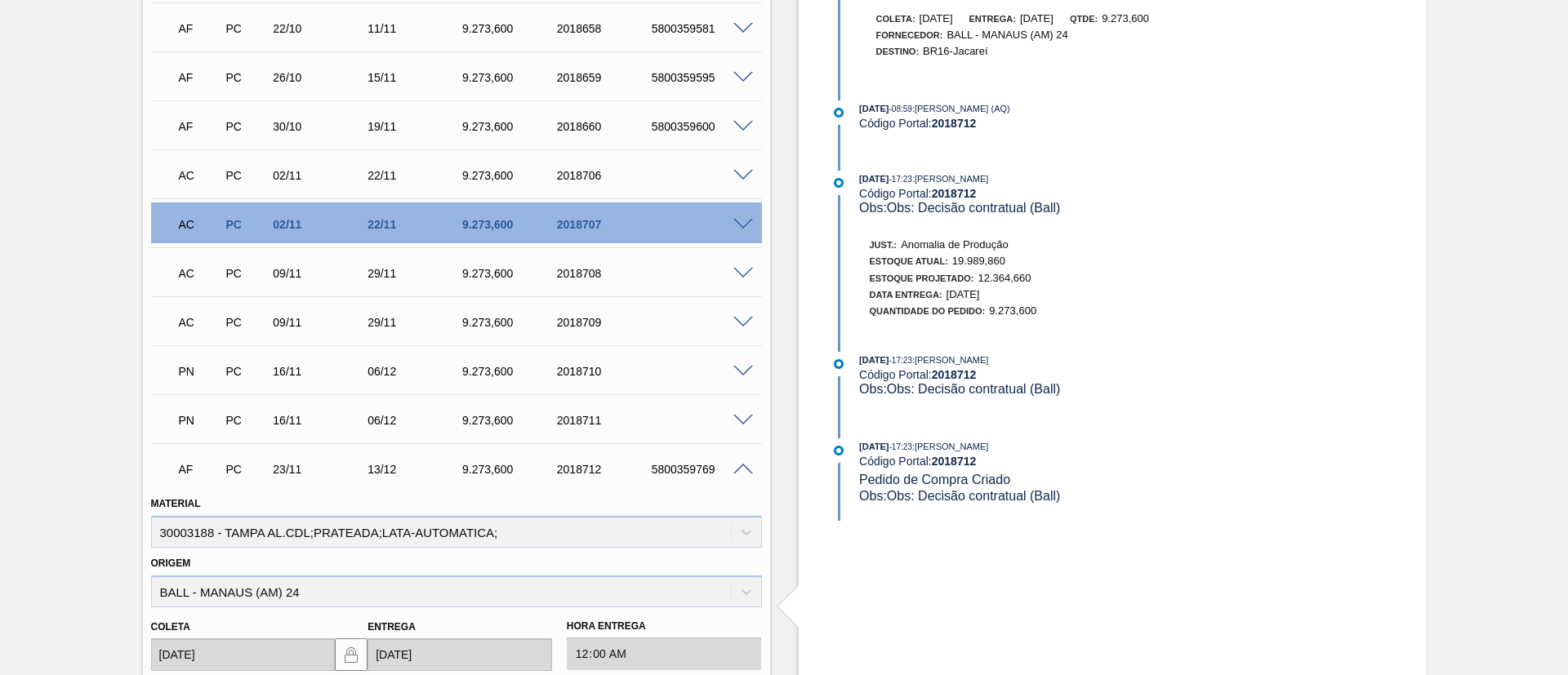
click at [735, 373] on span at bounding box center [743, 371] width 19 height 12
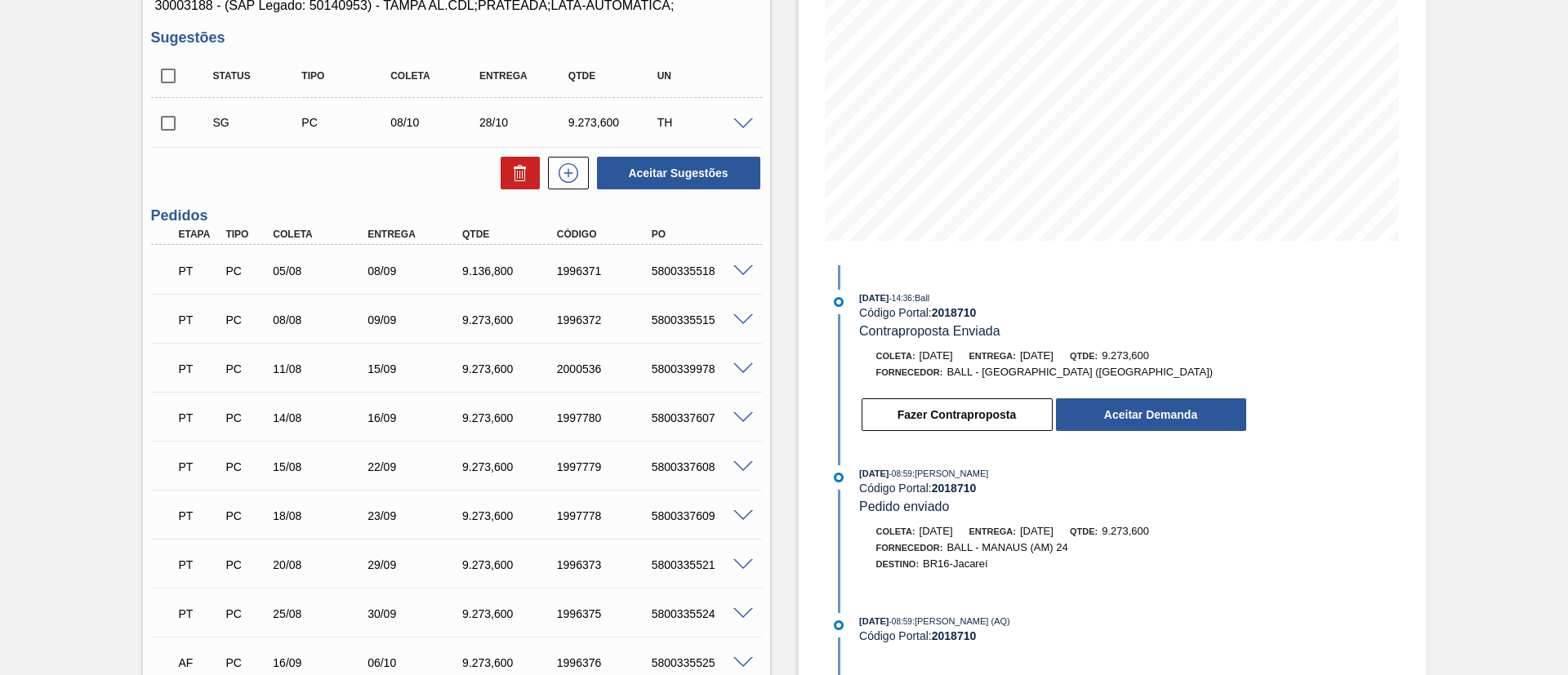
scroll to position [234, 0]
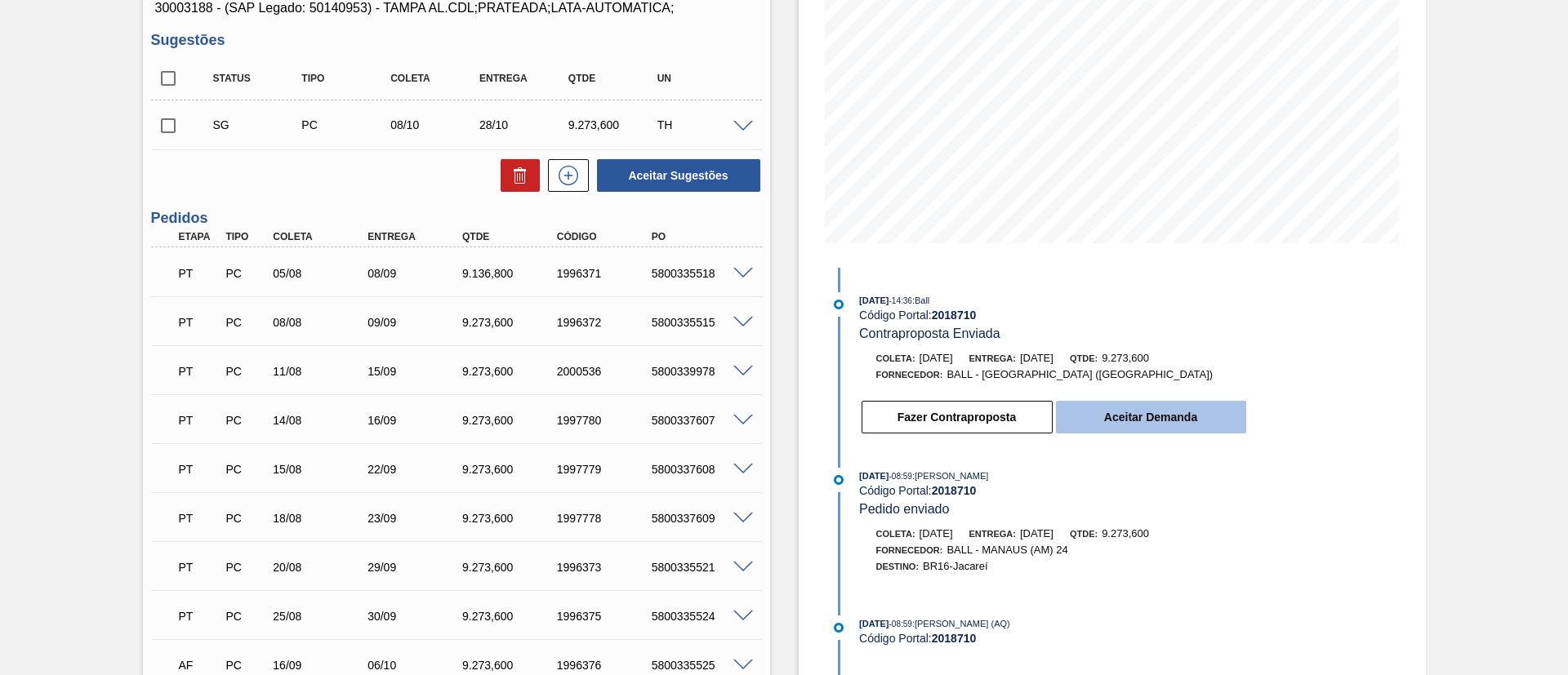
click at [1131, 412] on button "Aceitar Demanda" at bounding box center [1151, 416] width 191 height 32
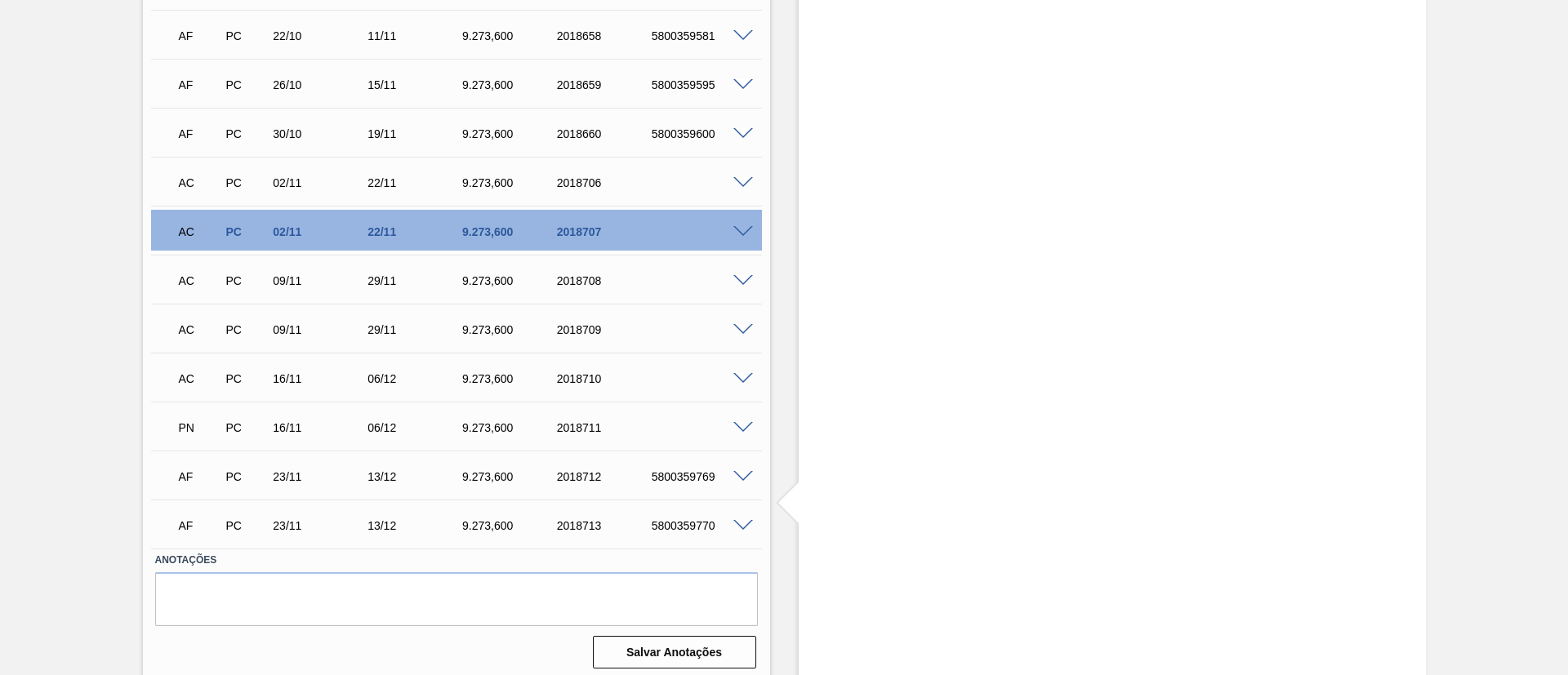
scroll to position [1214, 0]
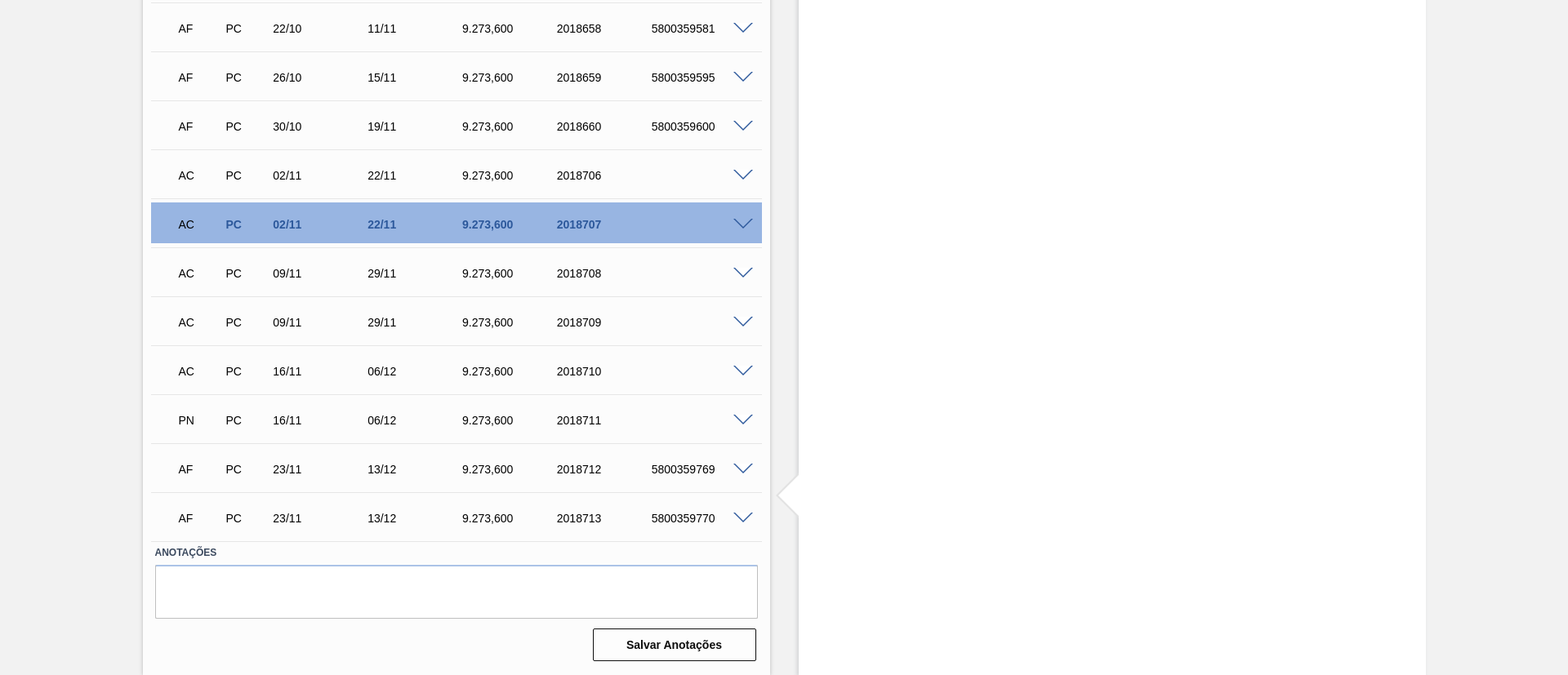
click at [741, 423] on span at bounding box center [743, 420] width 19 height 12
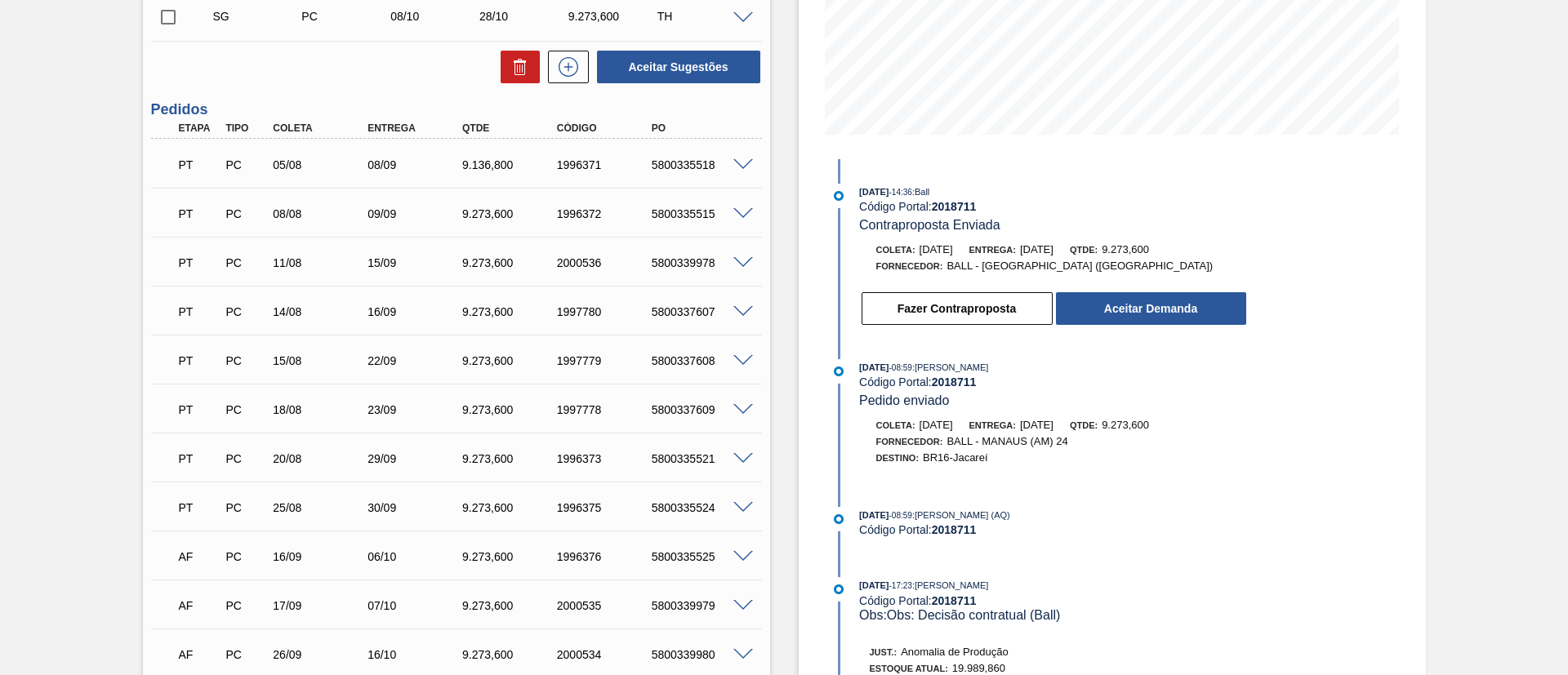
scroll to position [234, 0]
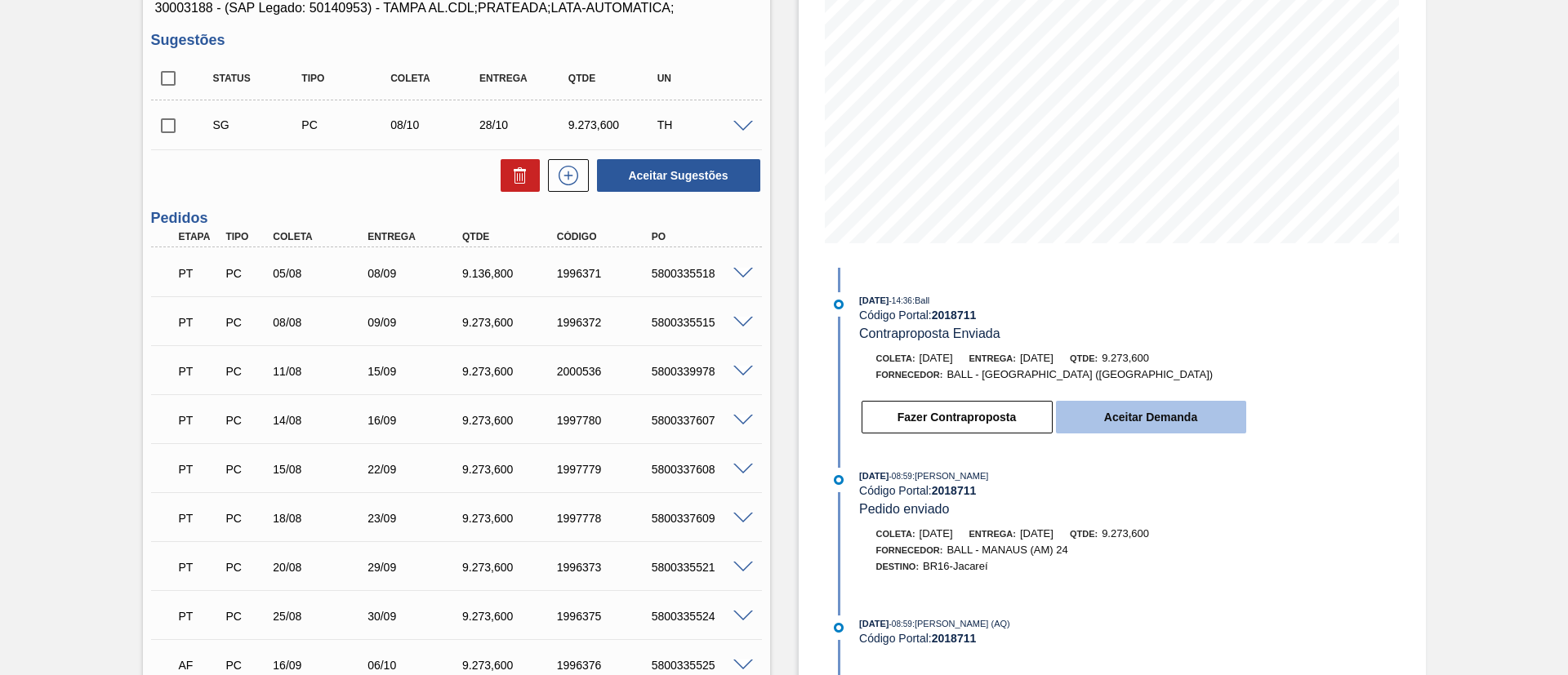
click at [1105, 415] on button "Aceitar Demanda" at bounding box center [1151, 416] width 191 height 32
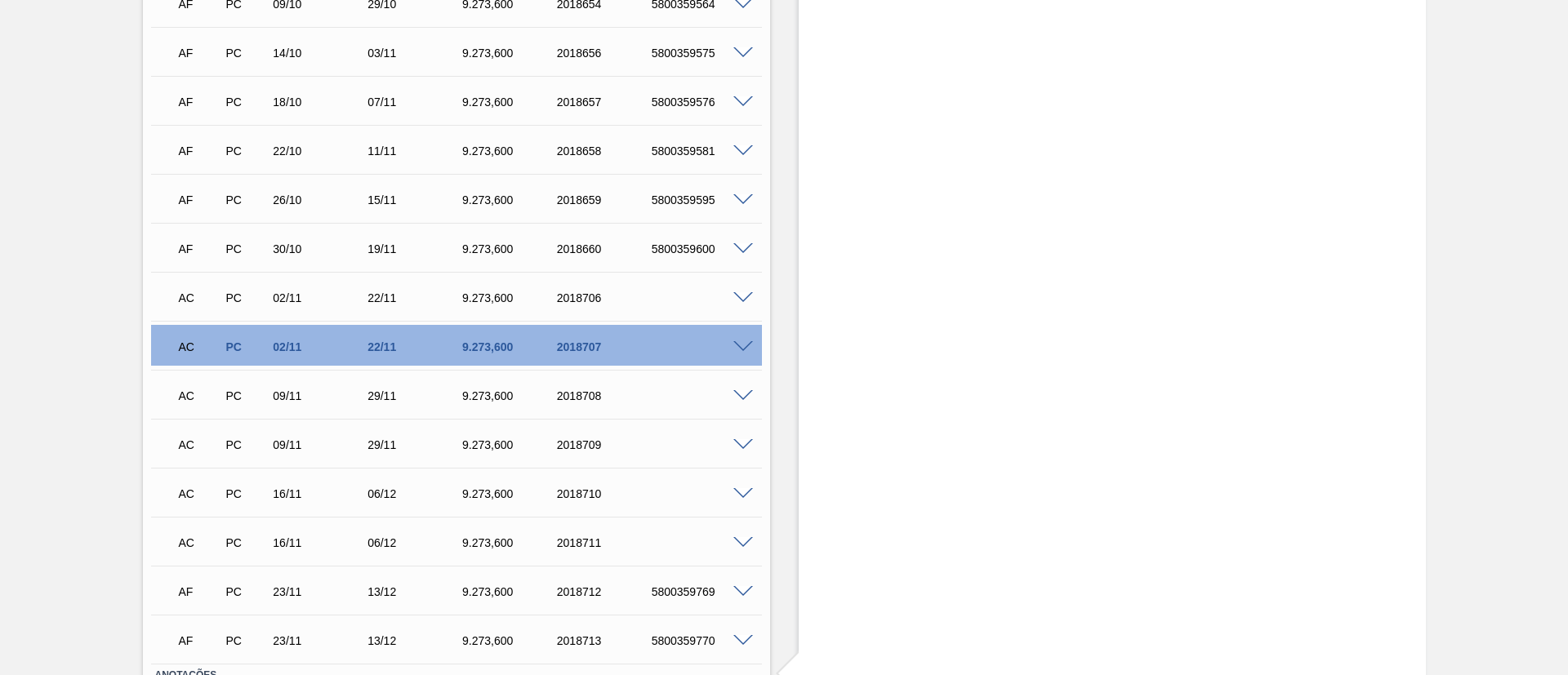
scroll to position [1214, 0]
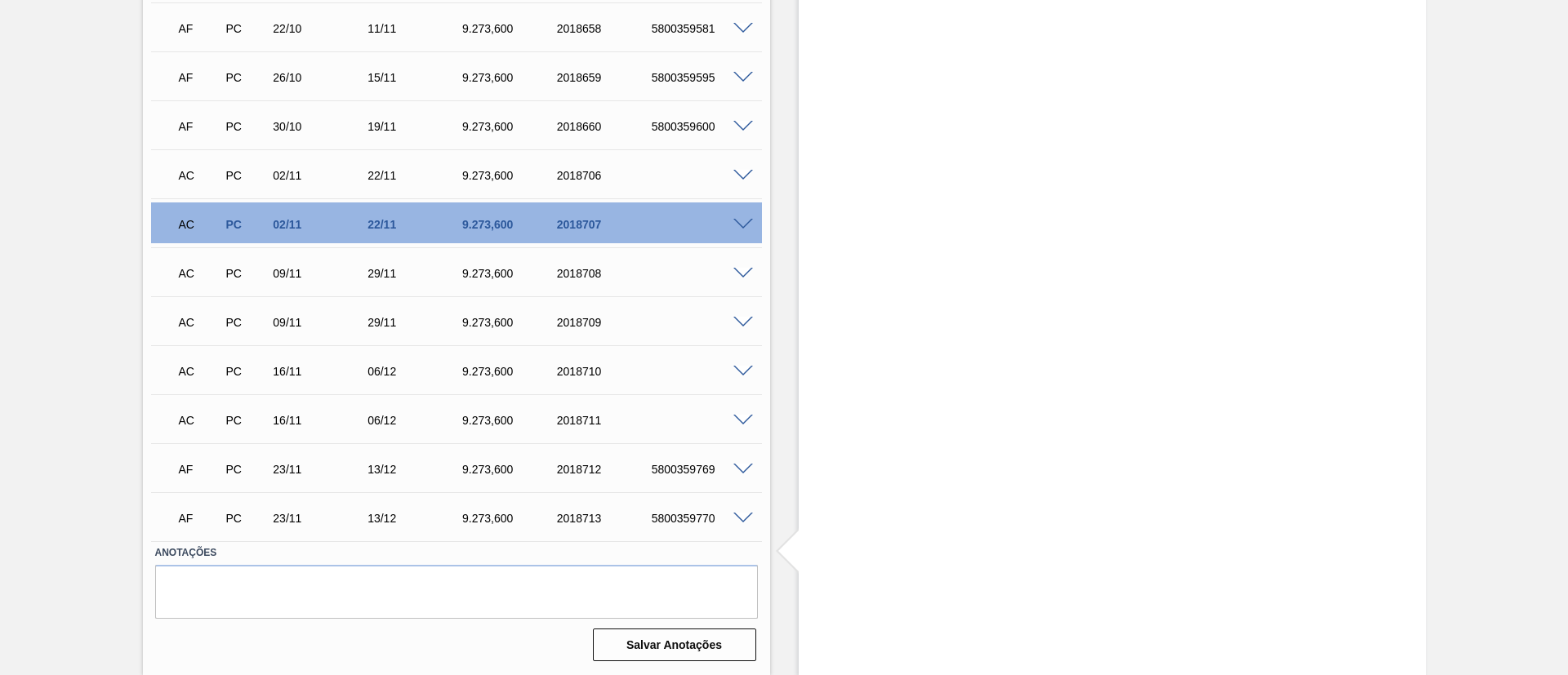
click at [742, 215] on div "AC PC 02/11 22/11 9.273,600 2018707" at bounding box center [456, 223] width 611 height 41
click at [742, 170] on span at bounding box center [743, 176] width 19 height 12
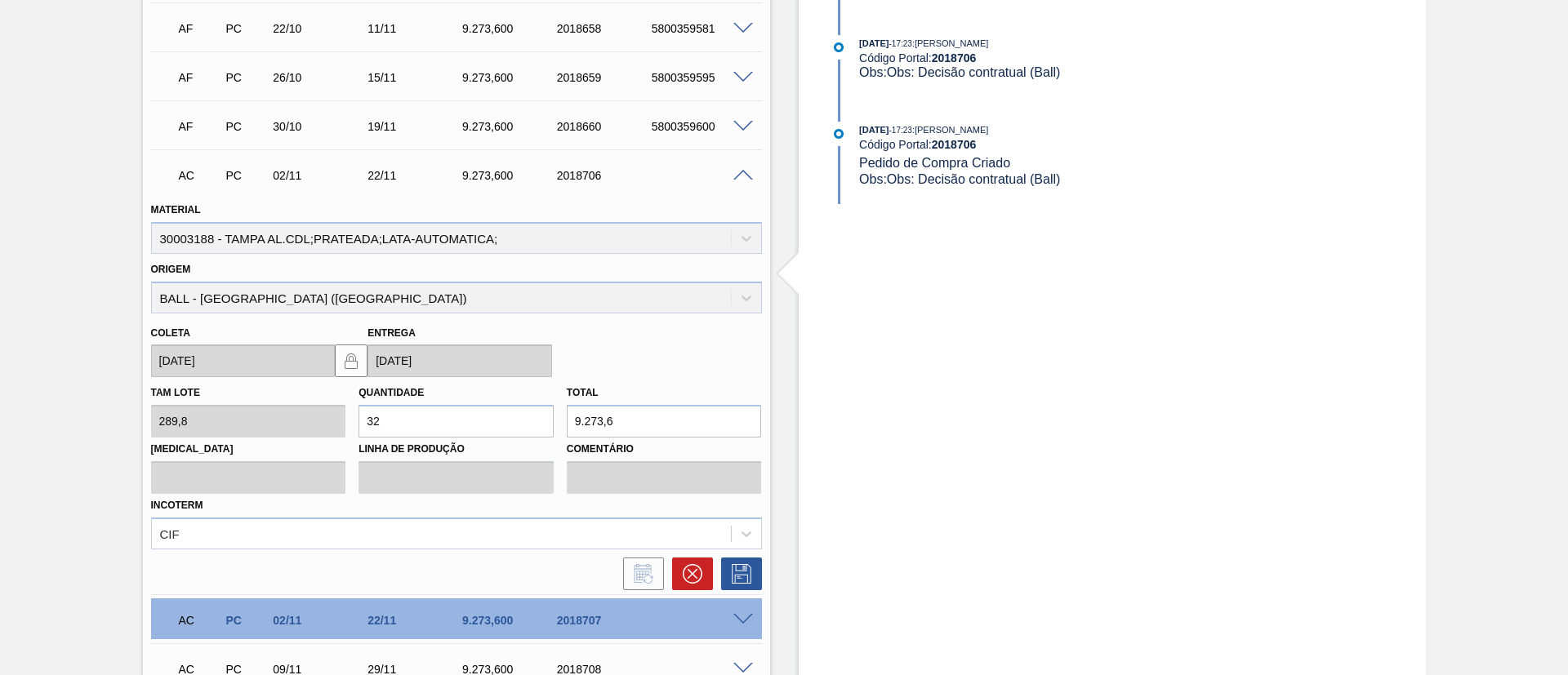
click at [744, 179] on div "AC PC 02/11 22/11 9.273,600 2018706" at bounding box center [456, 174] width 611 height 41
click at [741, 170] on span at bounding box center [743, 176] width 19 height 12
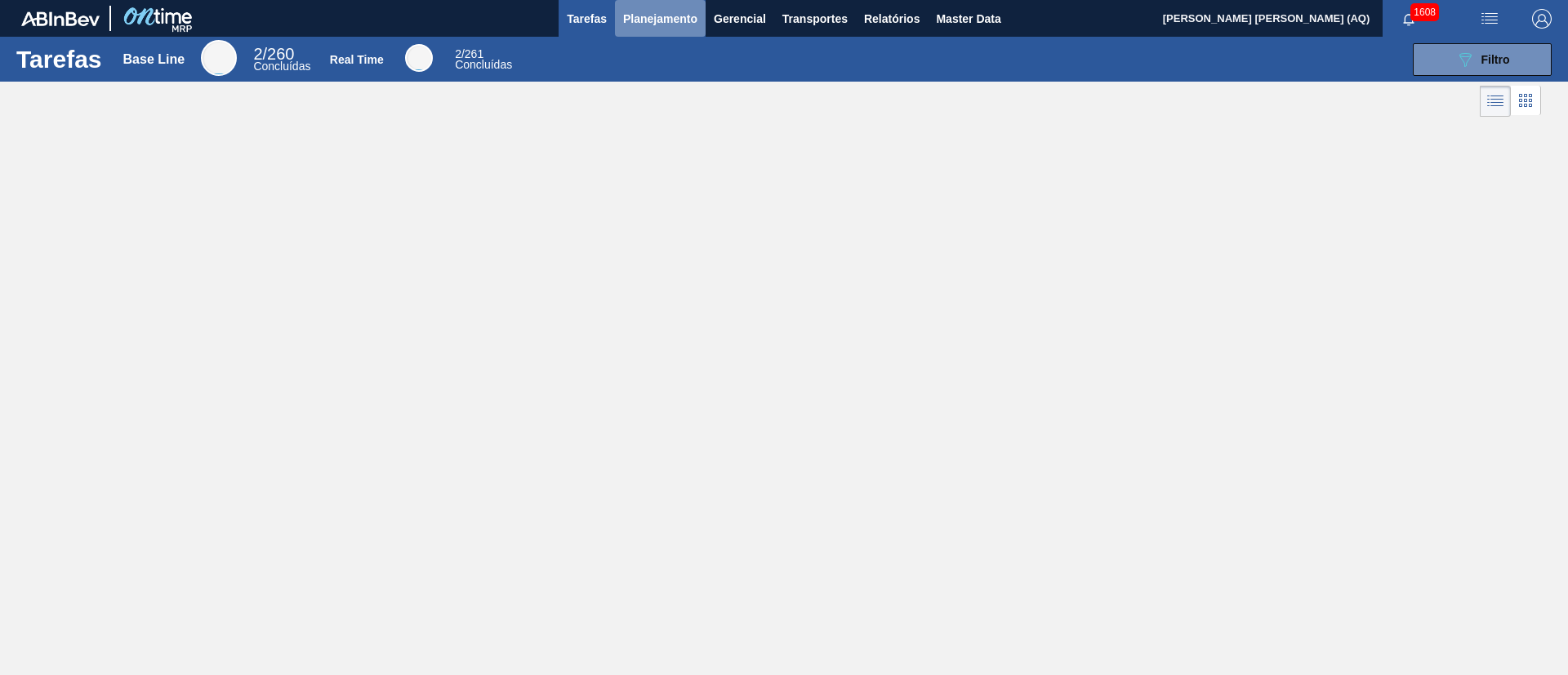
click at [665, 20] on span "Planejamento" at bounding box center [661, 18] width 74 height 19
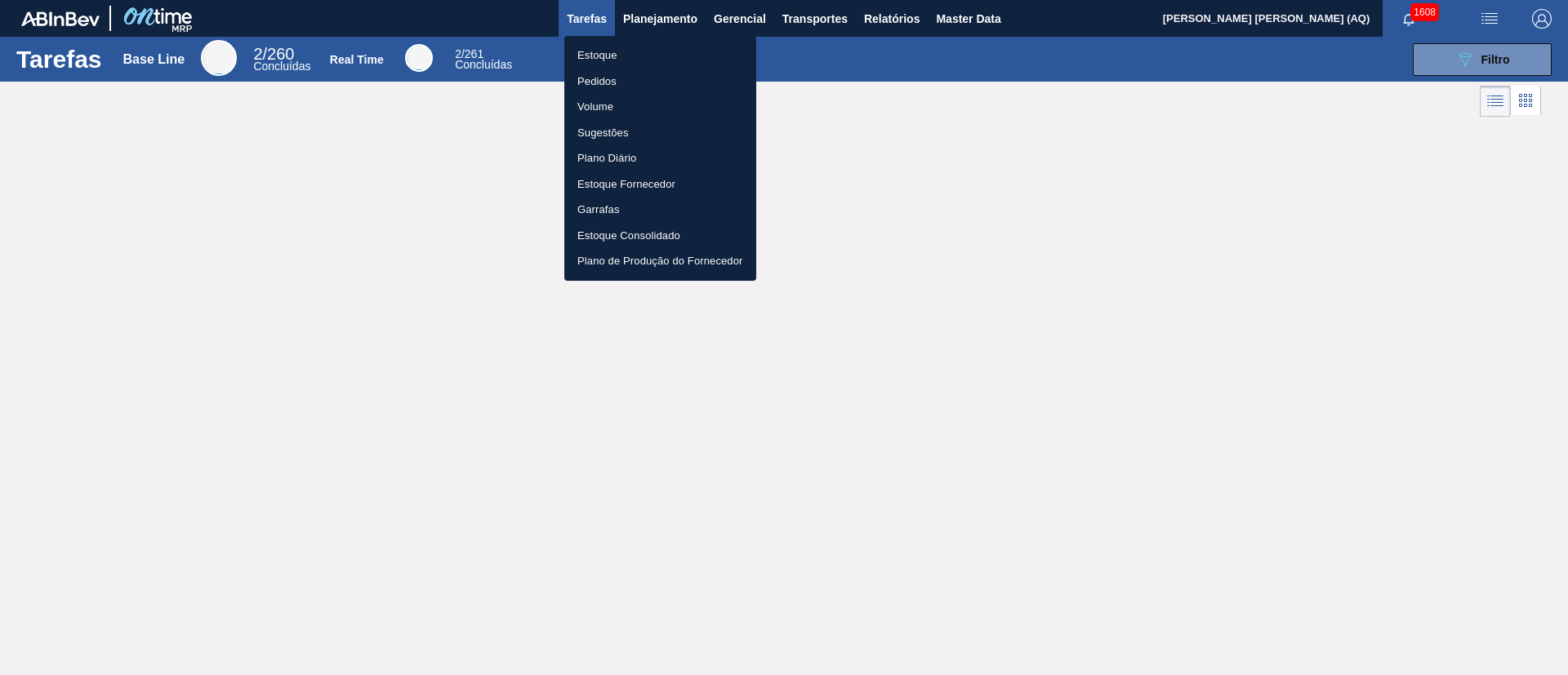
click at [602, 83] on li "Pedidos" at bounding box center [660, 81] width 191 height 26
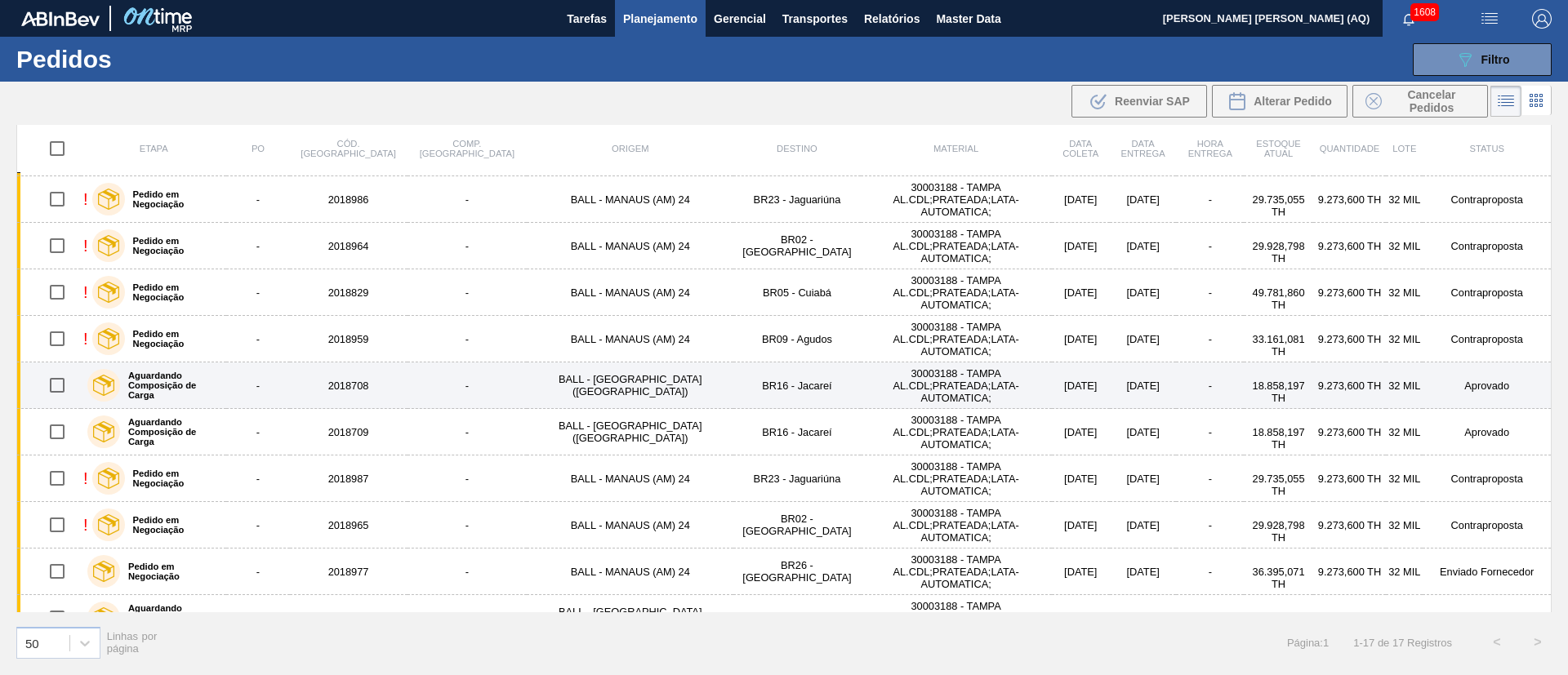
scroll to position [108, 0]
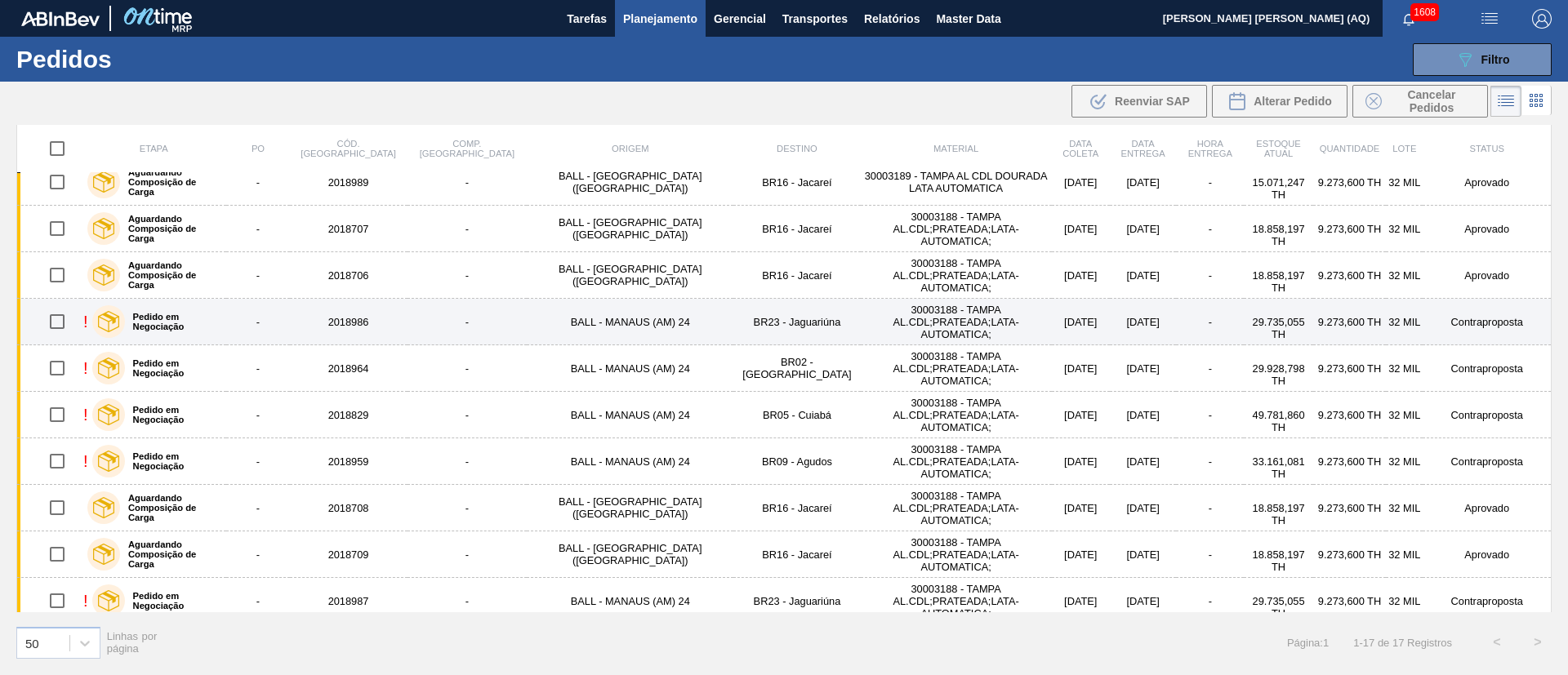
click at [199, 316] on label "Pedido em Negociação" at bounding box center [172, 321] width 95 height 19
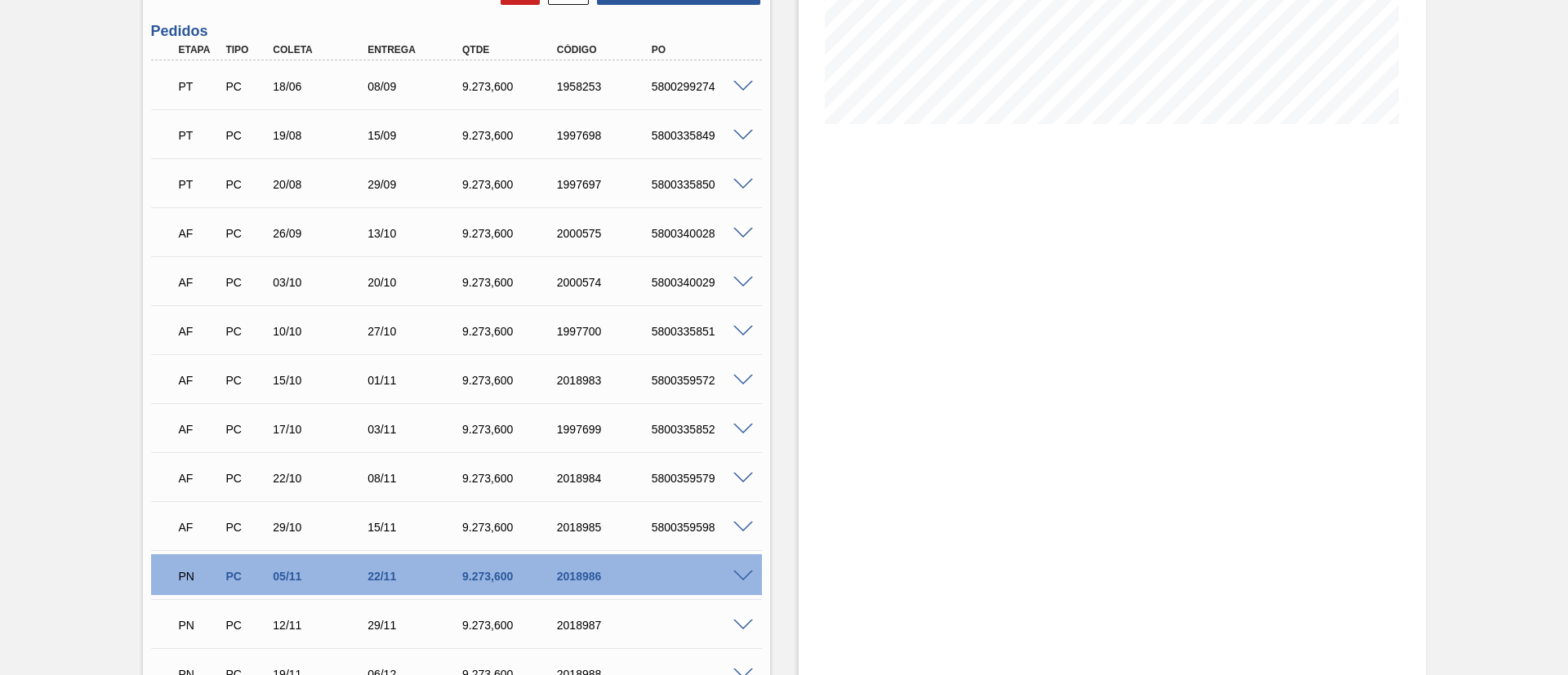
scroll to position [490, 0]
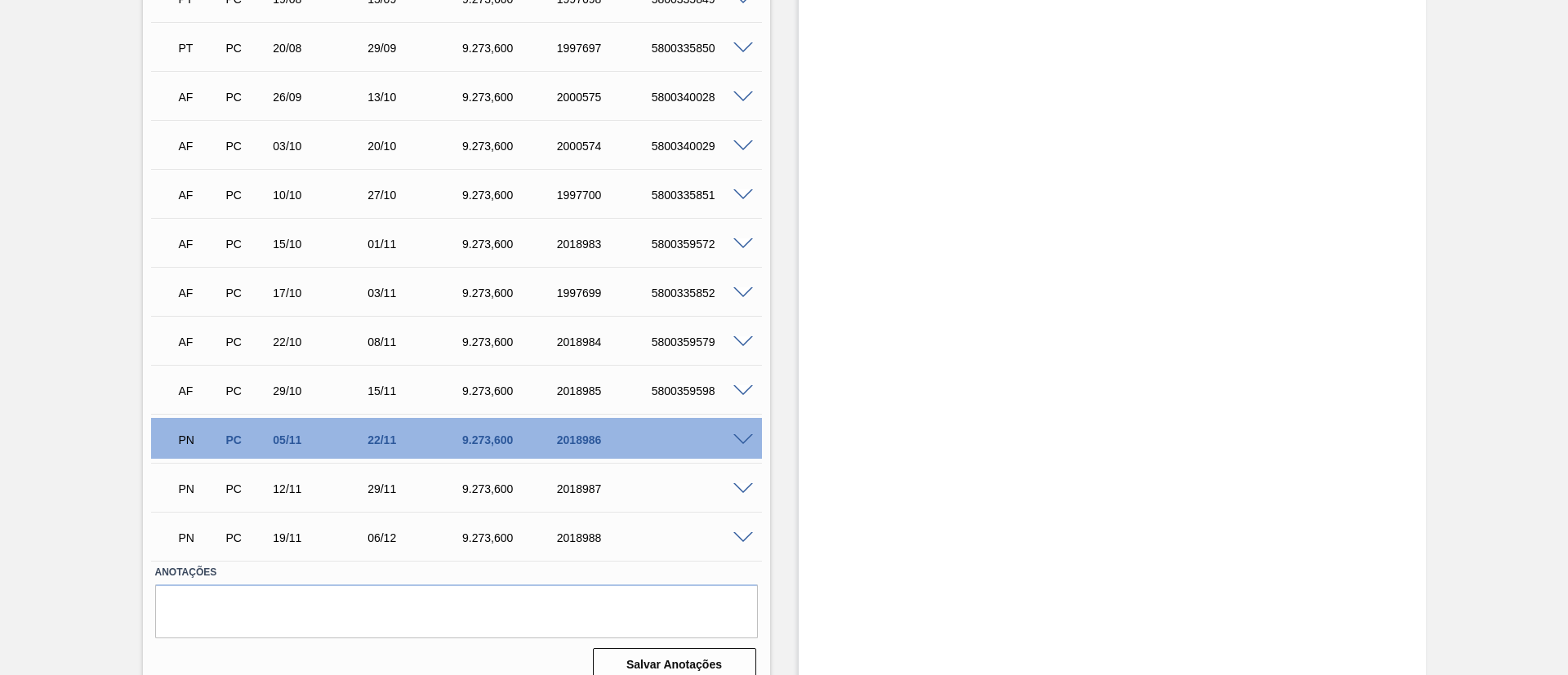
click at [744, 430] on div "PN PC 05/11 22/11 9.273,[PHONE_NUMBER]" at bounding box center [456, 438] width 611 height 41
click at [742, 436] on span at bounding box center [743, 440] width 19 height 12
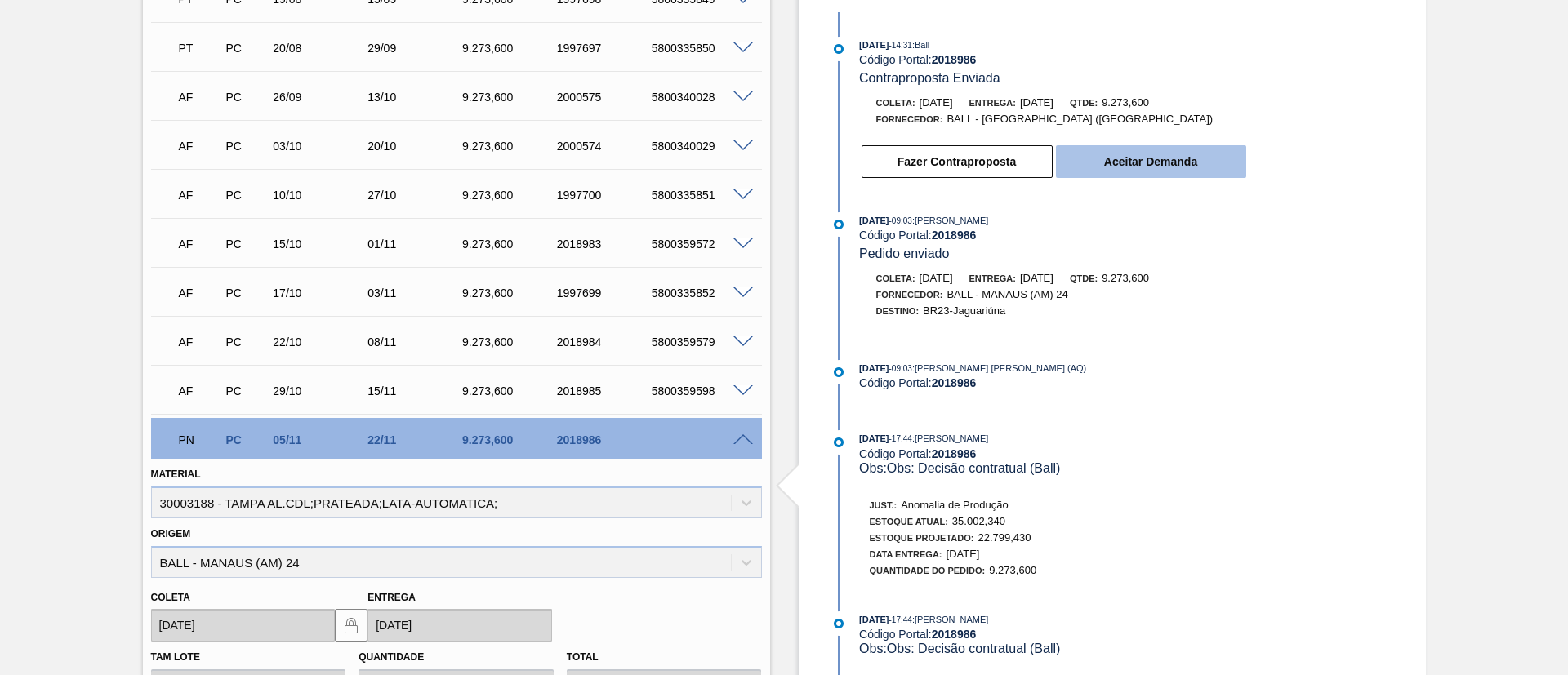
click at [1137, 155] on button "Aceitar Demanda" at bounding box center [1151, 161] width 191 height 32
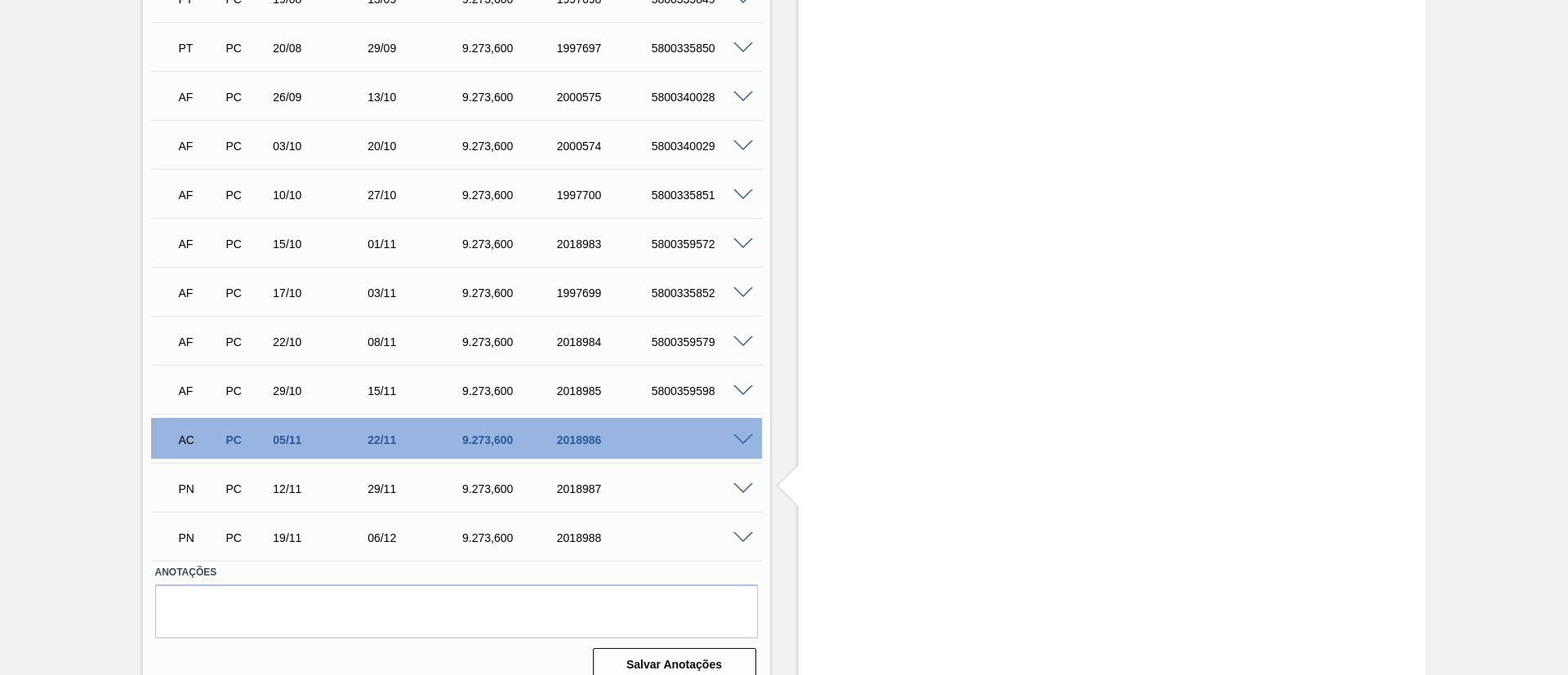
click at [736, 443] on span at bounding box center [743, 440] width 19 height 12
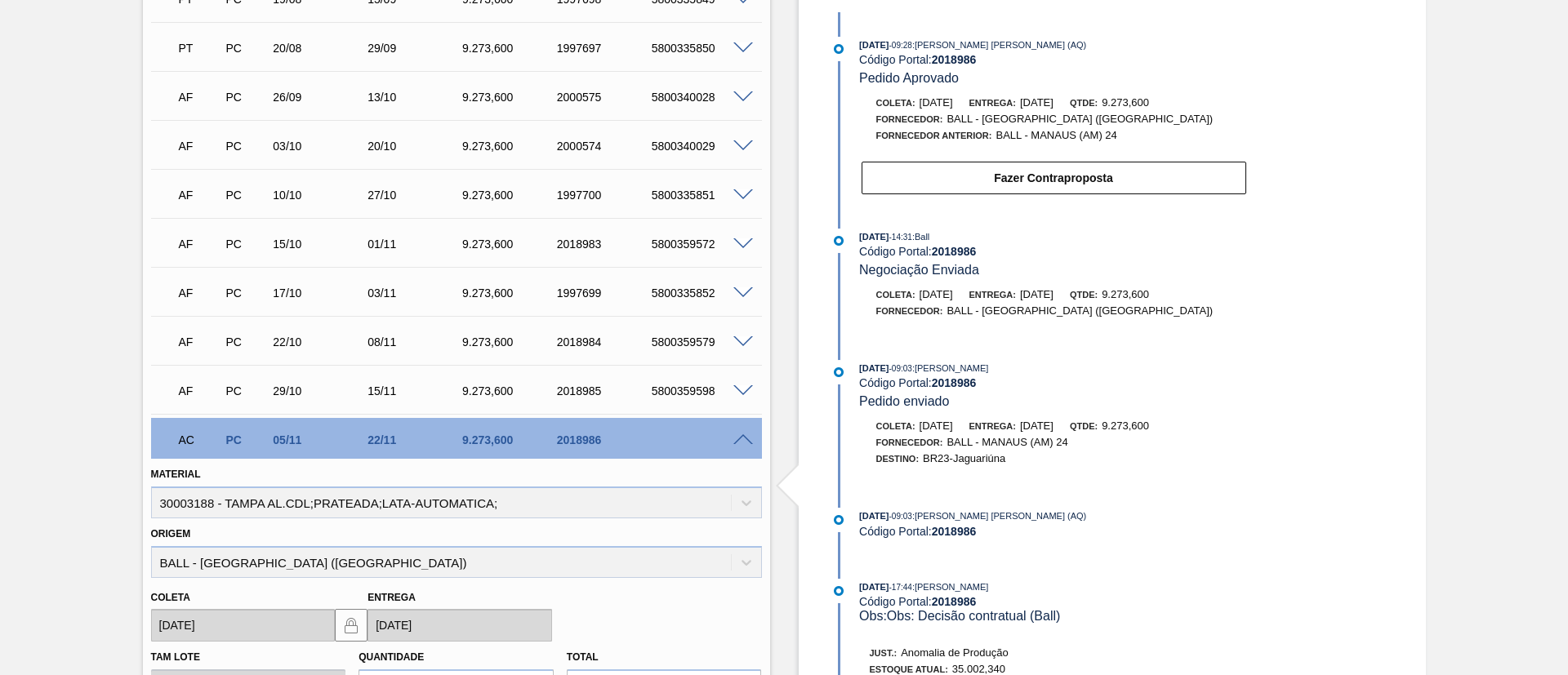
scroll to position [857, 0]
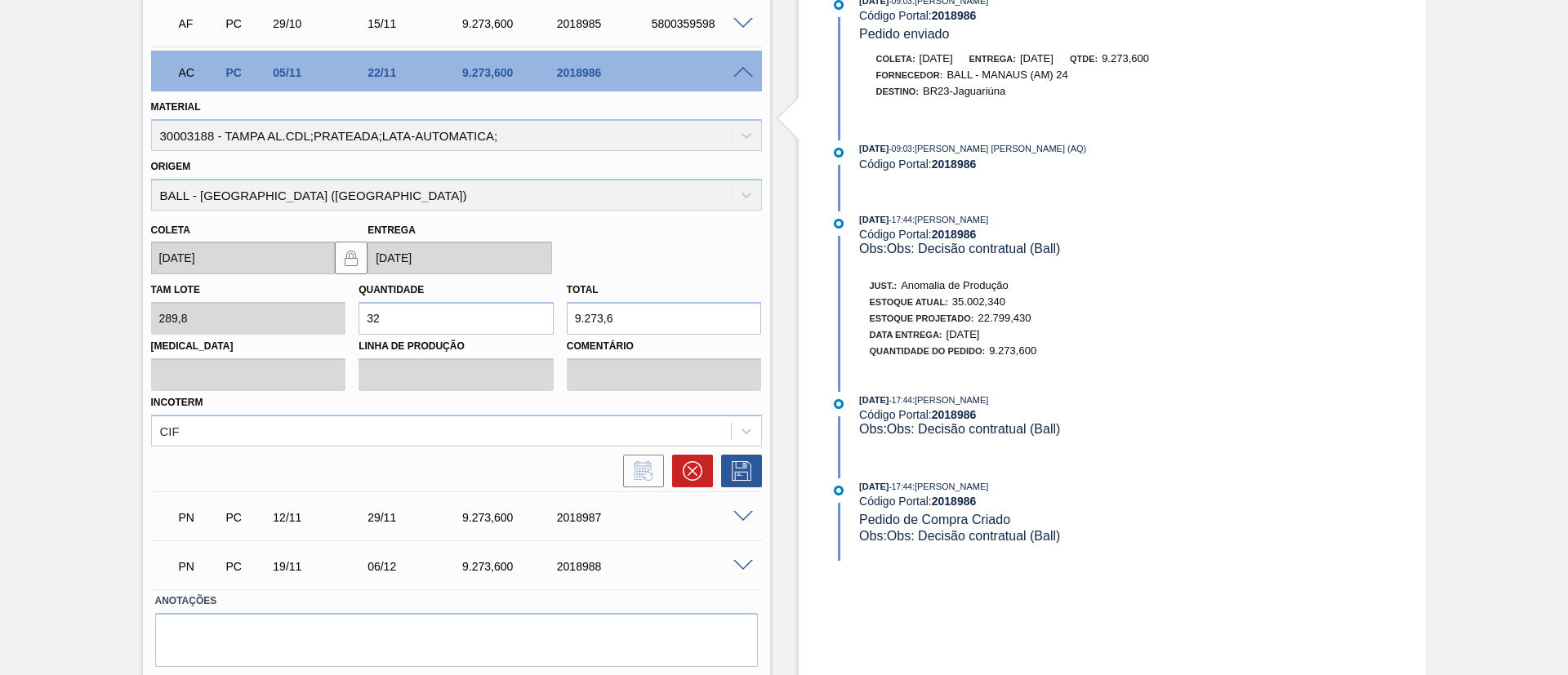
click at [743, 516] on span at bounding box center [743, 517] width 19 height 12
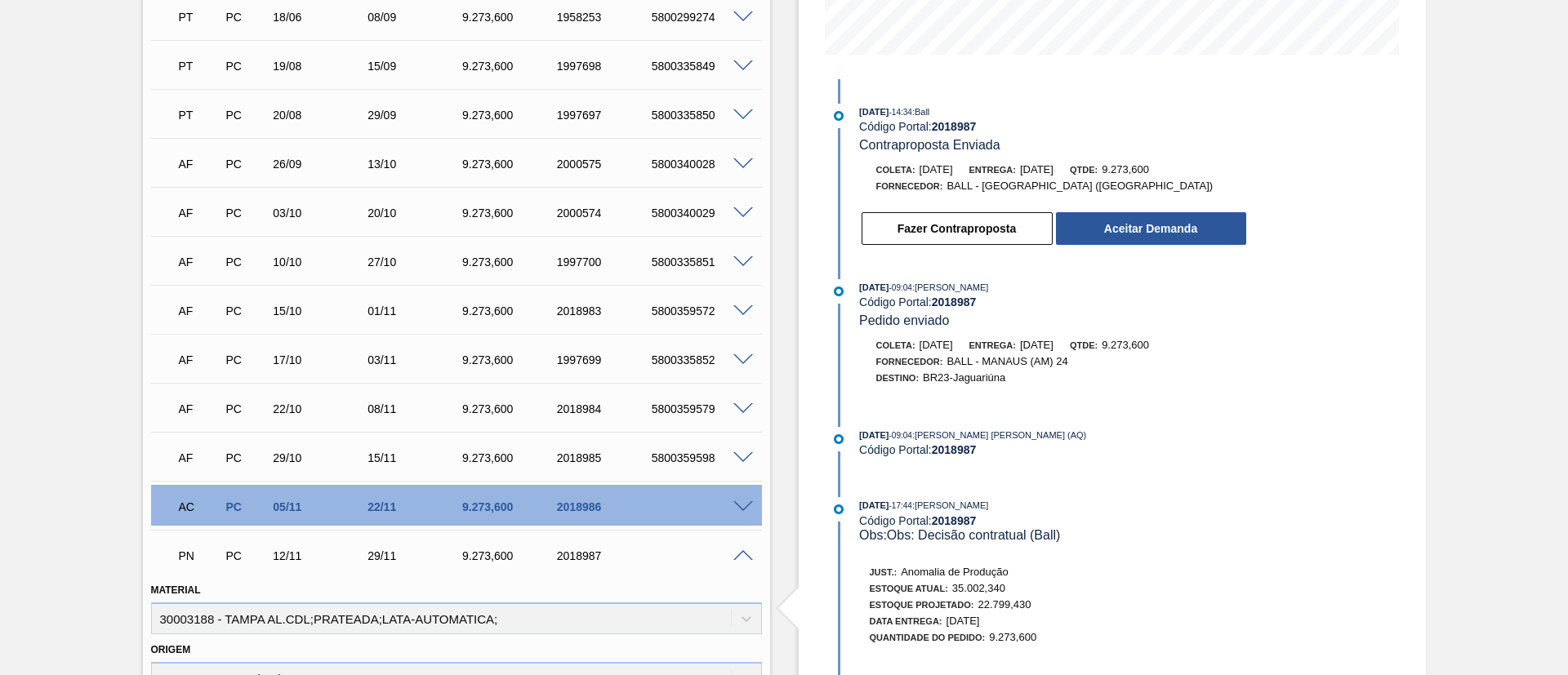
scroll to position [367, 0]
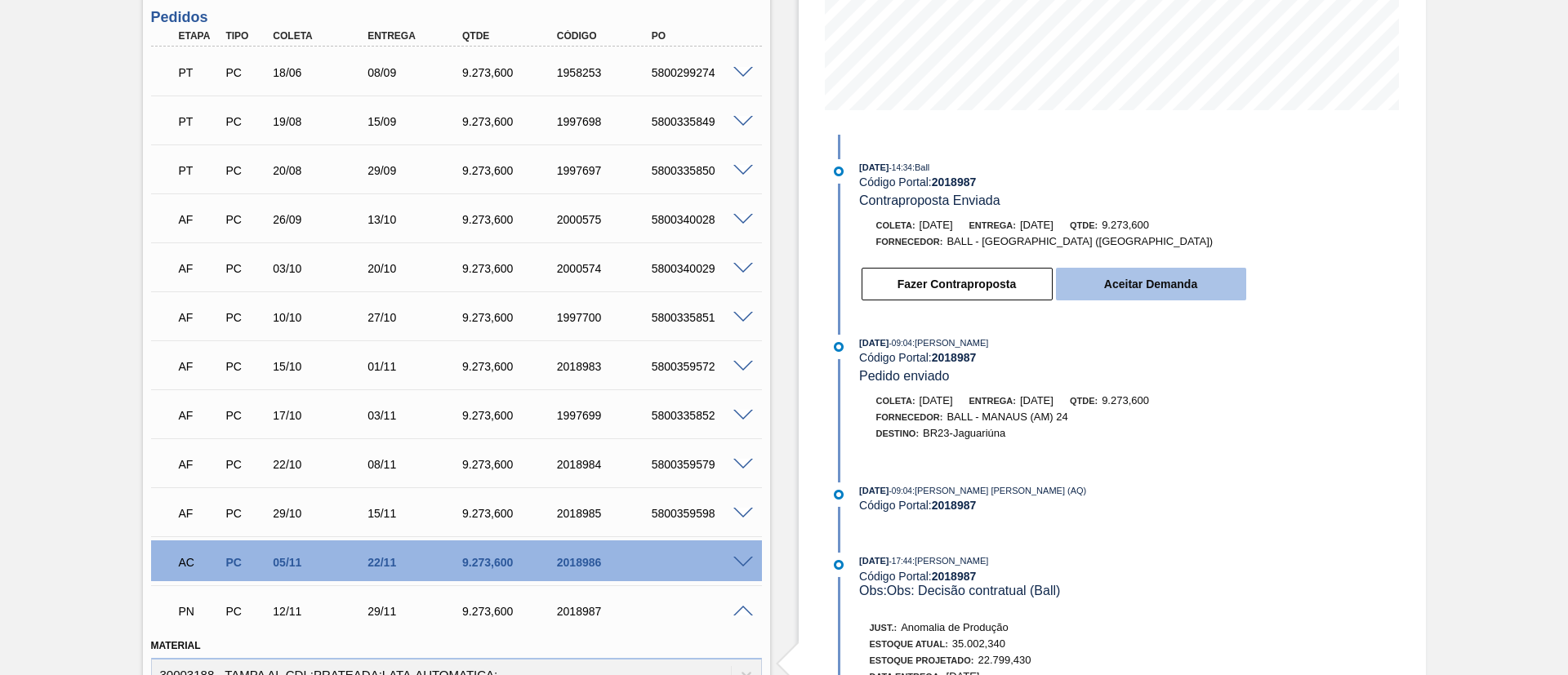
click at [1160, 281] on button "Aceitar Demanda" at bounding box center [1151, 284] width 191 height 32
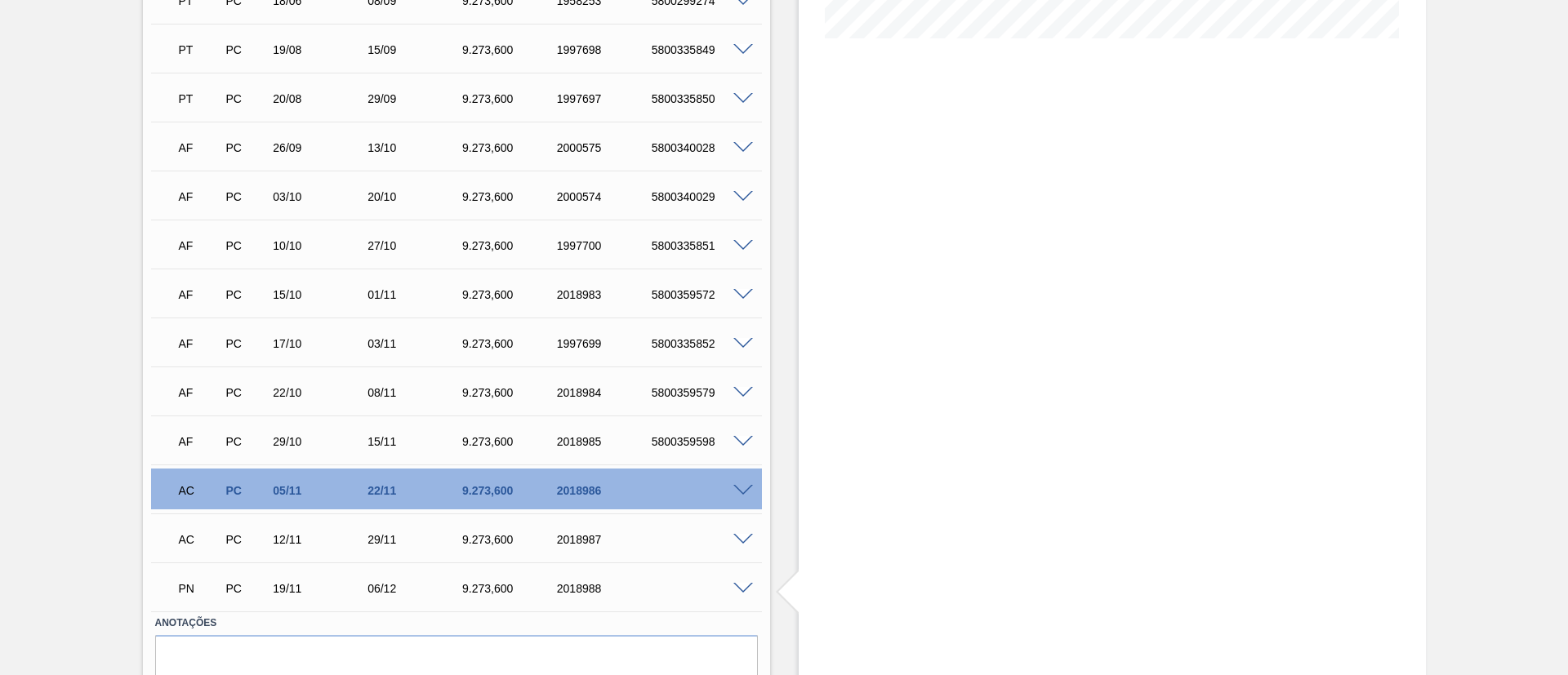
scroll to position [490, 0]
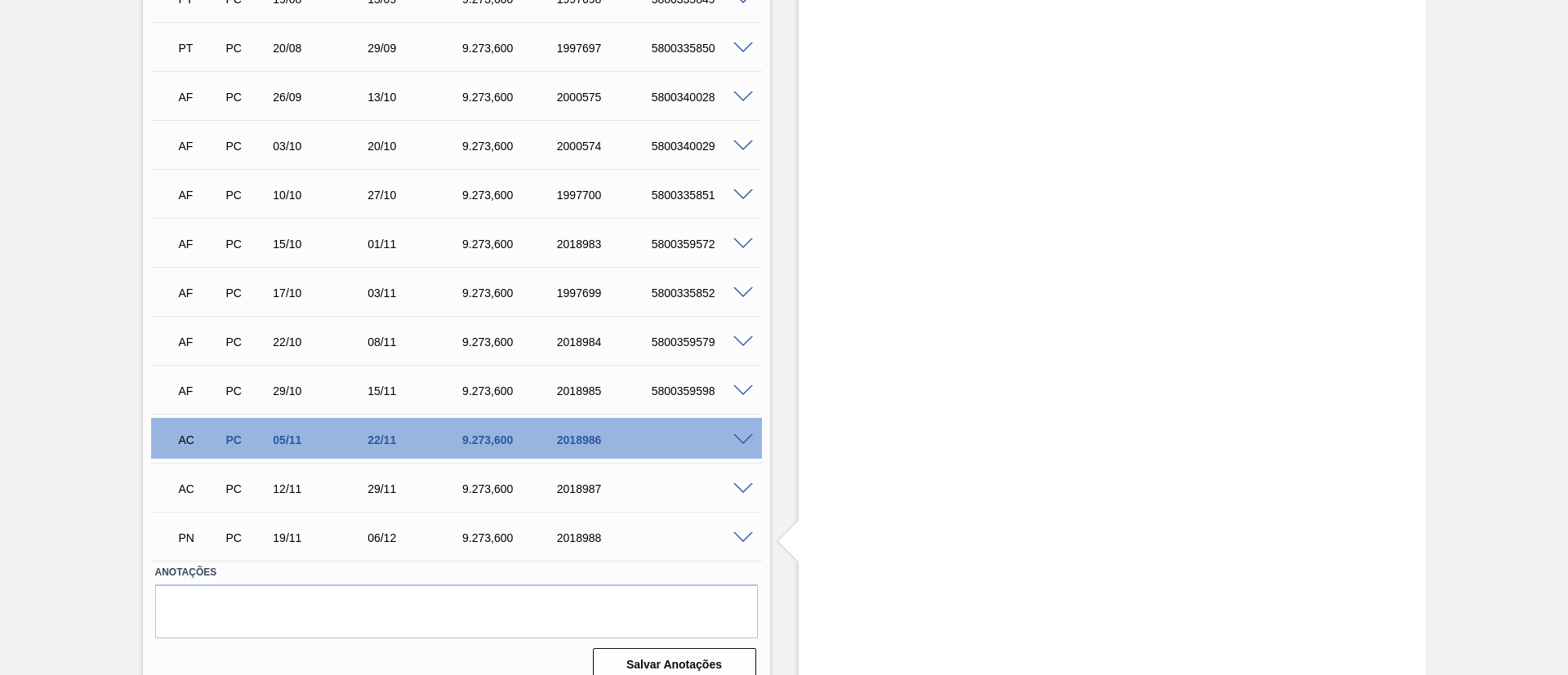
click at [743, 537] on span at bounding box center [743, 538] width 19 height 12
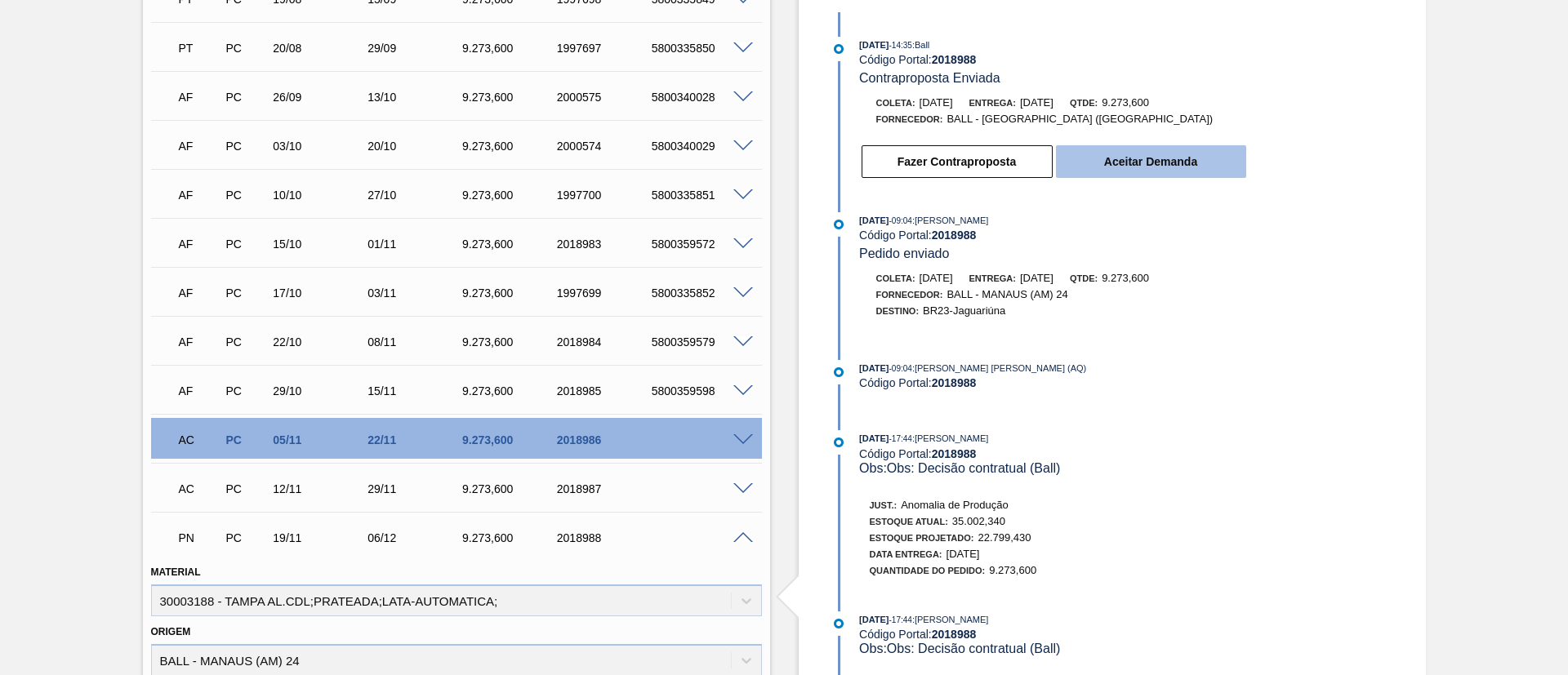
click at [1186, 156] on button "Aceitar Demanda" at bounding box center [1151, 161] width 191 height 32
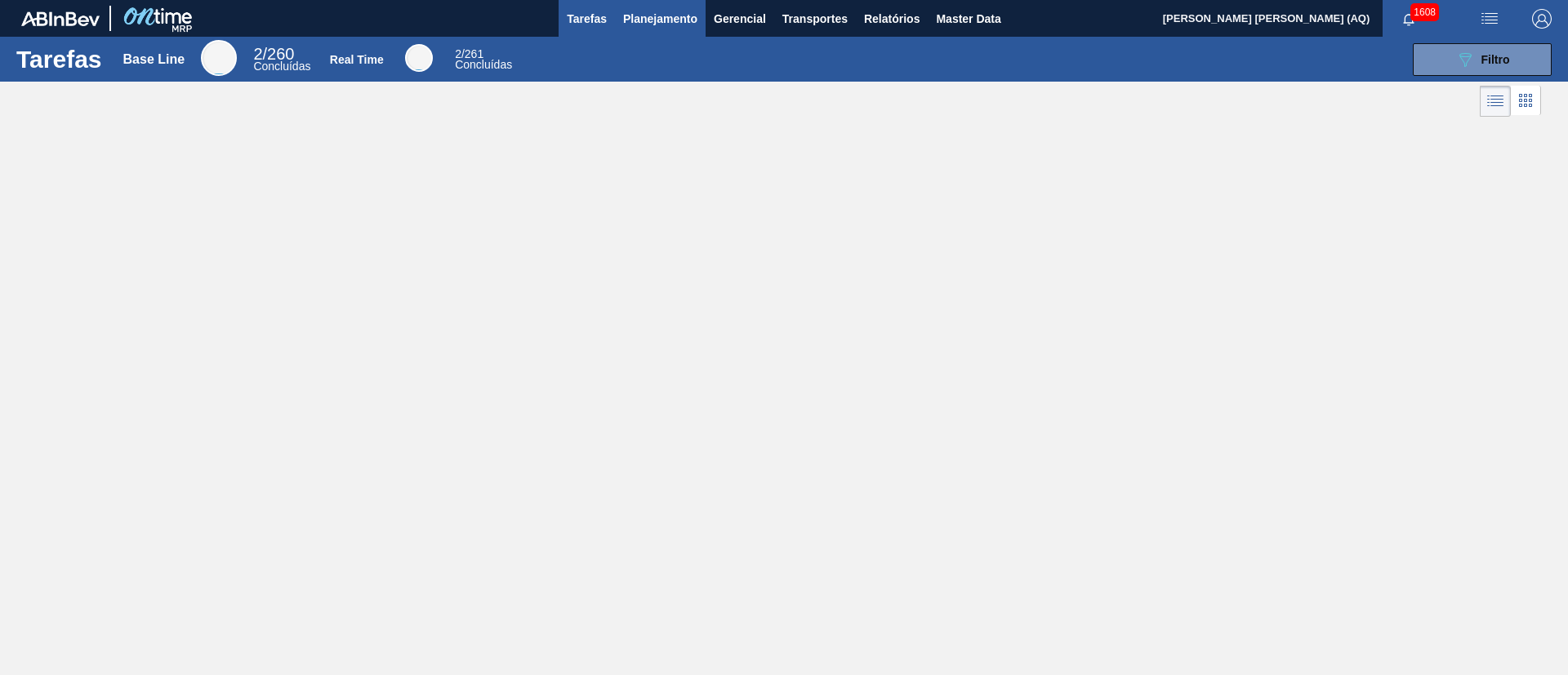
click at [642, 17] on span "Planejamento" at bounding box center [661, 18] width 74 height 19
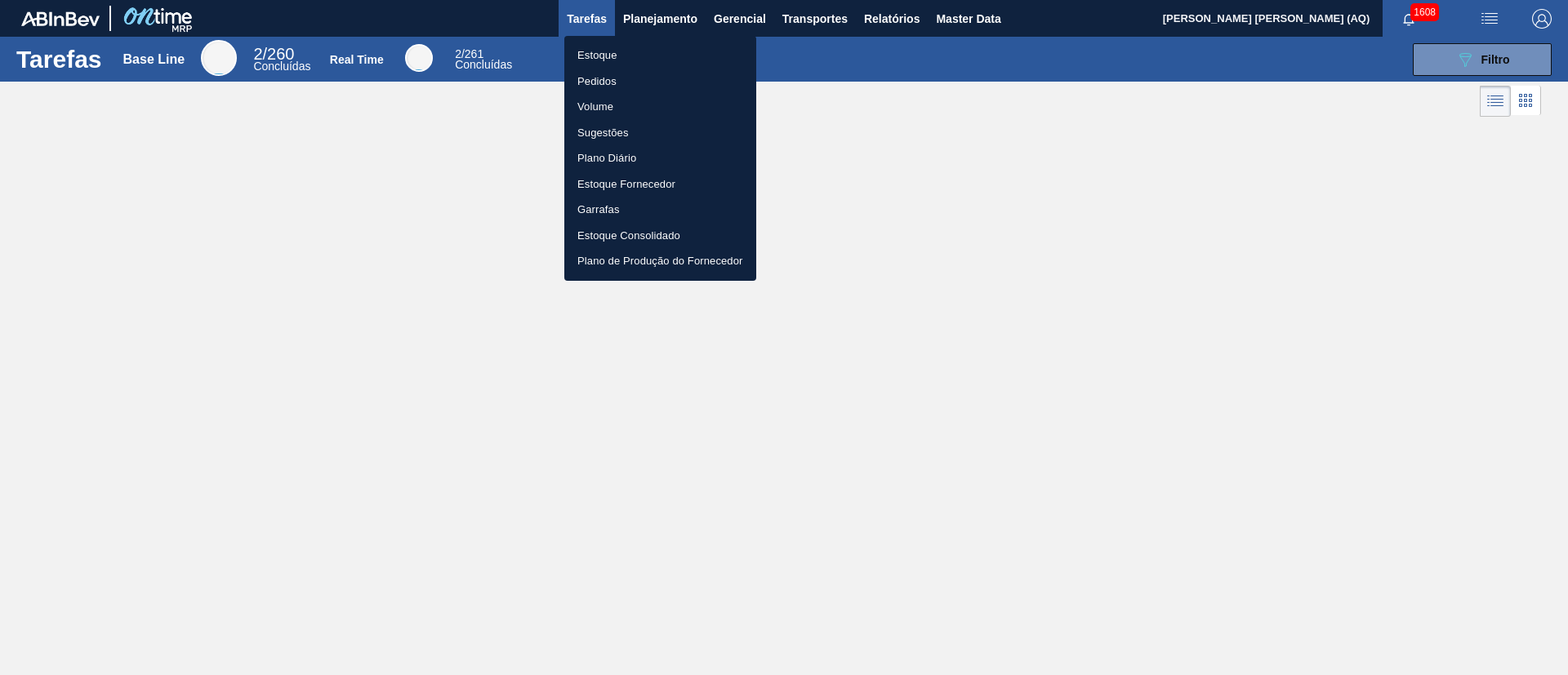
click at [598, 74] on li "Pedidos" at bounding box center [660, 81] width 191 height 26
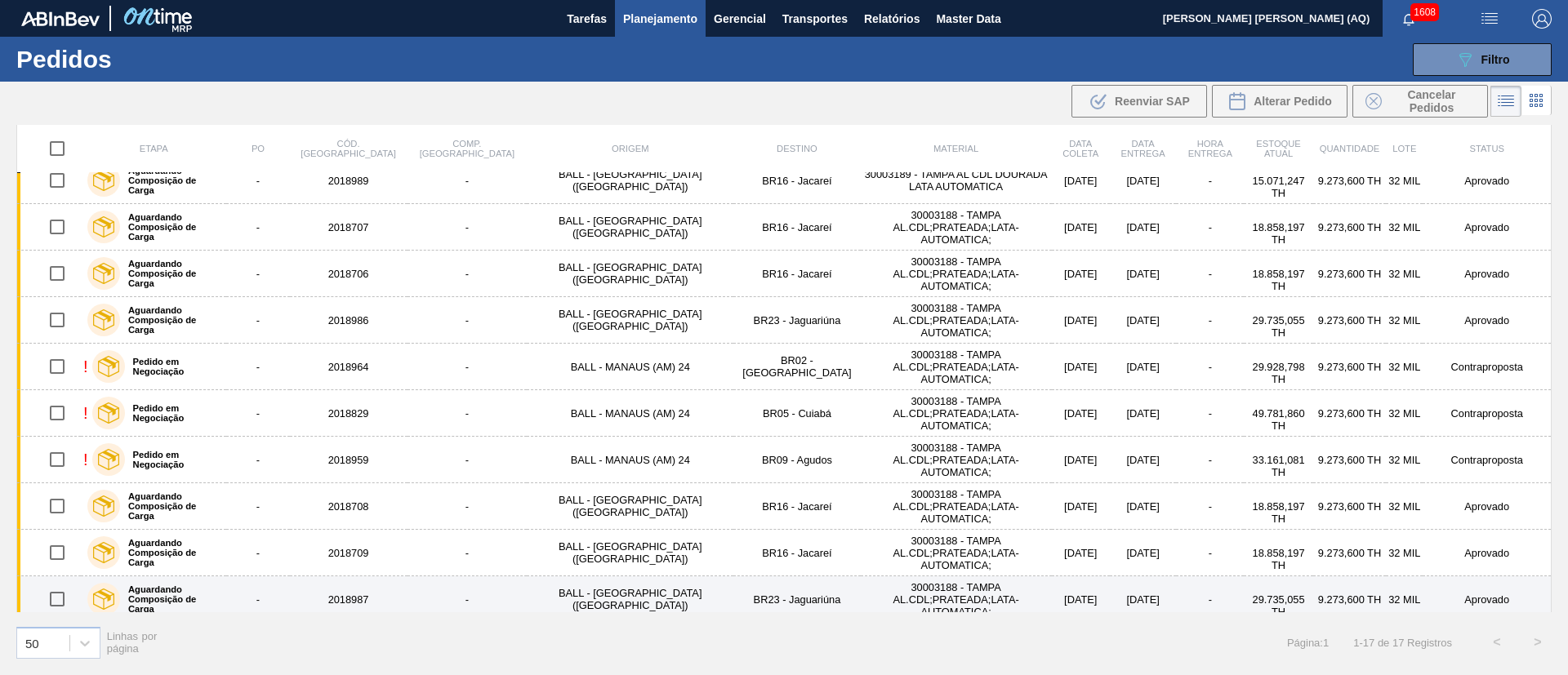
scroll to position [108, 0]
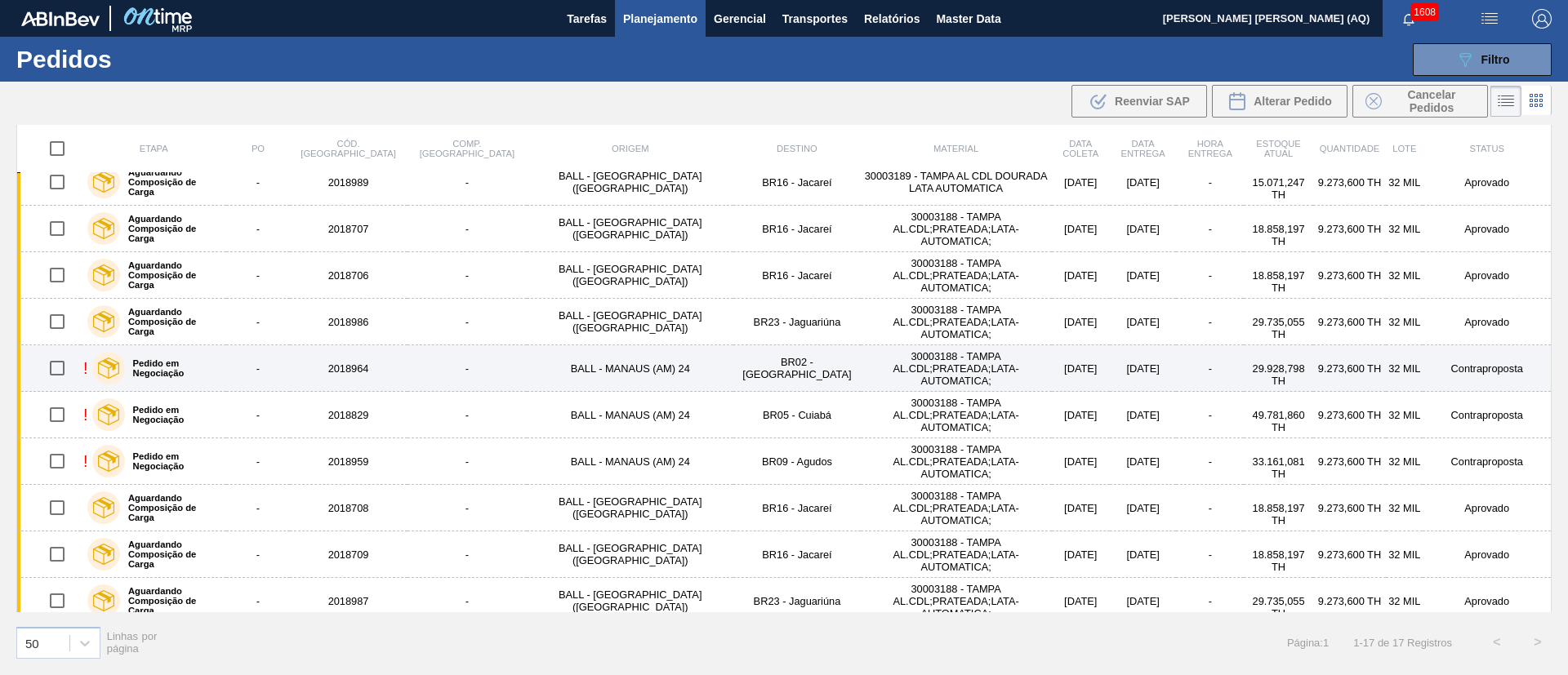
click at [205, 374] on div "Pedido em Negociação" at bounding box center [155, 368] width 136 height 41
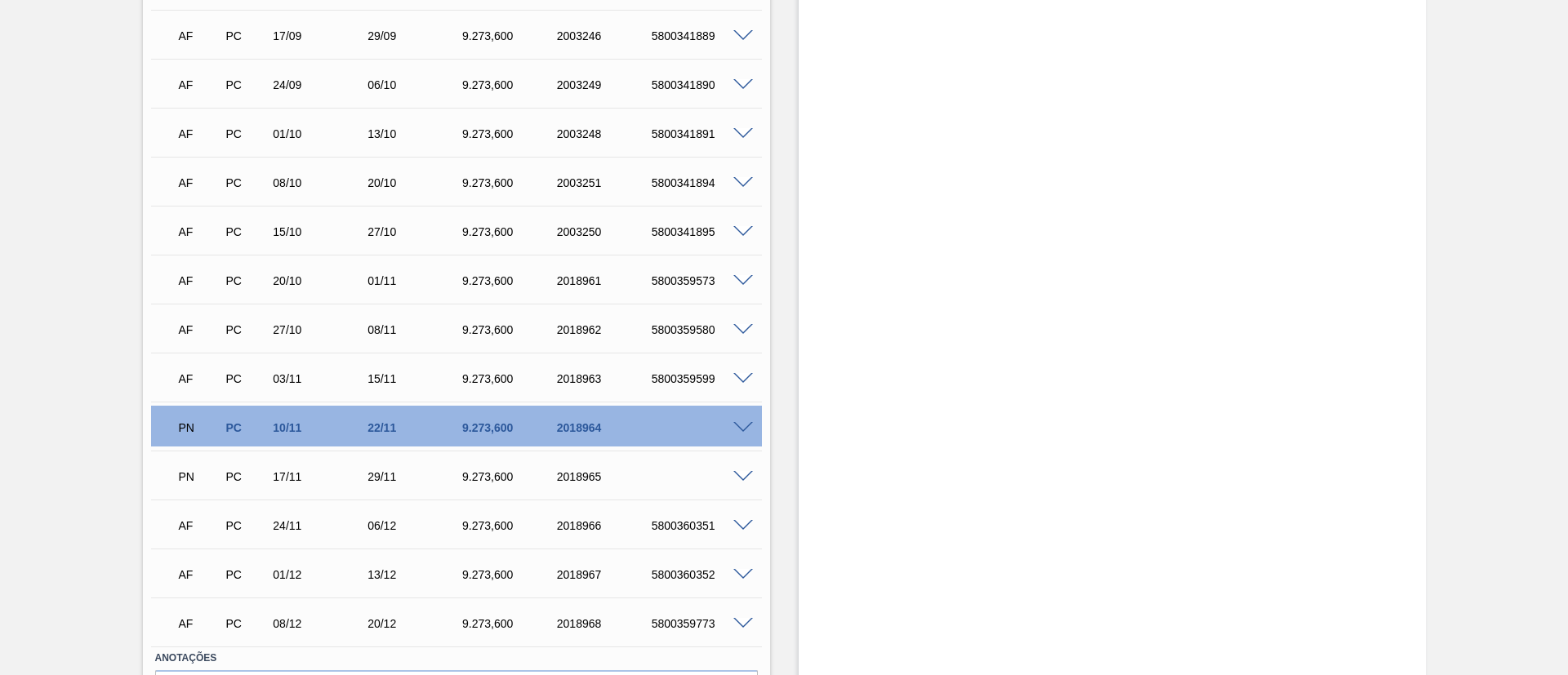
scroll to position [755, 0]
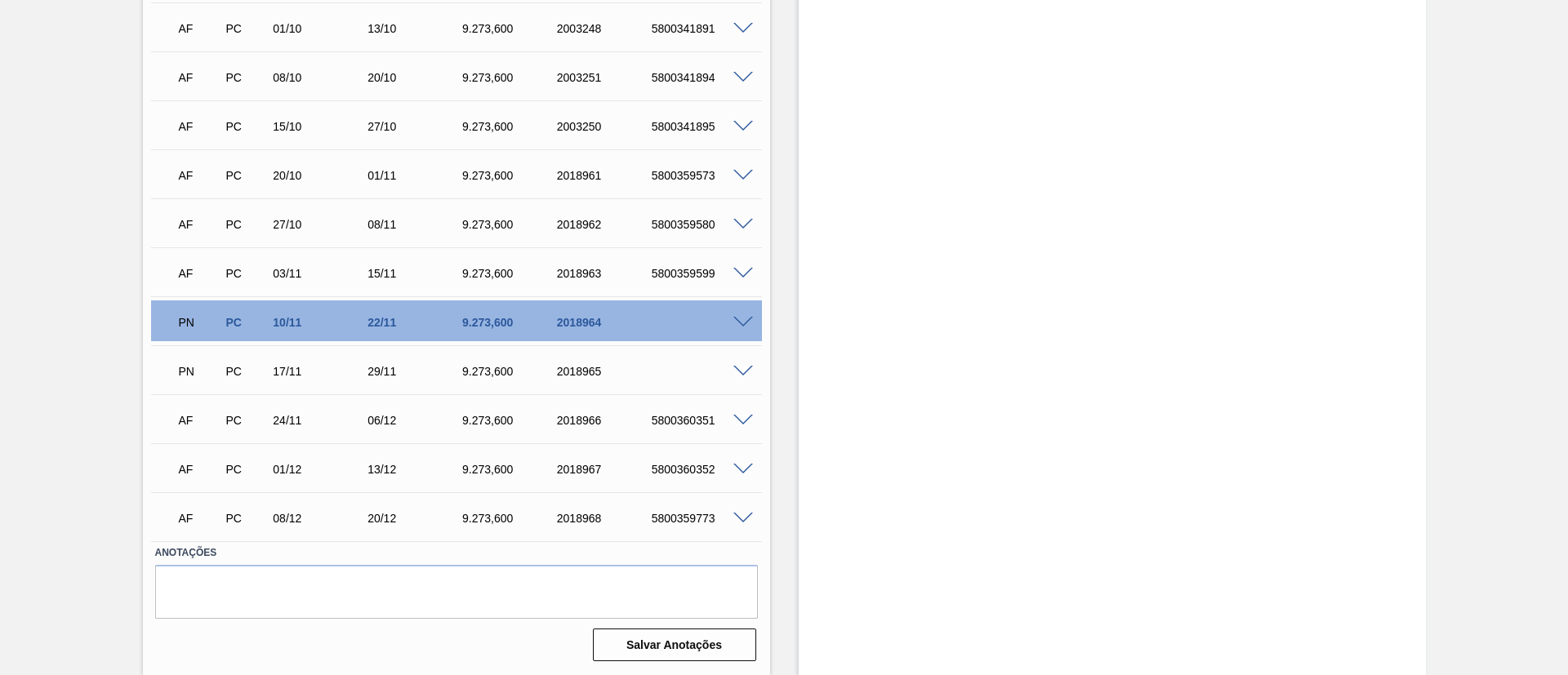
click at [747, 320] on span at bounding box center [743, 323] width 19 height 12
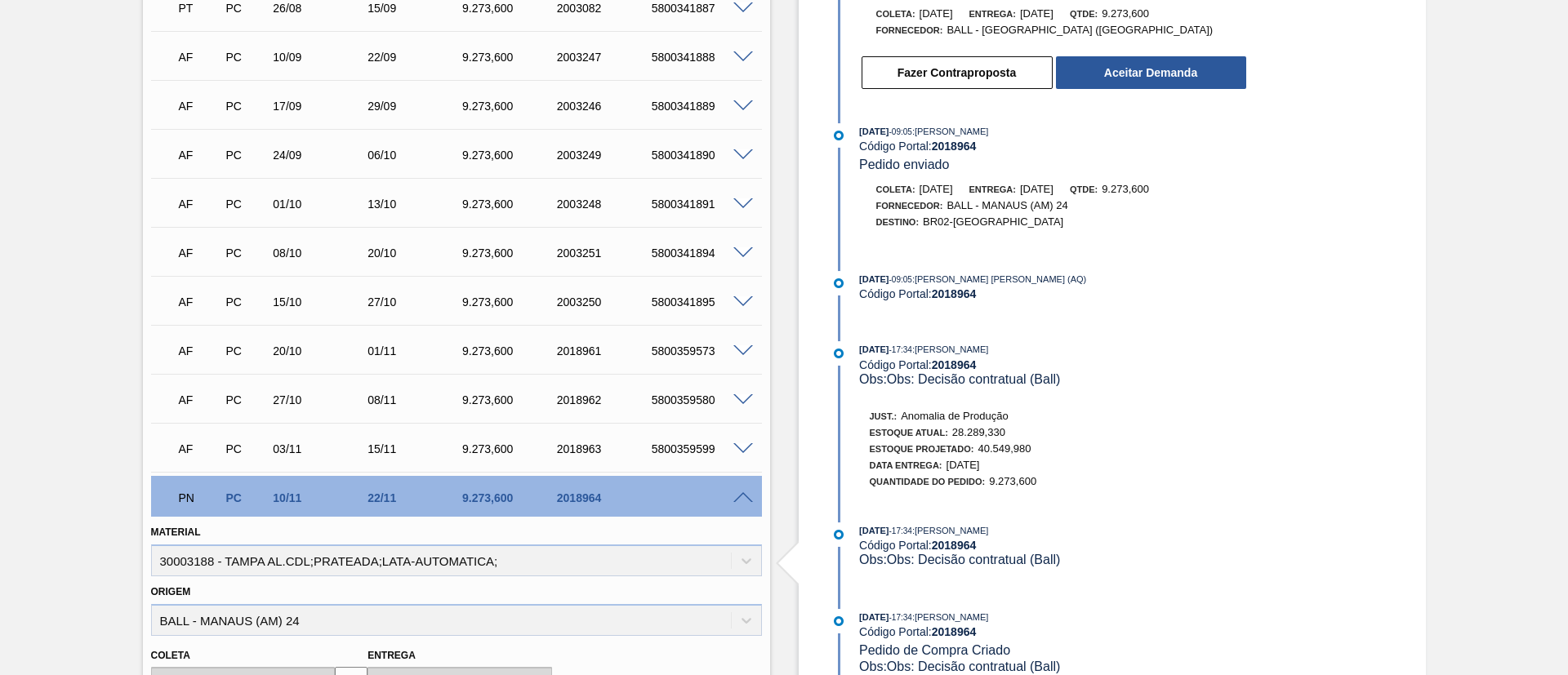
scroll to position [415, 0]
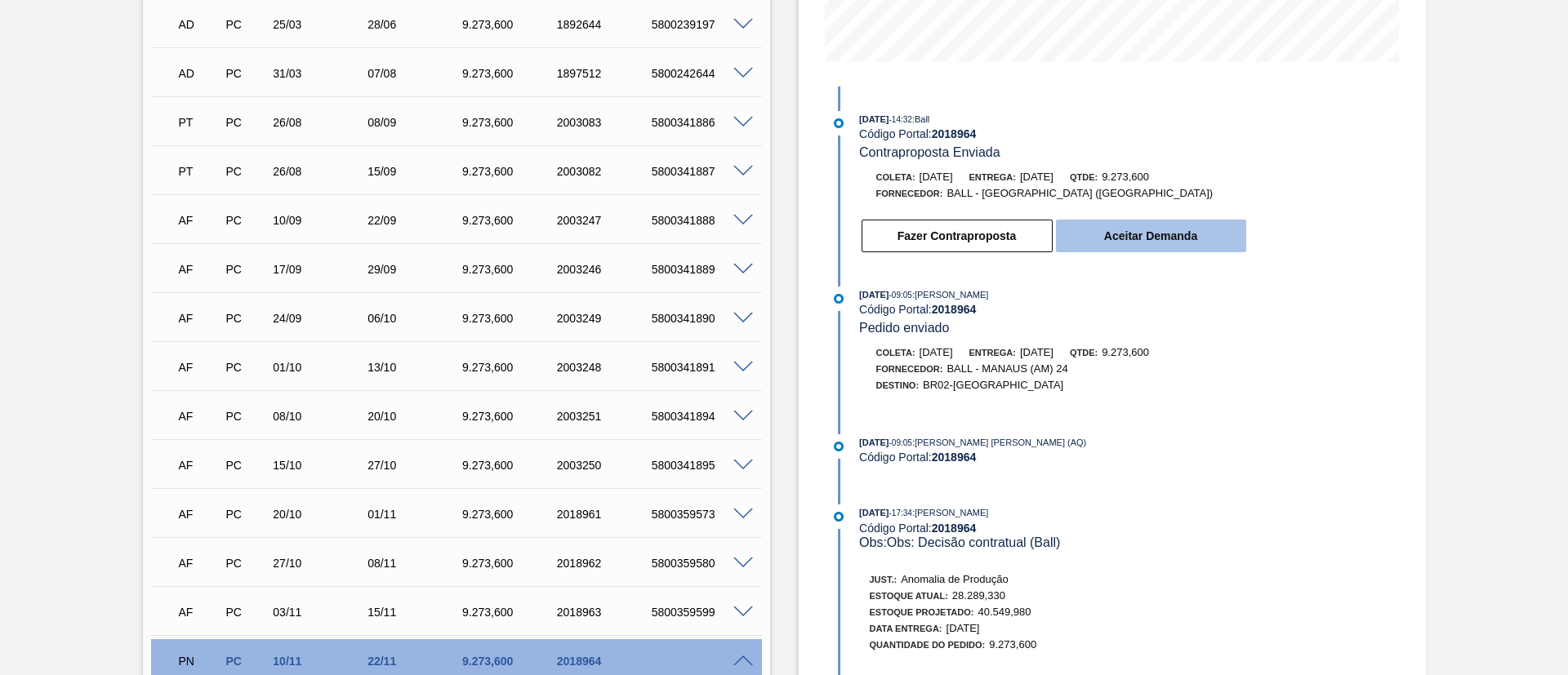
click at [1187, 231] on button "Aceitar Demanda" at bounding box center [1151, 235] width 191 height 32
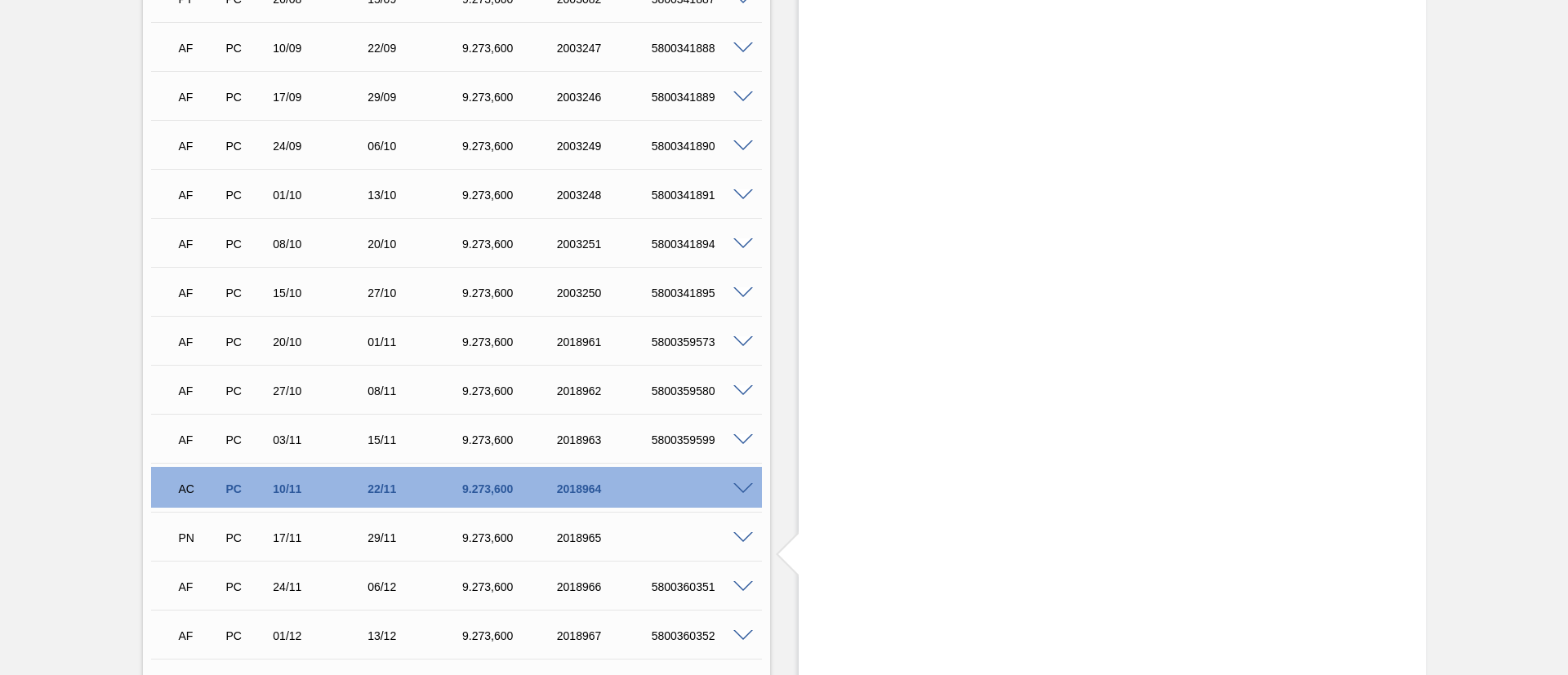
scroll to position [755, 0]
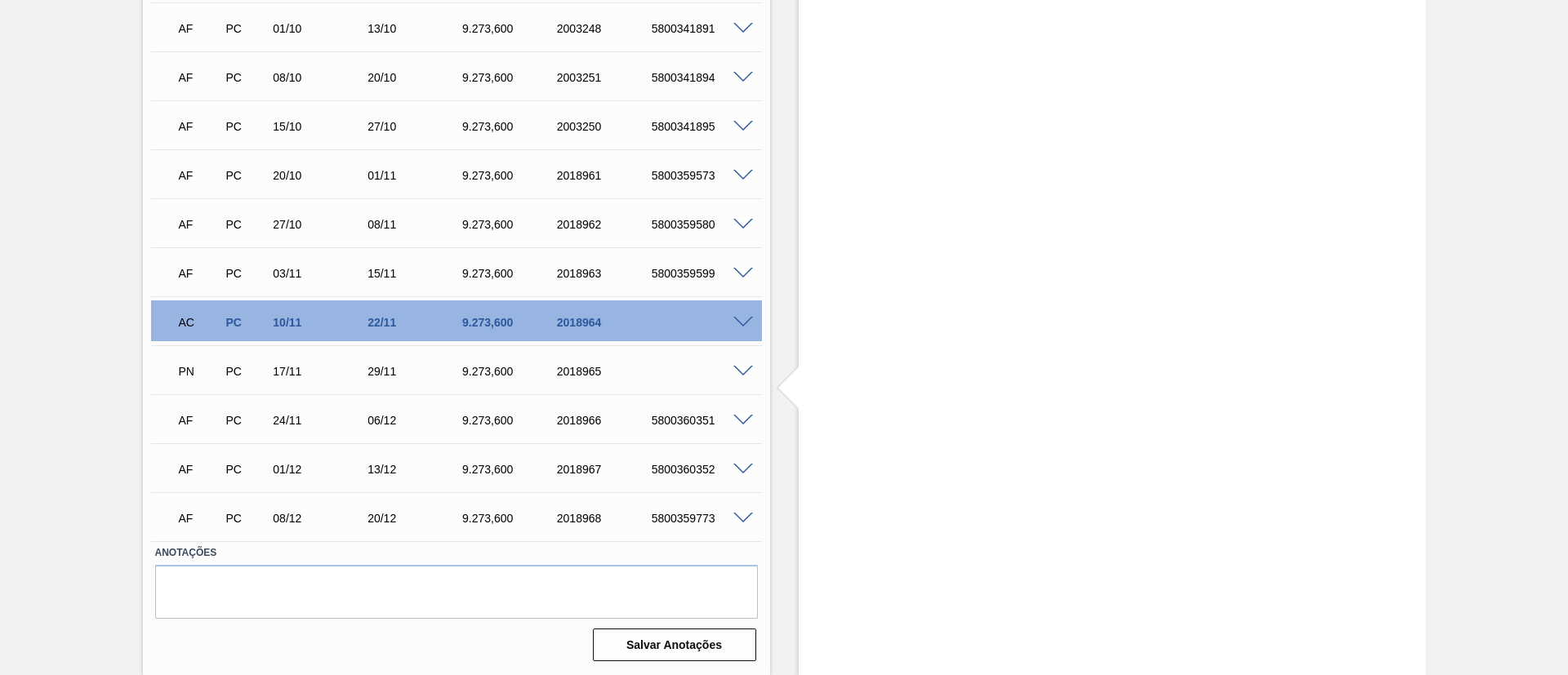
click at [744, 370] on span at bounding box center [743, 371] width 19 height 12
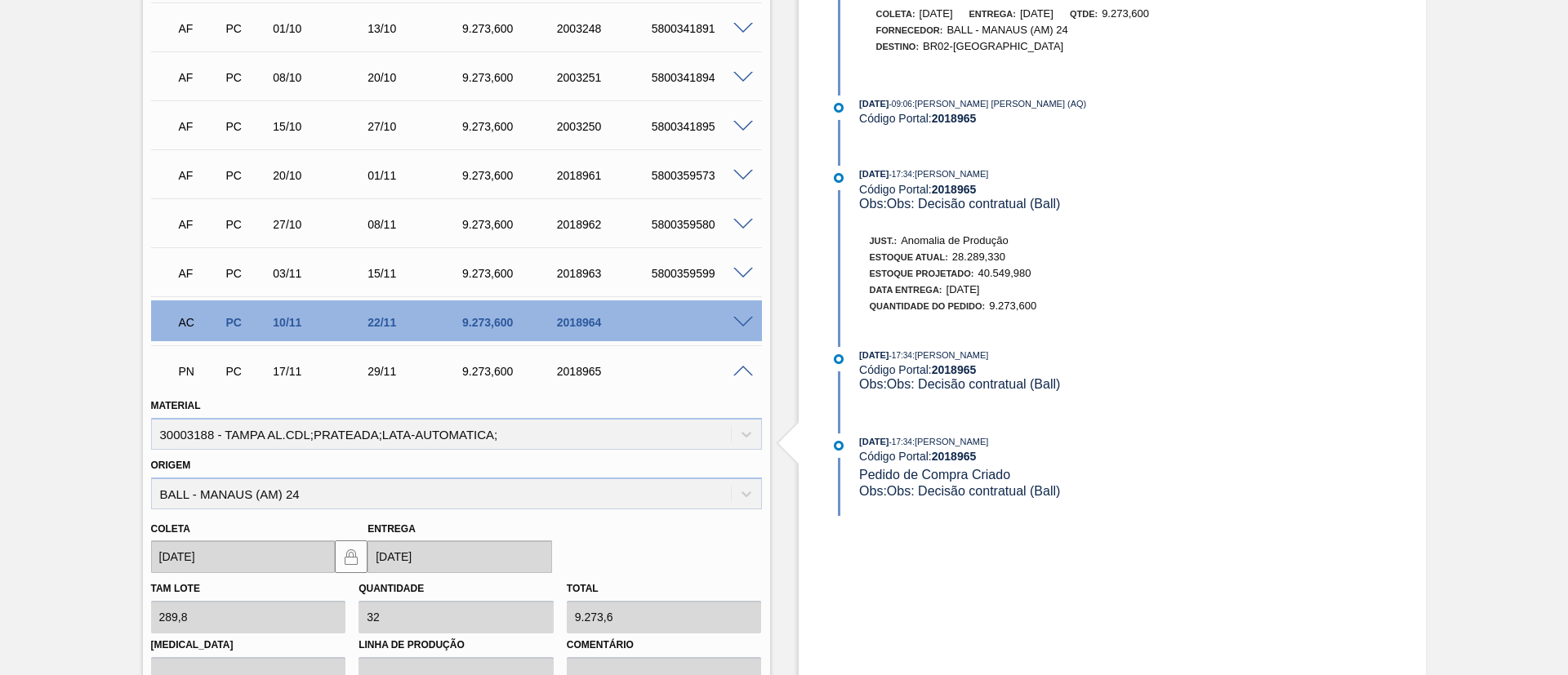
scroll to position [538, 0]
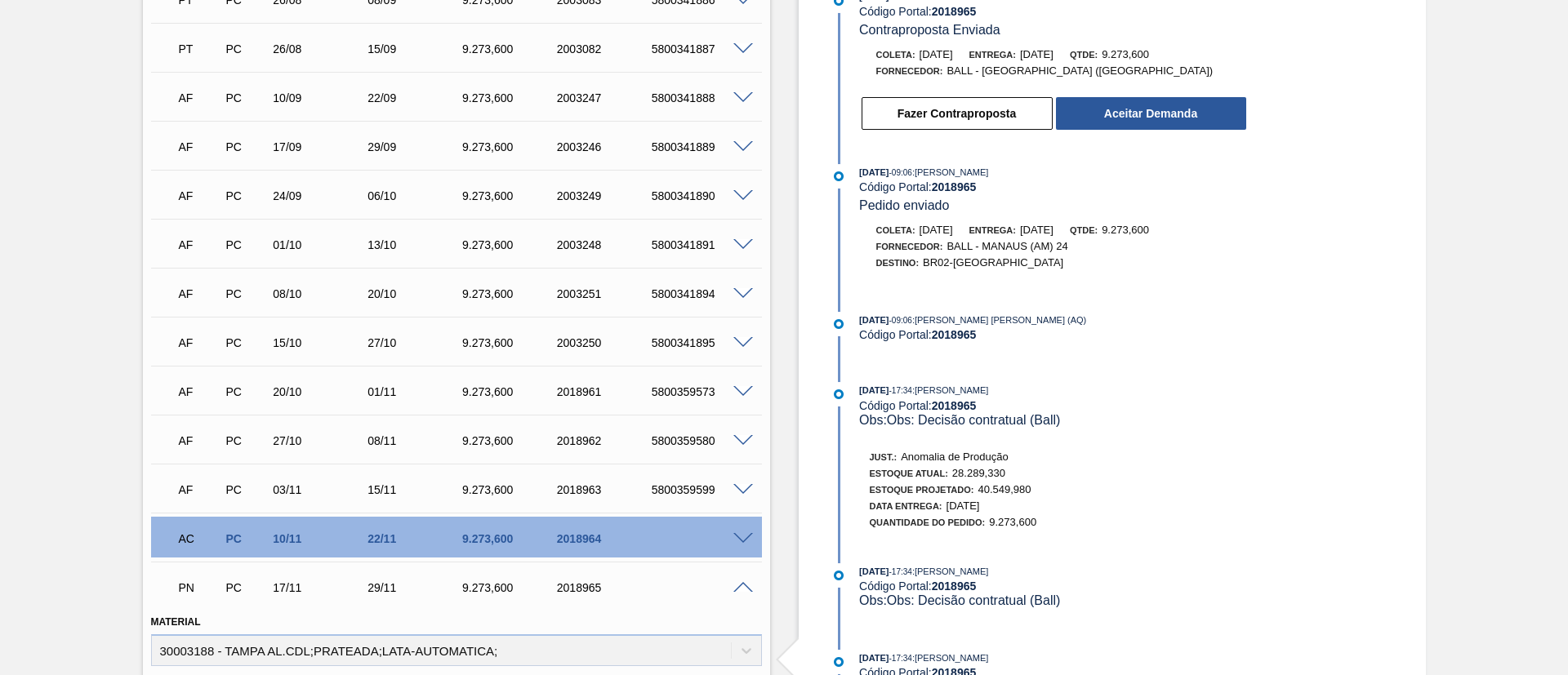
click at [1090, 94] on div "Fazer Contraproposta Aceitar Demanda" at bounding box center [1037, 109] width 421 height 44
click at [1090, 108] on button "Aceitar Demanda" at bounding box center [1151, 113] width 191 height 32
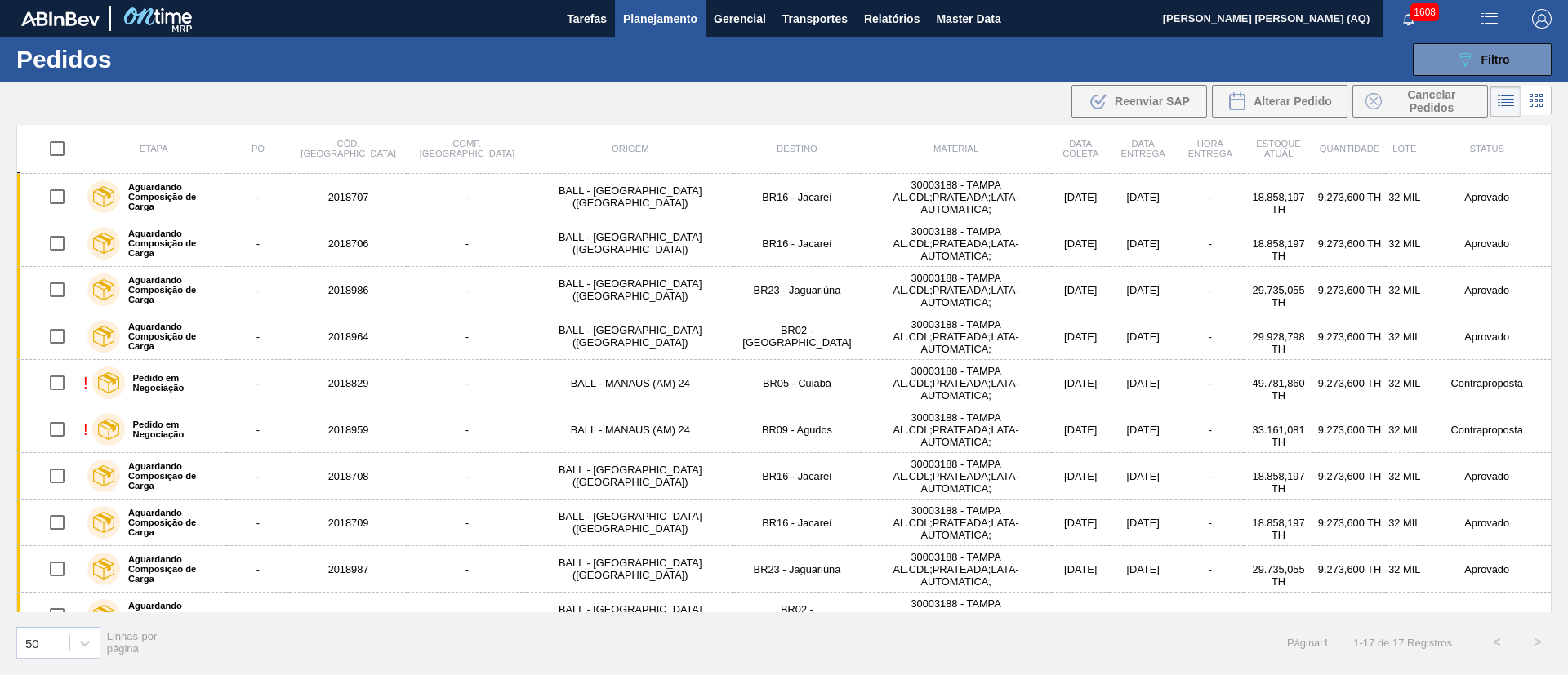
scroll to position [108, 0]
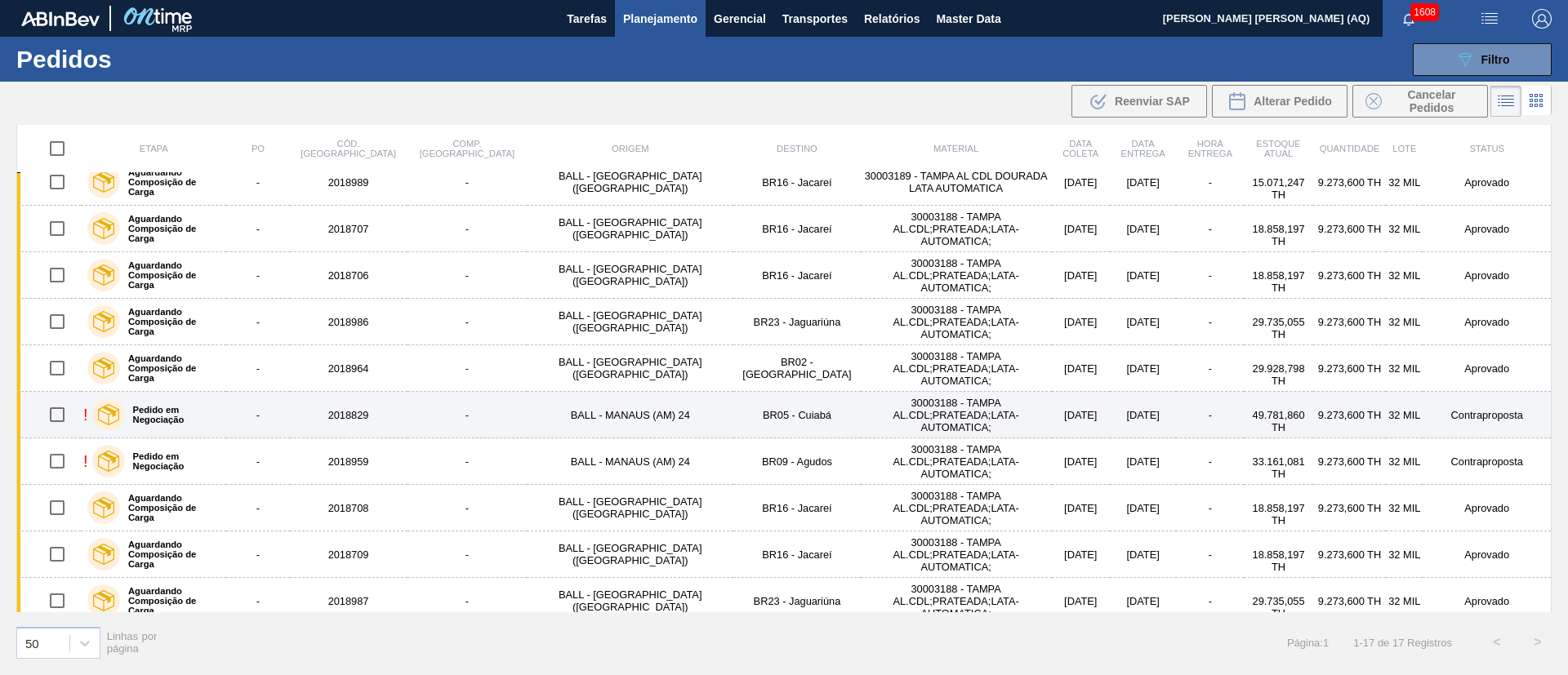
click at [225, 419] on div "Pedido em Negociação" at bounding box center [155, 414] width 136 height 41
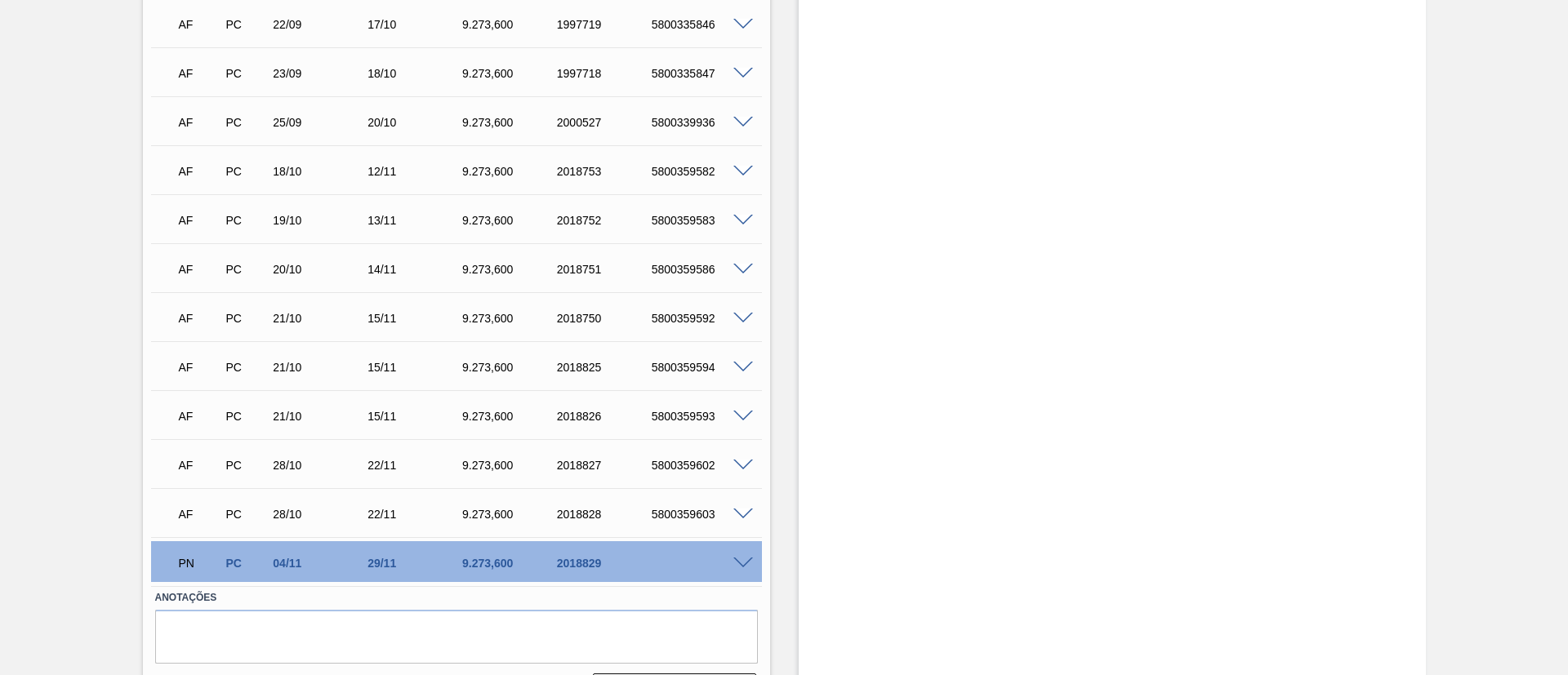
scroll to position [857, 0]
click at [738, 560] on span at bounding box center [743, 562] width 19 height 12
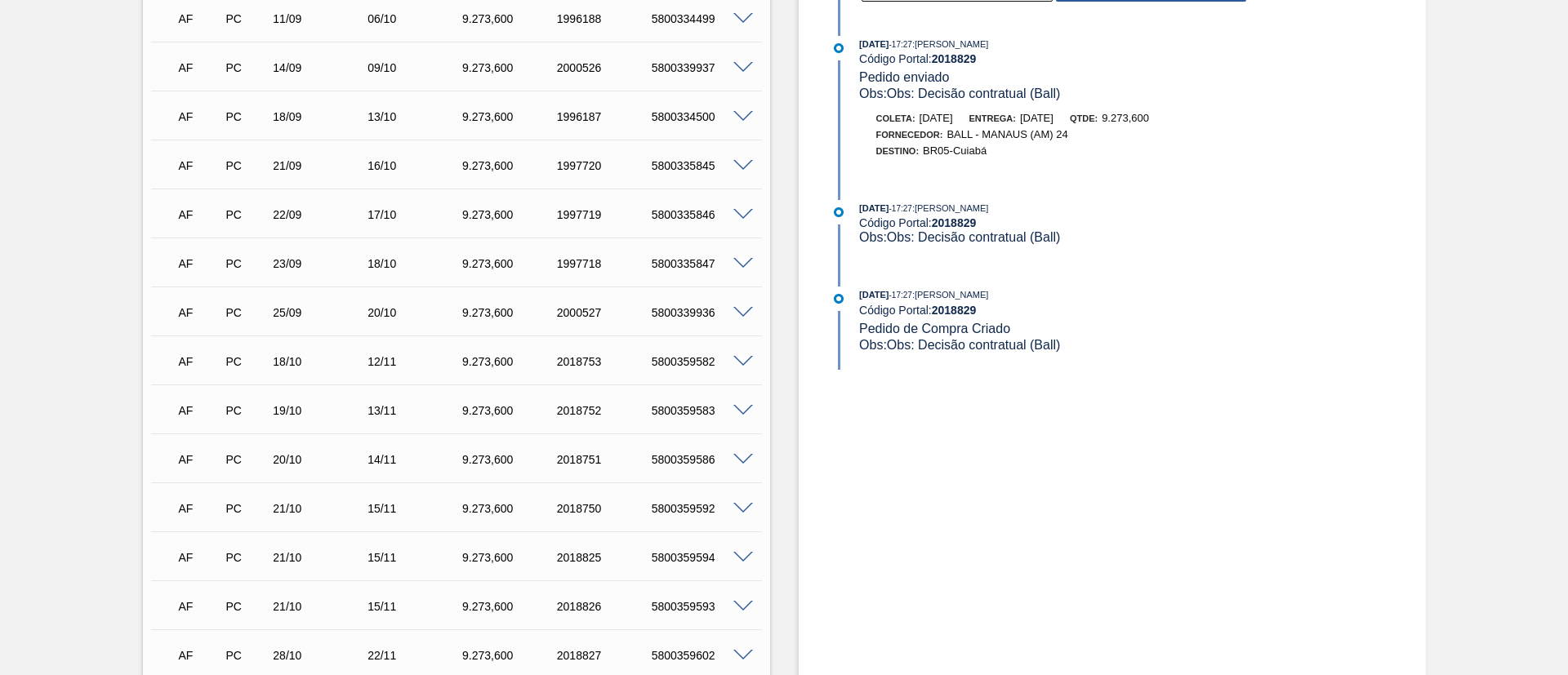
scroll to position [490, 0]
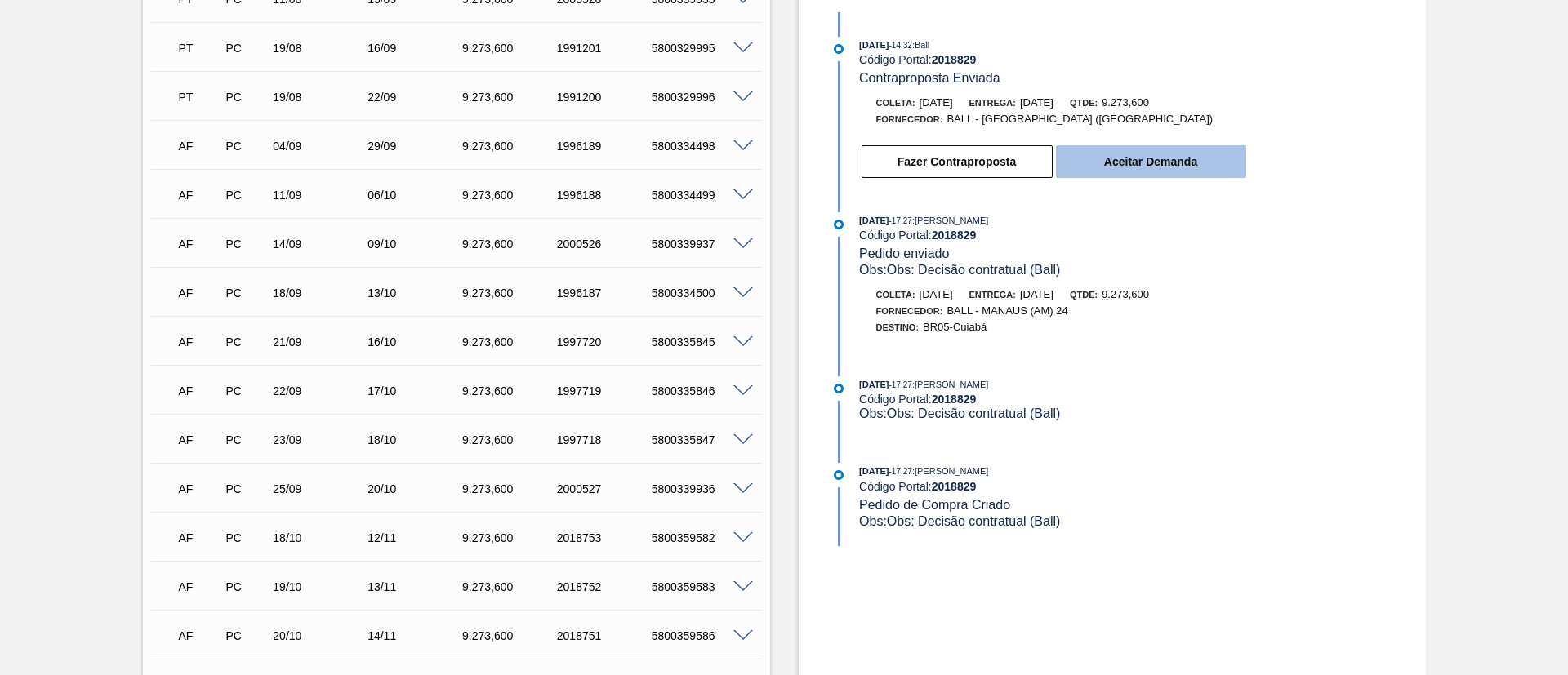
click at [1206, 160] on button "Aceitar Demanda" at bounding box center [1151, 161] width 191 height 32
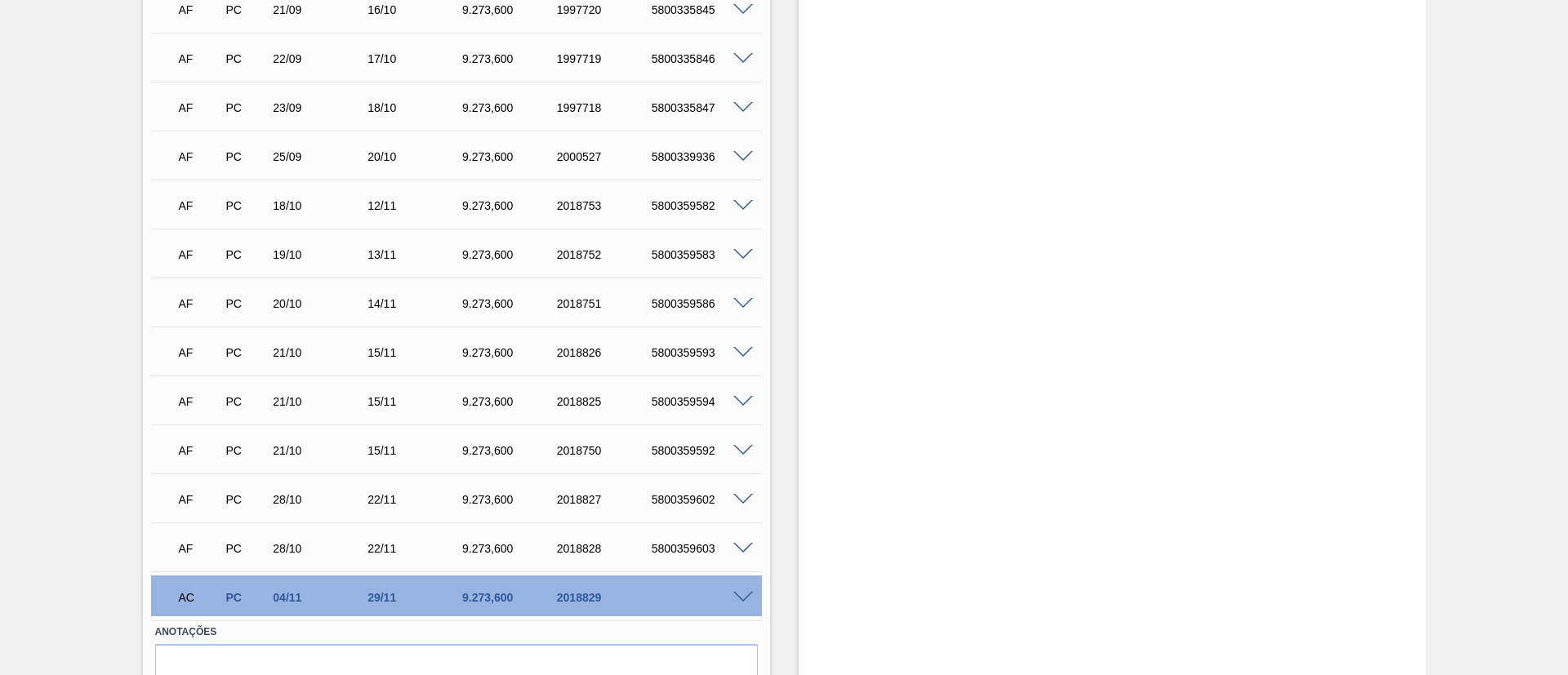
scroll to position [857, 0]
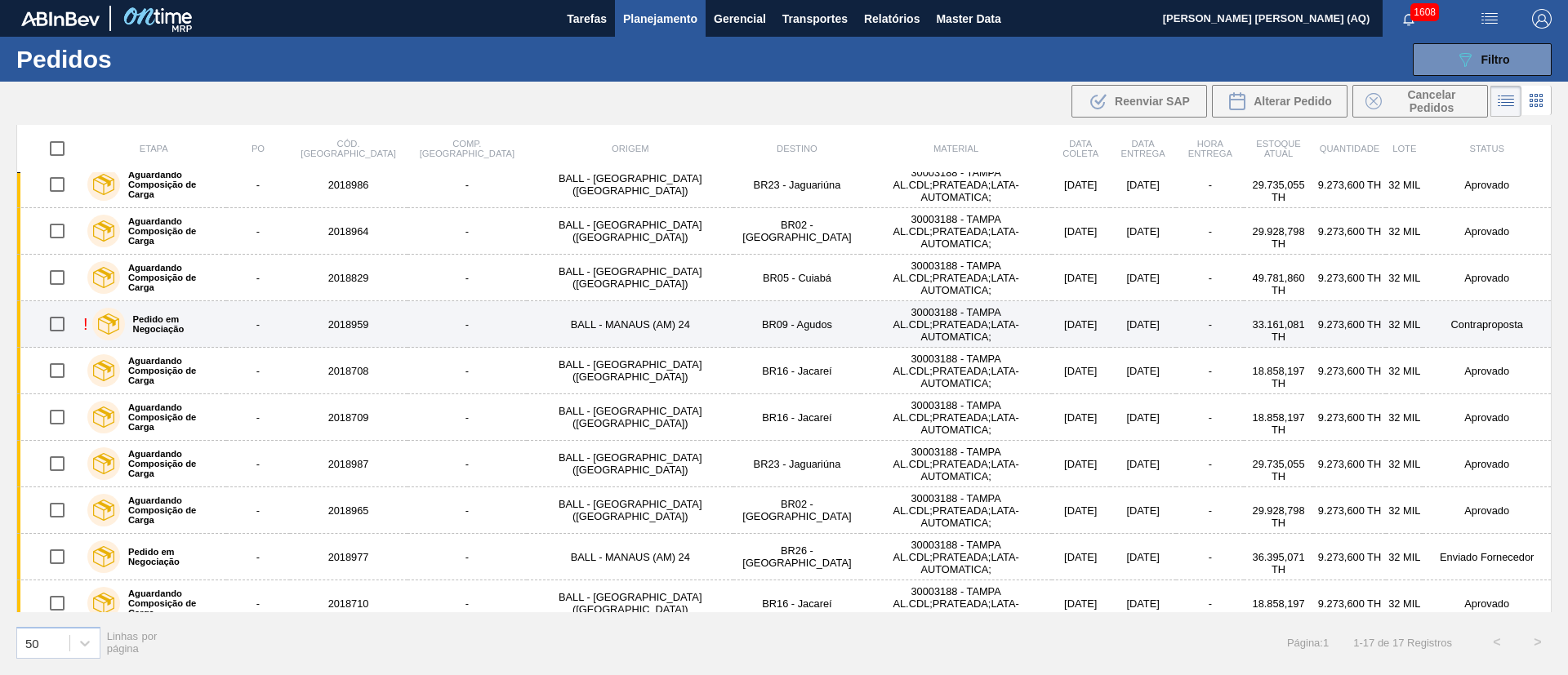
scroll to position [352, 0]
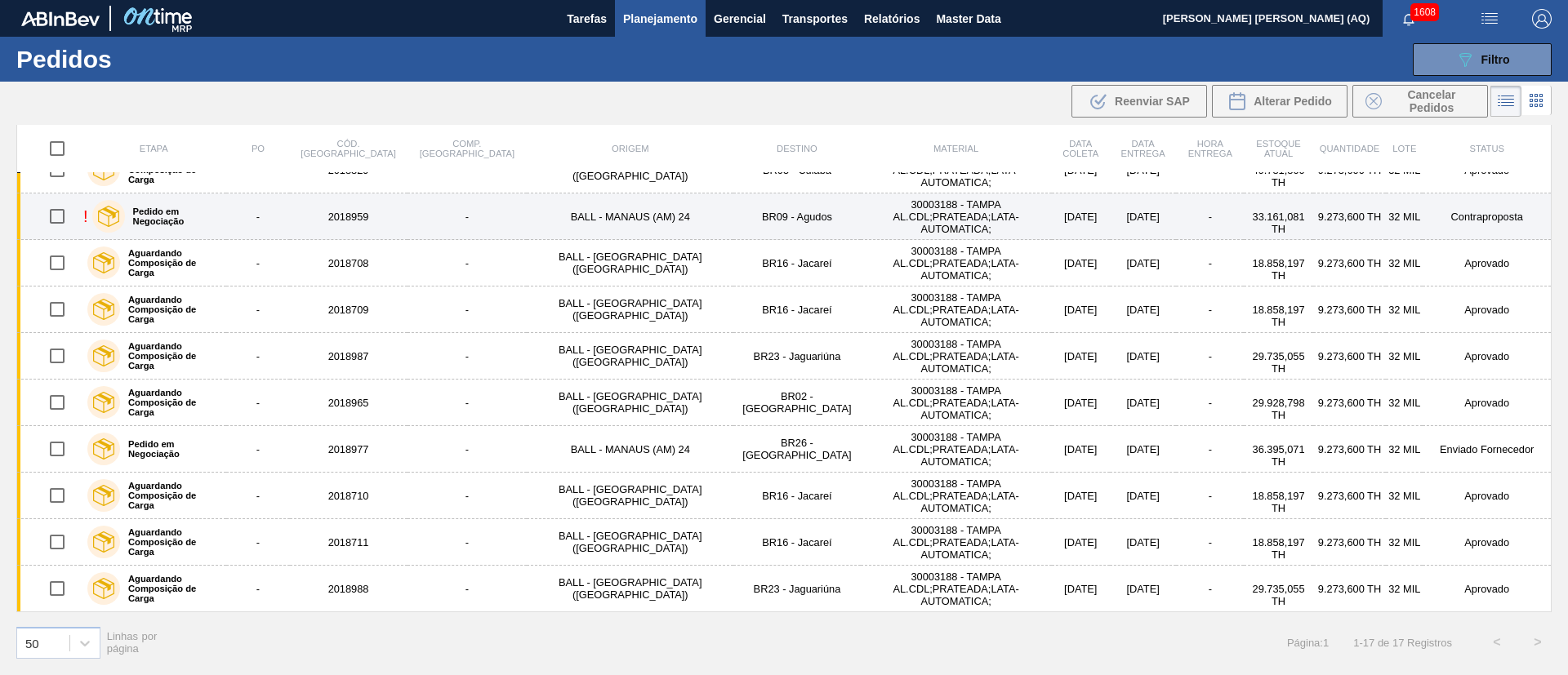
click at [186, 213] on label "Pedido em Negociação" at bounding box center [172, 215] width 95 height 19
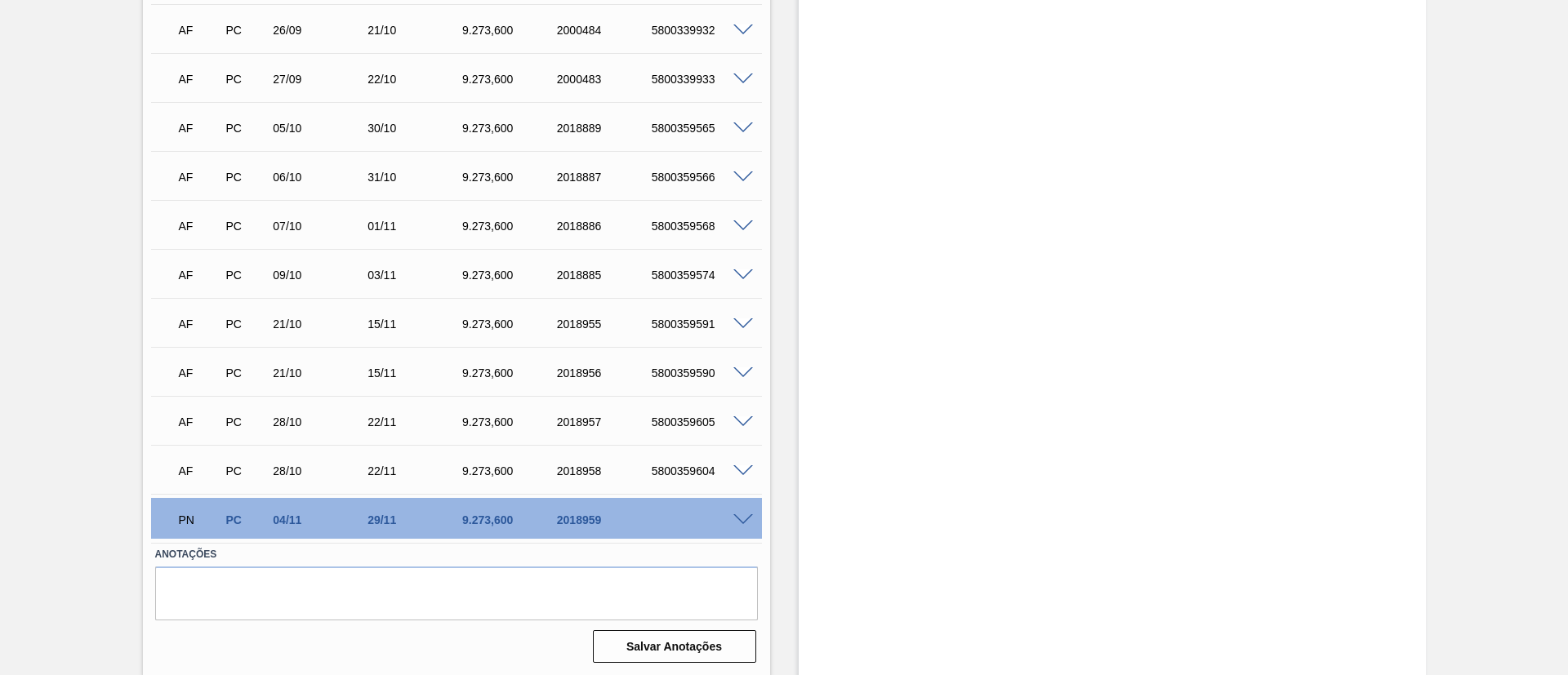
scroll to position [999, 0]
click at [735, 520] on span at bounding box center [743, 518] width 19 height 12
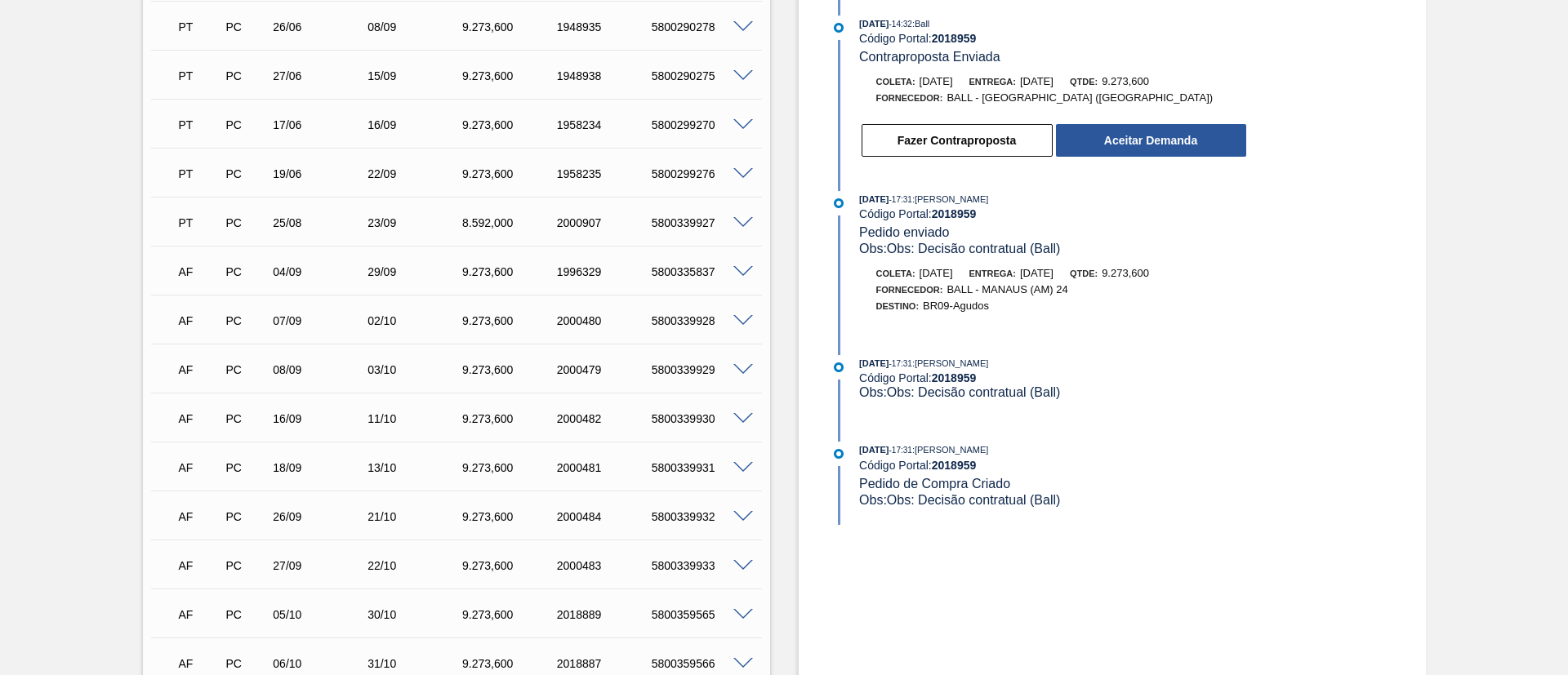
scroll to position [509, 0]
click at [1139, 139] on button "Aceitar Demanda" at bounding box center [1151, 141] width 191 height 32
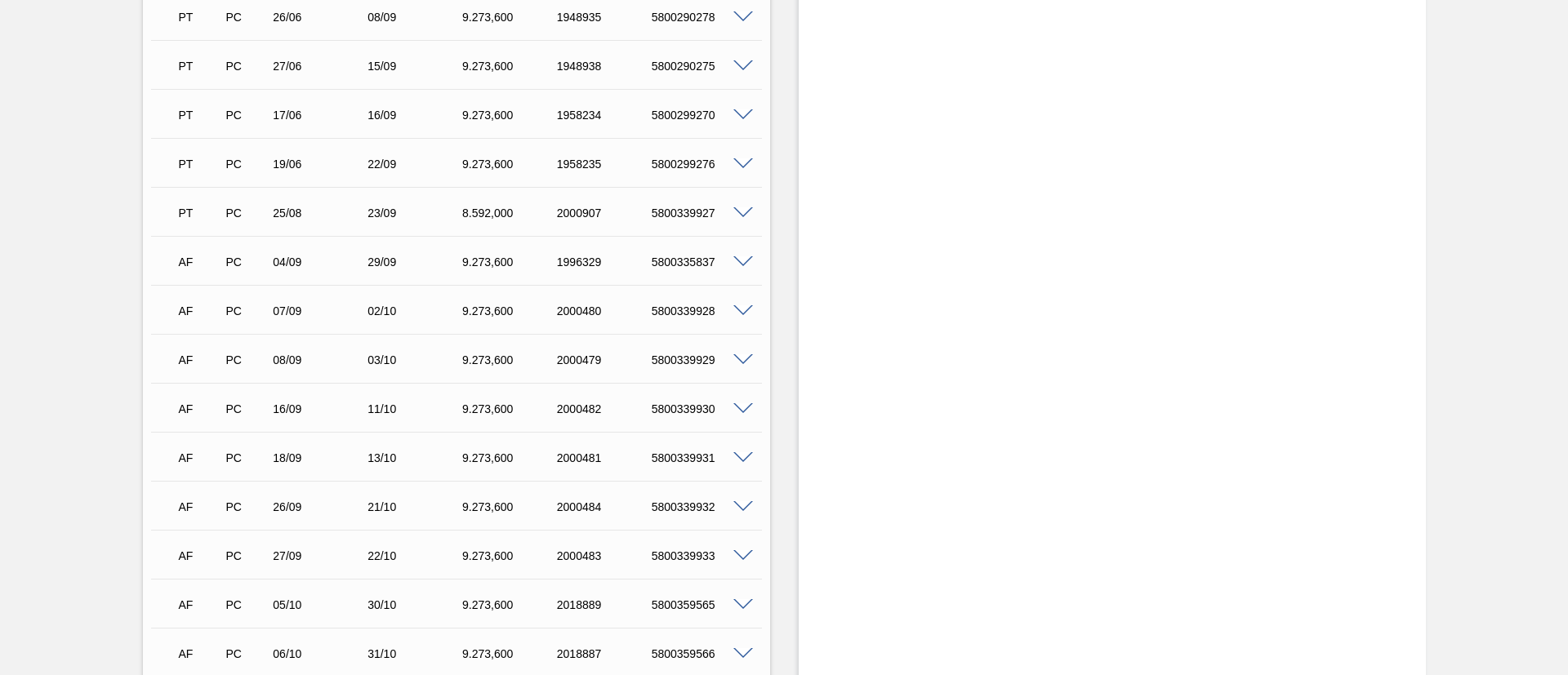
scroll to position [264, 0]
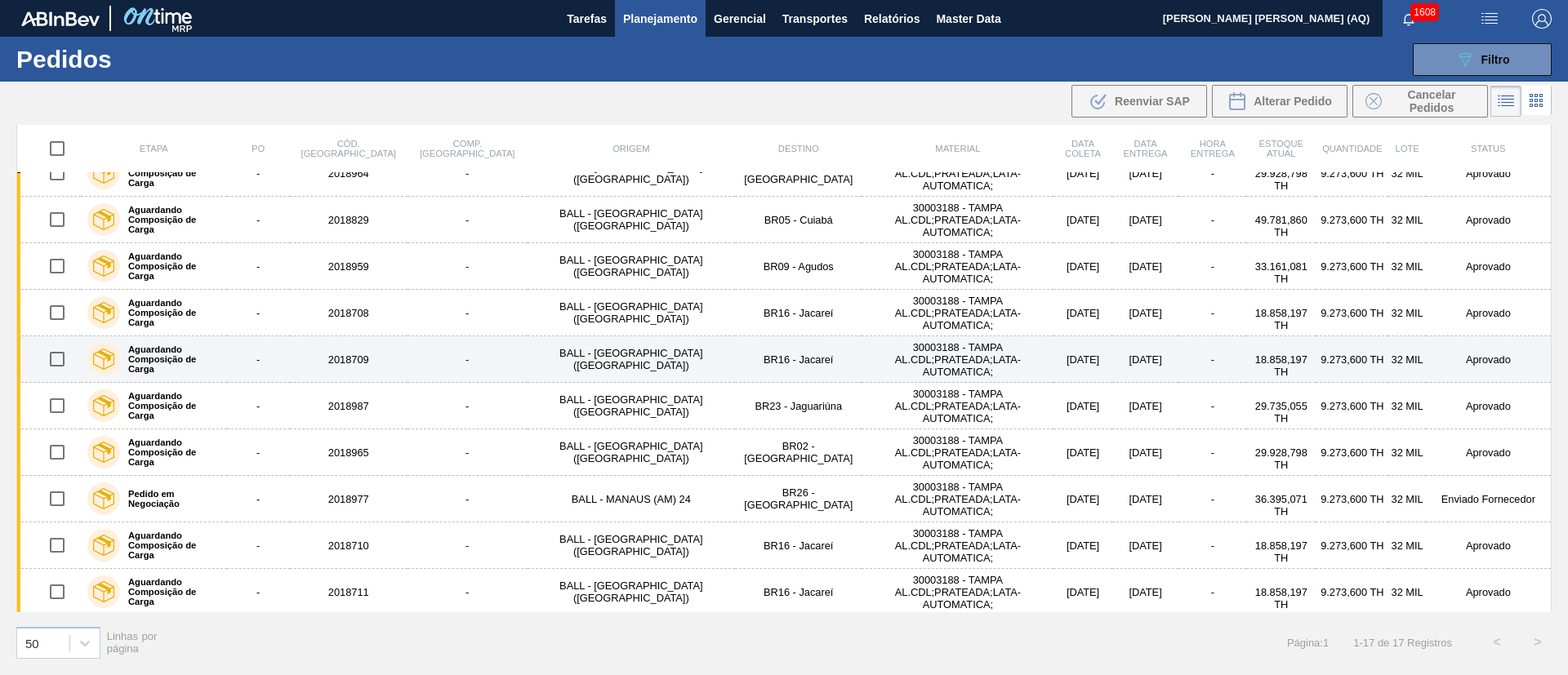
scroll to position [352, 0]
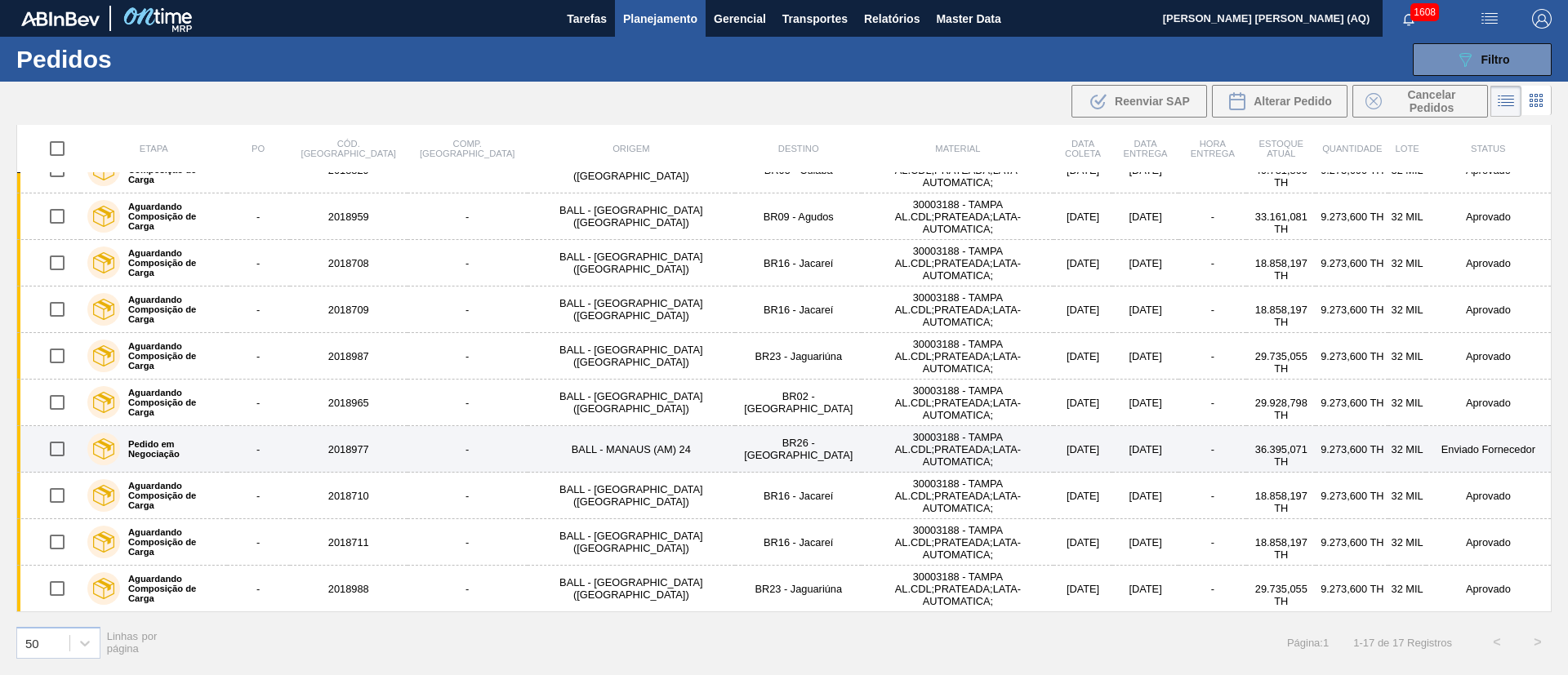
click at [225, 449] on div "Pedido em Negociação" at bounding box center [154, 448] width 142 height 41
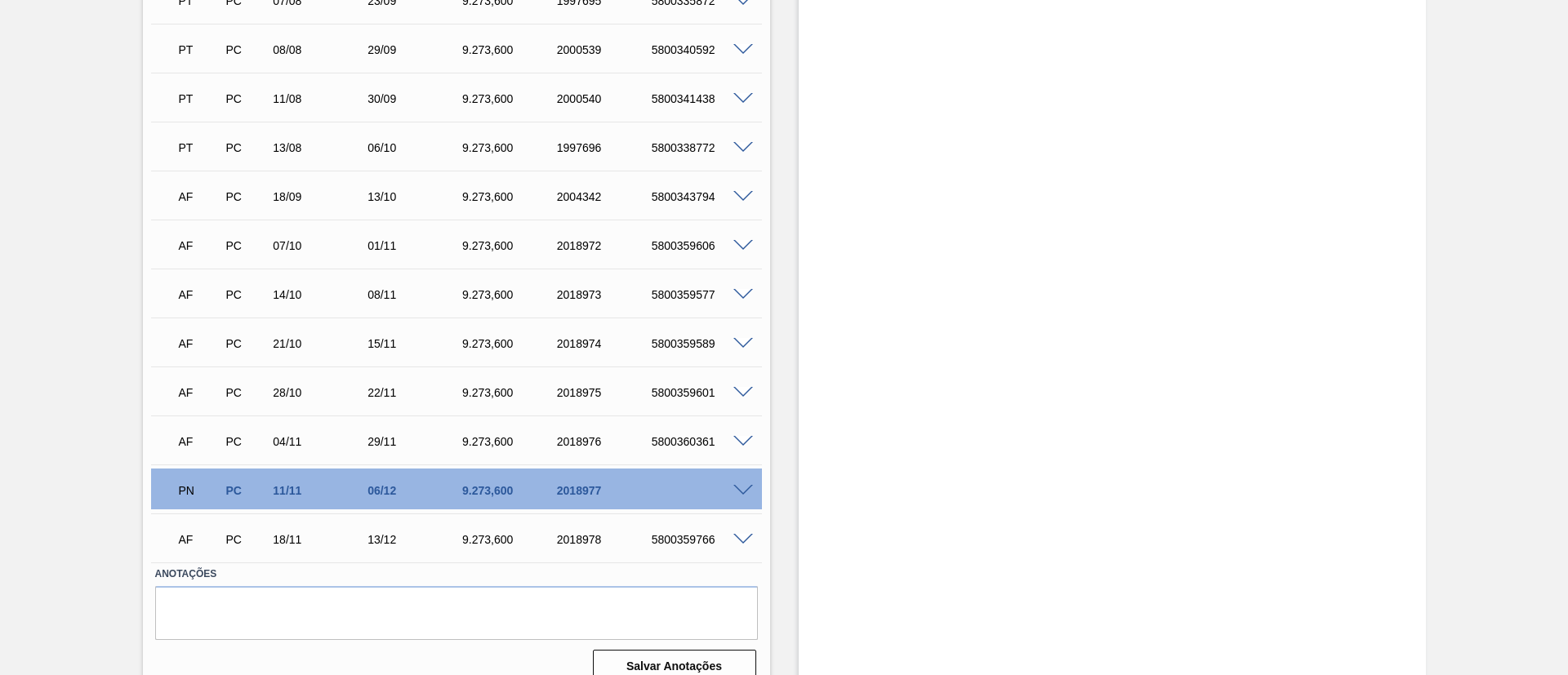
scroll to position [734, 0]
click at [742, 486] on span at bounding box center [743, 489] width 19 height 12
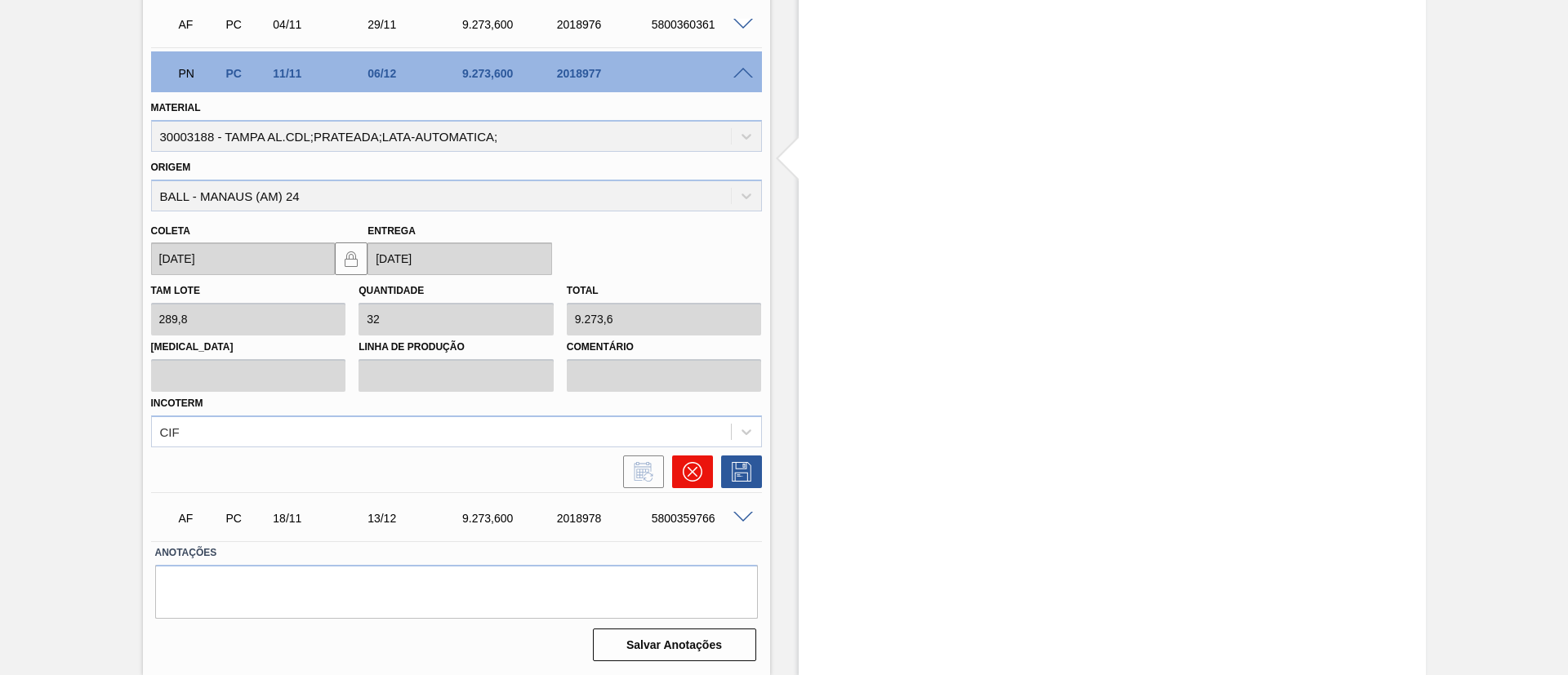
scroll to position [905, 0]
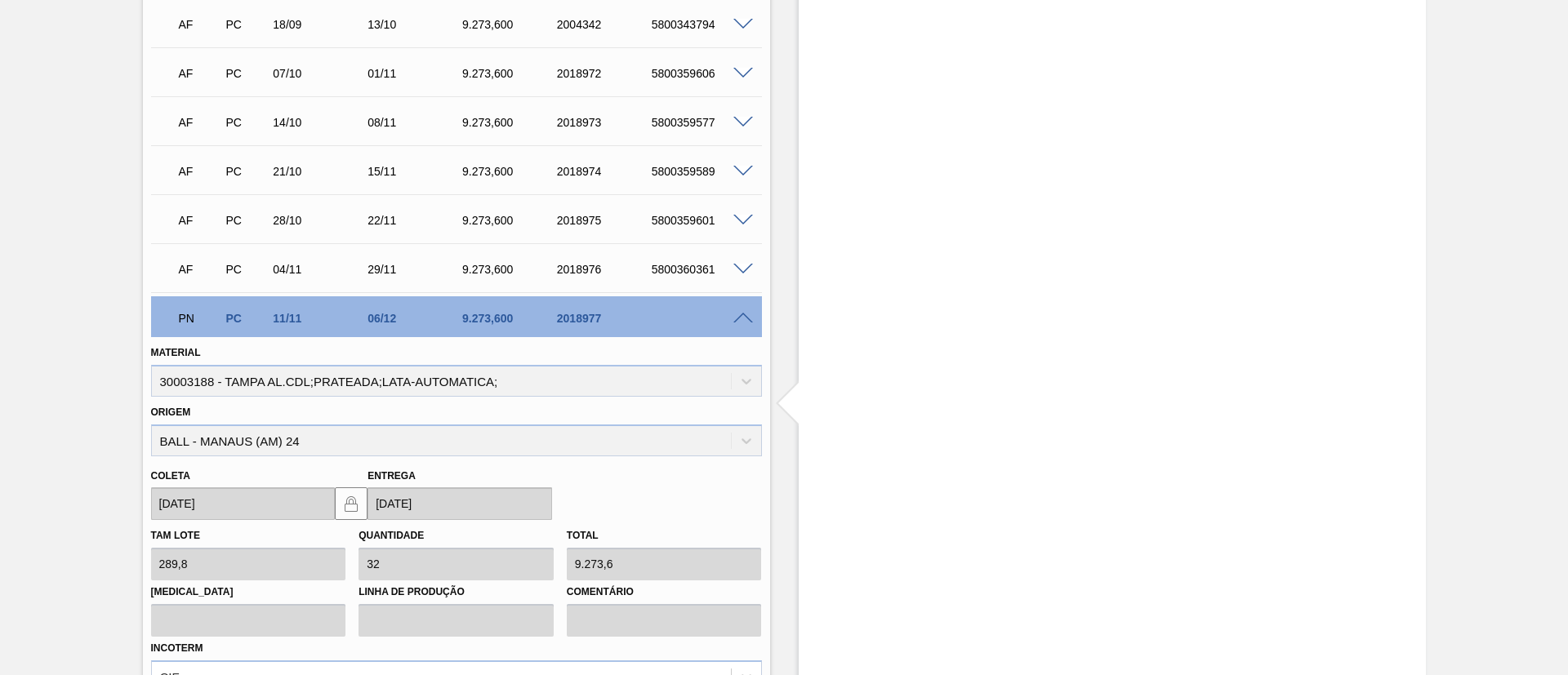
click at [742, 315] on span at bounding box center [743, 318] width 19 height 12
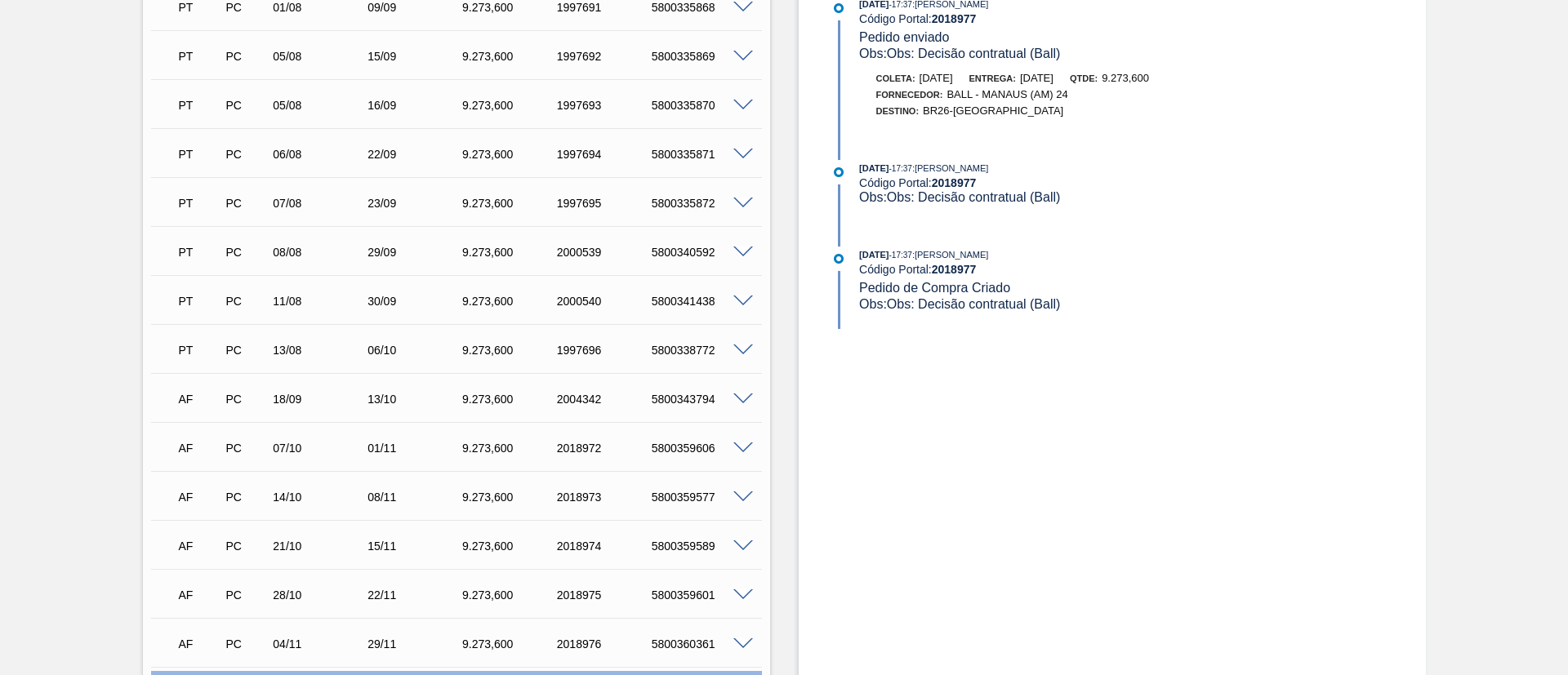
scroll to position [734, 0]
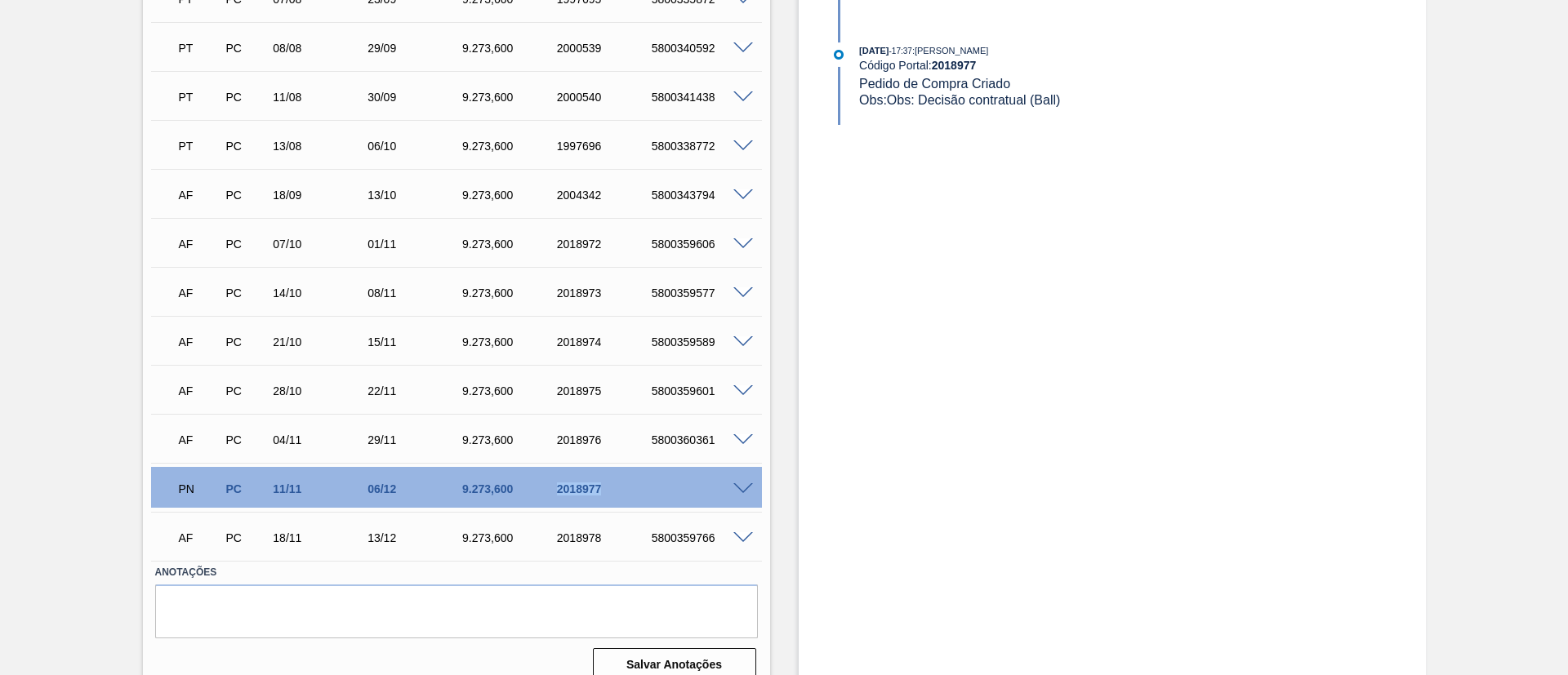
drag, startPoint x: 611, startPoint y: 485, endPoint x: 556, endPoint y: 482, distance: 55.1
click at [556, 483] on div "2018977" at bounding box center [606, 489] width 106 height 13
copy div "2018977"
